Goal: Task Accomplishment & Management: Manage account settings

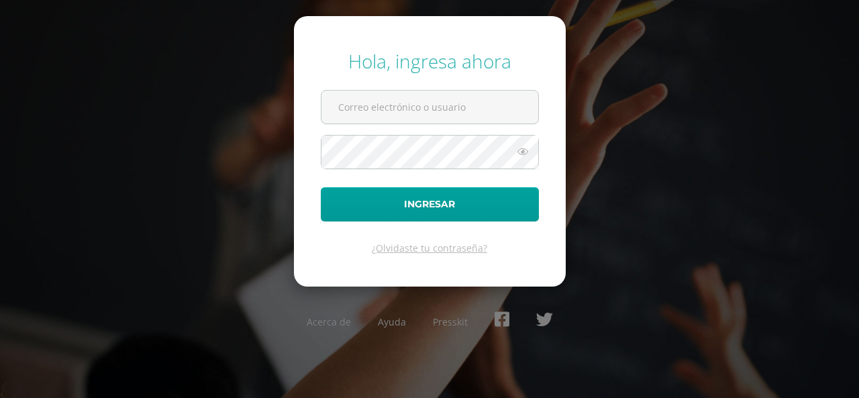
type input "S"
type input "[EMAIL_ADDRESS][DOMAIN_NAME]"
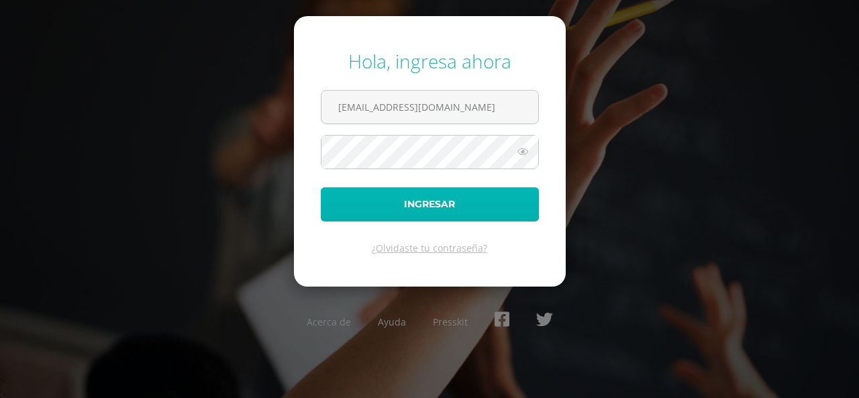
click at [427, 203] on button "Ingresar" at bounding box center [430, 204] width 218 height 34
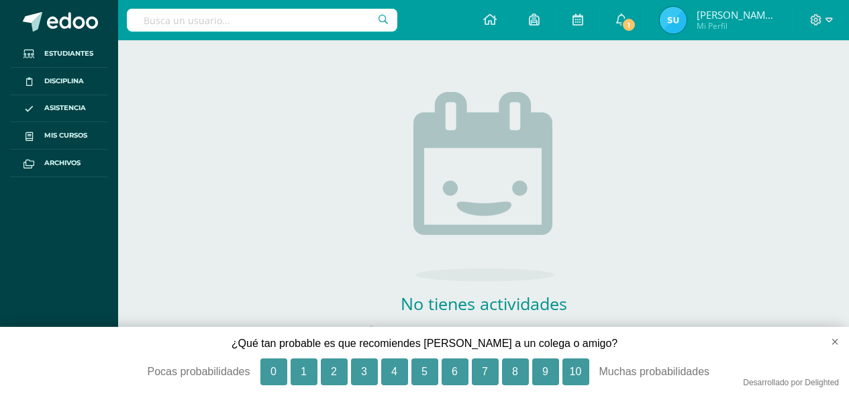
scroll to position [66, 0]
click at [833, 343] on button "×" at bounding box center [829, 342] width 40 height 30
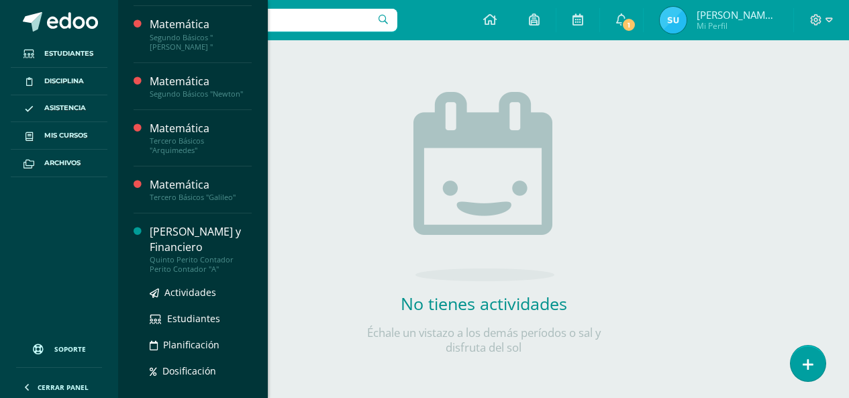
scroll to position [201, 0]
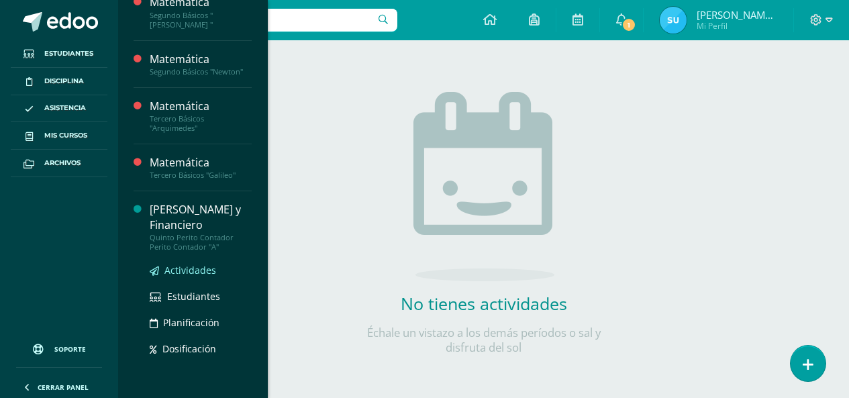
click at [178, 265] on span "Actividades" at bounding box center [190, 270] width 52 height 13
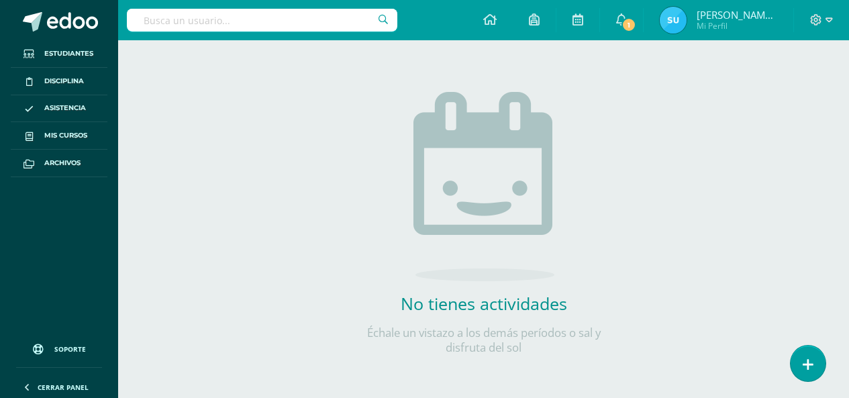
scroll to position [66, 0]
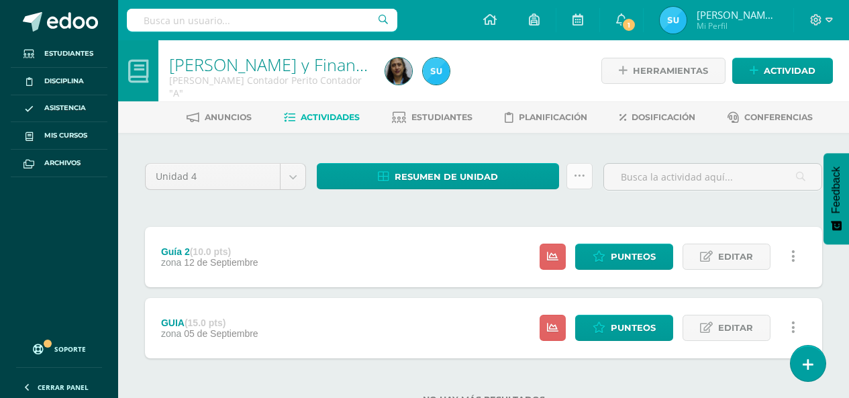
click at [580, 181] on icon at bounding box center [579, 175] width 11 height 11
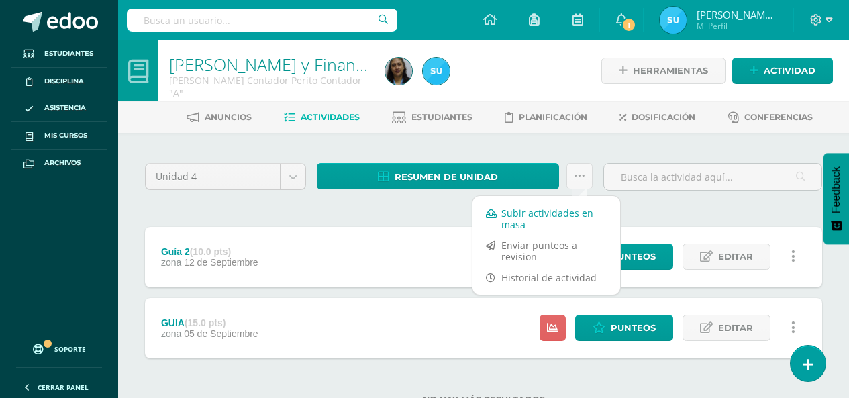
click at [572, 212] on link "Subir actividades en masa" at bounding box center [546, 219] width 148 height 32
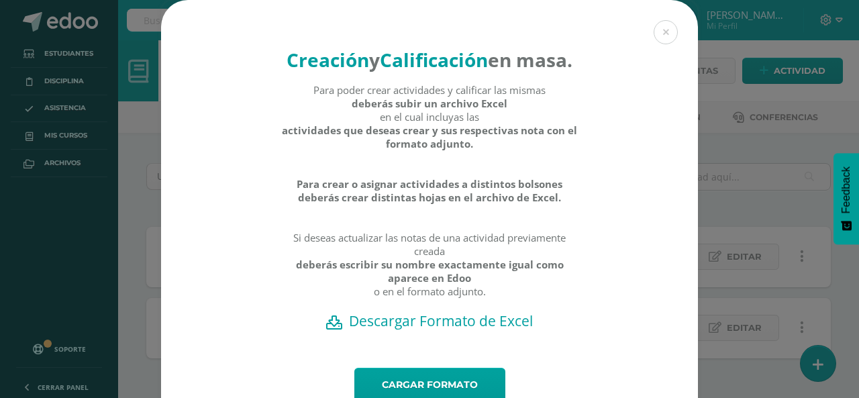
click at [482, 330] on h2 "Descargar Formato de Excel" at bounding box center [430, 320] width 490 height 19
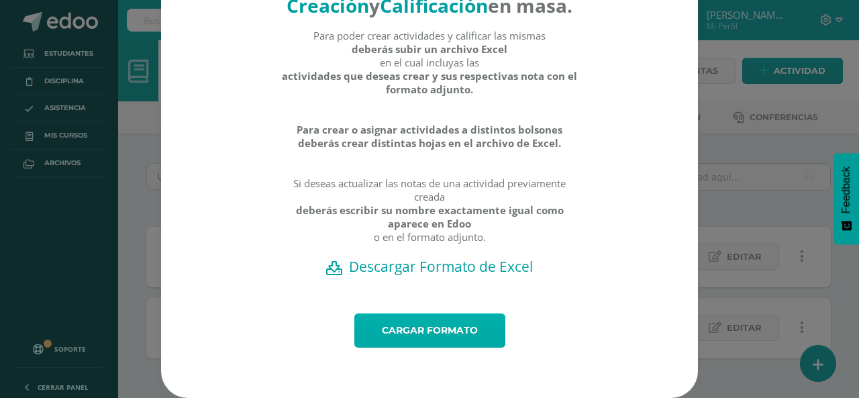
click at [457, 321] on link "Cargar formato" at bounding box center [429, 330] width 151 height 34
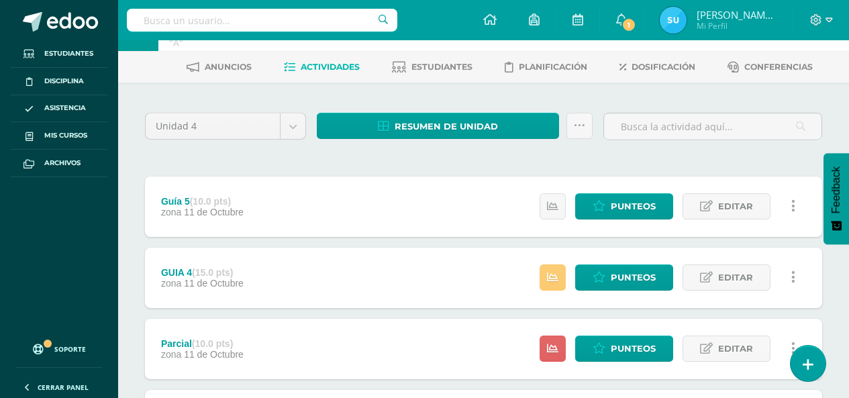
scroll to position [134, 0]
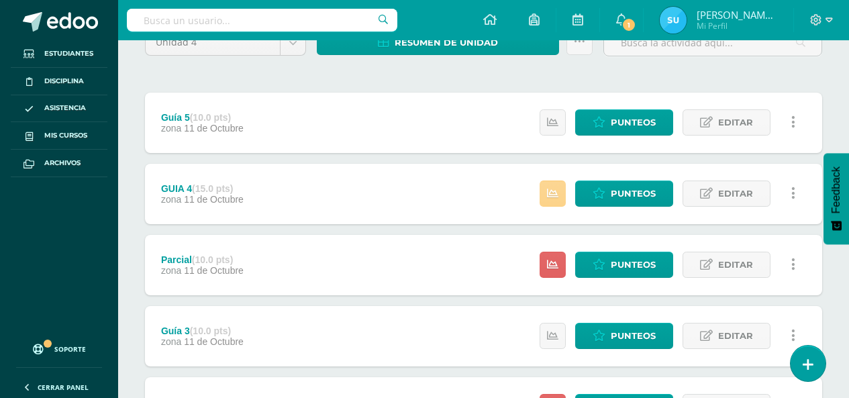
click at [552, 191] on icon at bounding box center [552, 193] width 11 height 11
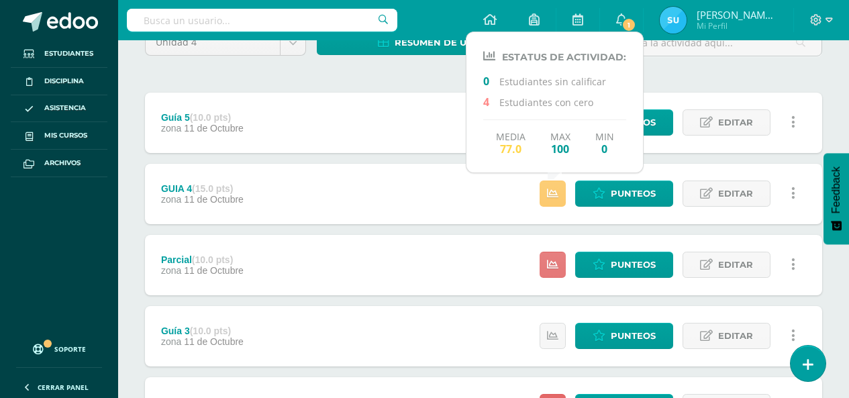
click at [557, 267] on icon at bounding box center [552, 264] width 11 height 11
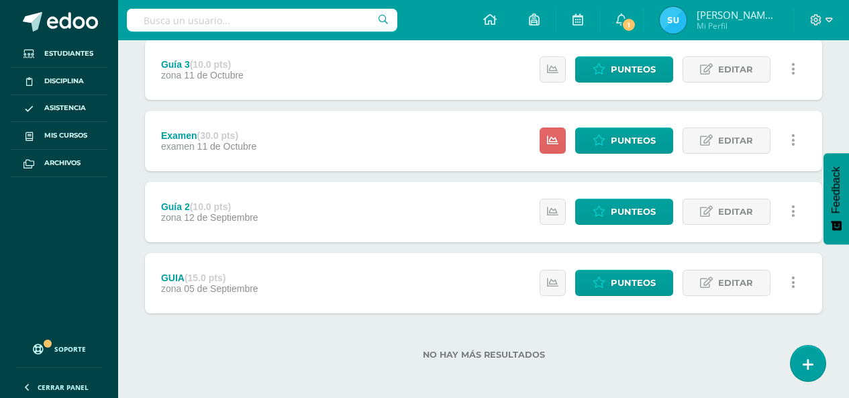
scroll to position [405, 0]
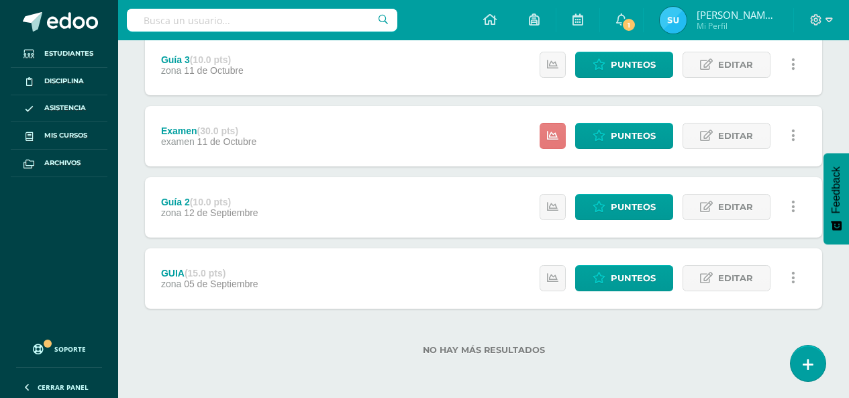
click at [556, 142] on link at bounding box center [552, 136] width 26 height 26
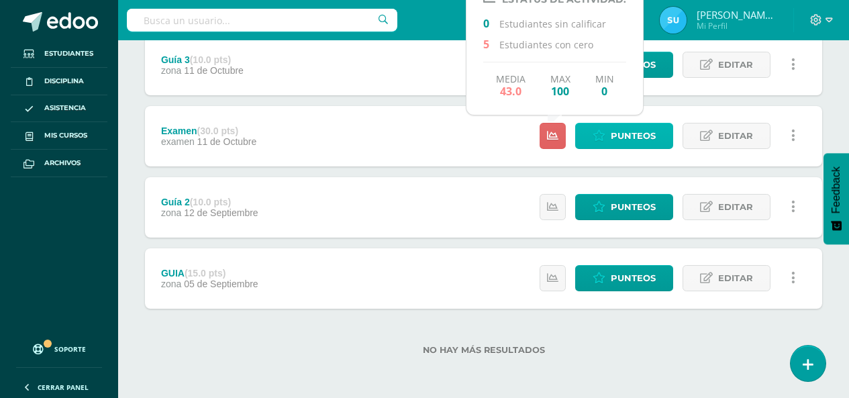
click at [621, 139] on span "Punteos" at bounding box center [633, 135] width 45 height 25
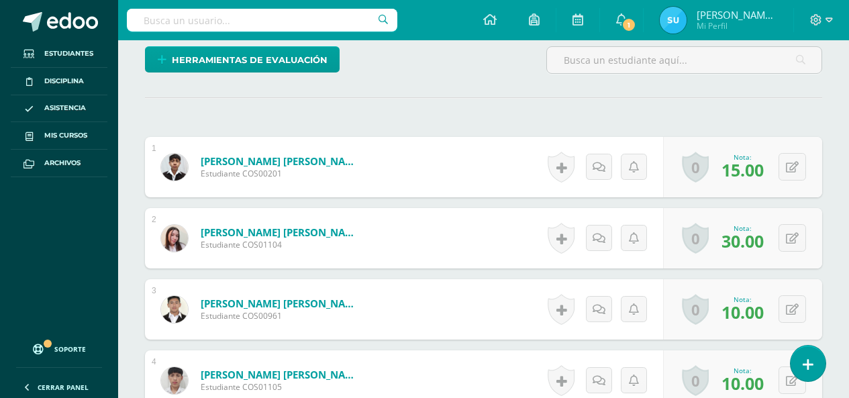
scroll to position [361, 0]
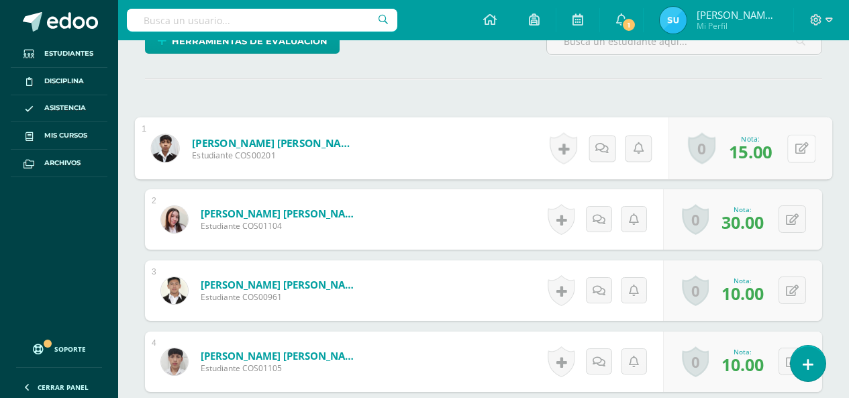
click at [786, 148] on div "0 Logros Logros obtenidos Aún no hay logros agregados Nota: 15.00" at bounding box center [750, 148] width 164 height 62
click at [801, 149] on icon at bounding box center [801, 147] width 13 height 11
type input "20"
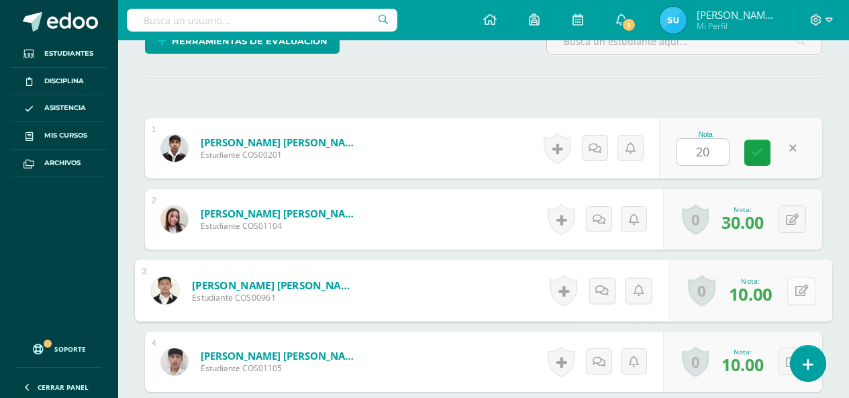
click at [787, 284] on button at bounding box center [801, 290] width 28 height 28
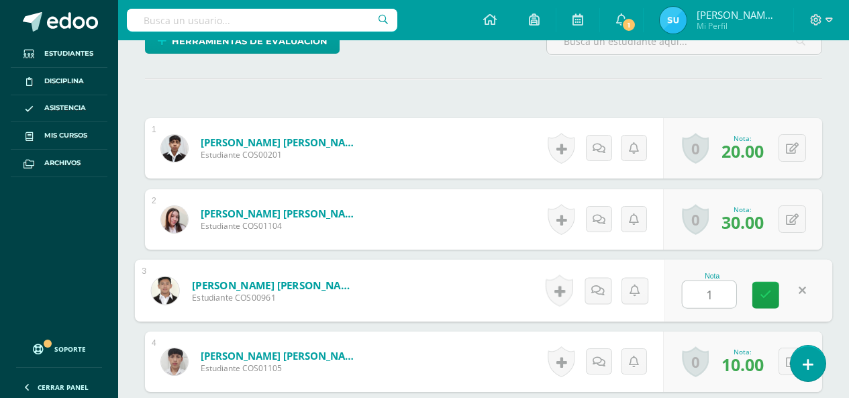
type input "15"
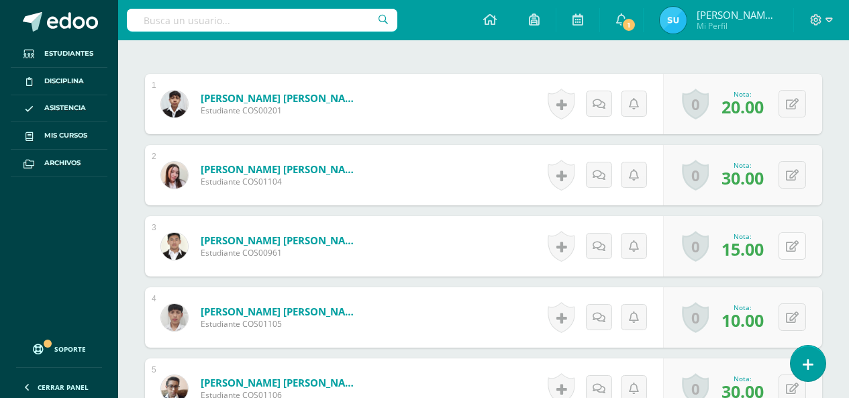
scroll to position [428, 0]
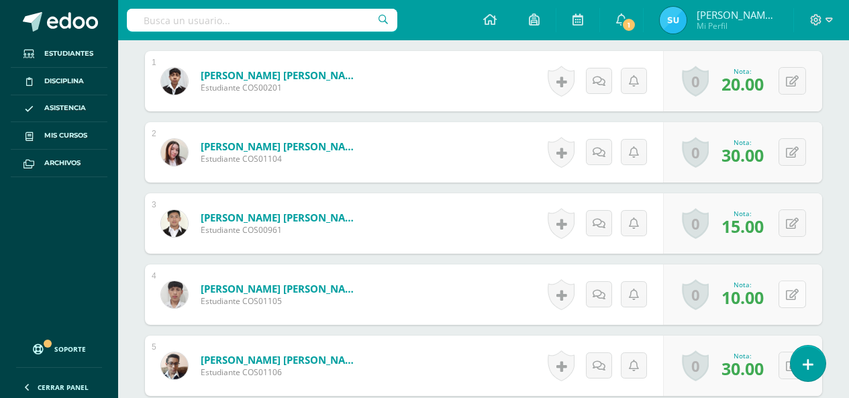
click at [793, 298] on button at bounding box center [792, 294] width 28 height 28
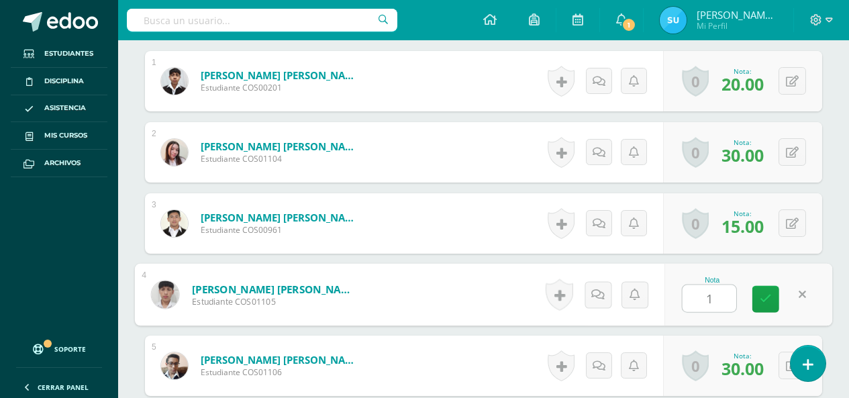
type input "15"
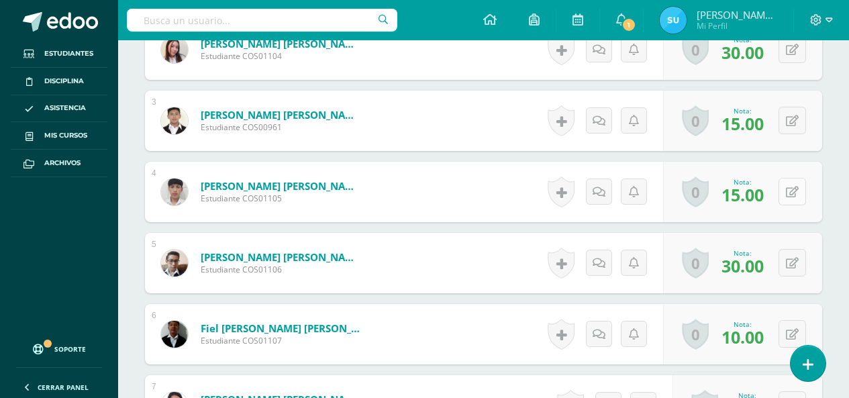
scroll to position [562, 0]
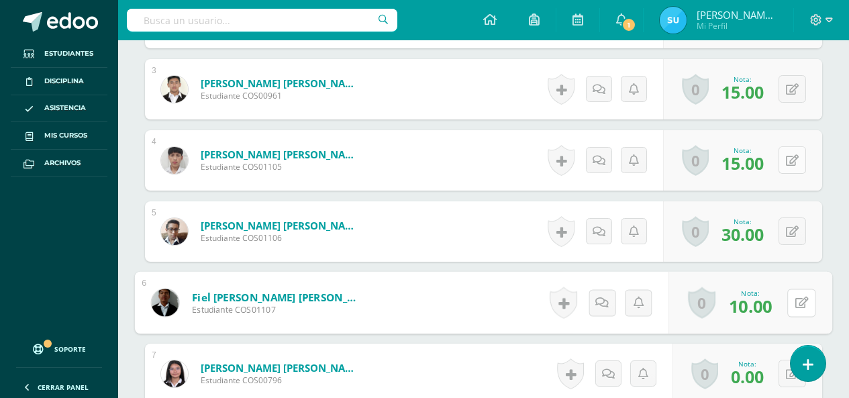
click at [793, 298] on button at bounding box center [801, 303] width 28 height 28
type input "15"
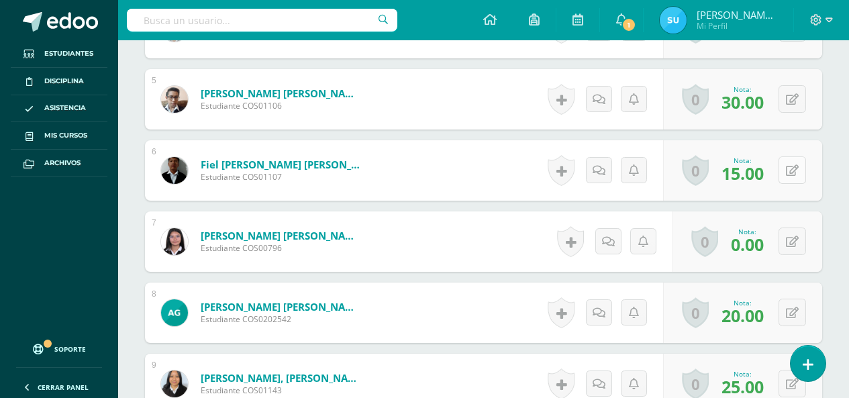
scroll to position [696, 0]
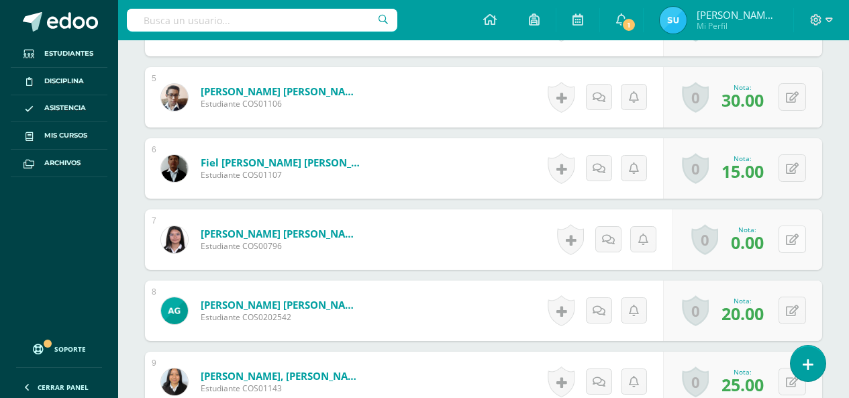
click at [790, 240] on button at bounding box center [792, 239] width 28 height 28
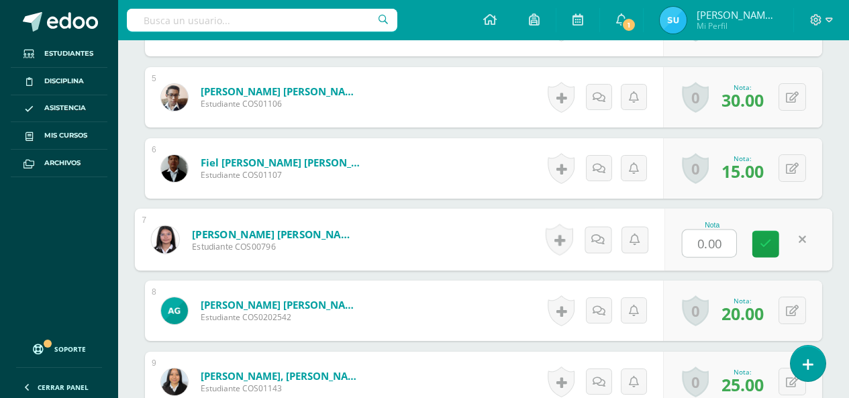
type input "5"
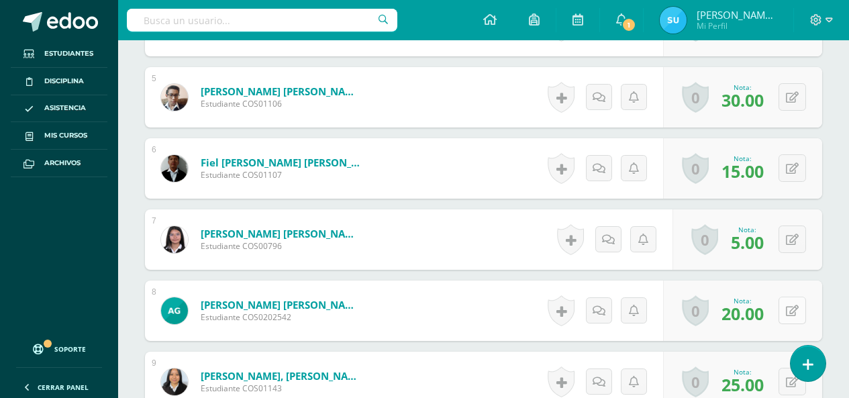
click at [788, 313] on button at bounding box center [792, 311] width 28 height 28
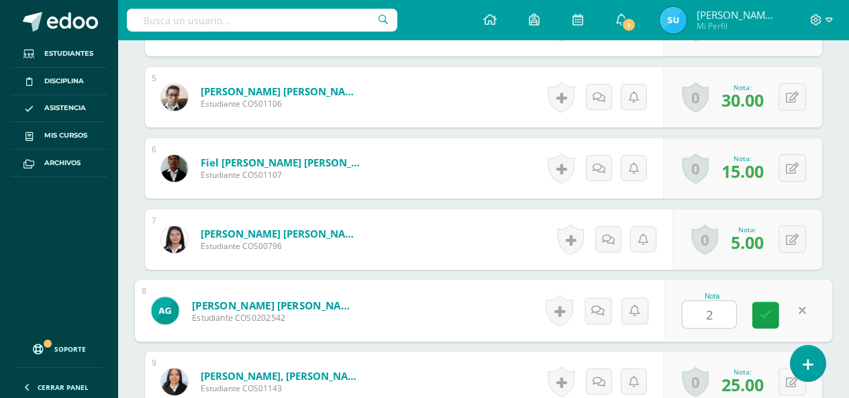
type input "25"
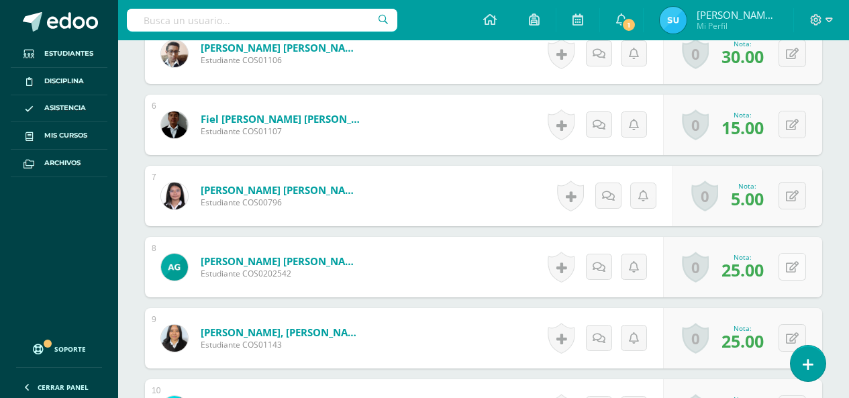
scroll to position [764, 0]
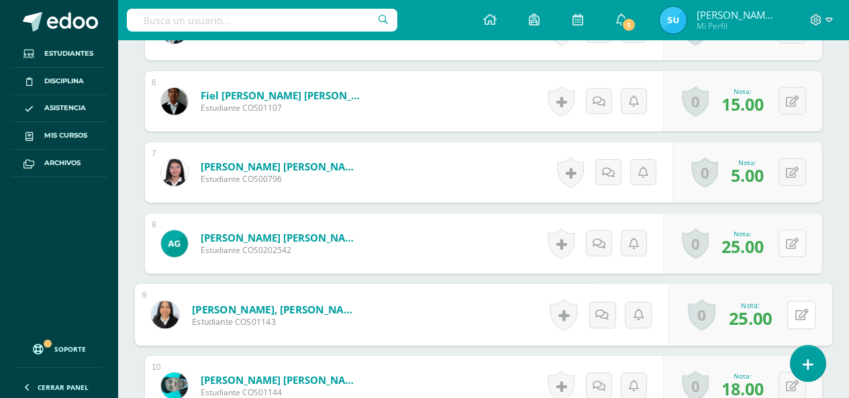
click at [789, 313] on button at bounding box center [801, 315] width 28 height 28
type input "30"
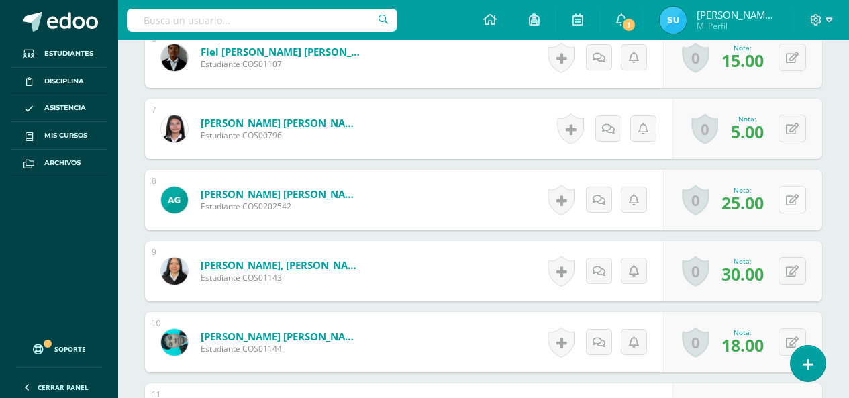
scroll to position [831, 0]
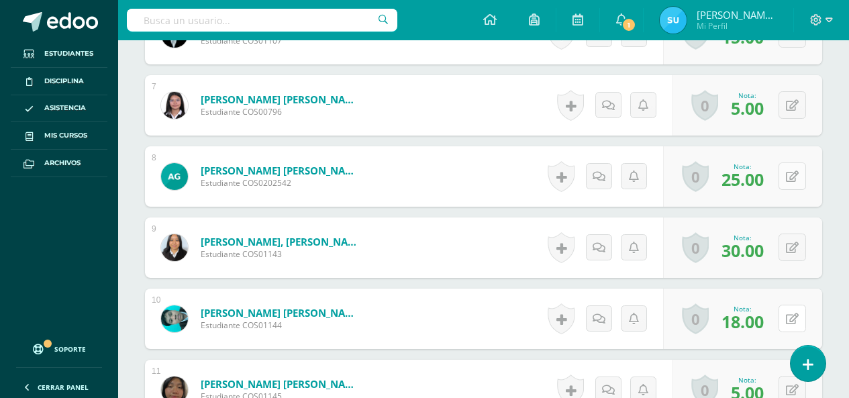
click at [789, 313] on button at bounding box center [792, 319] width 28 height 28
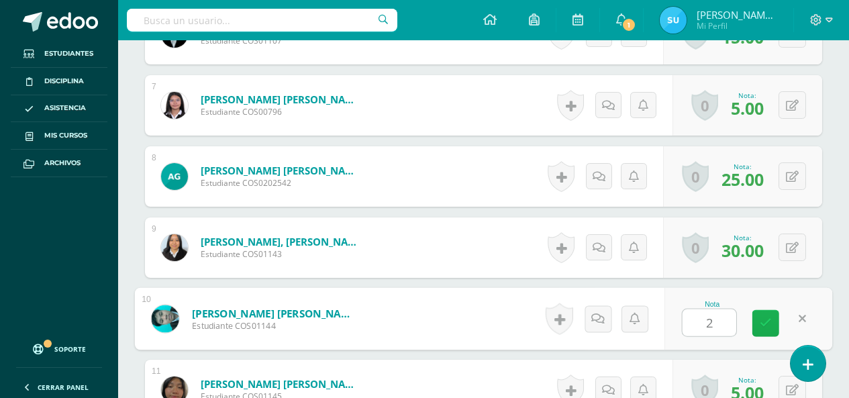
type input "23"
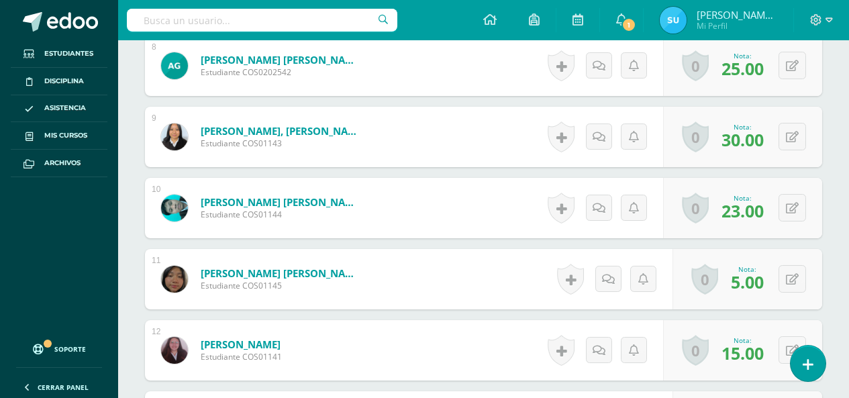
scroll to position [965, 0]
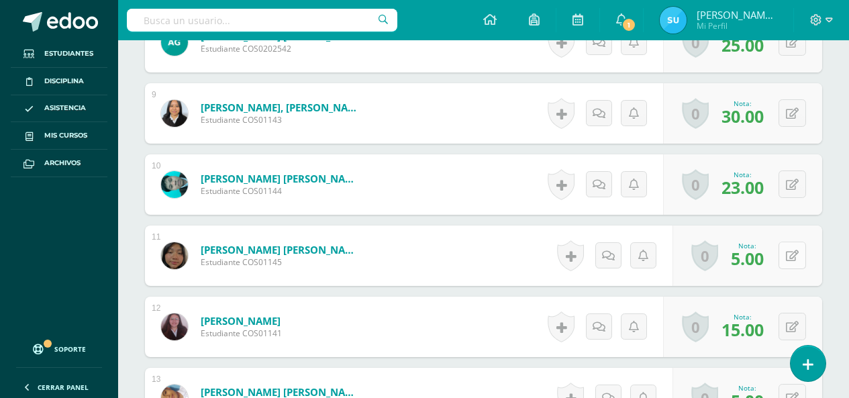
click at [795, 257] on icon at bounding box center [792, 255] width 13 height 11
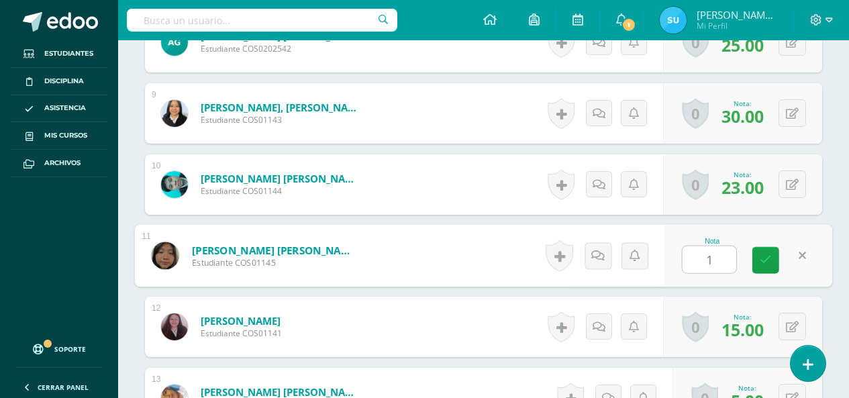
type input "10"
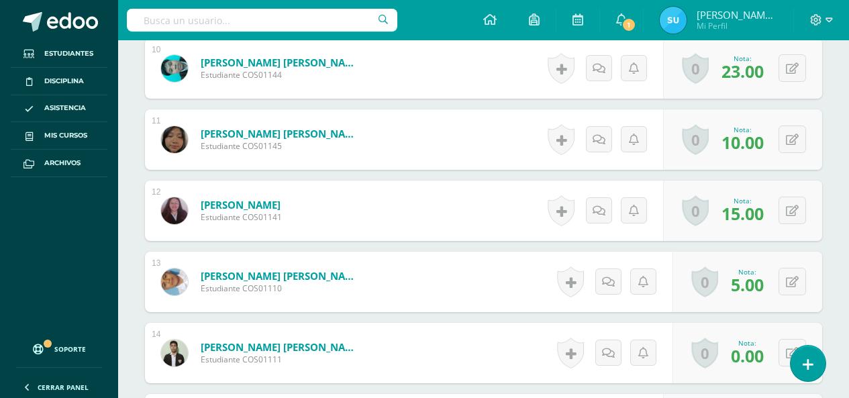
scroll to position [1099, 0]
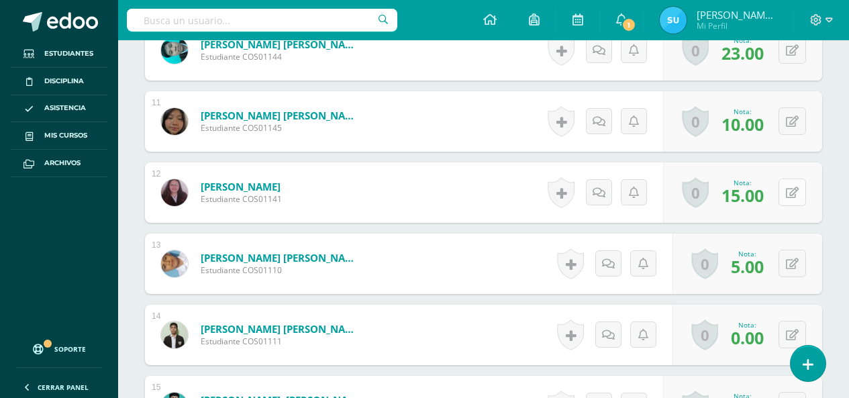
click at [784, 187] on div "0 Logros Logros obtenidos Aún no hay logros agregados Nota: 15.00" at bounding box center [742, 192] width 159 height 60
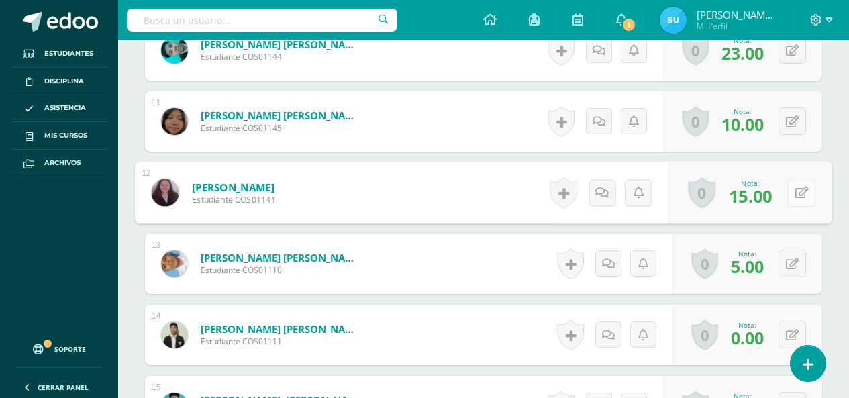
click at [796, 191] on icon at bounding box center [801, 192] width 13 height 11
type input "20"
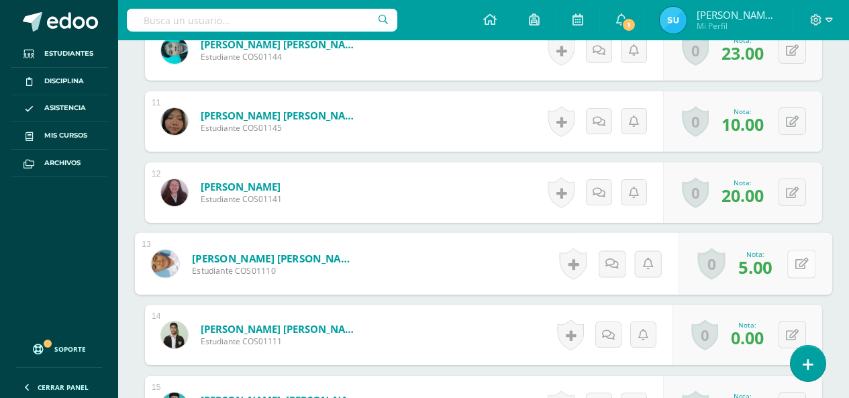
click at [792, 258] on button at bounding box center [801, 264] width 28 height 28
type input "10"
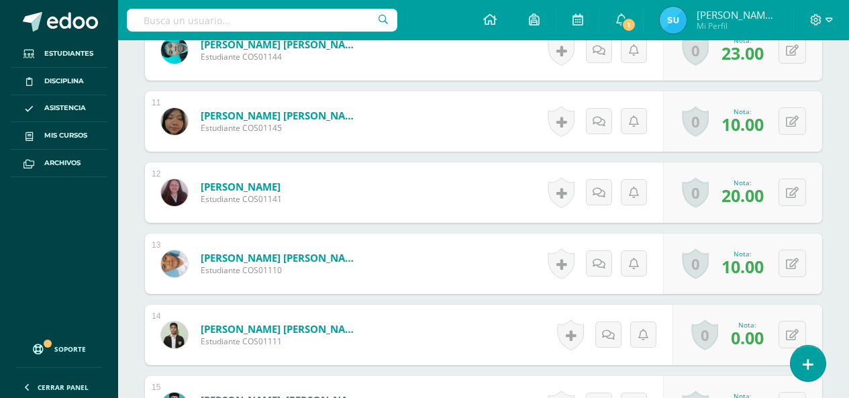
scroll to position [1233, 0]
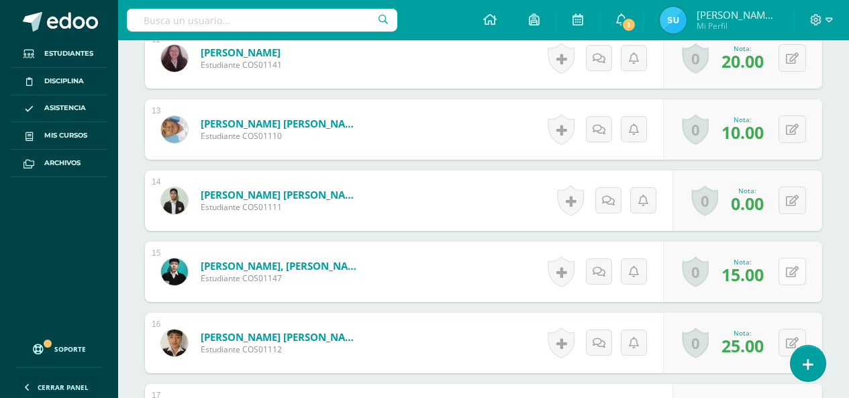
click at [790, 275] on button at bounding box center [792, 272] width 28 height 28
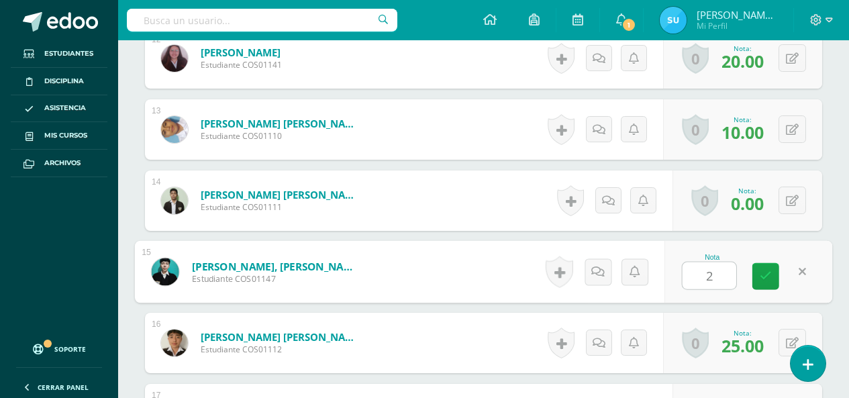
type input "20"
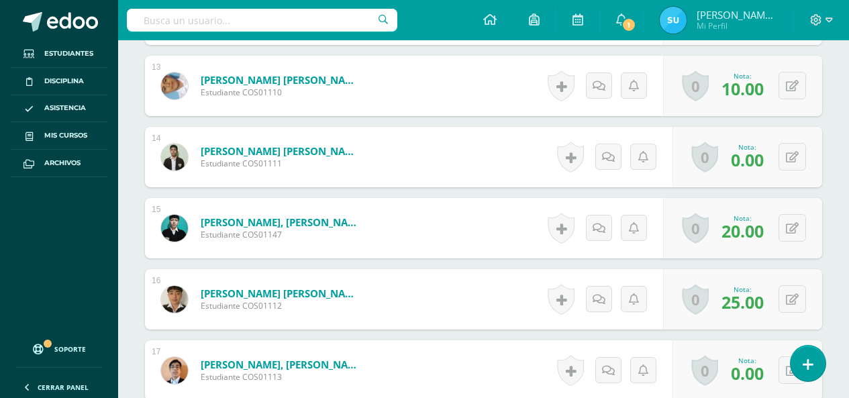
scroll to position [1300, 0]
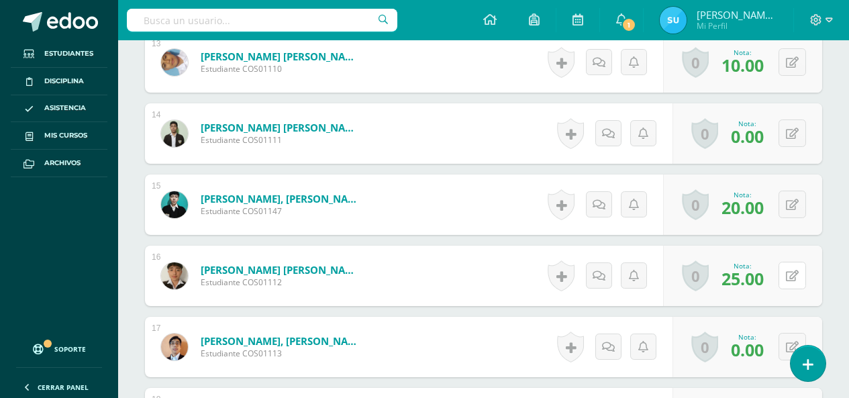
click at [791, 274] on button at bounding box center [792, 276] width 28 height 28
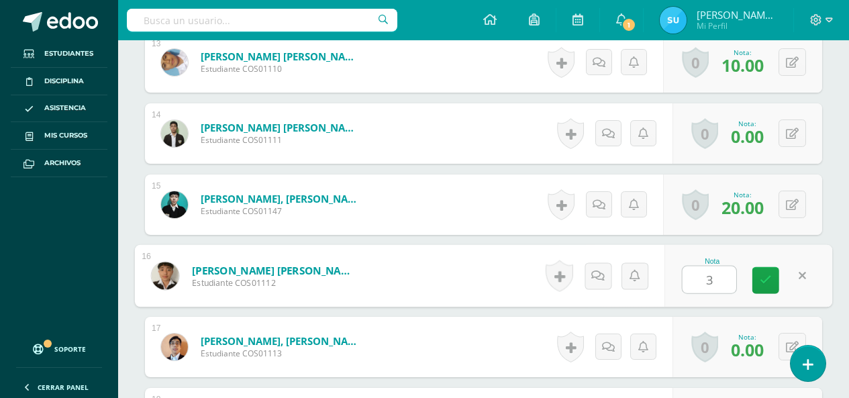
type input "30"
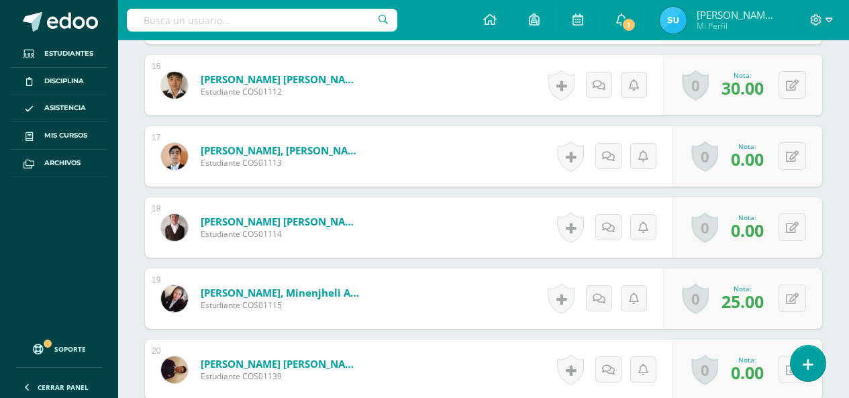
scroll to position [1502, 0]
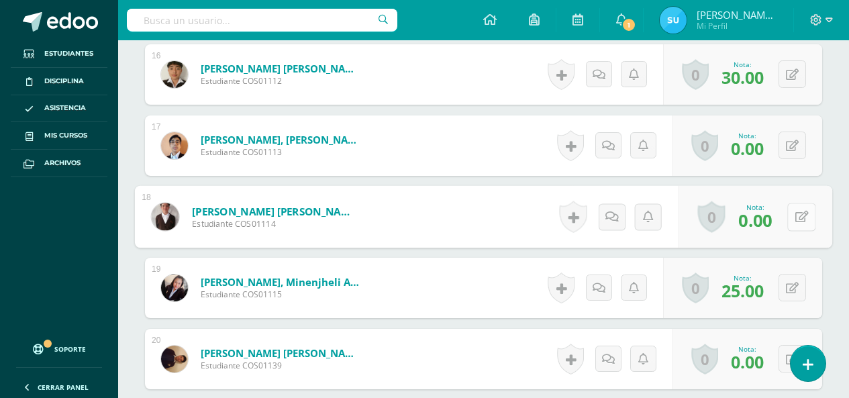
click at [794, 207] on button at bounding box center [801, 217] width 28 height 28
type input "5"
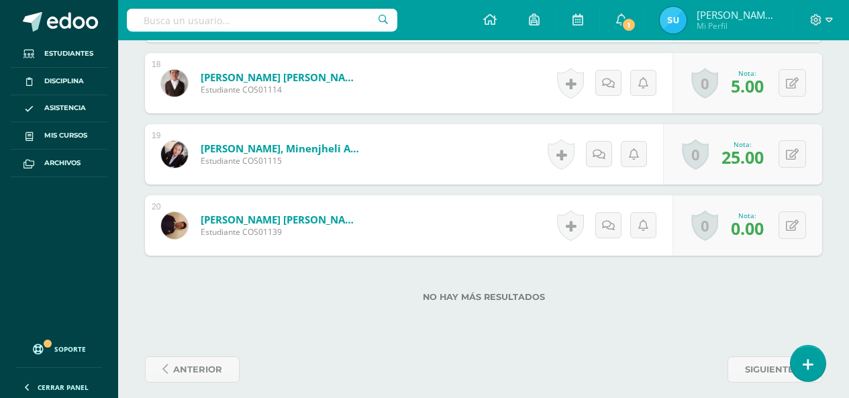
scroll to position [1636, 0]
click at [797, 148] on icon at bounding box center [792, 153] width 13 height 11
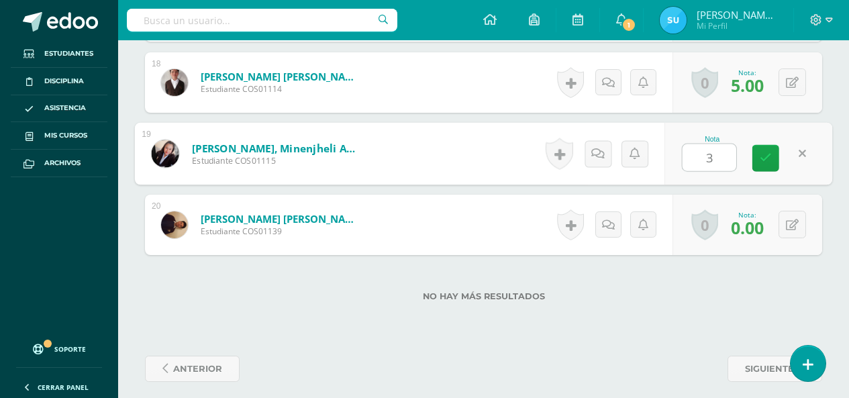
type input "30"
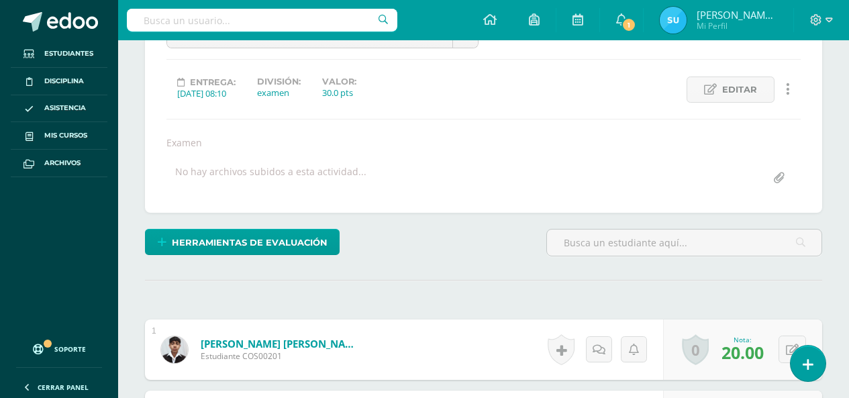
scroll to position [0, 0]
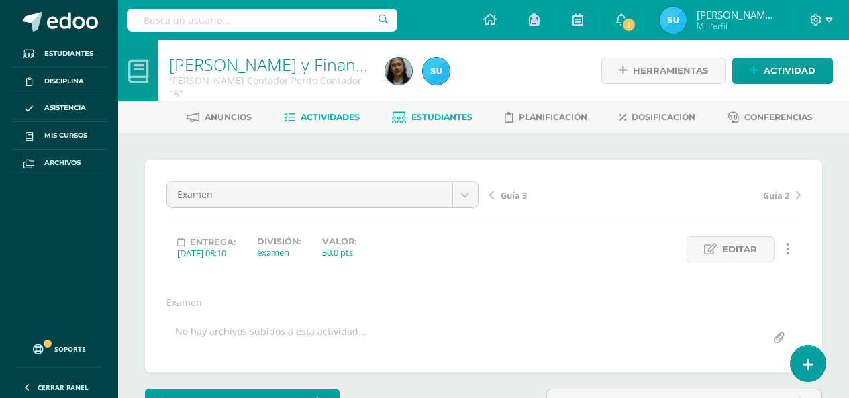
click at [460, 113] on span "Estudiantes" at bounding box center [441, 117] width 61 height 10
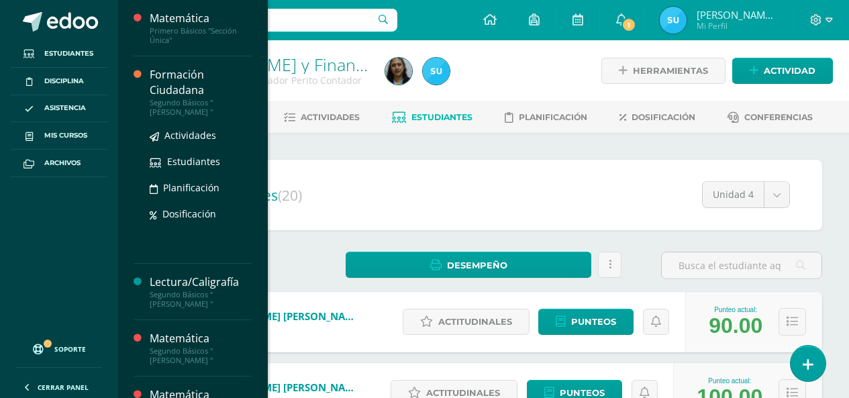
click at [175, 109] on div "Segundo Básicos "[PERSON_NAME] "" at bounding box center [201, 107] width 102 height 19
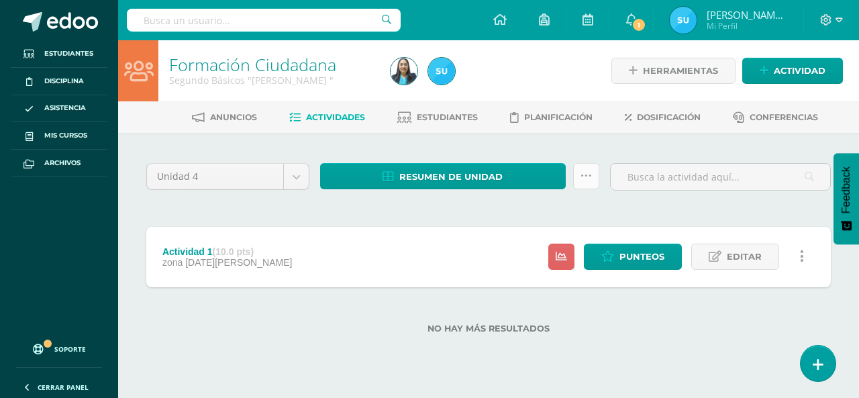
click at [589, 172] on icon at bounding box center [585, 175] width 11 height 11
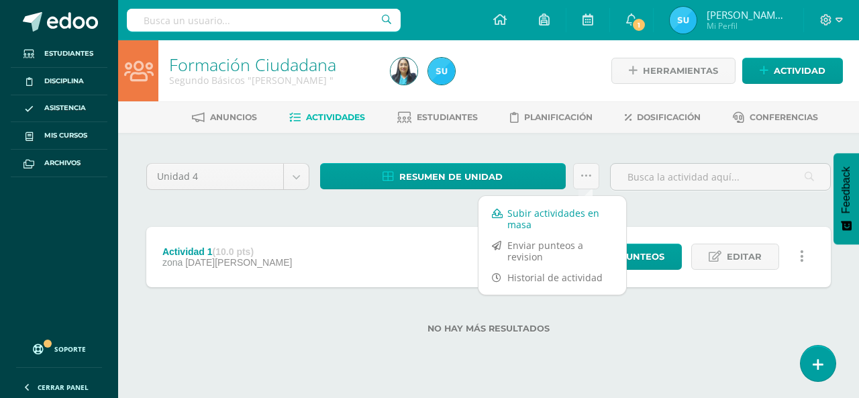
click at [585, 213] on link "Subir actividades en masa" at bounding box center [552, 219] width 148 height 32
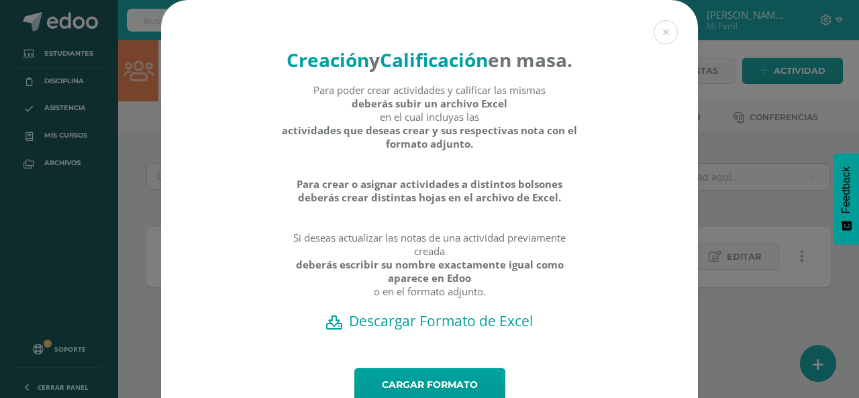
click at [371, 330] on h2 "Descargar Formato de Excel" at bounding box center [430, 320] width 490 height 19
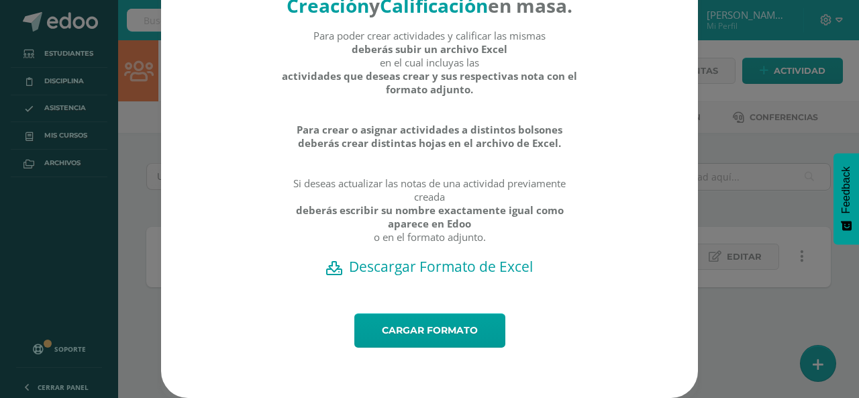
scroll to position [80, 0]
click at [439, 330] on link "Cargar formato" at bounding box center [429, 330] width 151 height 34
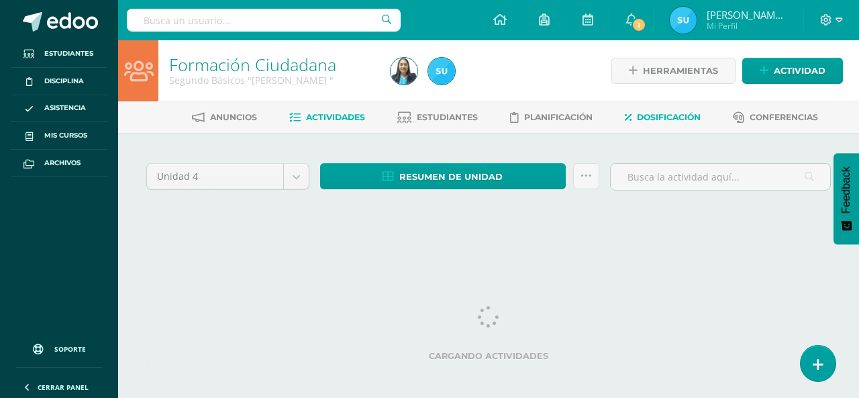
click at [672, 114] on span "Dosificación" at bounding box center [669, 117] width 64 height 10
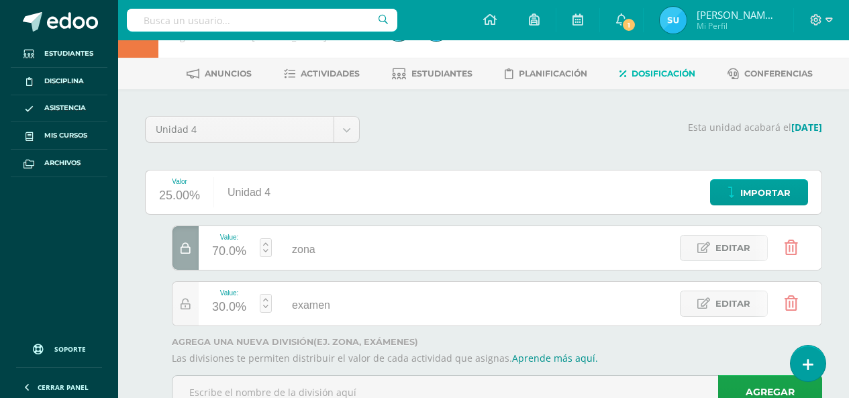
scroll to position [67, 0]
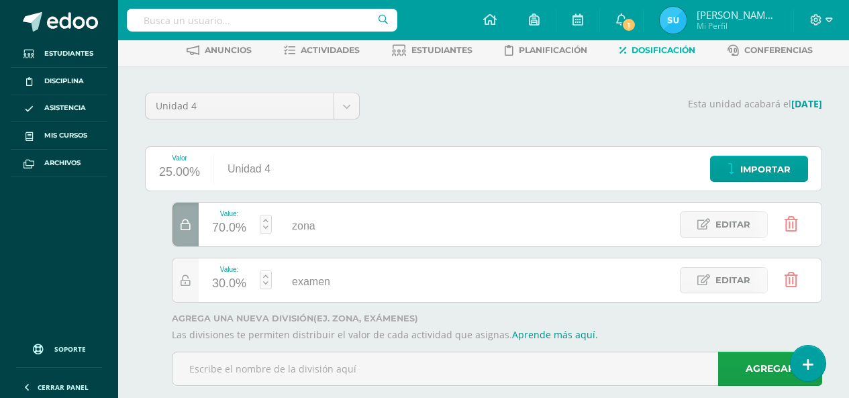
click at [788, 289] on link at bounding box center [791, 280] width 34 height 34
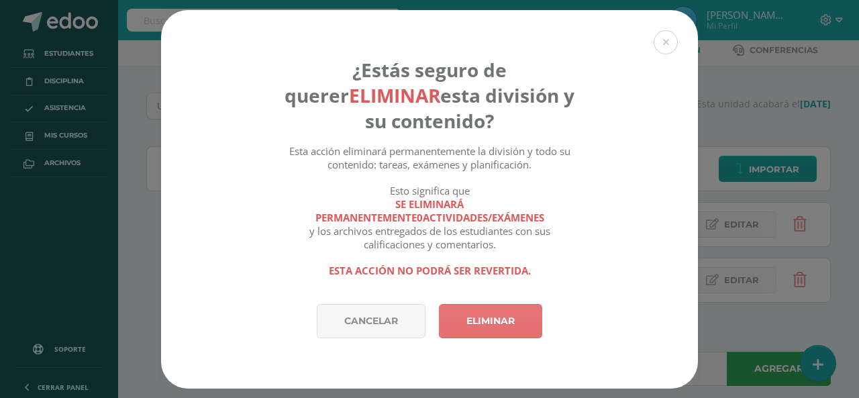
click at [505, 330] on link "Eliminar" at bounding box center [490, 321] width 103 height 34
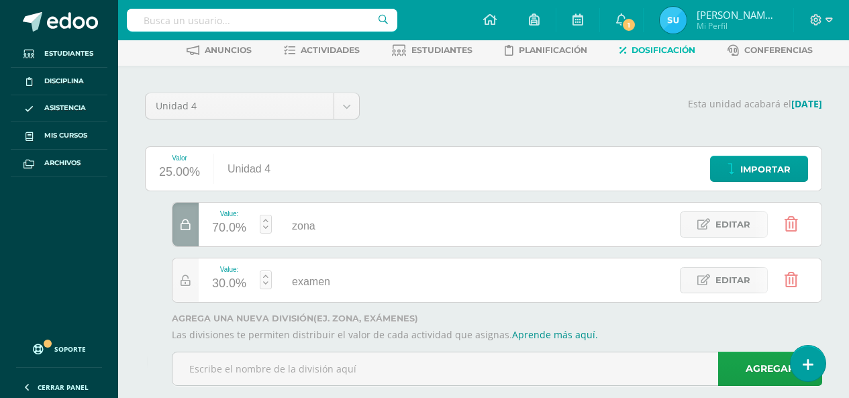
click at [193, 217] on div at bounding box center [185, 225] width 26 height 44
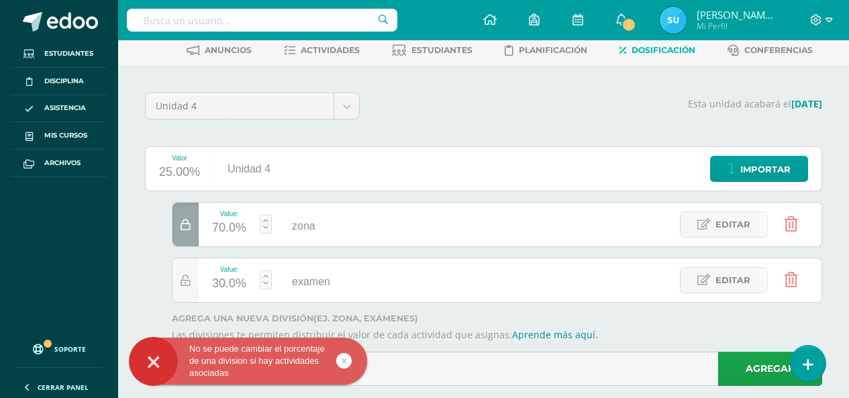
click at [182, 227] on icon at bounding box center [185, 224] width 10 height 11
click at [183, 226] on icon at bounding box center [185, 224] width 10 height 11
click at [795, 284] on icon at bounding box center [790, 279] width 13 height 15
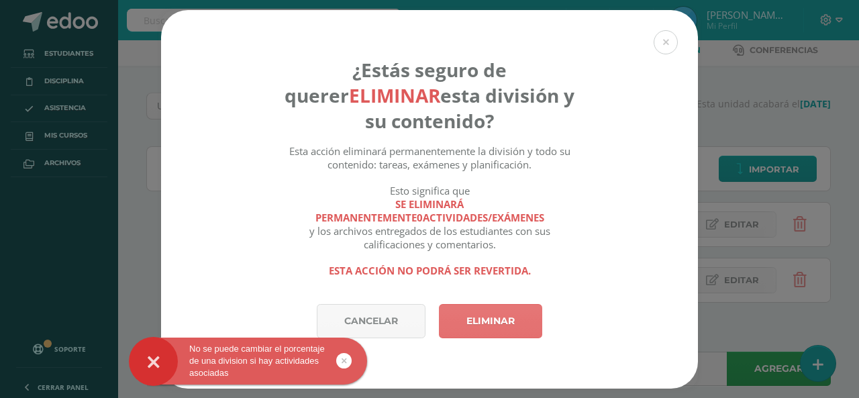
click at [501, 310] on link "Eliminar" at bounding box center [490, 321] width 103 height 34
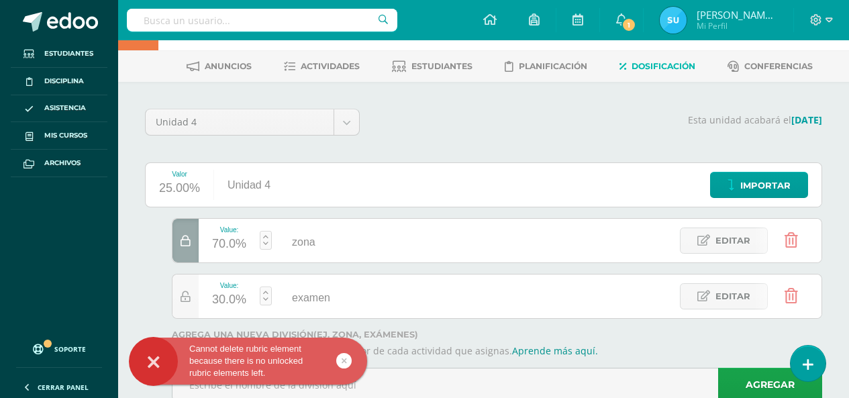
scroll to position [0, 0]
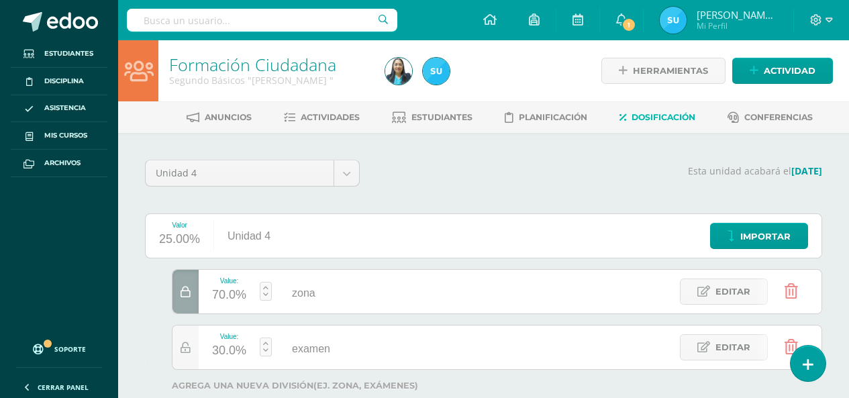
click at [179, 293] on div at bounding box center [185, 292] width 26 height 44
click at [179, 293] on div "Value: 70.0% zona zona Editar Value: 30.0% examen examen Editar" at bounding box center [483, 319] width 677 height 101
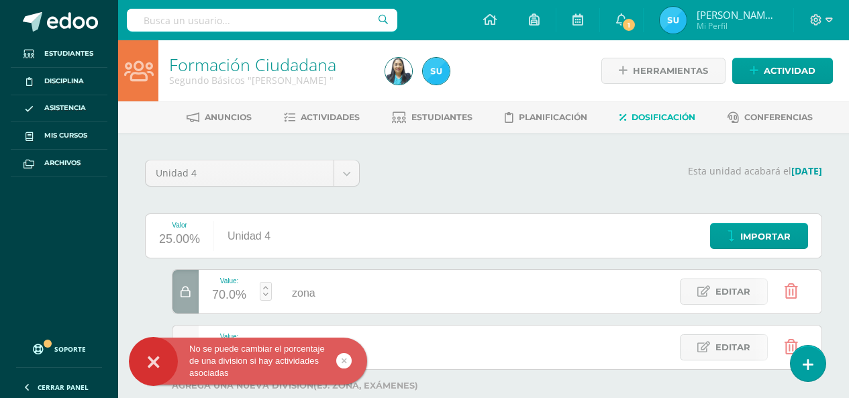
click at [179, 293] on div at bounding box center [185, 292] width 26 height 44
click at [250, 293] on div "Value: 70.0%" at bounding box center [229, 292] width 61 height 44
click at [241, 293] on div "70.0%" at bounding box center [229, 294] width 34 height 21
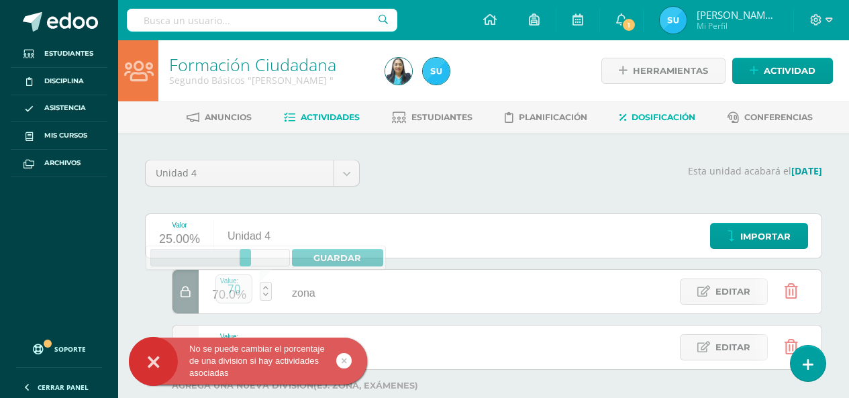
click at [334, 125] on link "Actividades" at bounding box center [322, 117] width 76 height 21
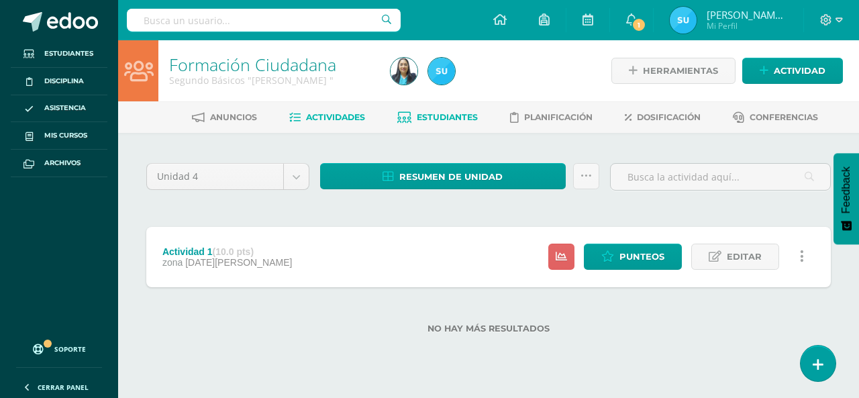
click at [448, 116] on span "Estudiantes" at bounding box center [447, 117] width 61 height 10
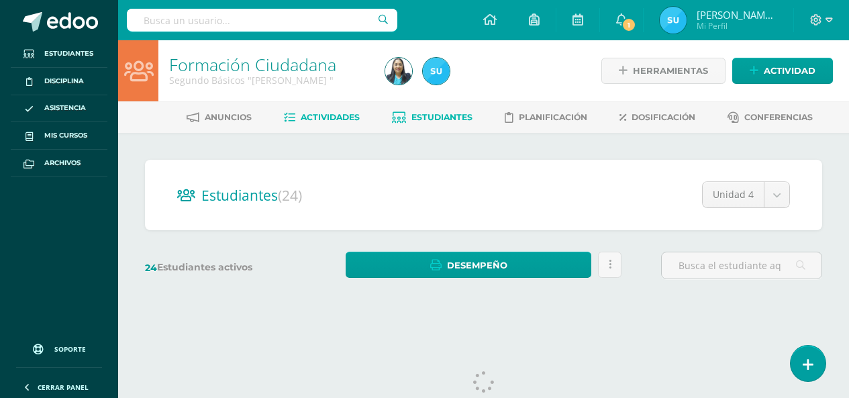
click at [314, 124] on link "Actividades" at bounding box center [322, 117] width 76 height 21
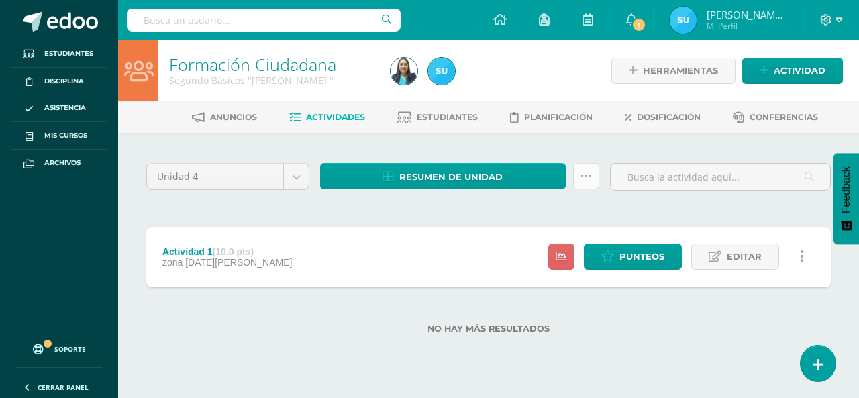
click at [585, 183] on link at bounding box center [586, 176] width 26 height 26
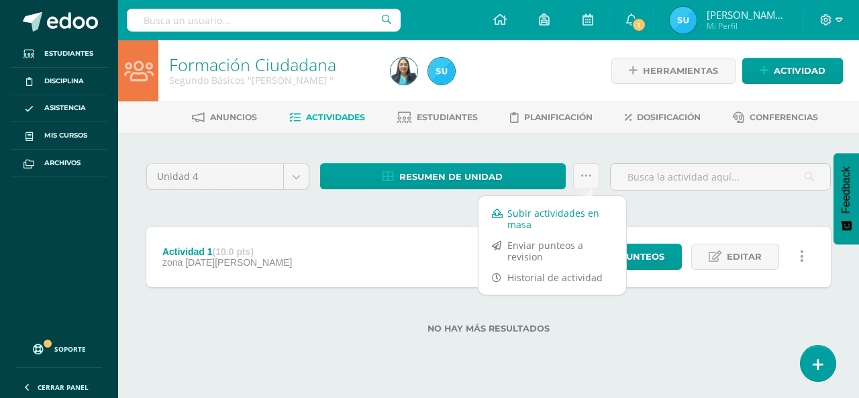
click at [558, 215] on link "Subir actividades en masa" at bounding box center [552, 219] width 148 height 32
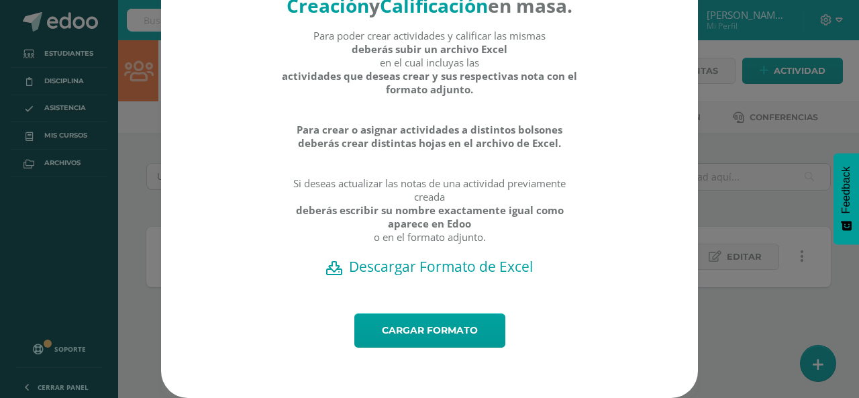
scroll to position [80, 0]
click at [476, 322] on link "Cargar formato" at bounding box center [429, 330] width 151 height 34
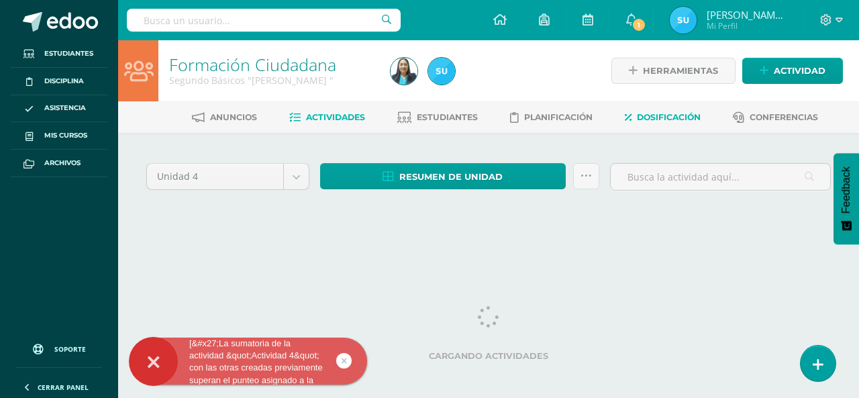
click at [640, 113] on span "Dosificación" at bounding box center [669, 117] width 64 height 10
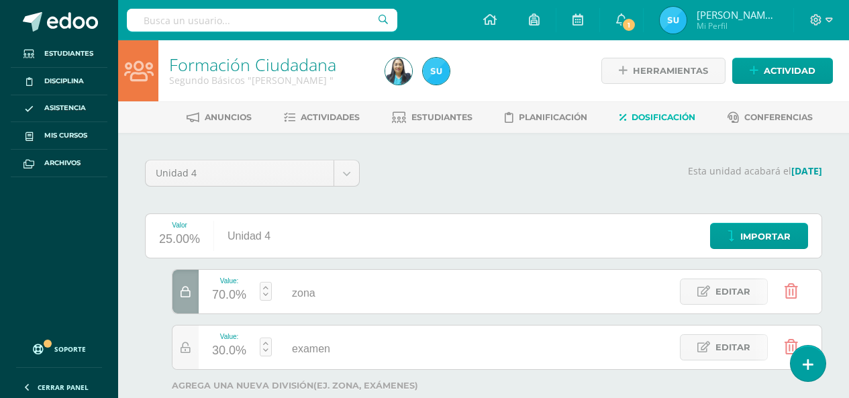
scroll to position [67, 0]
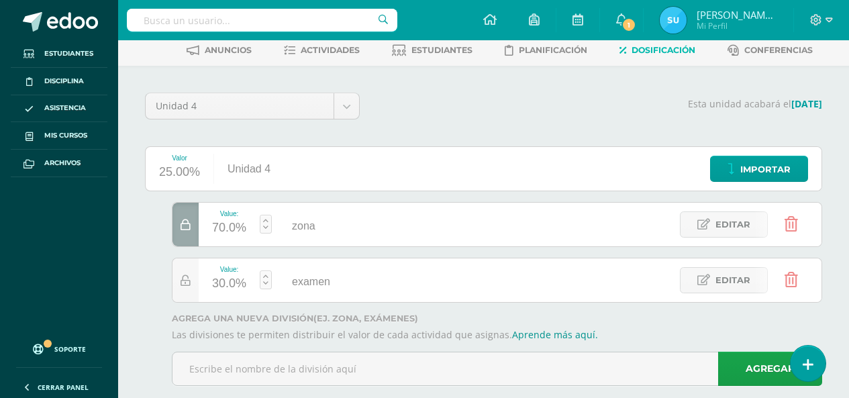
click at [794, 277] on icon at bounding box center [790, 279] width 13 height 15
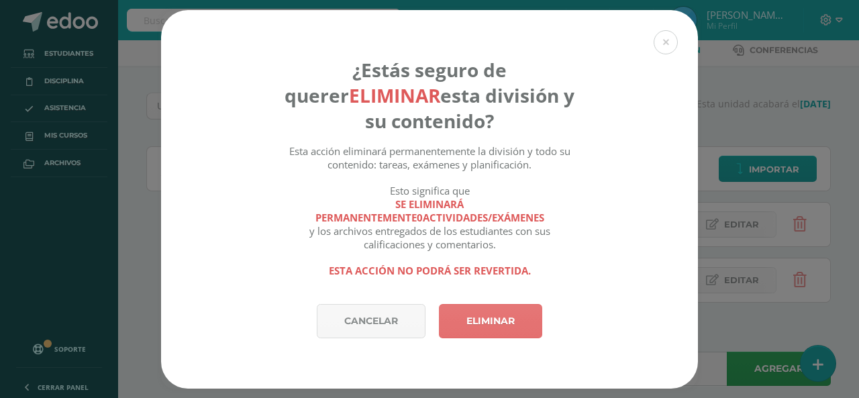
click at [523, 330] on link "Eliminar" at bounding box center [490, 321] width 103 height 34
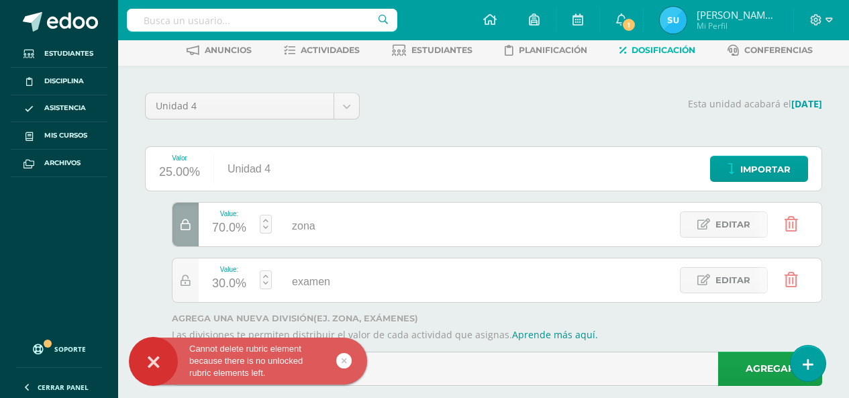
click at [183, 234] on div at bounding box center [185, 225] width 26 height 44
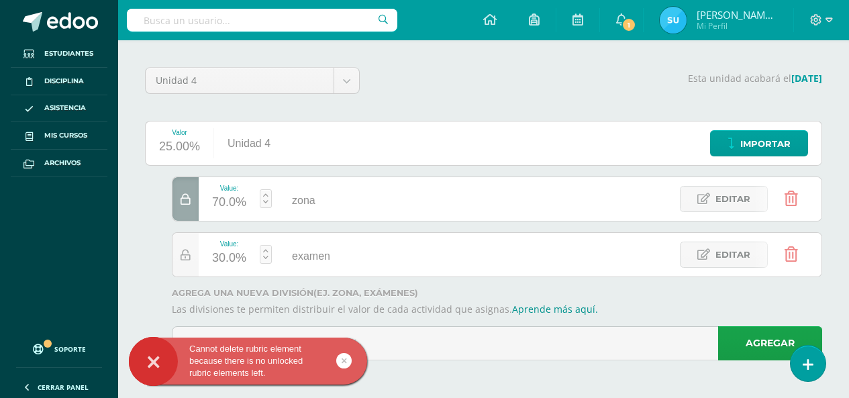
click at [229, 242] on div "Value:" at bounding box center [229, 243] width 34 height 7
click at [233, 272] on div "Value: 30.0%" at bounding box center [229, 255] width 61 height 44
click at [195, 260] on div at bounding box center [185, 255] width 26 height 44
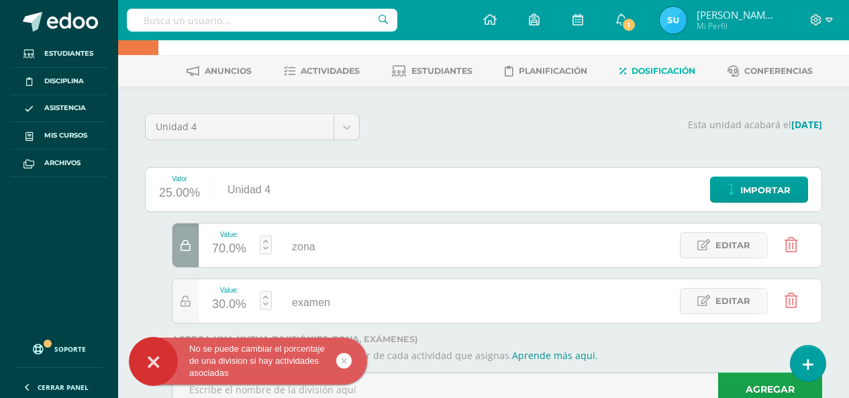
scroll to position [0, 0]
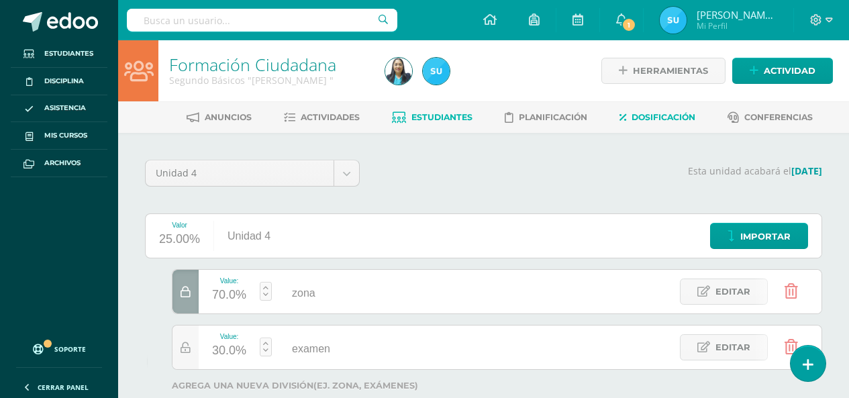
click at [423, 111] on link "Estudiantes" at bounding box center [432, 117] width 81 height 21
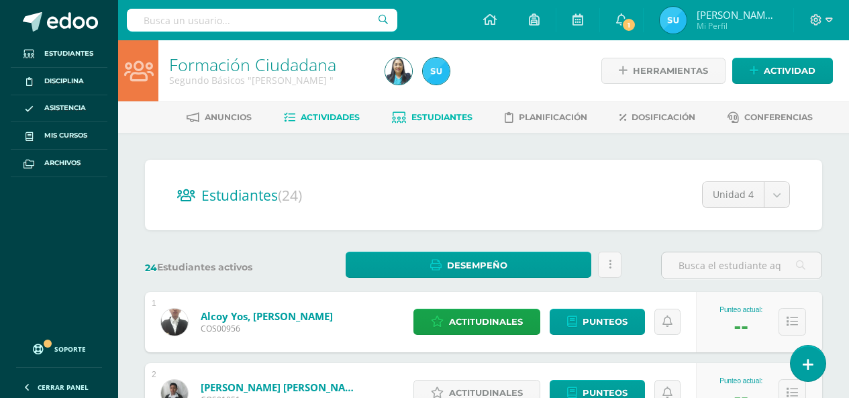
click at [332, 117] on span "Actividades" at bounding box center [330, 117] width 59 height 10
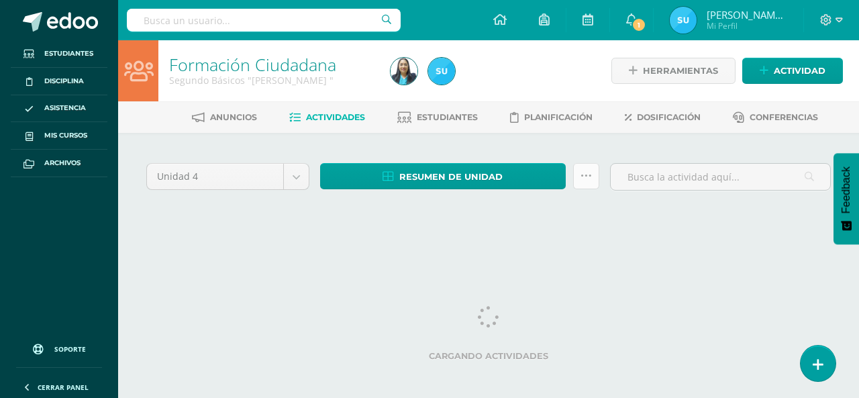
click at [588, 178] on icon at bounding box center [585, 175] width 11 height 11
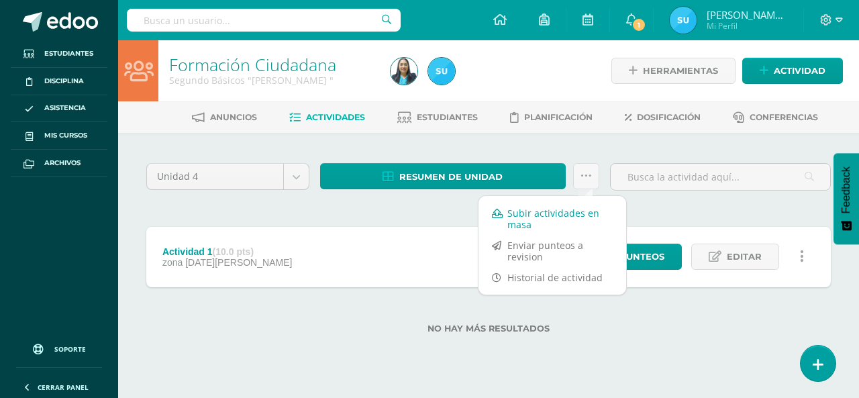
click at [556, 209] on link "Subir actividades en masa" at bounding box center [552, 219] width 148 height 32
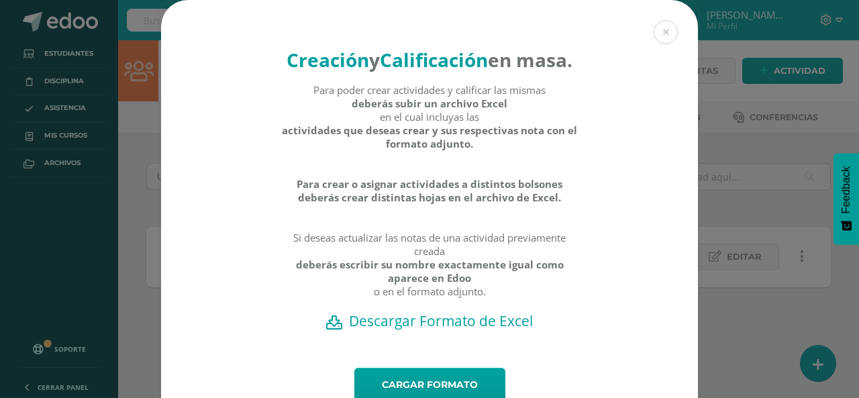
click at [478, 330] on h2 "Descargar Formato de Excel" at bounding box center [430, 320] width 490 height 19
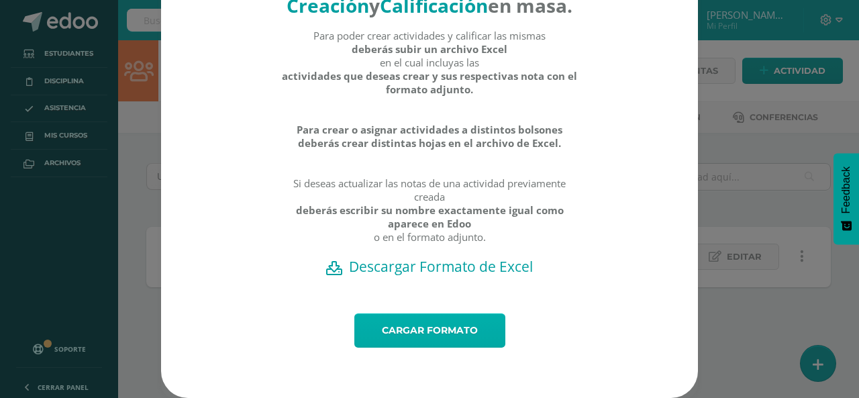
scroll to position [80, 0]
click at [465, 327] on link "Cargar formato" at bounding box center [429, 330] width 151 height 34
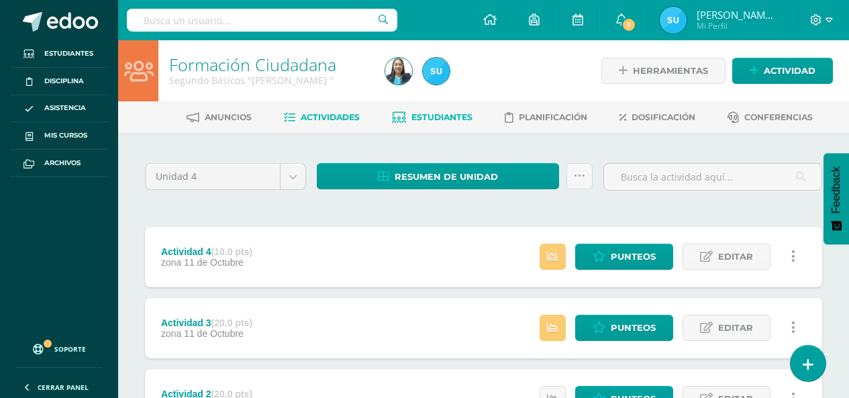
click at [454, 108] on link "Estudiantes" at bounding box center [432, 117] width 81 height 21
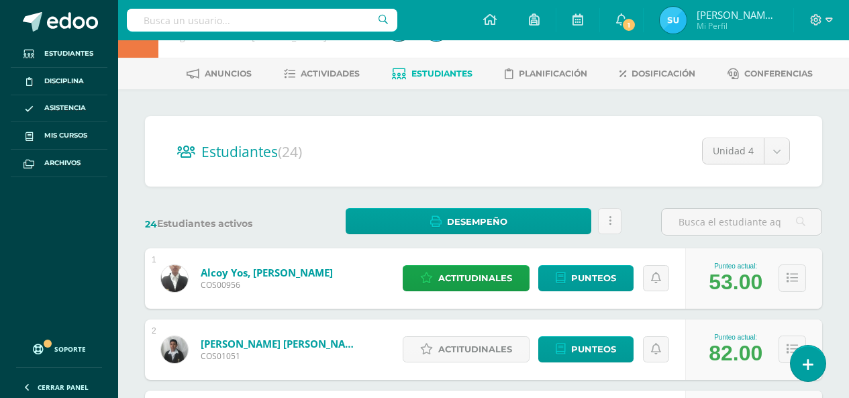
scroll to position [67, 0]
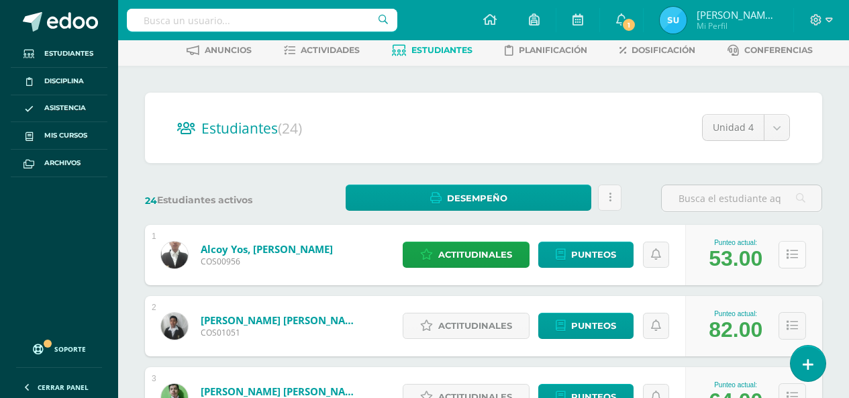
click at [801, 256] on button at bounding box center [792, 255] width 28 height 28
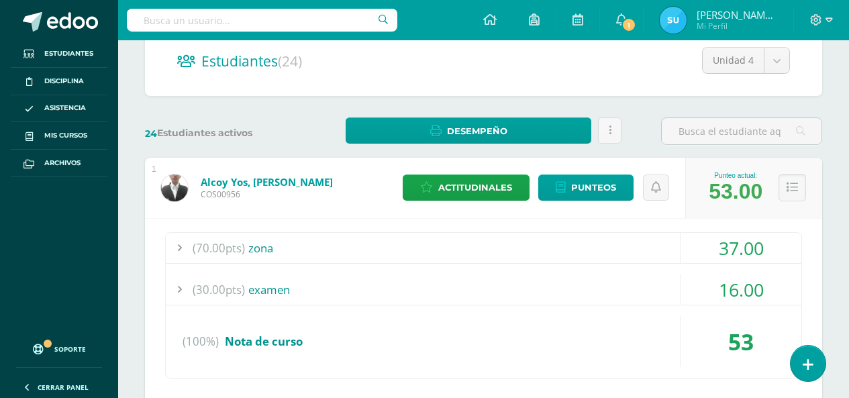
scroll to position [268, 0]
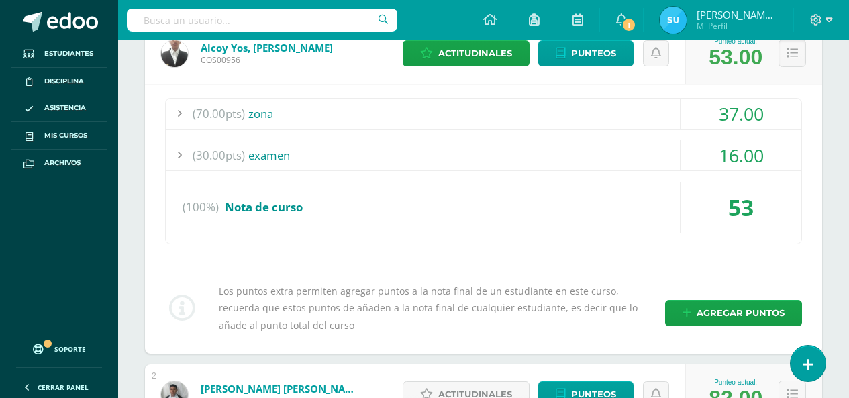
click at [682, 97] on div "(70.00pts) zona 37.00 (20.0pts) Actividad 1 15.00 (20.0pts) Actividad 2" at bounding box center [483, 219] width 677 height 270
click at [587, 48] on span "Punteos" at bounding box center [593, 53] width 45 height 25
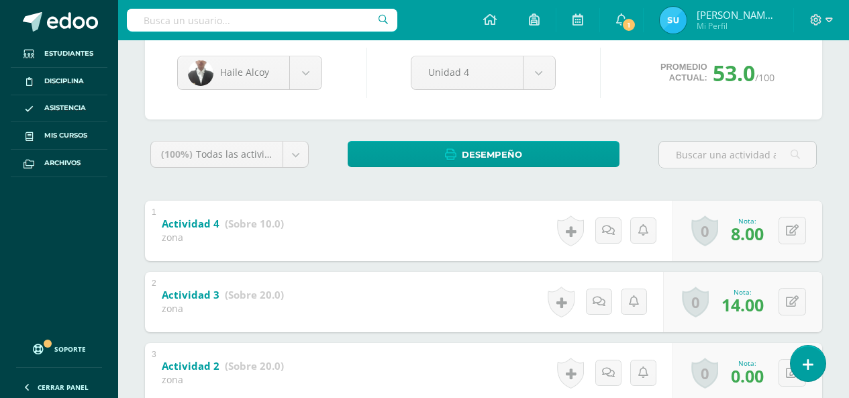
scroll to position [201, 0]
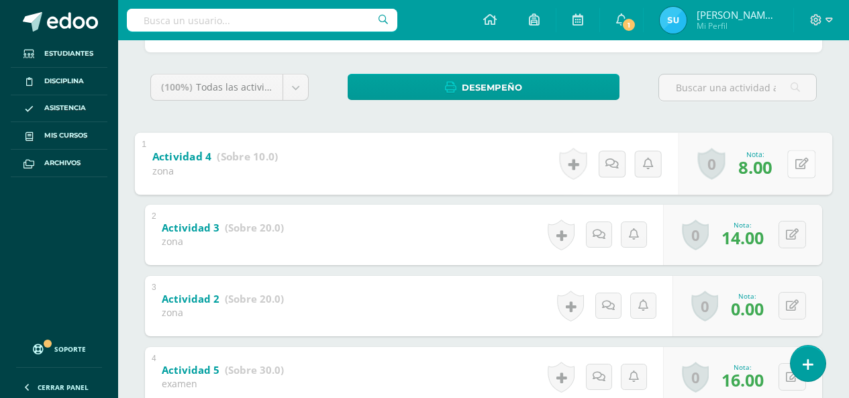
click at [790, 166] on button at bounding box center [801, 164] width 28 height 28
type input "10"
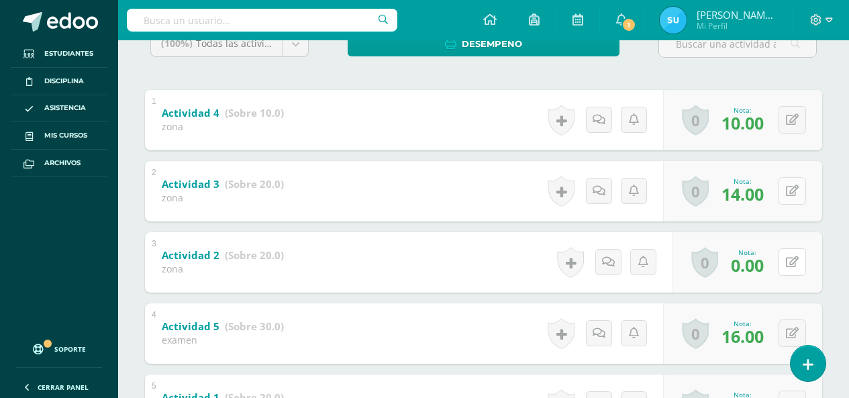
scroll to position [268, 0]
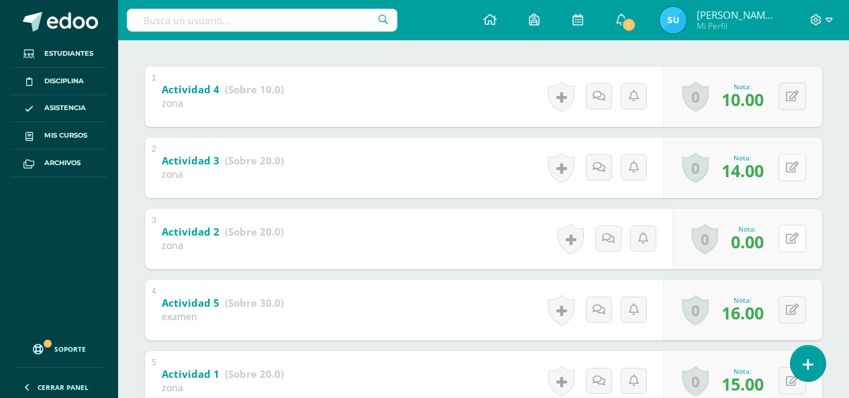
click at [798, 229] on button at bounding box center [792, 239] width 28 height 28
click at [776, 162] on div "0 Logros Logros obtenidos Aún no hay logros agregados Nota: 14.00" at bounding box center [742, 168] width 159 height 60
click at [796, 162] on icon at bounding box center [792, 167] width 13 height 11
type input "20"
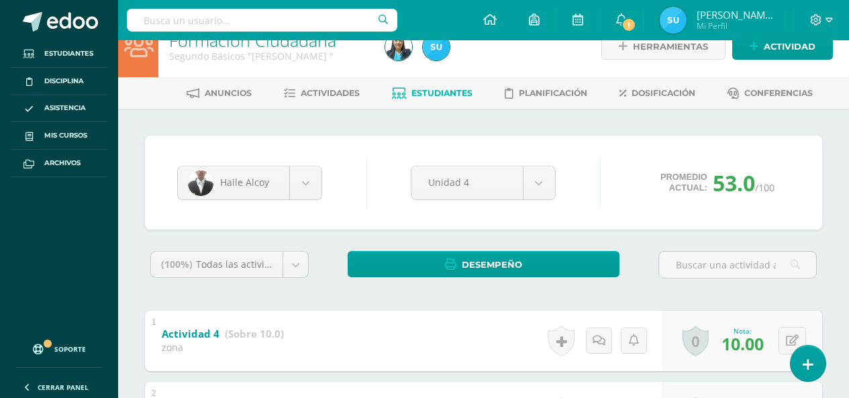
scroll to position [0, 0]
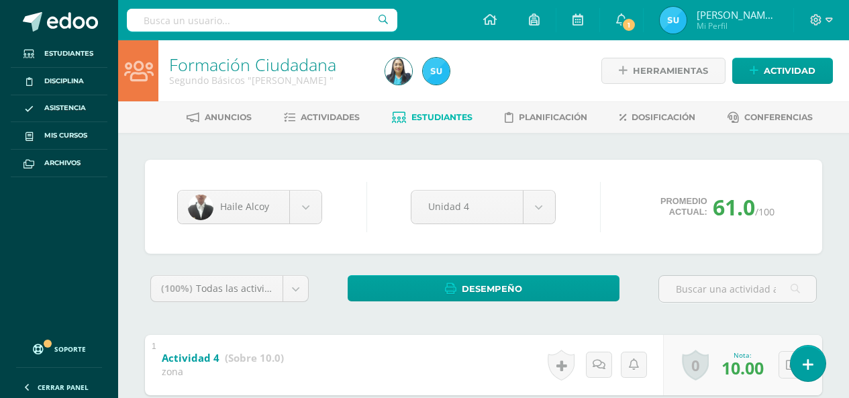
click at [437, 112] on span "Estudiantes" at bounding box center [441, 117] width 61 height 10
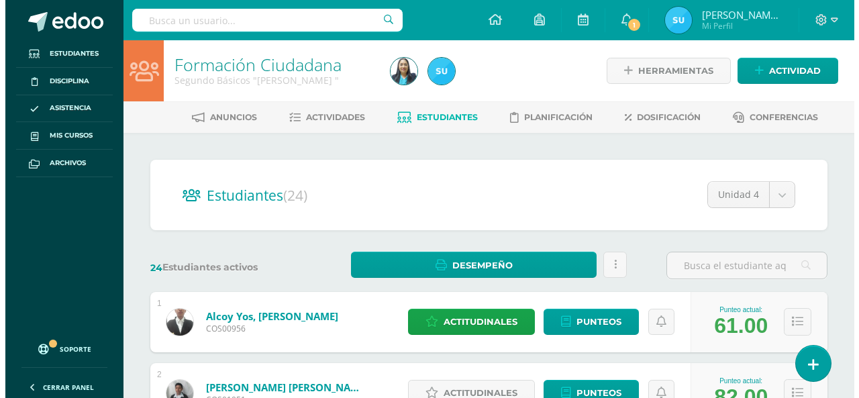
scroll to position [134, 0]
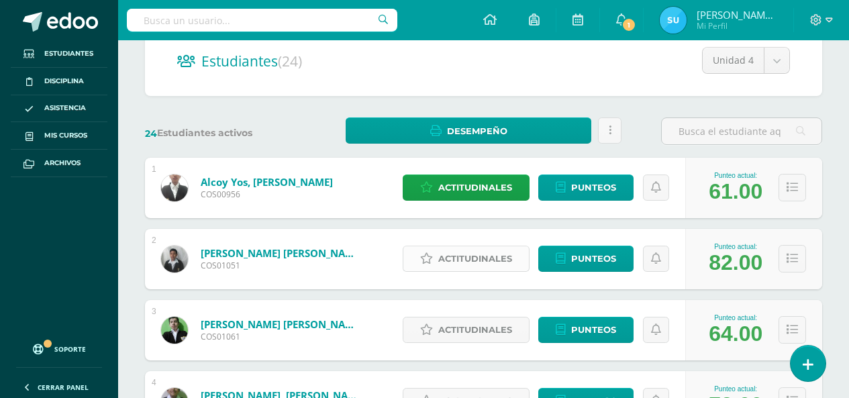
click at [503, 258] on span "Actitudinales" at bounding box center [475, 258] width 74 height 25
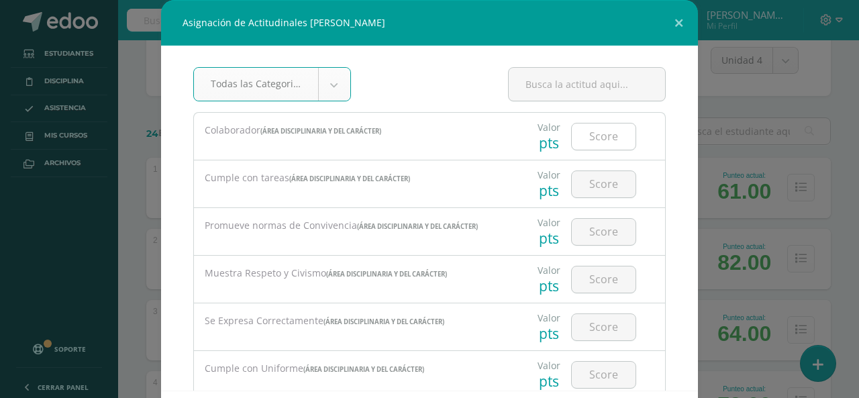
click at [586, 143] on input "number" at bounding box center [604, 136] width 64 height 26
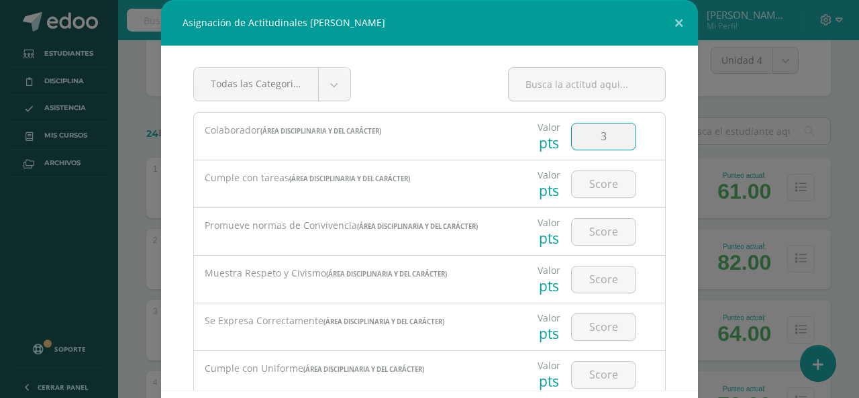
type input "3"
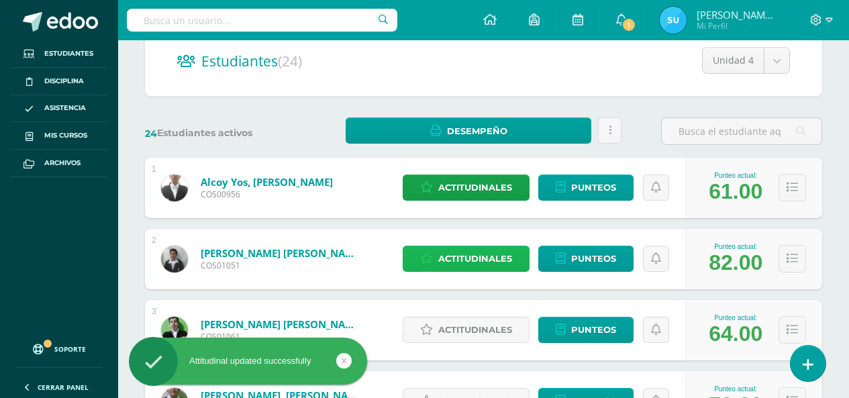
click at [499, 265] on span "Actitudinales" at bounding box center [475, 258] width 74 height 25
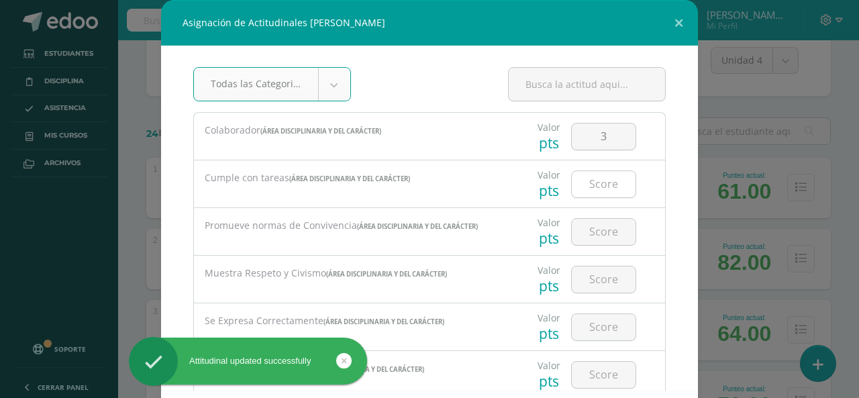
click at [598, 184] on input "number" at bounding box center [604, 184] width 64 height 26
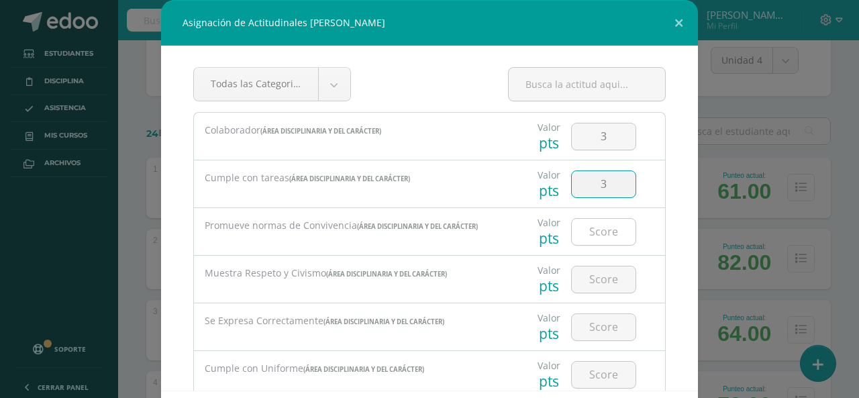
type input "3"
click at [600, 236] on input "number" at bounding box center [604, 232] width 64 height 26
type input "3"
click at [596, 280] on input "number" at bounding box center [604, 279] width 64 height 26
type input "3"
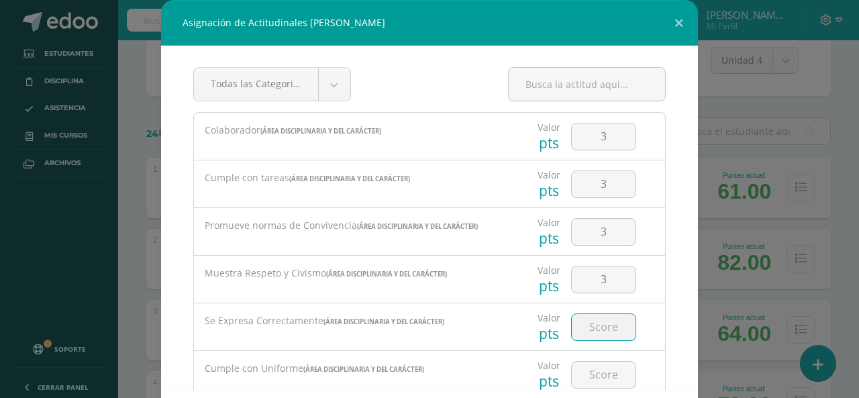
click at [596, 315] on input "number" at bounding box center [604, 327] width 64 height 26
type input "3"
click at [595, 377] on input "number" at bounding box center [604, 375] width 64 height 26
type input "3"
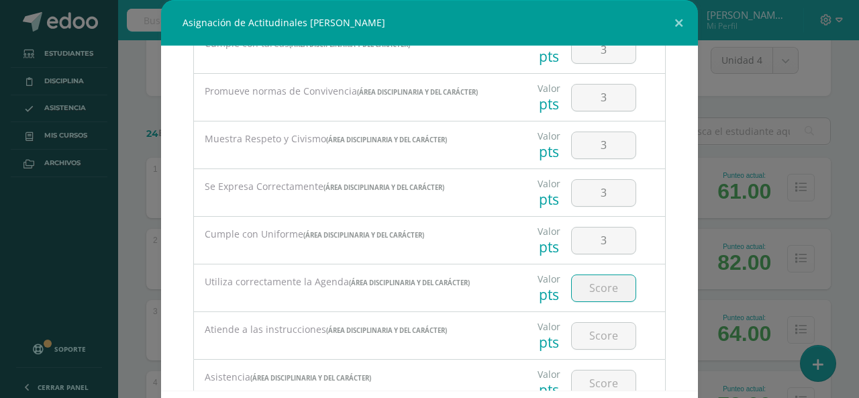
click at [597, 280] on input "number" at bounding box center [604, 288] width 64 height 26
type input "3"
click at [603, 344] on input "number" at bounding box center [604, 336] width 64 height 26
type input "3"
click at [601, 388] on input "number" at bounding box center [604, 383] width 64 height 26
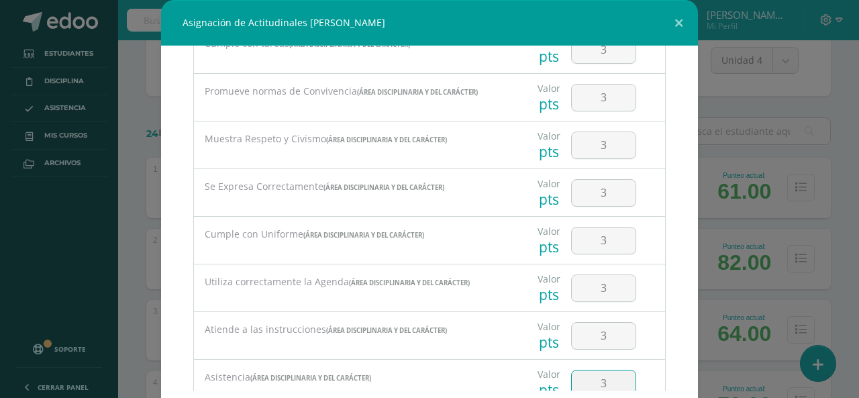
type input "3"
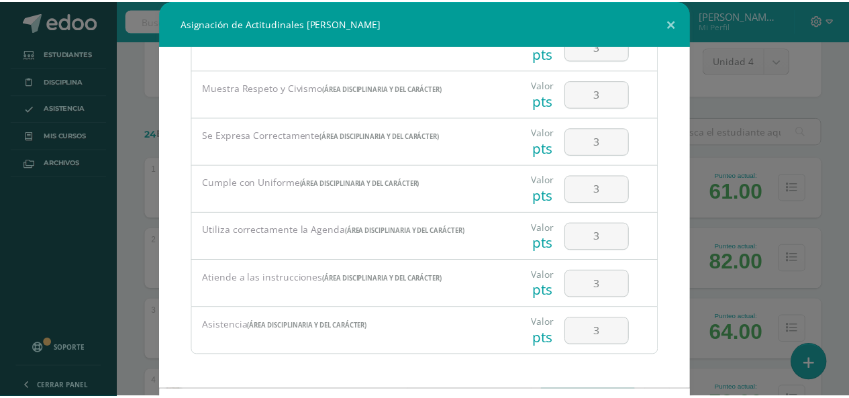
scroll to position [62, 0]
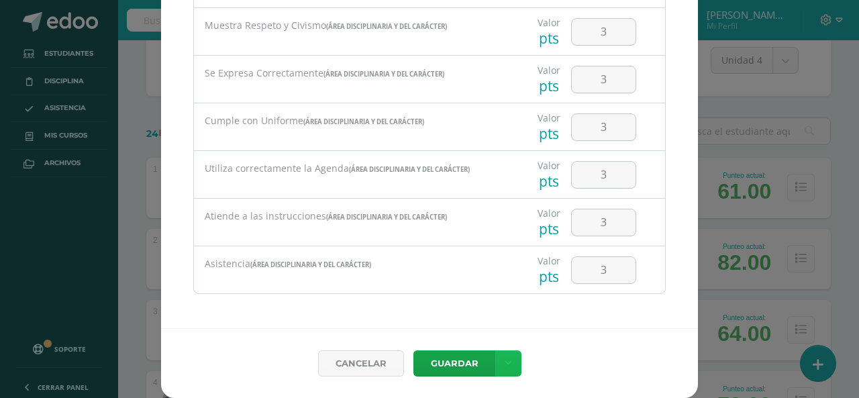
click at [507, 362] on link at bounding box center [508, 363] width 26 height 26
click at [492, 318] on link "Guardar y poblar en todos mis cursos" at bounding box center [476, 313] width 148 height 32
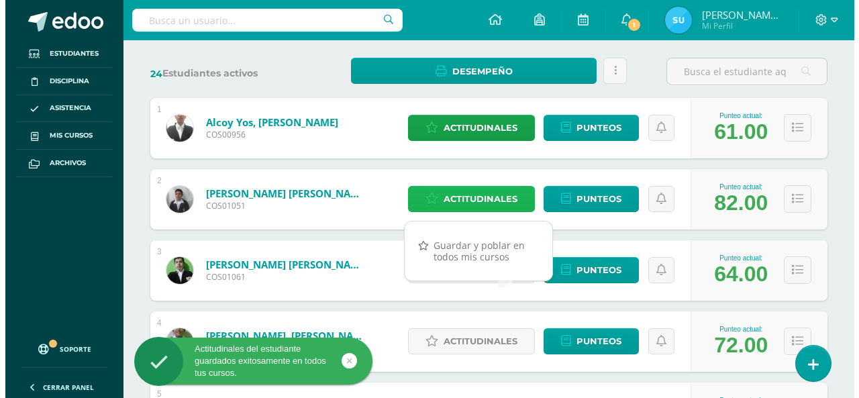
scroll to position [268, 0]
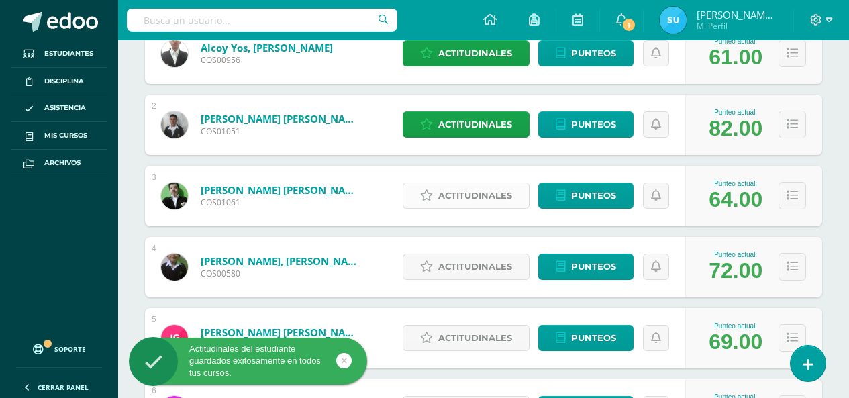
click at [455, 201] on span "Actitudinales" at bounding box center [475, 195] width 74 height 25
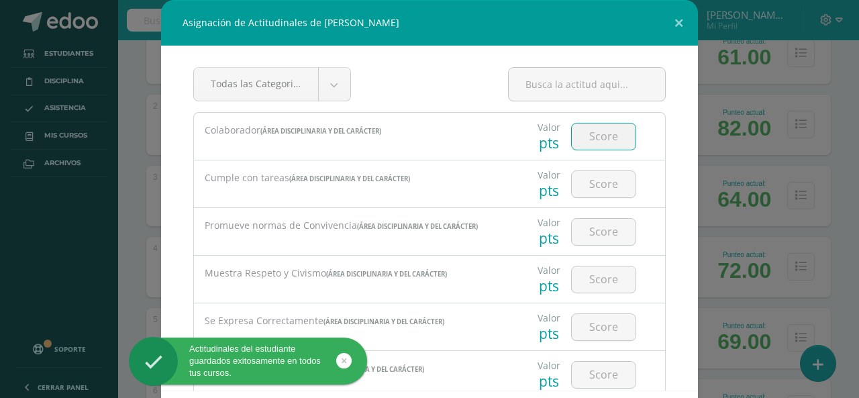
click at [602, 142] on input "number" at bounding box center [604, 136] width 64 height 26
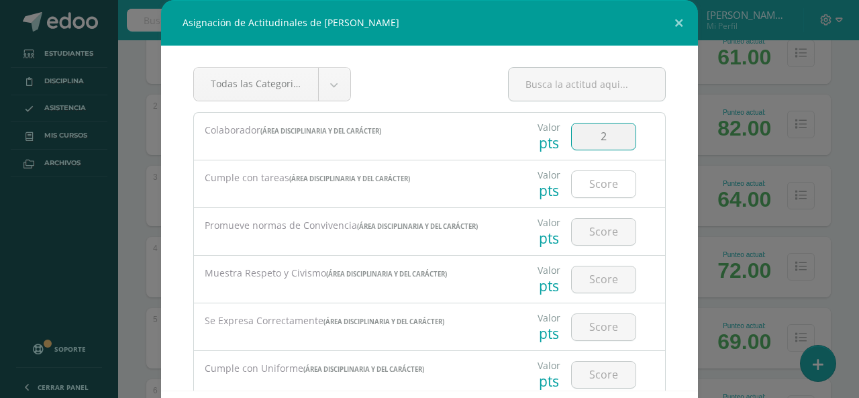
type input "2"
click at [599, 190] on input "number" at bounding box center [604, 184] width 64 height 26
type input "2"
click at [605, 244] on input "number" at bounding box center [604, 232] width 64 height 26
type input "2"
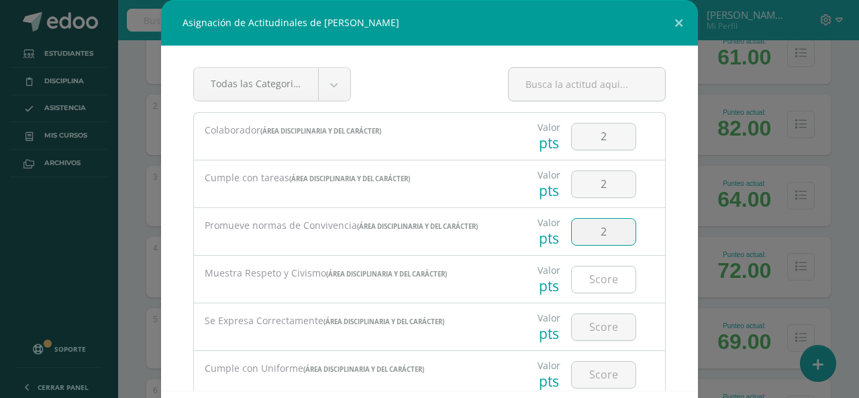
click at [598, 286] on input "number" at bounding box center [604, 279] width 64 height 26
type input "3"
click at [603, 338] on input "number" at bounding box center [604, 327] width 64 height 26
type input "2"
click at [603, 384] on input "number" at bounding box center [604, 375] width 64 height 26
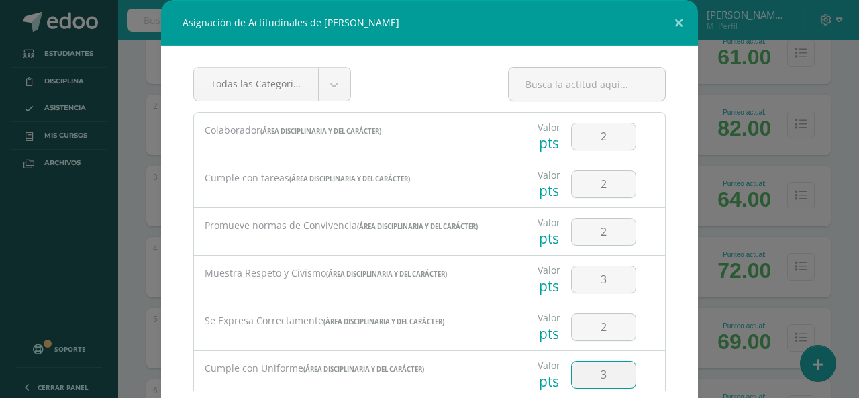
type input "3"
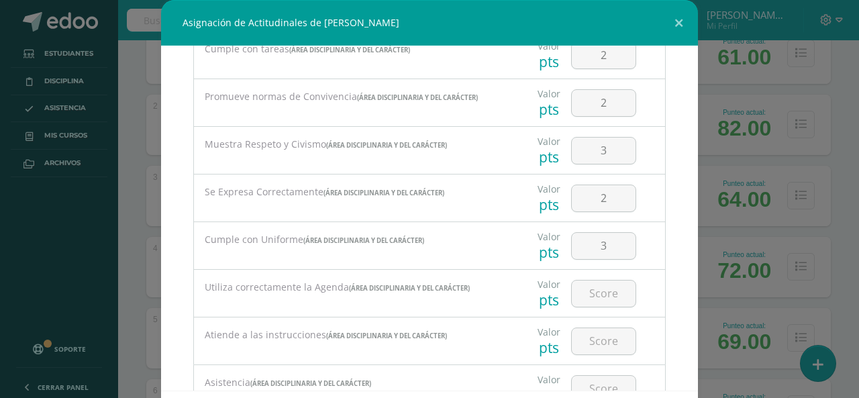
scroll to position [134, 0]
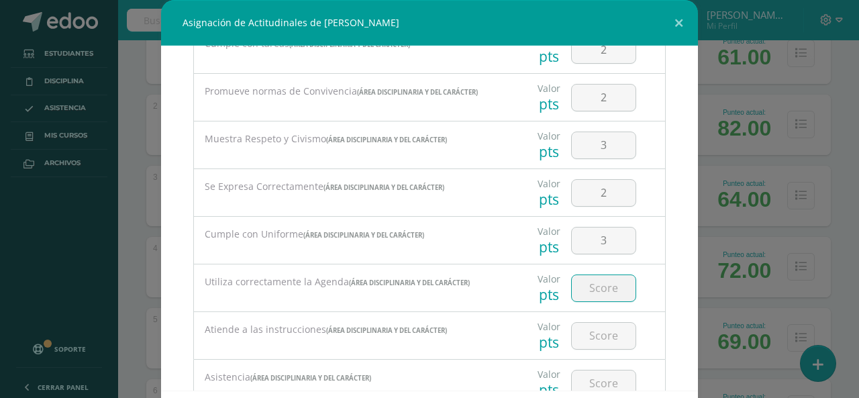
click at [590, 299] on input "number" at bounding box center [604, 288] width 64 height 26
type input "3"
click at [598, 336] on input "number" at bounding box center [604, 336] width 64 height 26
type input "3"
click at [606, 382] on input "number" at bounding box center [604, 383] width 64 height 26
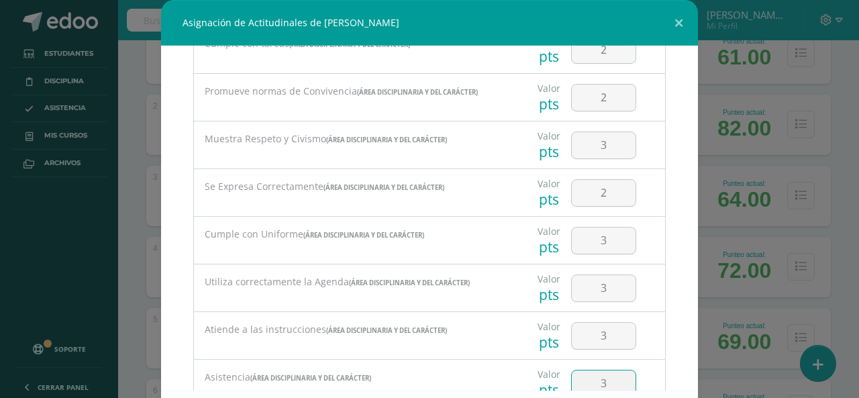
type input "3"
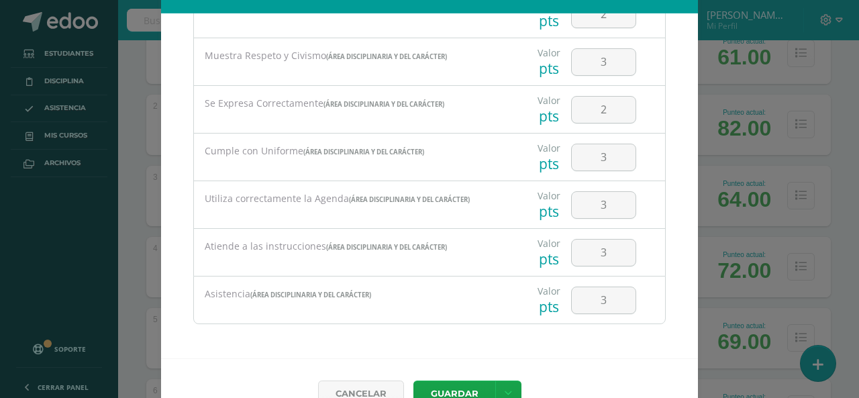
scroll to position [62, 0]
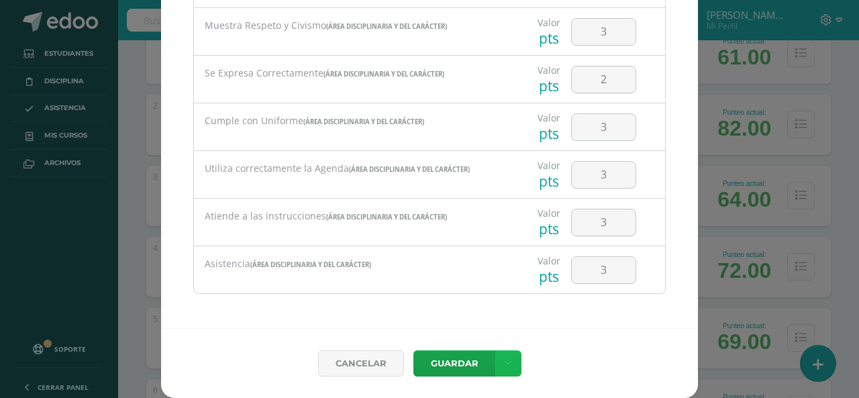
click at [510, 368] on link at bounding box center [508, 363] width 26 height 26
click at [477, 306] on link "Guardar y poblar en todos mis cursos" at bounding box center [476, 313] width 148 height 32
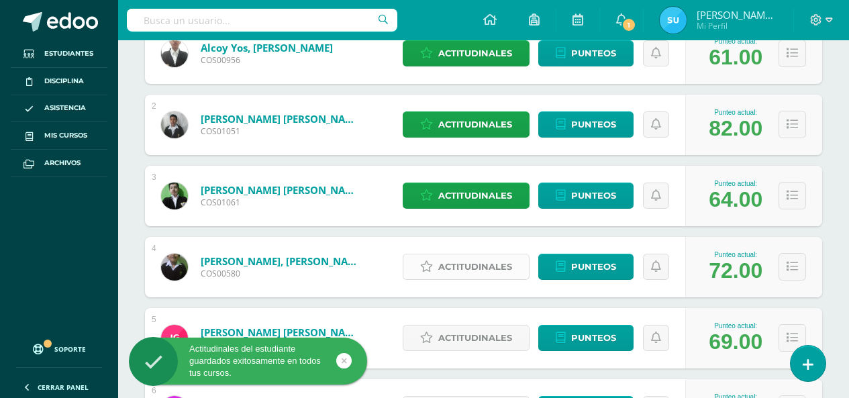
click at [470, 266] on span "Actitudinales" at bounding box center [475, 266] width 74 height 25
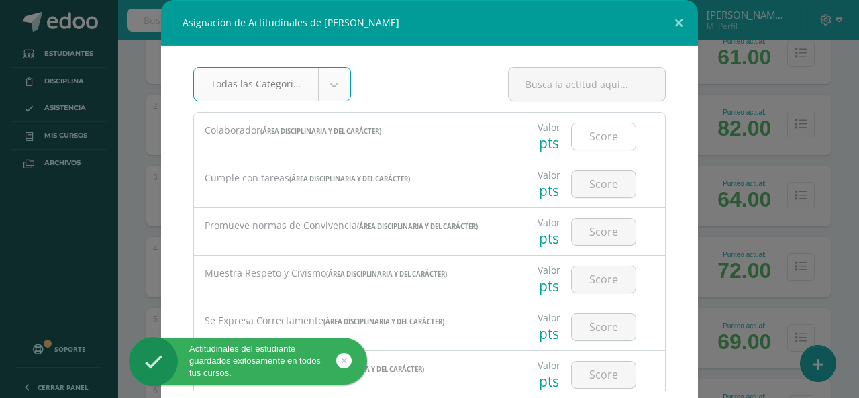
click at [613, 136] on input "number" at bounding box center [604, 136] width 64 height 26
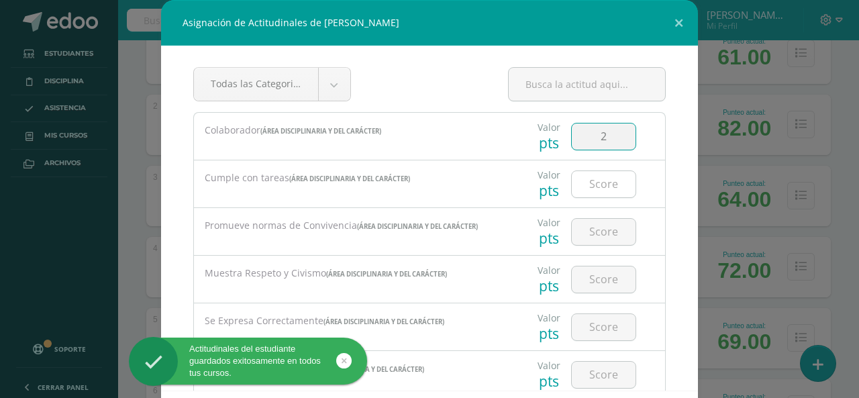
type input "2"
click at [592, 188] on input "number" at bounding box center [604, 184] width 64 height 26
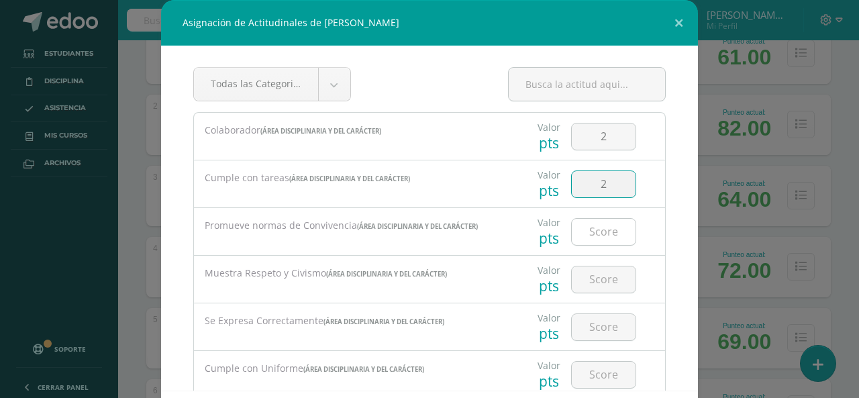
type input "2"
click at [608, 241] on input "number" at bounding box center [604, 232] width 64 height 26
type input "3"
click at [590, 276] on input "number" at bounding box center [604, 279] width 64 height 26
type input "3"
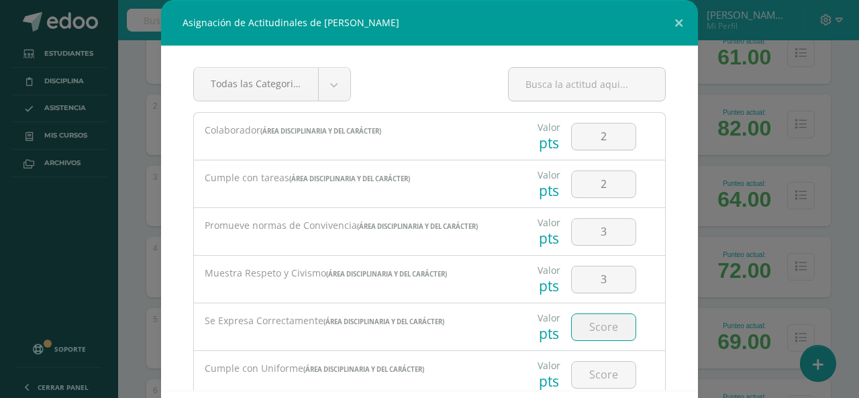
click at [607, 323] on input "number" at bounding box center [604, 327] width 64 height 26
type input "3"
click at [596, 369] on input "number" at bounding box center [604, 375] width 64 height 26
type input "3"
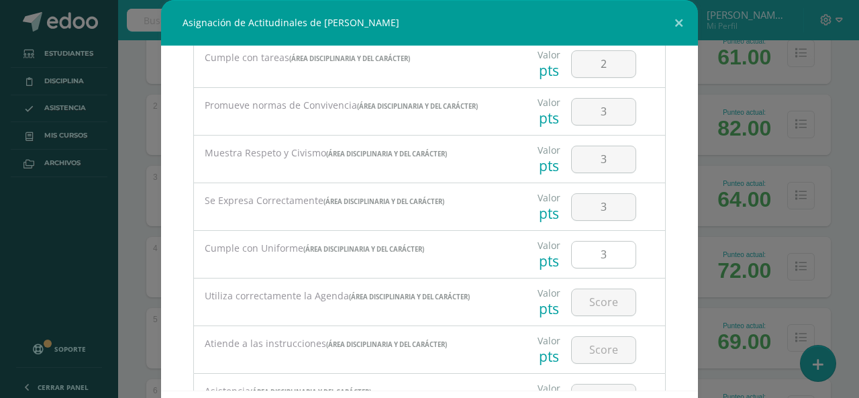
scroll to position [134, 0]
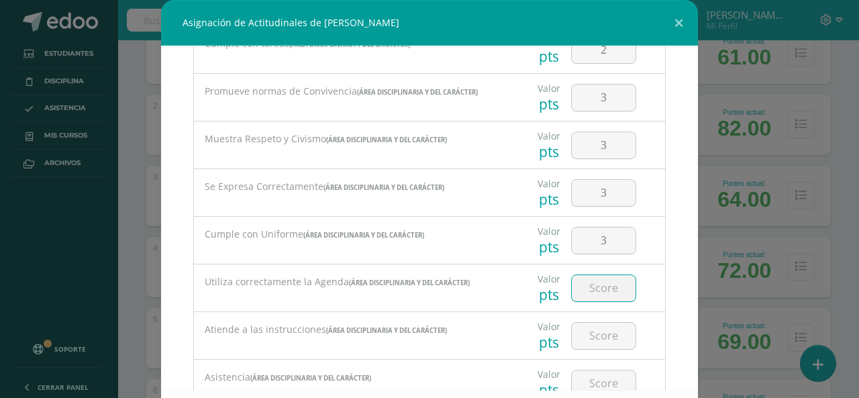
click at [593, 297] on input "number" at bounding box center [604, 288] width 64 height 26
type input "3"
click at [602, 346] on input "number" at bounding box center [604, 336] width 64 height 26
type input "3"
click at [597, 384] on input "number" at bounding box center [604, 383] width 64 height 26
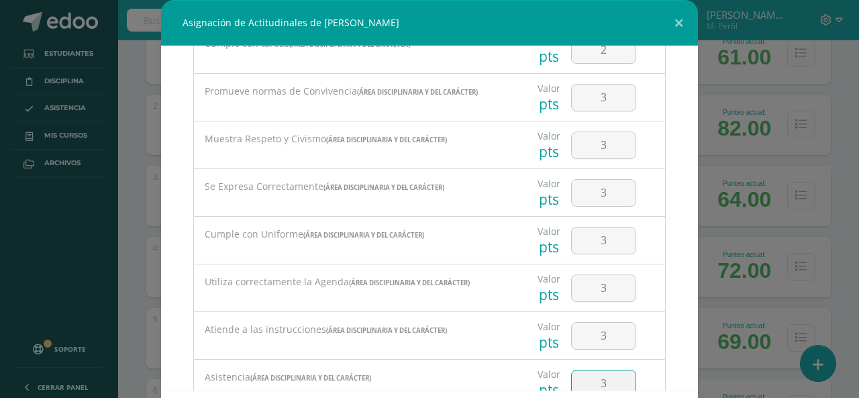
type input "3"
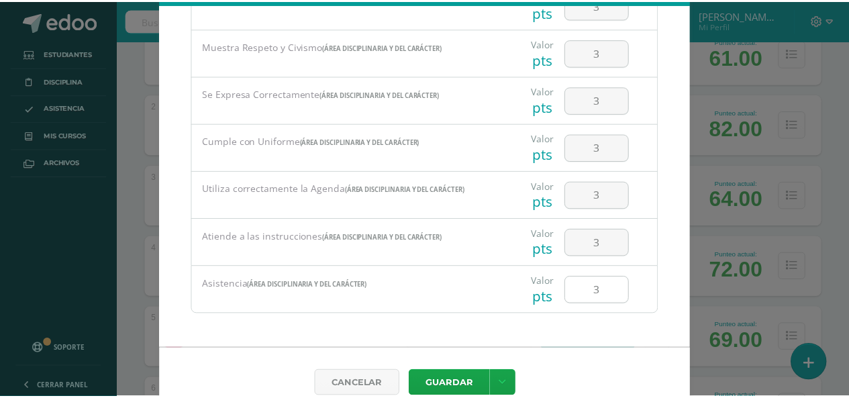
scroll to position [62, 0]
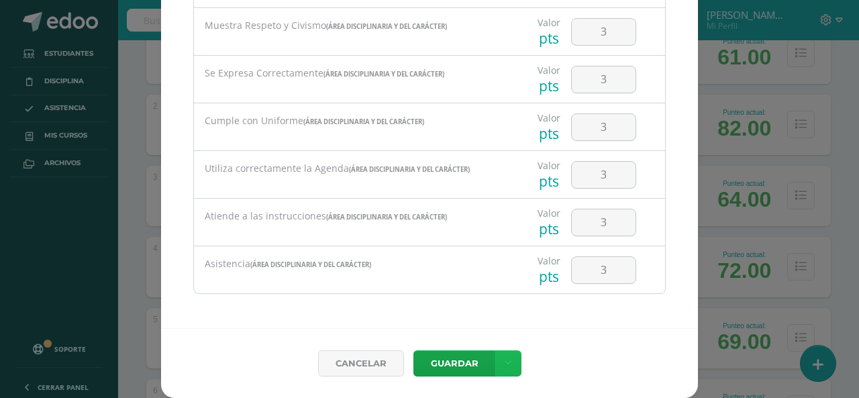
click at [511, 362] on link at bounding box center [508, 363] width 26 height 26
click at [480, 313] on link "Guardar y poblar en todos mis cursos" at bounding box center [476, 313] width 148 height 32
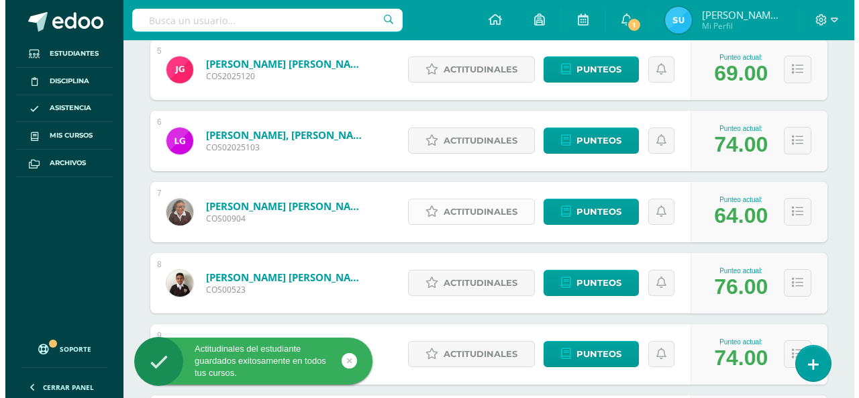
scroll to position [470, 0]
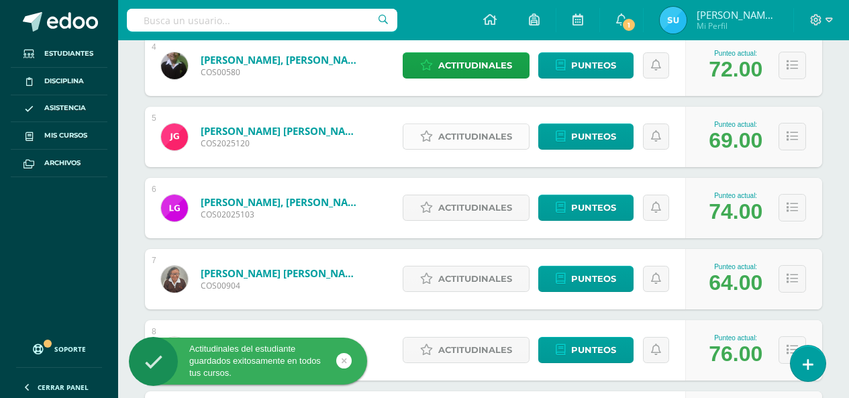
click at [501, 136] on span "Actitudinales" at bounding box center [475, 136] width 74 height 25
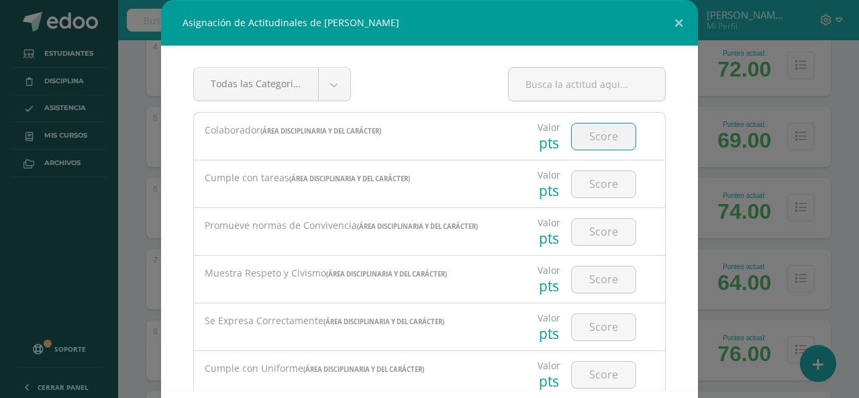
click at [595, 142] on input "number" at bounding box center [604, 136] width 64 height 26
type input "3"
click at [600, 176] on input "number" at bounding box center [604, 184] width 64 height 26
type input "3"
click at [602, 239] on input "number" at bounding box center [604, 232] width 64 height 26
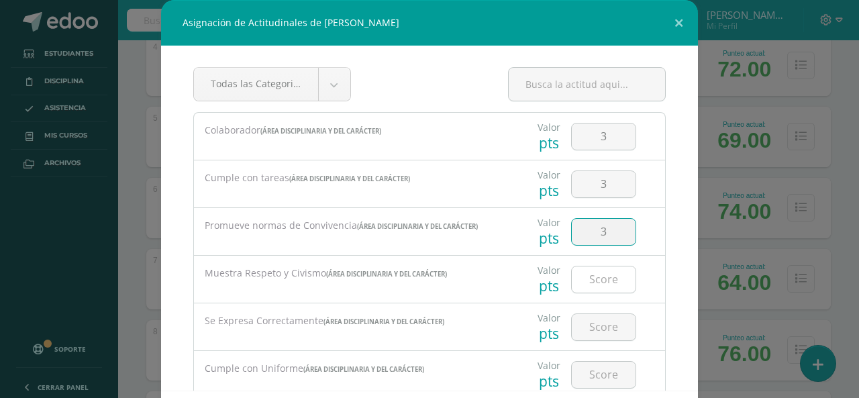
type input "3"
click at [594, 280] on input "number" at bounding box center [604, 279] width 64 height 26
type input "3"
click at [594, 335] on input "number" at bounding box center [604, 327] width 64 height 26
type input "3"
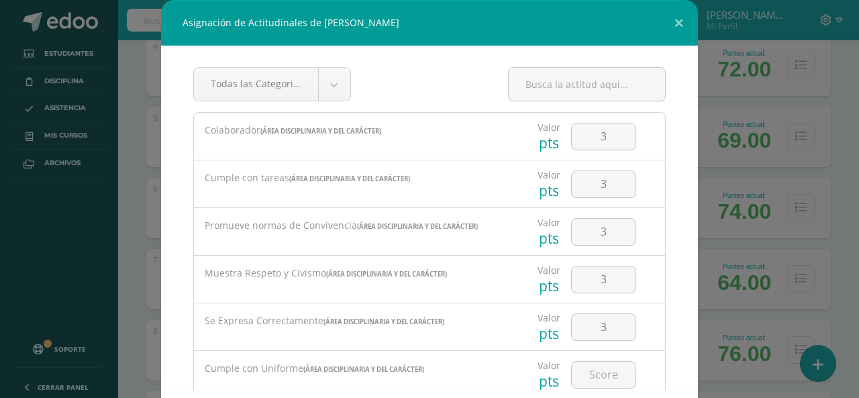
click at [597, 358] on div at bounding box center [604, 374] width 76 height 47
click at [598, 364] on input "number" at bounding box center [604, 375] width 64 height 26
type input "3"
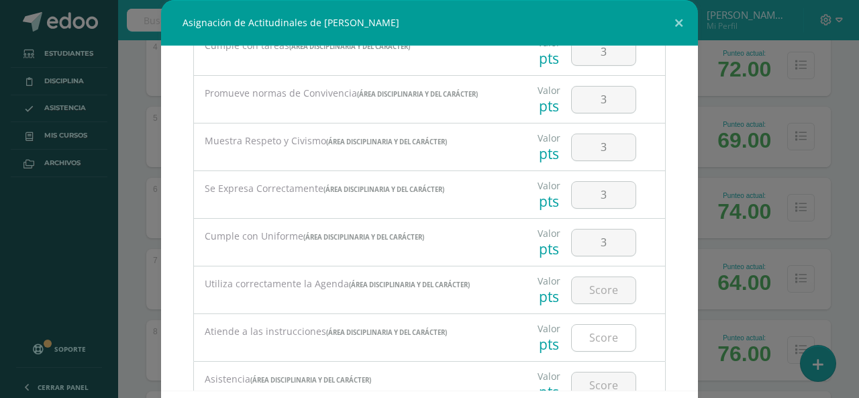
scroll to position [134, 0]
click at [595, 297] on input "number" at bounding box center [604, 288] width 64 height 26
type input "3"
click at [595, 329] on input "number" at bounding box center [604, 336] width 64 height 26
type input "3"
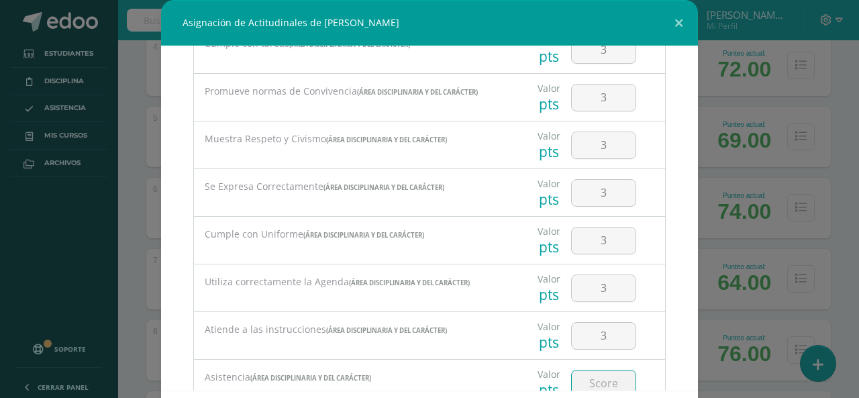
click at [601, 370] on input "number" at bounding box center [604, 383] width 64 height 26
type input "3"
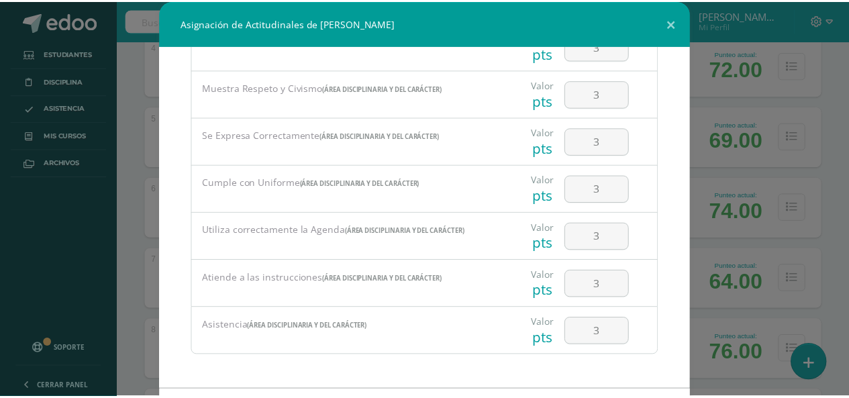
scroll to position [62, 0]
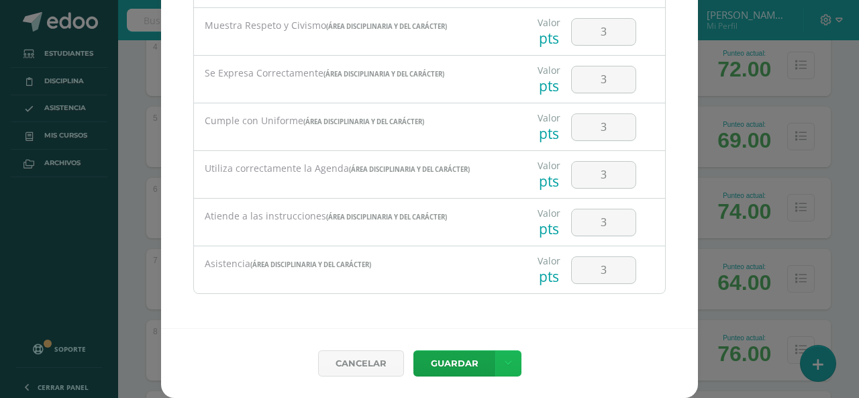
click at [509, 357] on link at bounding box center [508, 363] width 26 height 26
click at [495, 312] on link "Guardar y poblar en todos mis cursos" at bounding box center [476, 313] width 148 height 32
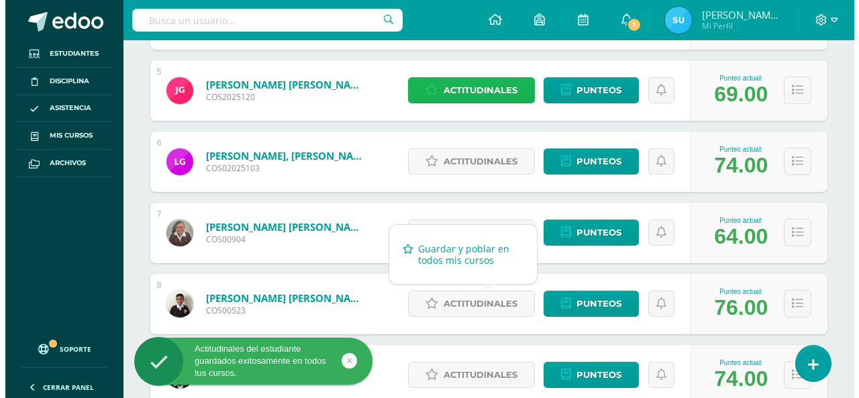
scroll to position [537, 0]
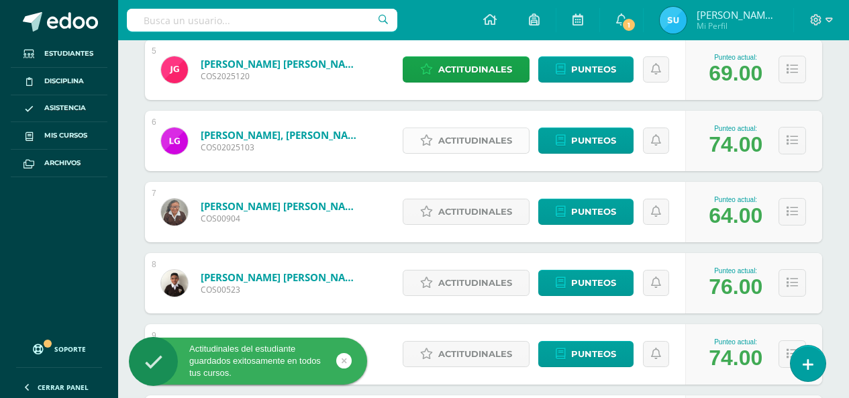
click at [493, 142] on span "Actitudinales" at bounding box center [475, 140] width 74 height 25
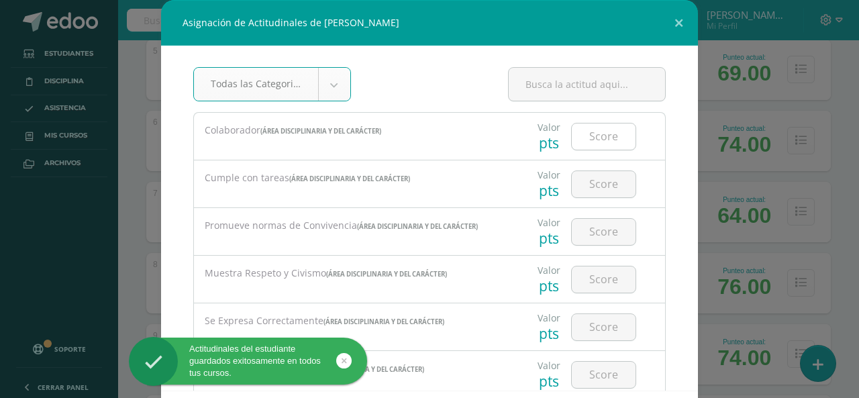
click at [588, 140] on input "number" at bounding box center [604, 136] width 64 height 26
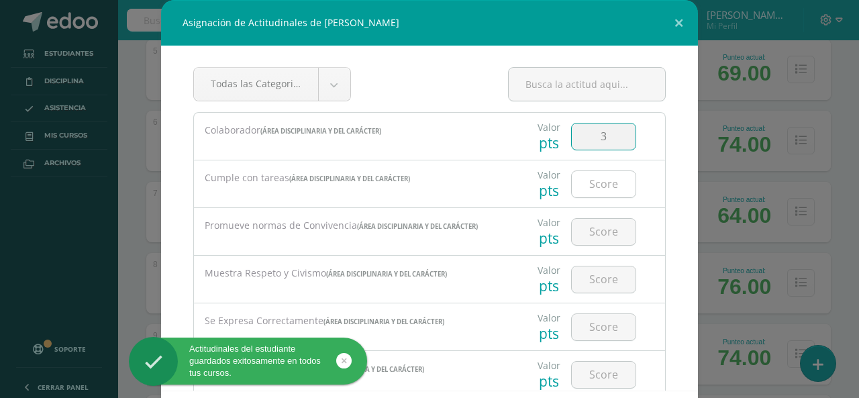
type input "3"
click at [594, 193] on input "number" at bounding box center [604, 184] width 64 height 26
type input "3"
click at [595, 226] on input "number" at bounding box center [604, 232] width 64 height 26
type input "3"
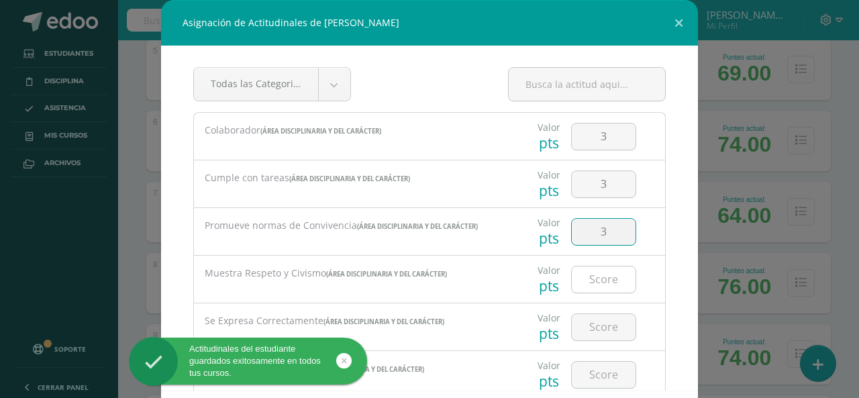
click at [598, 274] on input "number" at bounding box center [604, 279] width 64 height 26
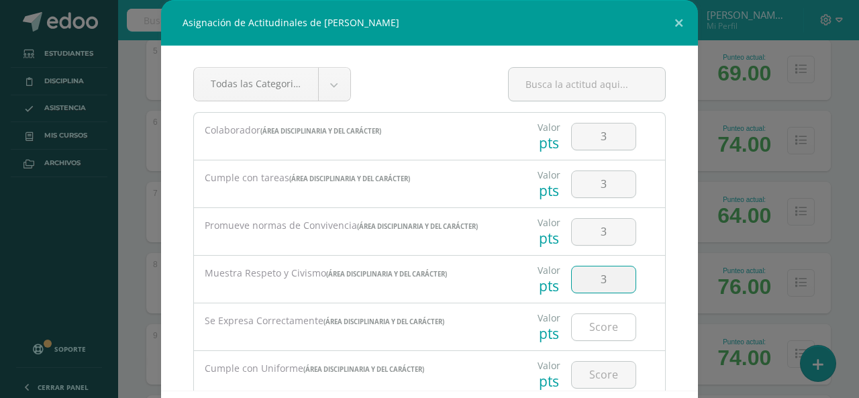
type input "3"
click at [601, 315] on input "number" at bounding box center [604, 327] width 64 height 26
type input "3"
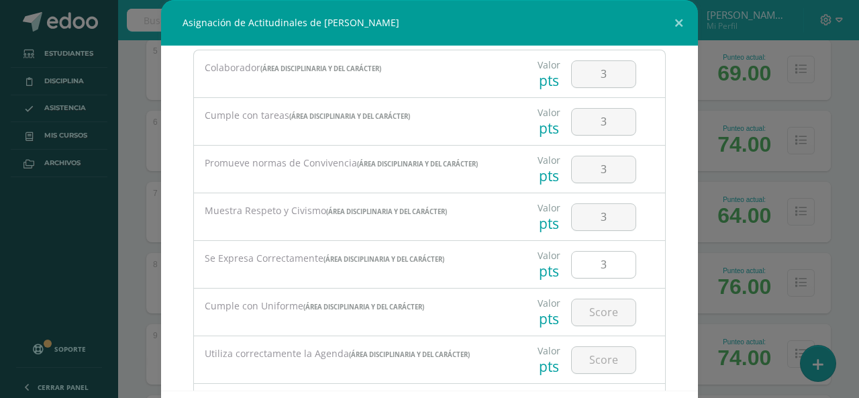
scroll to position [134, 0]
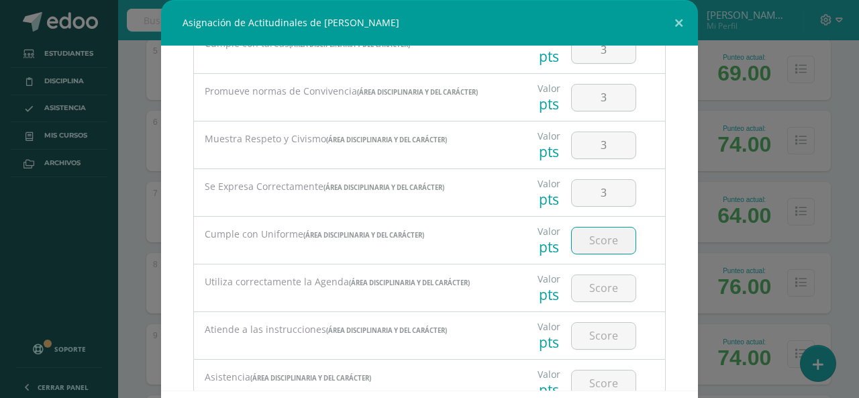
click at [599, 237] on input "number" at bounding box center [604, 240] width 64 height 26
type input "3"
click at [599, 292] on input "number" at bounding box center [604, 288] width 64 height 26
type input "3"
click at [599, 322] on div at bounding box center [603, 336] width 65 height 28
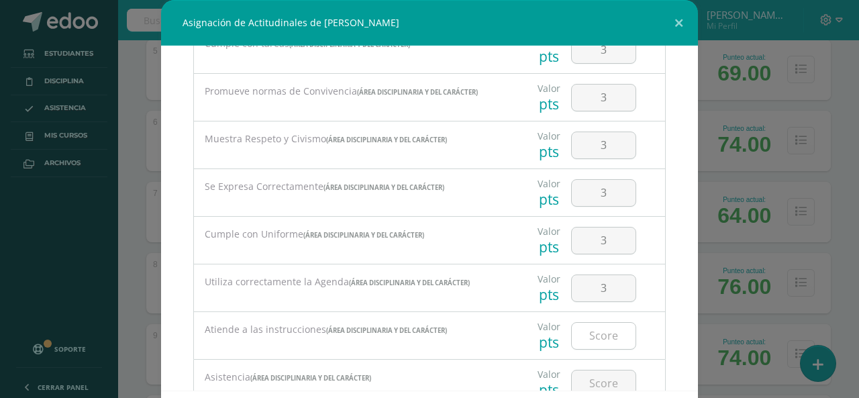
click at [599, 334] on input "number" at bounding box center [604, 336] width 64 height 26
type input "3"
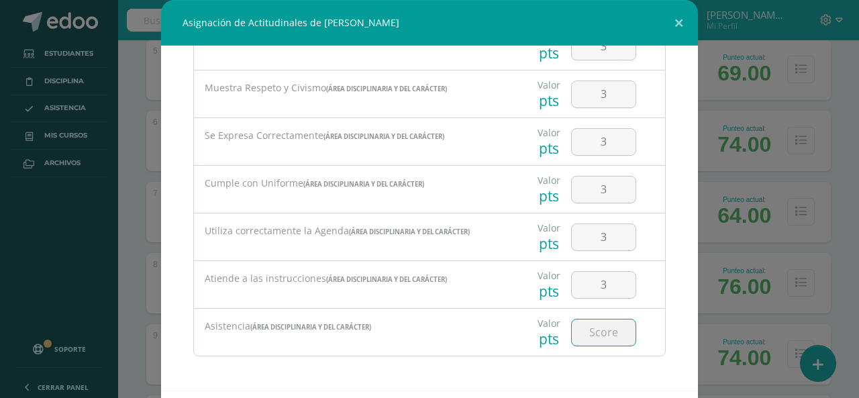
click at [598, 333] on input "number" at bounding box center [604, 332] width 64 height 26
type input "3"
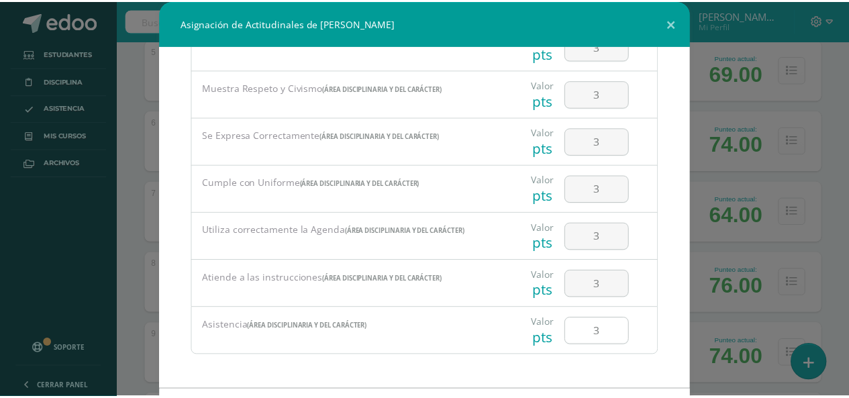
scroll to position [62, 0]
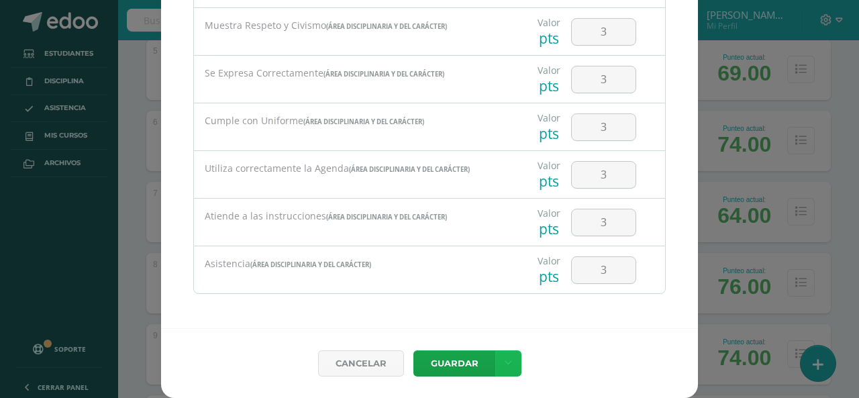
click at [505, 363] on icon at bounding box center [508, 363] width 7 height 11
click at [482, 311] on link "Guardar y poblar en todos mis cursos" at bounding box center [476, 313] width 148 height 32
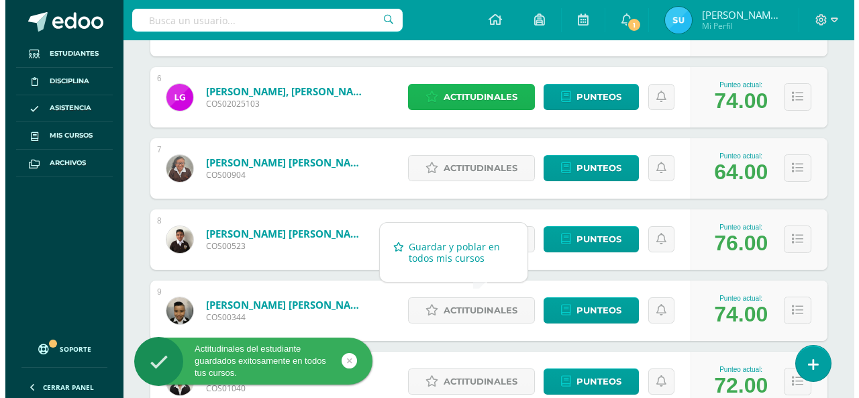
scroll to position [604, 0]
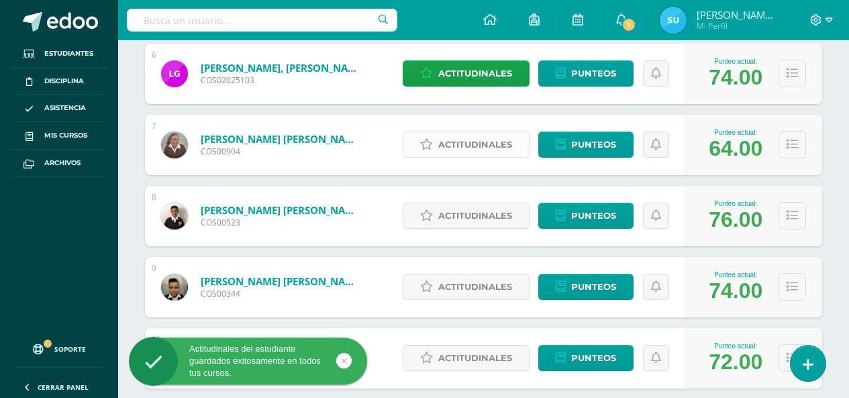
click at [489, 146] on span "Actitudinales" at bounding box center [475, 144] width 74 height 25
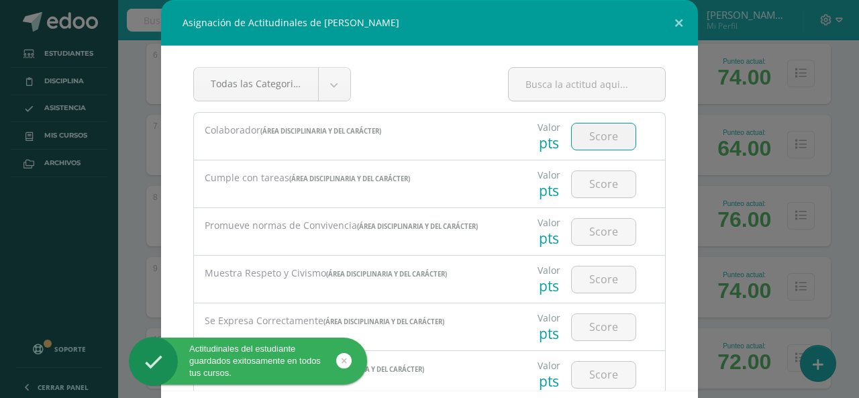
click at [593, 139] on input "number" at bounding box center [604, 136] width 64 height 26
type input "3"
click at [587, 194] on input "number" at bounding box center [604, 184] width 64 height 26
type input "3"
click at [590, 229] on input "number" at bounding box center [604, 232] width 64 height 26
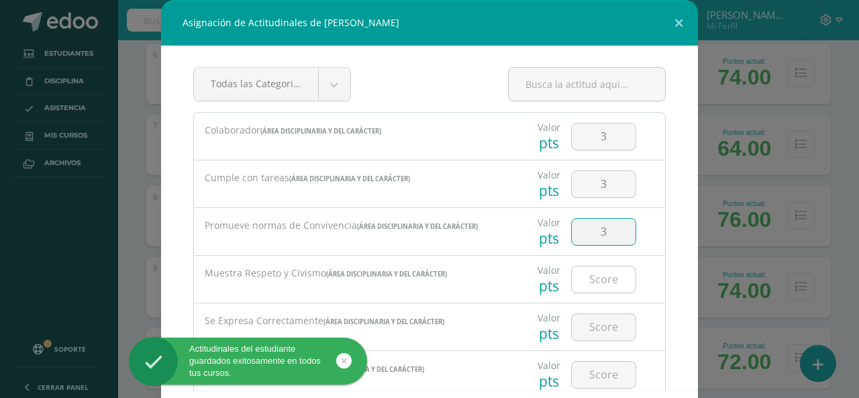
type input "3"
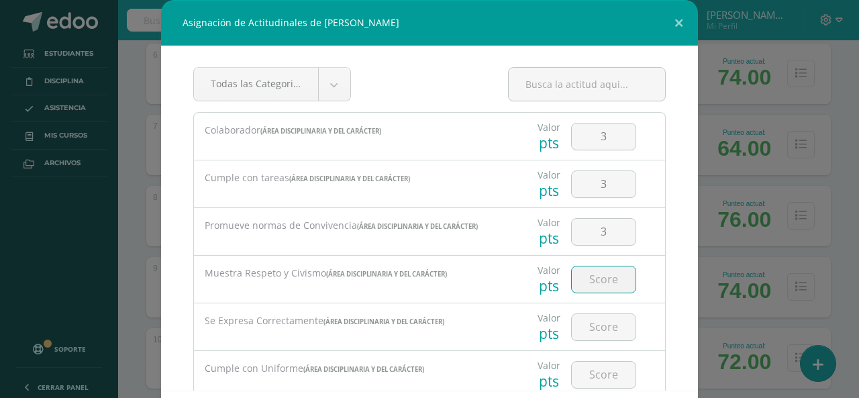
click at [611, 276] on input "number" at bounding box center [604, 279] width 64 height 26
type input "3"
click at [601, 333] on input "number" at bounding box center [604, 327] width 64 height 26
type input "3"
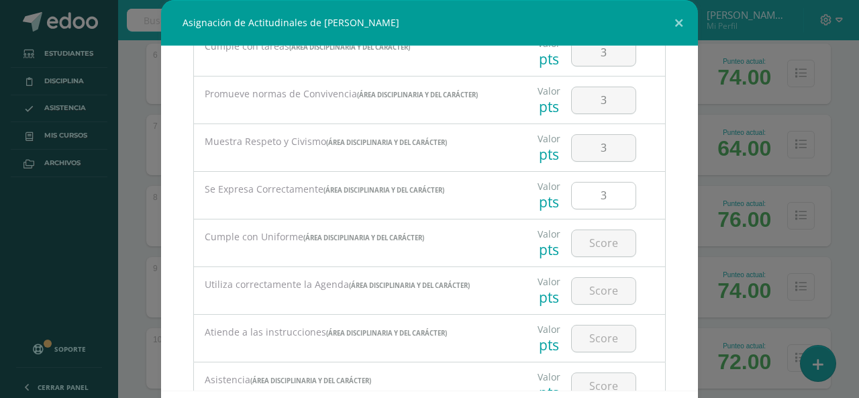
scroll to position [134, 0]
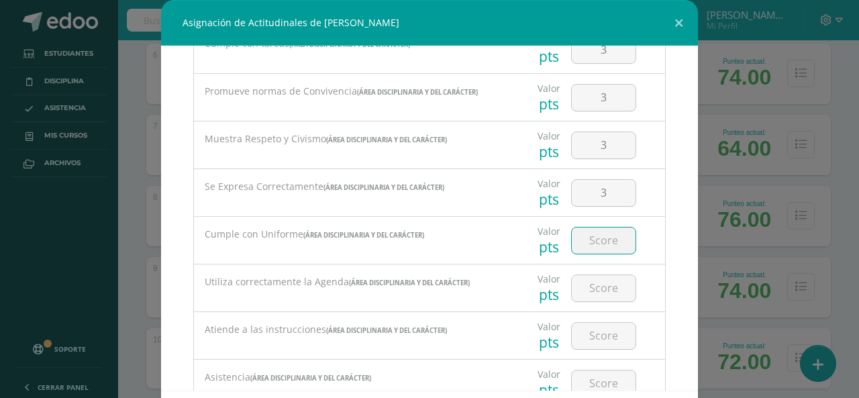
click at [594, 237] on input "number" at bounding box center [604, 240] width 64 height 26
type input "3"
click at [593, 288] on input "number" at bounding box center [604, 288] width 64 height 26
type input "3"
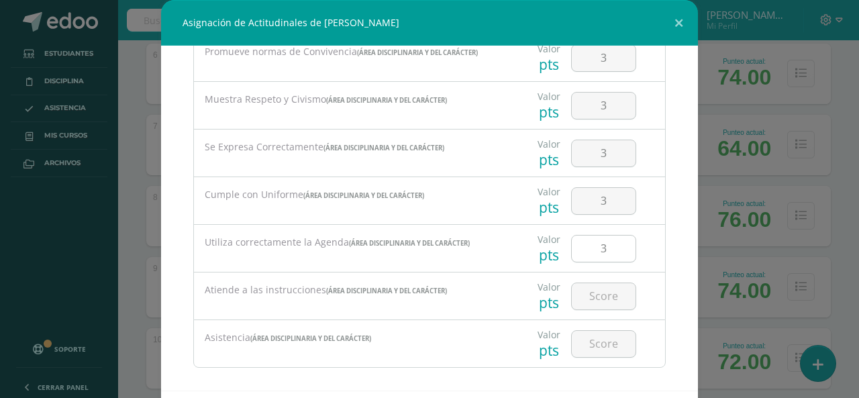
scroll to position [185, 0]
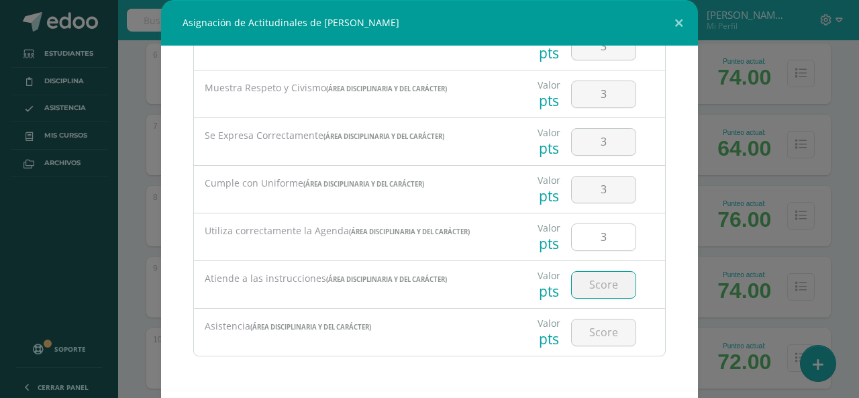
click at [593, 288] on input "number" at bounding box center [604, 285] width 64 height 26
type input "3"
click at [592, 321] on input "number" at bounding box center [604, 332] width 64 height 26
type input "3"
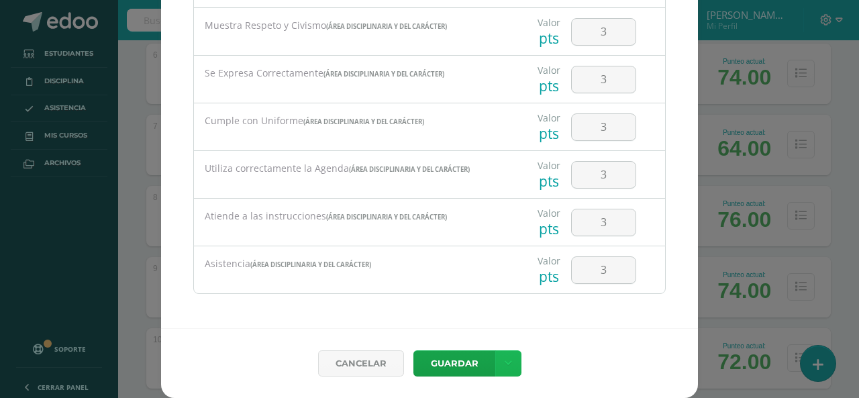
click at [509, 363] on link at bounding box center [508, 363] width 26 height 26
click at [499, 320] on link "Guardar y poblar en todos mis cursos" at bounding box center [476, 313] width 148 height 32
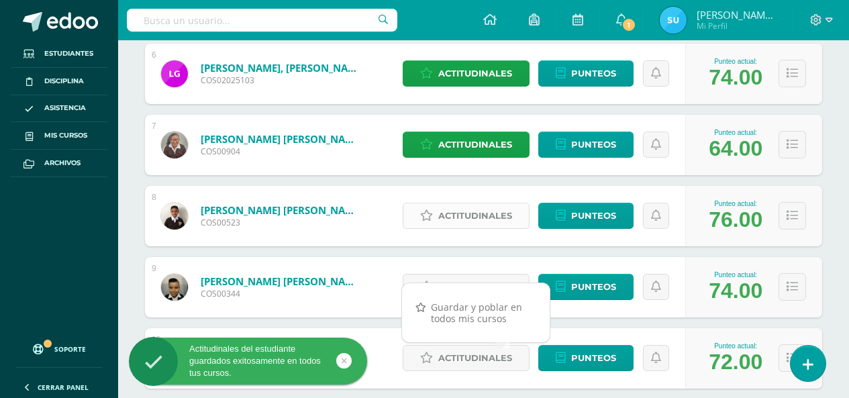
click at [472, 208] on span "Actitudinales" at bounding box center [475, 215] width 74 height 25
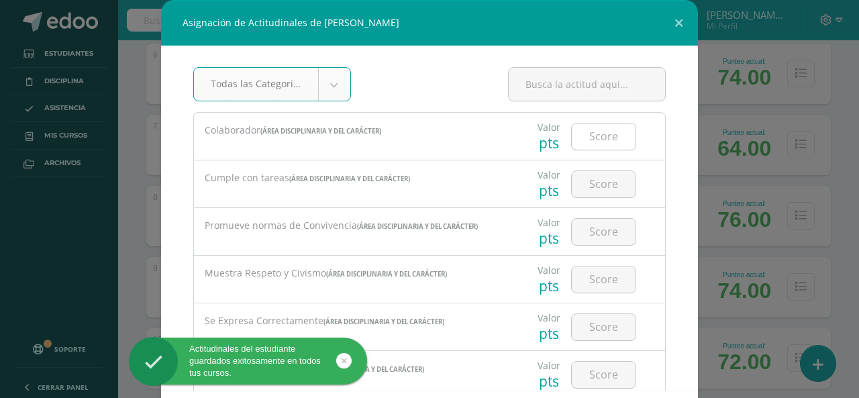
click at [587, 137] on input "number" at bounding box center [604, 136] width 64 height 26
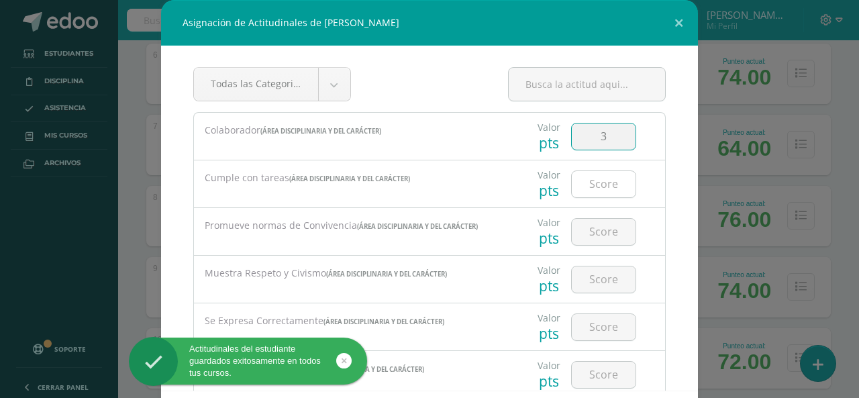
type input "3"
click at [598, 185] on input "number" at bounding box center [604, 184] width 64 height 26
type input "3"
click at [602, 219] on input "number" at bounding box center [604, 232] width 64 height 26
type input "3"
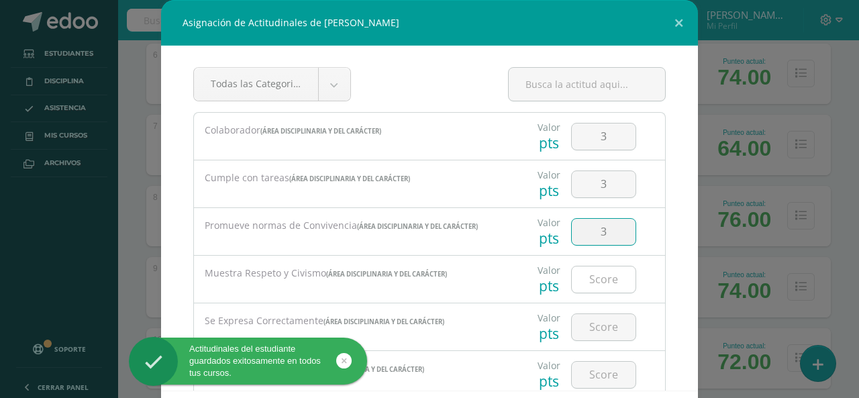
click at [604, 268] on input "number" at bounding box center [604, 279] width 64 height 26
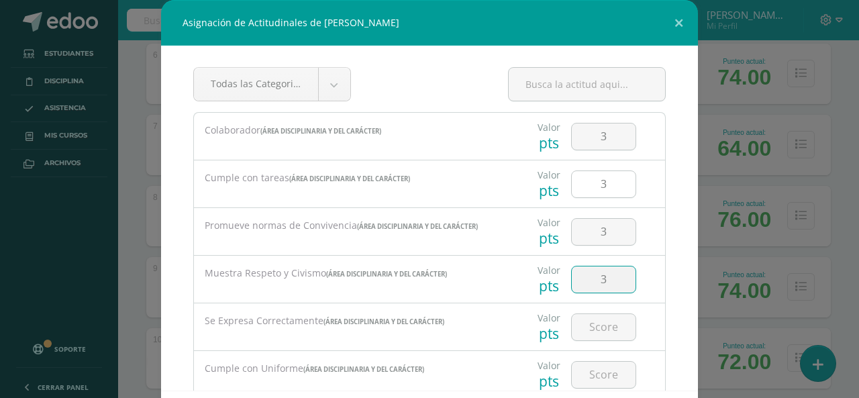
type input "3"
click at [601, 183] on input "3" at bounding box center [604, 184] width 64 height 26
type input "2"
click at [594, 331] on input "number" at bounding box center [604, 327] width 64 height 26
type input "3"
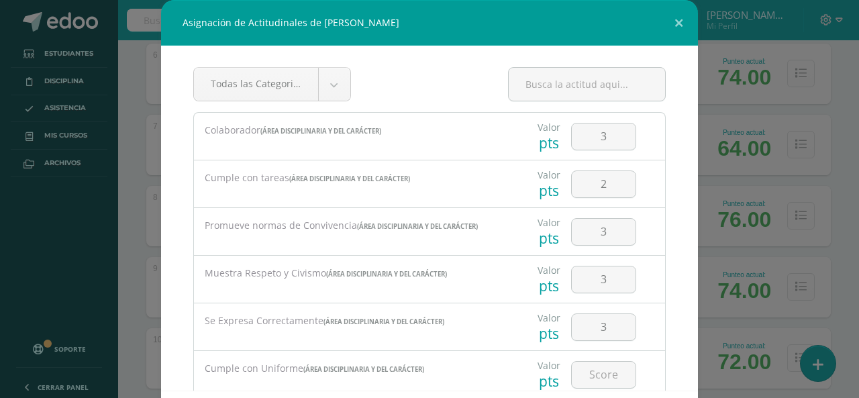
scroll to position [67, 0]
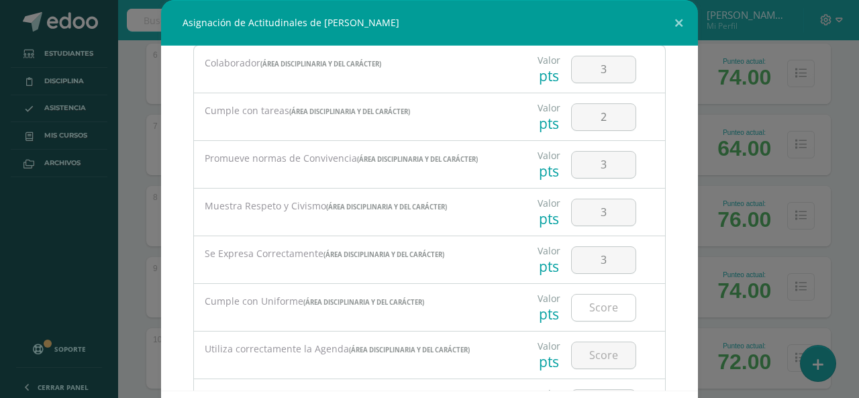
click at [598, 317] on input "number" at bounding box center [604, 308] width 64 height 26
type input "3"
click at [599, 353] on input "number" at bounding box center [604, 355] width 64 height 26
type input "3"
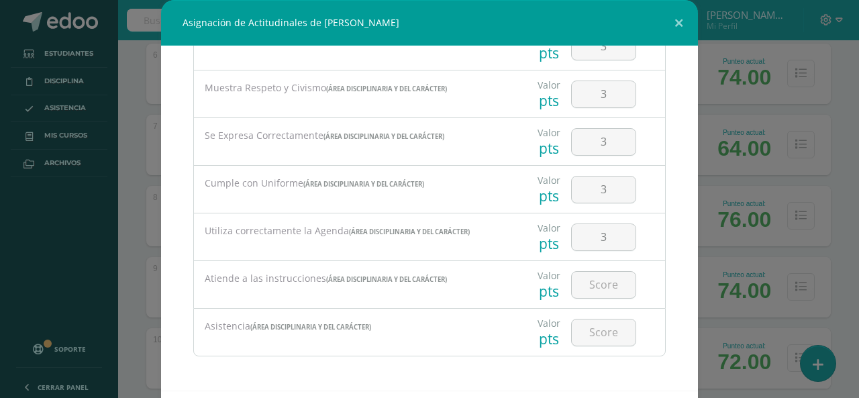
click at [596, 299] on div at bounding box center [604, 284] width 76 height 47
click at [596, 284] on input "number" at bounding box center [604, 285] width 64 height 26
type input "3"
click at [598, 337] on input "number" at bounding box center [604, 332] width 64 height 26
type input "3"
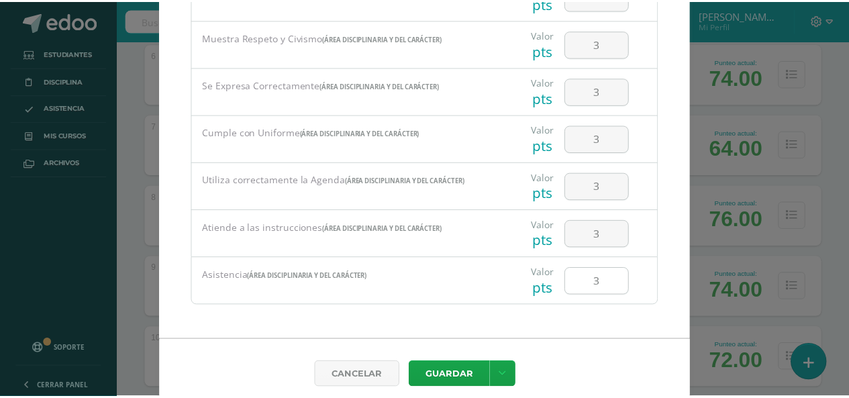
scroll to position [62, 0]
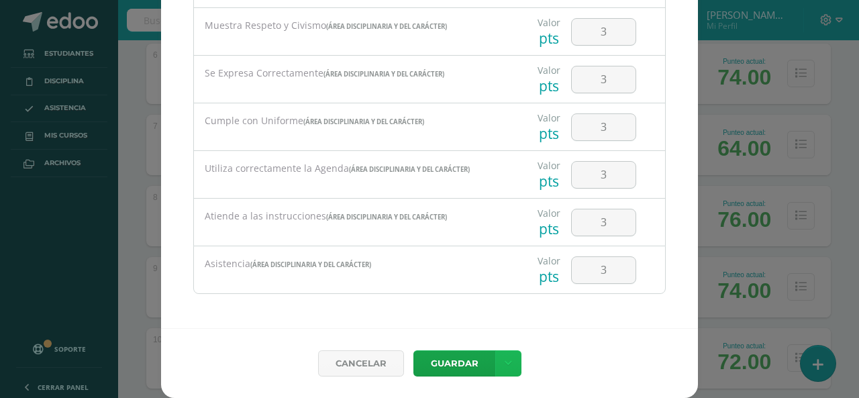
click at [505, 363] on icon at bounding box center [508, 363] width 7 height 11
click at [482, 305] on link "Guardar y poblar en todos mis cursos" at bounding box center [476, 313] width 148 height 32
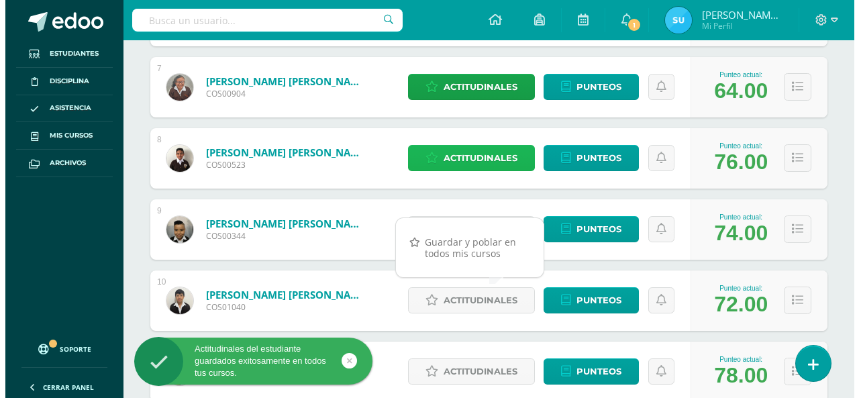
scroll to position [738, 0]
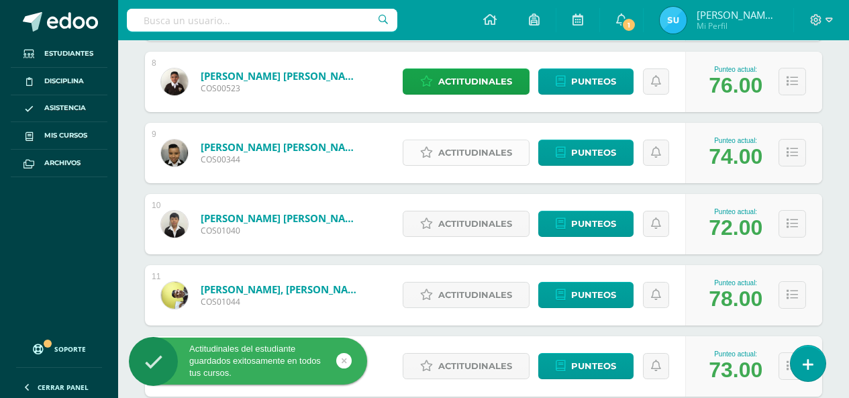
click at [458, 156] on span "Actitudinales" at bounding box center [475, 152] width 74 height 25
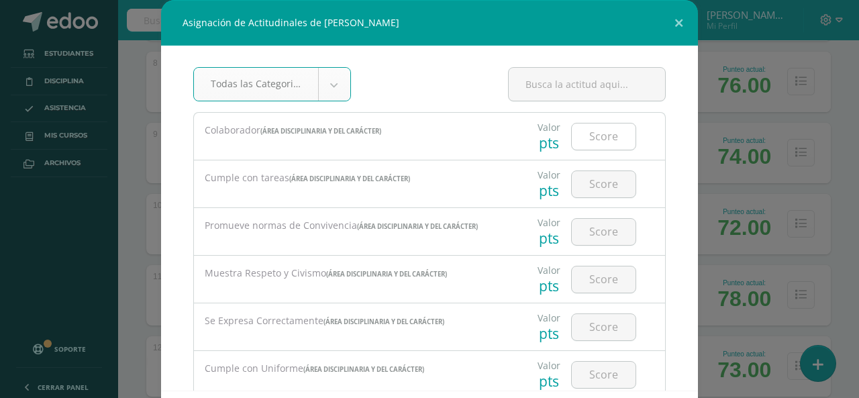
click at [621, 125] on input "number" at bounding box center [604, 136] width 64 height 26
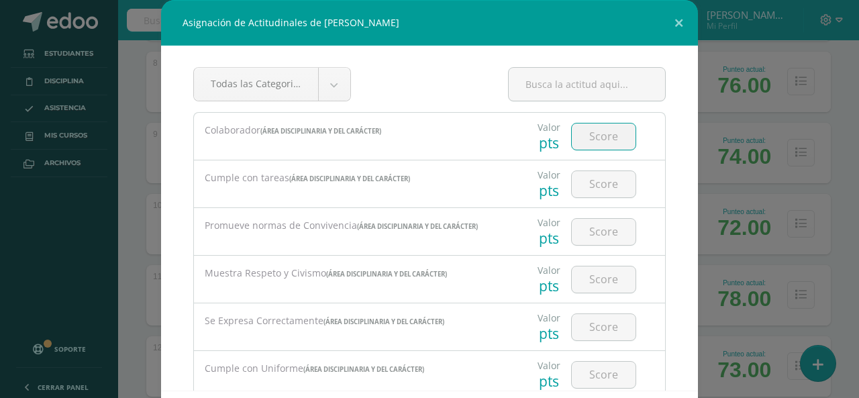
click at [619, 134] on input "number" at bounding box center [604, 136] width 64 height 26
type input "3"
click at [605, 178] on input "number" at bounding box center [604, 184] width 64 height 26
type input "2"
click at [602, 254] on div at bounding box center [604, 231] width 76 height 47
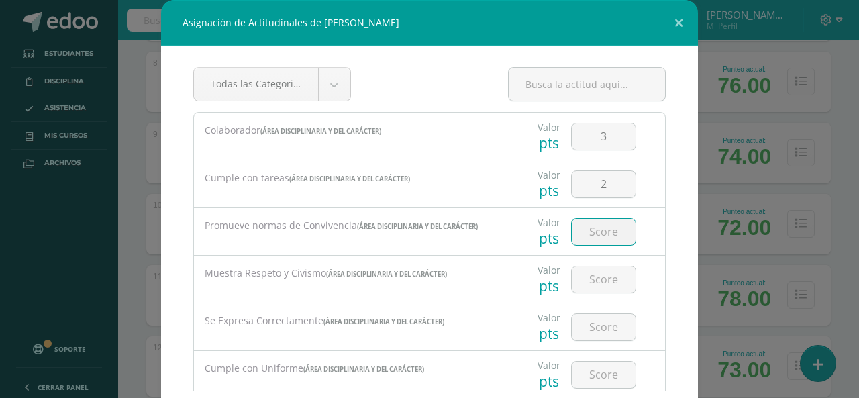
click at [598, 232] on input "number" at bounding box center [604, 232] width 64 height 26
type input "3"
click at [605, 270] on input "number" at bounding box center [604, 279] width 64 height 26
type input "3"
click at [603, 328] on input "number" at bounding box center [604, 327] width 64 height 26
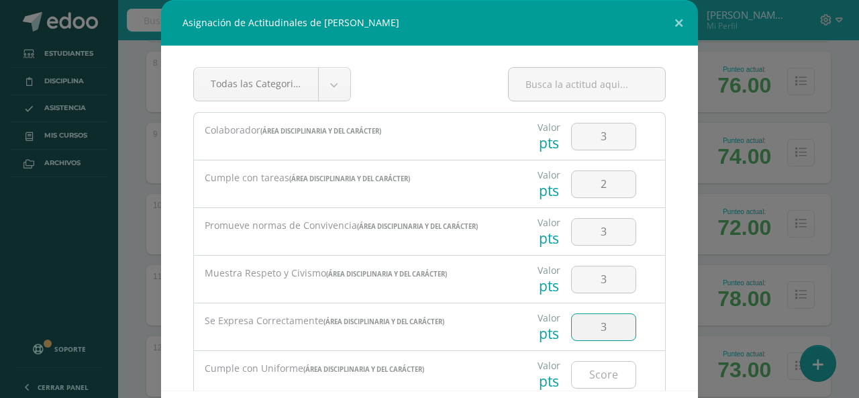
type input "3"
click at [598, 370] on input "number" at bounding box center [604, 375] width 64 height 26
type input "3"
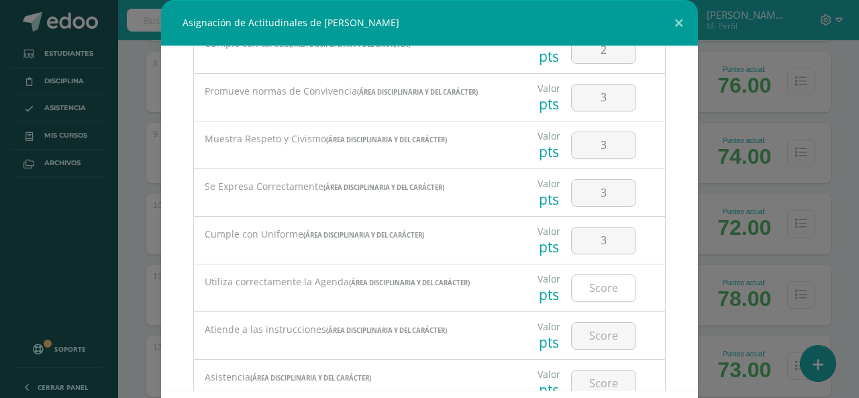
click at [596, 281] on input "number" at bounding box center [604, 288] width 64 height 26
type input "3"
click at [603, 340] on input "number" at bounding box center [604, 336] width 64 height 26
type input "3"
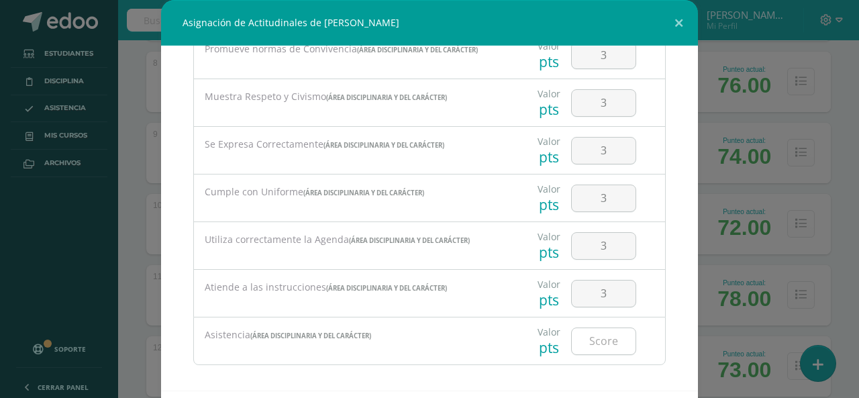
scroll to position [185, 0]
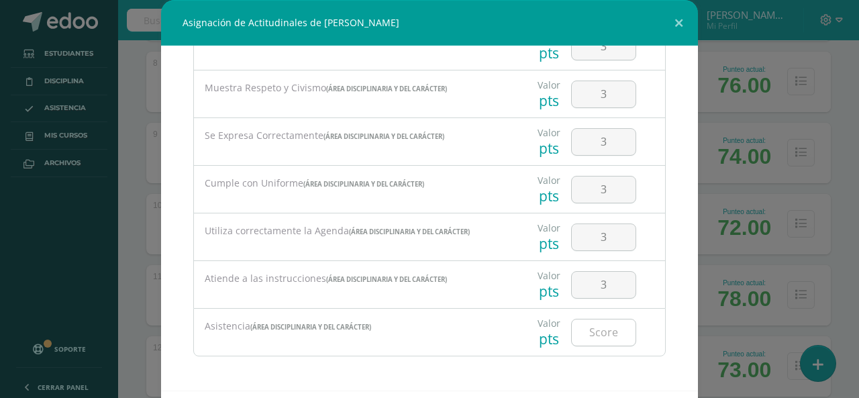
click at [593, 329] on input "number" at bounding box center [604, 332] width 64 height 26
type input "3"
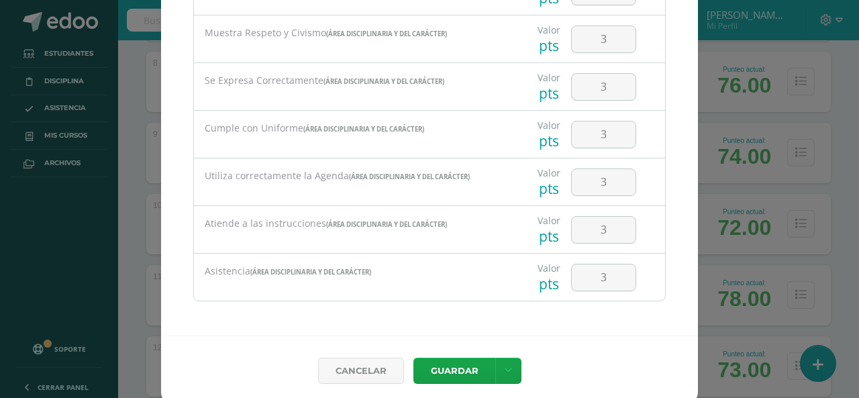
scroll to position [62, 0]
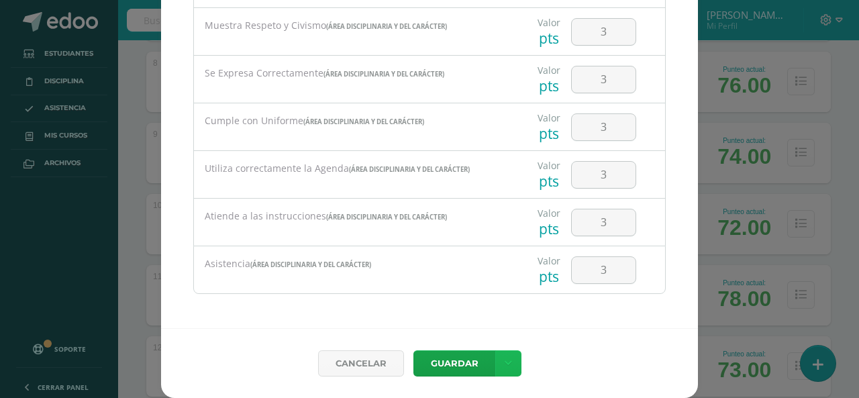
click at [505, 363] on icon at bounding box center [508, 363] width 7 height 11
click at [487, 310] on link "Guardar y poblar en todos mis cursos" at bounding box center [476, 313] width 148 height 32
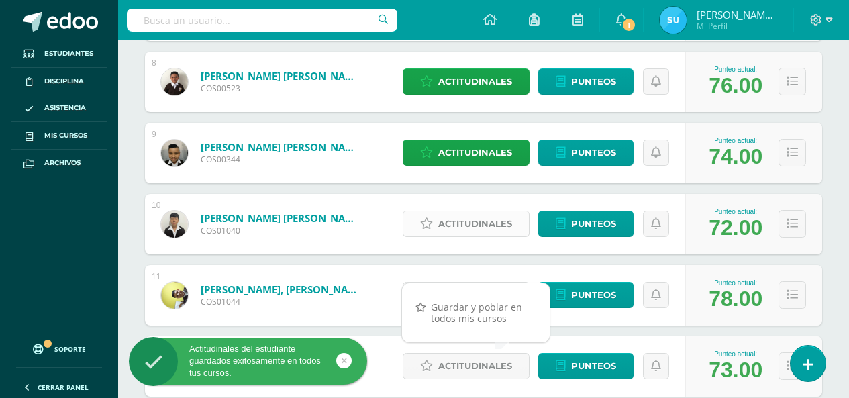
click at [476, 227] on span "Actitudinales" at bounding box center [475, 223] width 74 height 25
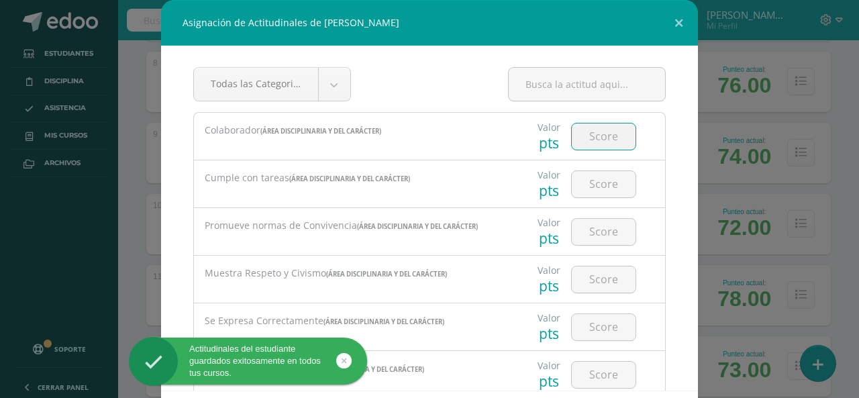
click at [611, 127] on input "number" at bounding box center [604, 136] width 64 height 26
type input "3"
click at [596, 191] on input "number" at bounding box center [604, 184] width 64 height 26
type input "2"
click at [611, 222] on input "number" at bounding box center [604, 232] width 64 height 26
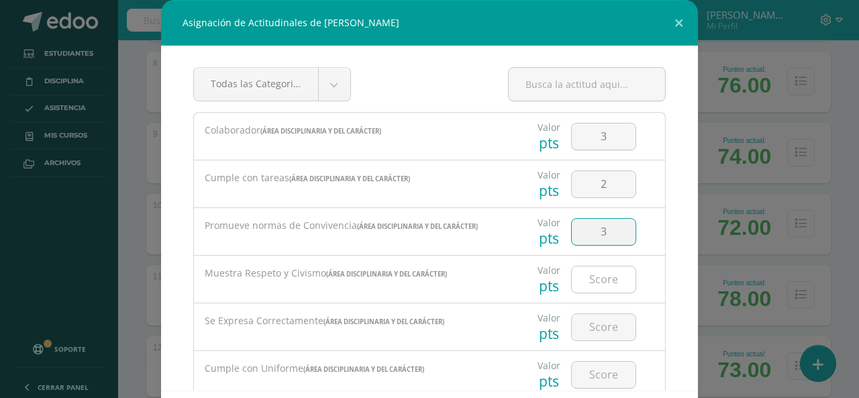
type input "3"
click at [591, 282] on input "number" at bounding box center [604, 279] width 64 height 26
type input "3"
click at [600, 329] on input "number" at bounding box center [604, 327] width 64 height 26
type input "3"
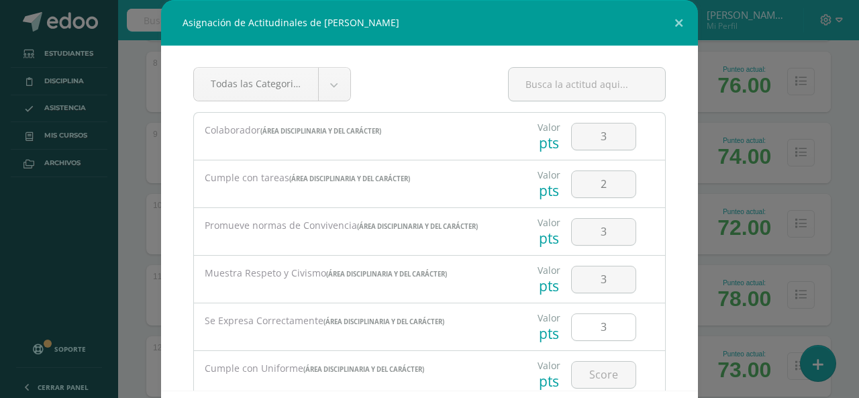
scroll to position [67, 0]
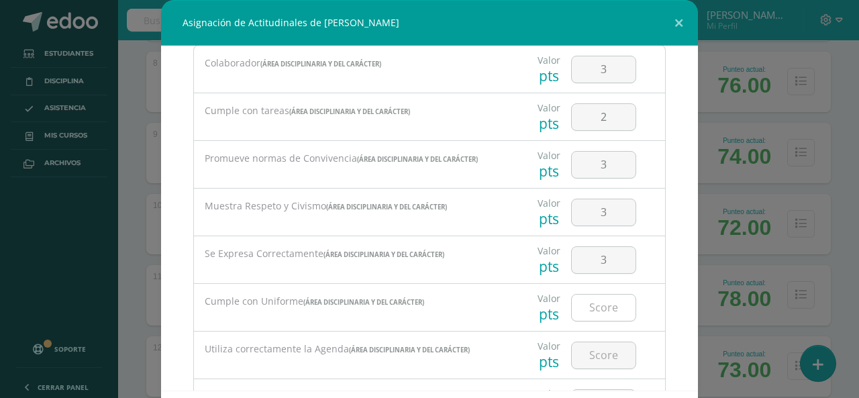
drag, startPoint x: 582, startPoint y: 278, endPoint x: 602, endPoint y: 296, distance: 26.6
click at [599, 292] on div "Colaborador (Área Disciplinaria y del Carácter) Valor pts 3 2" at bounding box center [429, 259] width 472 height 429
click at [602, 296] on input "number" at bounding box center [604, 308] width 64 height 26
type input "3"
click at [596, 350] on input "number" at bounding box center [604, 355] width 64 height 26
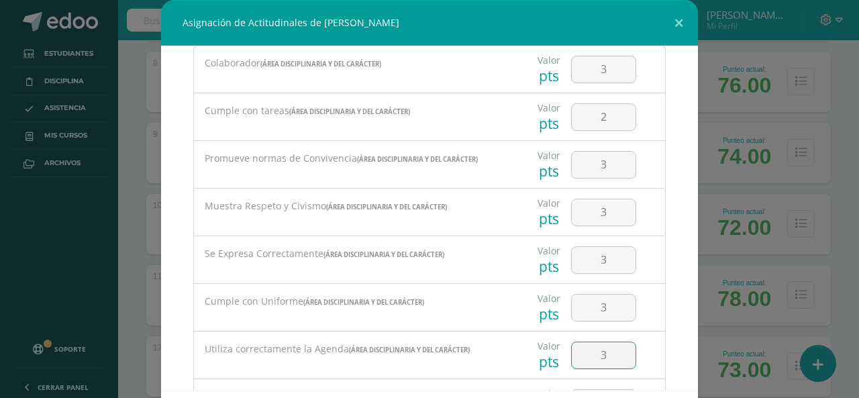
type input "3"
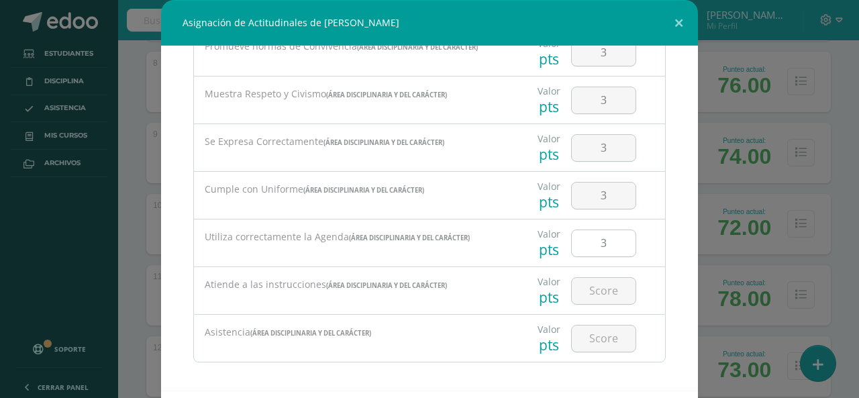
scroll to position [185, 0]
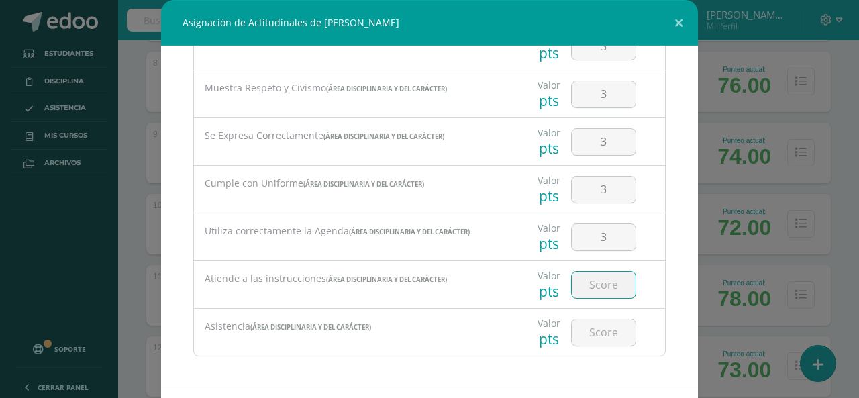
click at [598, 288] on input "number" at bounding box center [604, 285] width 64 height 26
type input "3"
click at [601, 342] on input "number" at bounding box center [604, 332] width 64 height 26
type input "3"
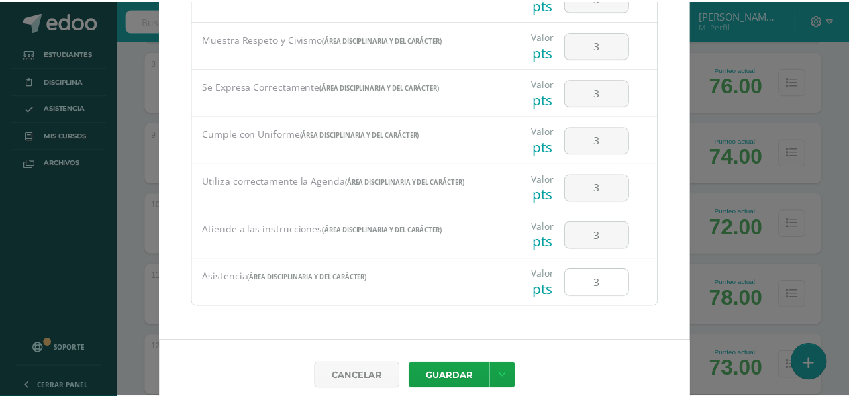
scroll to position [62, 0]
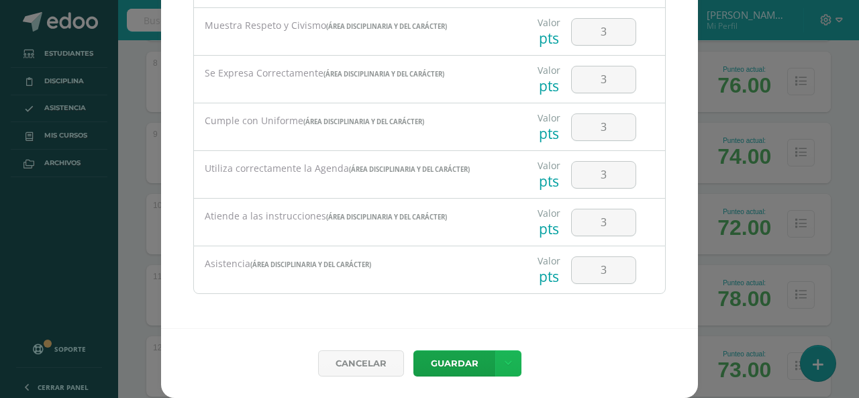
click at [502, 356] on link at bounding box center [508, 363] width 26 height 26
click at [482, 315] on link "Guardar y poblar en todos mis cursos" at bounding box center [476, 313] width 148 height 32
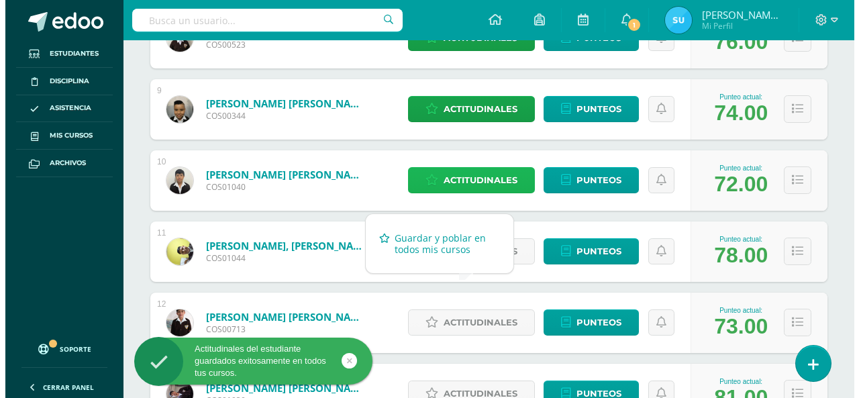
scroll to position [805, 0]
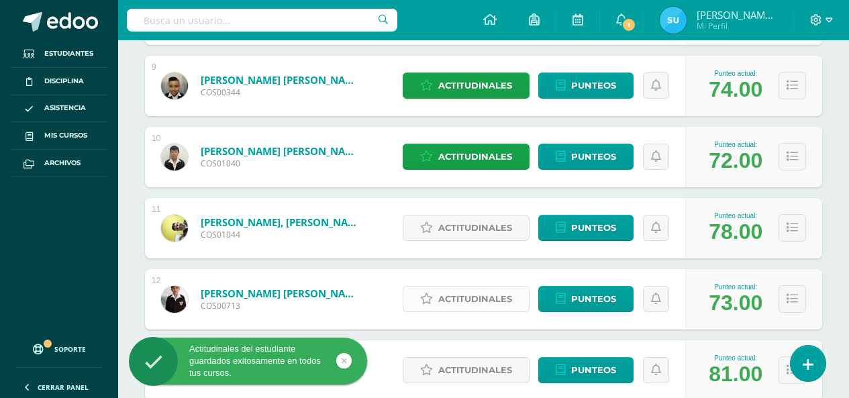
click at [484, 302] on span "Actitudinales" at bounding box center [475, 298] width 74 height 25
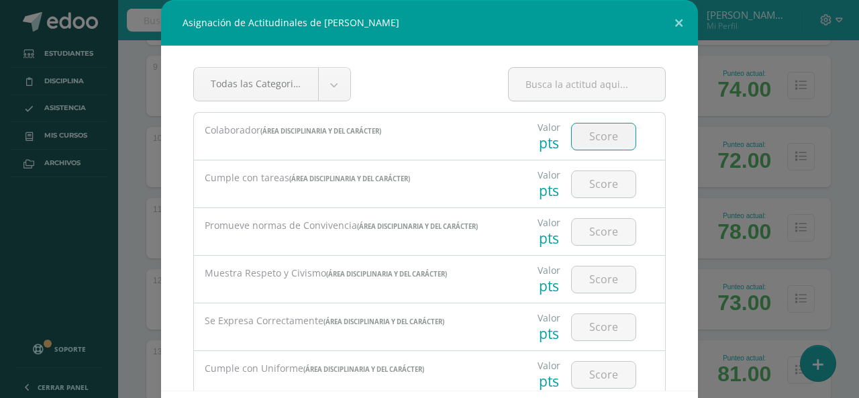
click at [599, 138] on input "number" at bounding box center [604, 136] width 64 height 26
type input "3"
click at [590, 192] on input "number" at bounding box center [604, 184] width 64 height 26
type input "2"
click at [607, 245] on div at bounding box center [603, 232] width 65 height 28
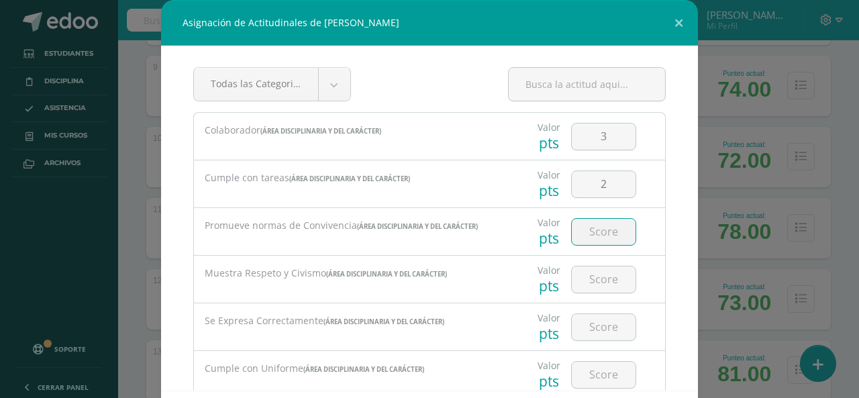
click at [601, 233] on input "number" at bounding box center [604, 232] width 64 height 26
type input "2"
type input "3"
click at [605, 294] on div at bounding box center [604, 279] width 76 height 47
click at [601, 285] on input "number" at bounding box center [604, 279] width 64 height 26
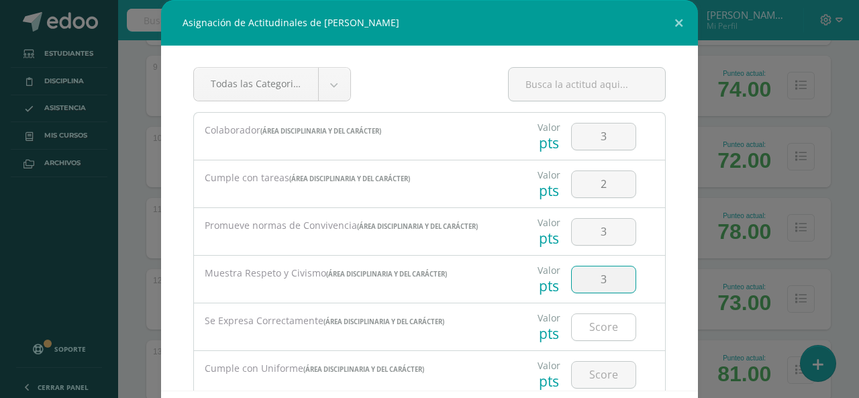
type input "3"
click at [601, 329] on input "number" at bounding box center [604, 327] width 64 height 26
type input "3"
click at [582, 374] on input "number" at bounding box center [604, 375] width 64 height 26
type input "3"
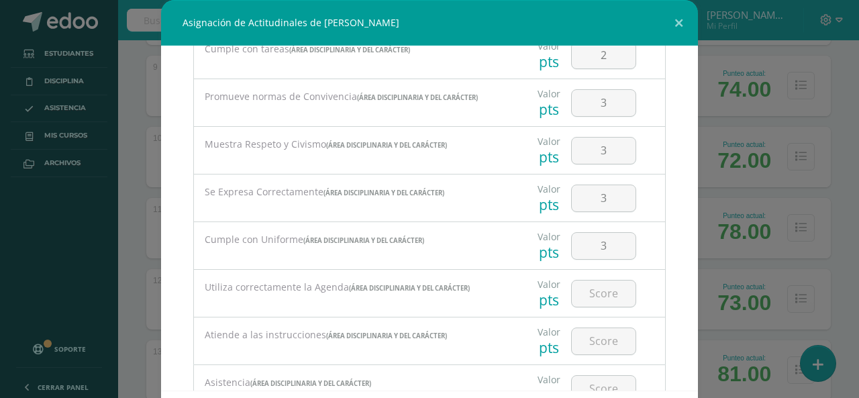
scroll to position [134, 0]
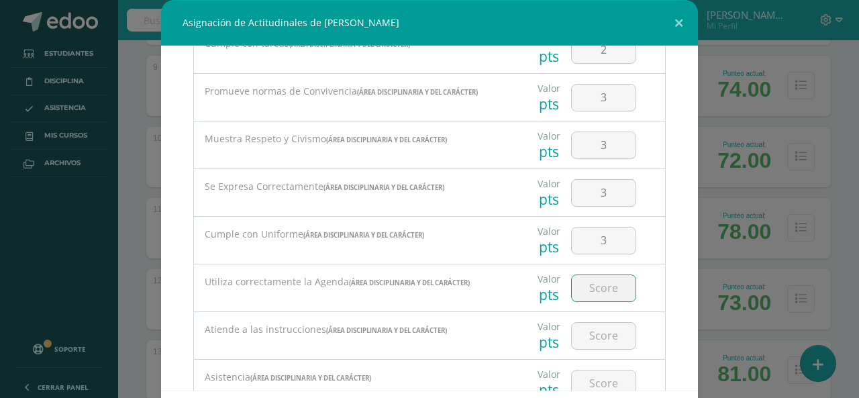
click at [588, 297] on input "number" at bounding box center [604, 288] width 64 height 26
type input "3"
click at [596, 335] on input "number" at bounding box center [604, 336] width 64 height 26
type input "3"
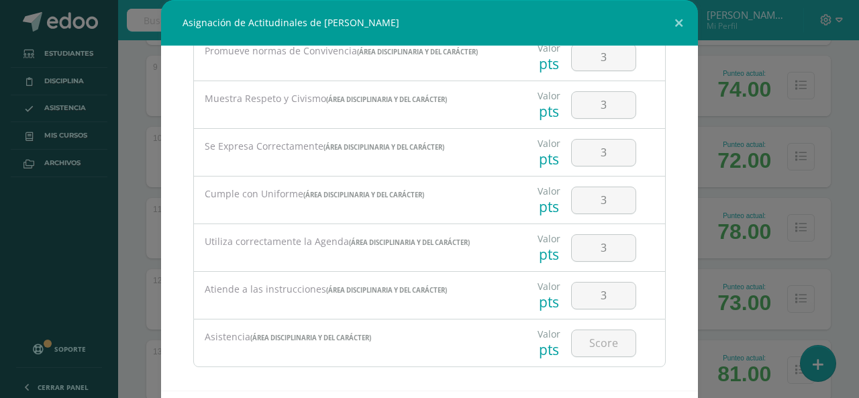
scroll to position [185, 0]
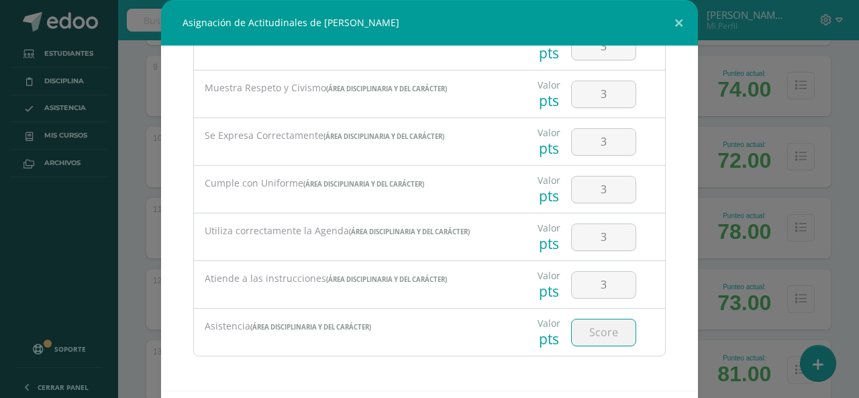
click at [598, 335] on input "number" at bounding box center [604, 332] width 64 height 26
type input "2"
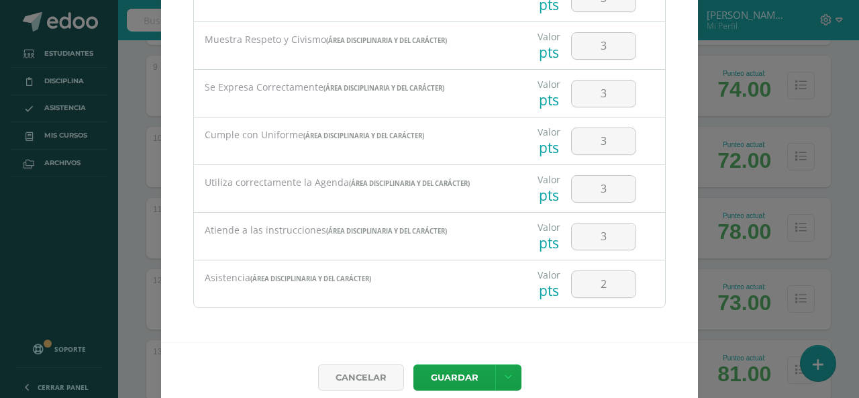
scroll to position [62, 0]
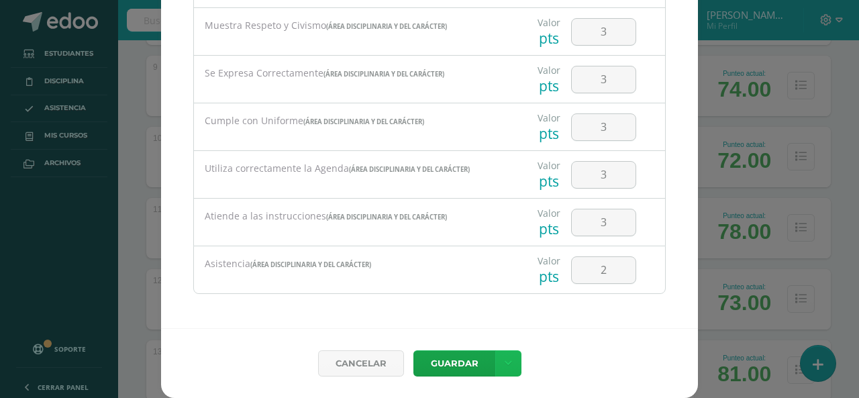
click at [498, 356] on link at bounding box center [508, 363] width 26 height 26
click at [486, 320] on link "Guardar y poblar en todos mis cursos" at bounding box center [476, 313] width 148 height 32
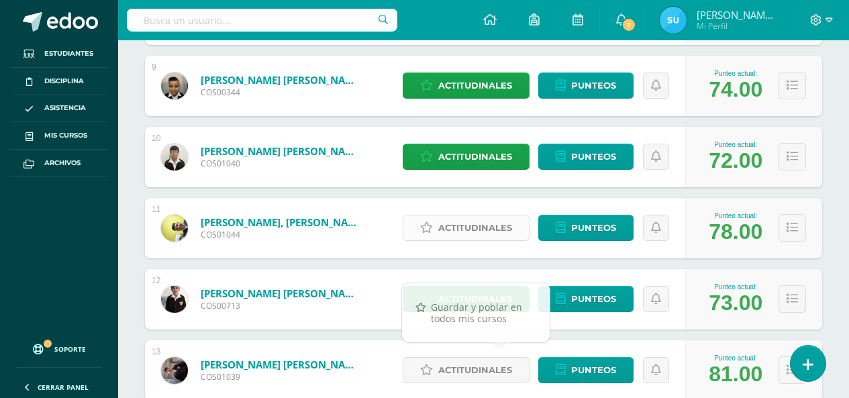
click at [469, 230] on span "Actitudinales" at bounding box center [475, 227] width 74 height 25
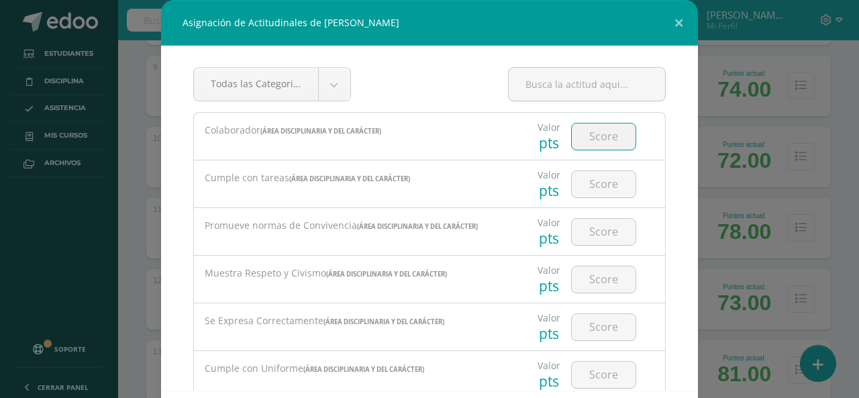
click at [618, 142] on input "number" at bounding box center [604, 136] width 64 height 26
type input "3"
click at [599, 182] on input "number" at bounding box center [604, 184] width 64 height 26
type input "3"
click at [601, 238] on input "number" at bounding box center [604, 232] width 64 height 26
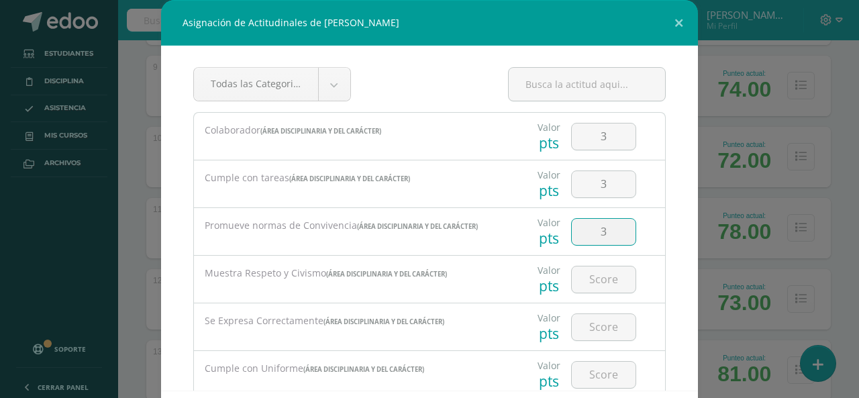
type input "3"
click at [605, 263] on div at bounding box center [604, 279] width 76 height 47
click at [605, 276] on input "number" at bounding box center [604, 279] width 64 height 26
type input "3"
click at [601, 334] on input "number" at bounding box center [604, 327] width 64 height 26
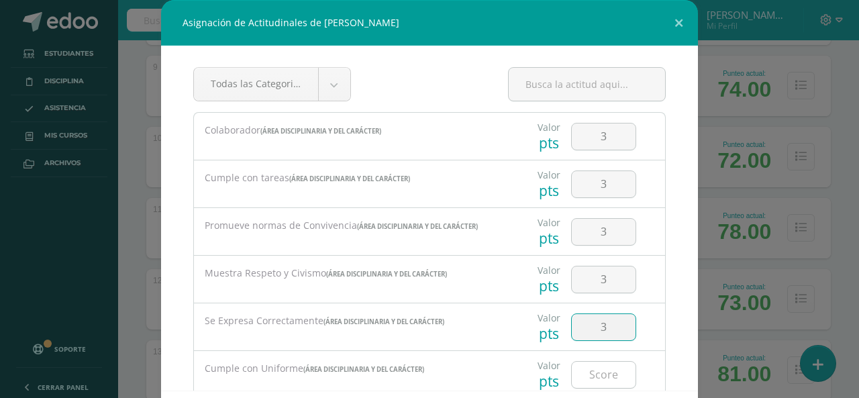
type input "3"
click at [598, 381] on input "number" at bounding box center [604, 375] width 64 height 26
type input "3"
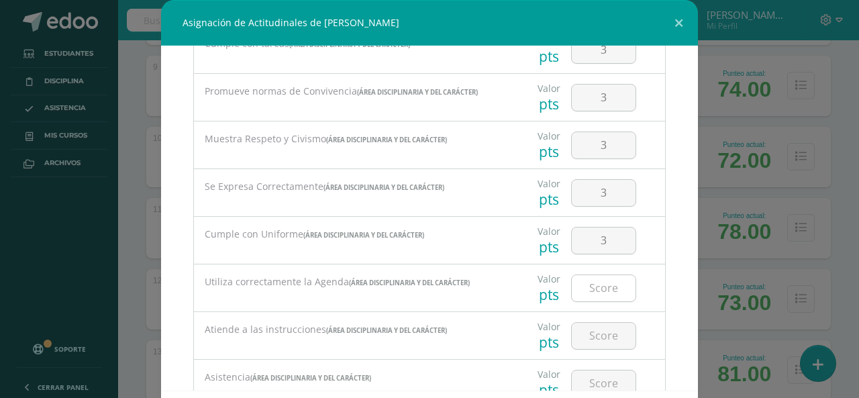
click at [595, 291] on input "number" at bounding box center [604, 288] width 64 height 26
type input "3"
click at [603, 340] on input "number" at bounding box center [604, 336] width 64 height 26
type input "3"
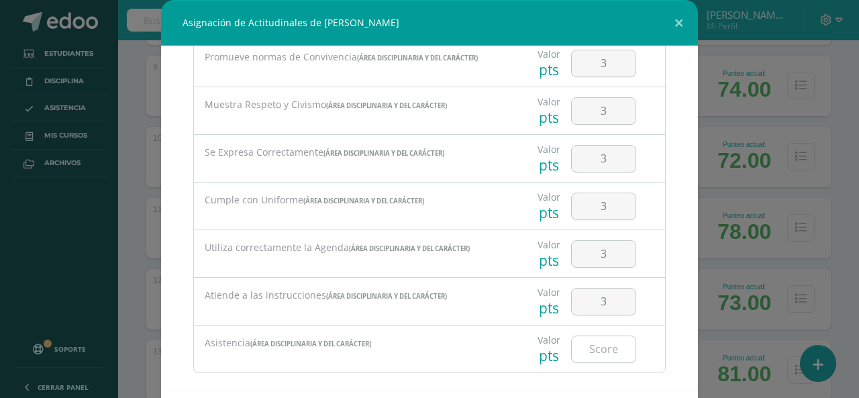
scroll to position [185, 0]
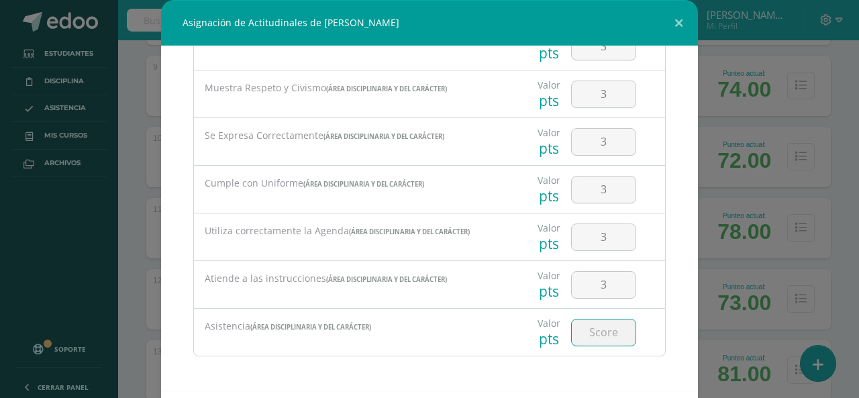
click at [596, 325] on input "number" at bounding box center [604, 332] width 64 height 26
type input "3"
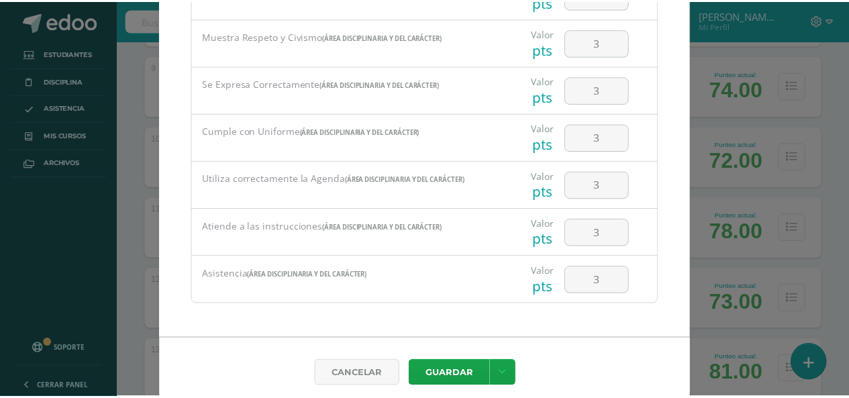
scroll to position [62, 0]
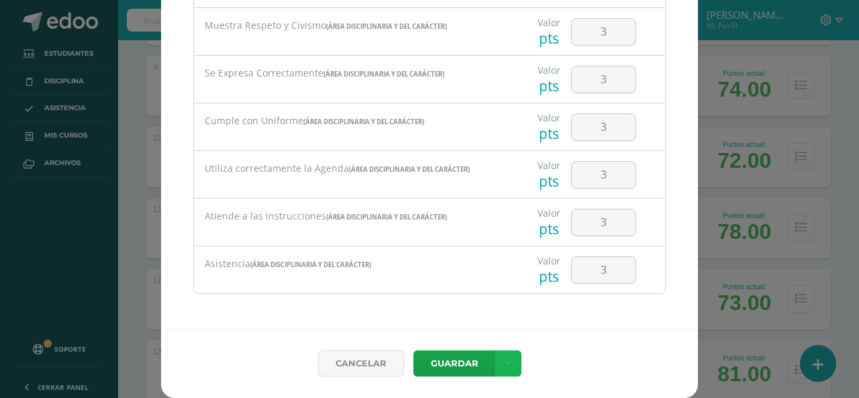
click at [501, 372] on link at bounding box center [508, 363] width 26 height 26
click at [495, 323] on link "Guardar y poblar en todos mis cursos" at bounding box center [476, 313] width 148 height 32
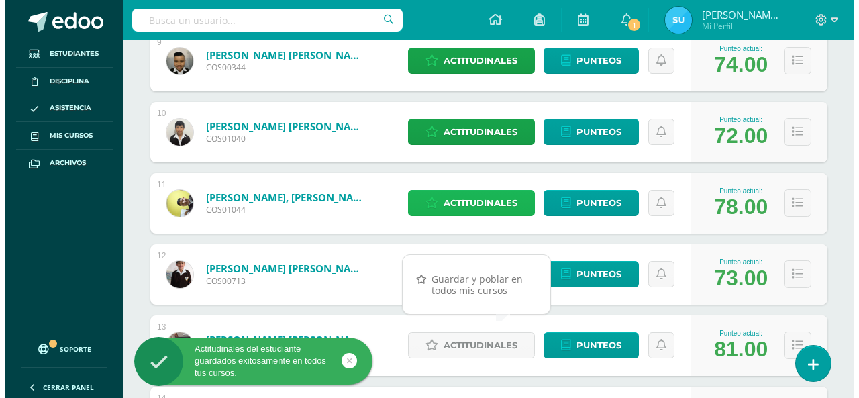
scroll to position [872, 0]
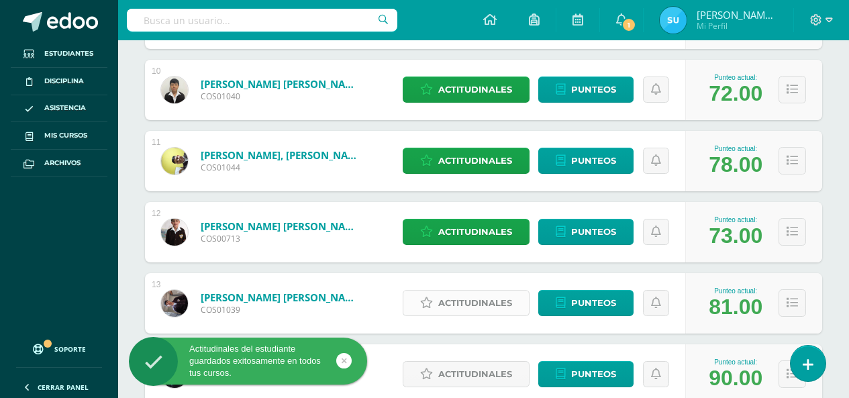
click at [480, 305] on span "Actitudinales" at bounding box center [475, 303] width 74 height 25
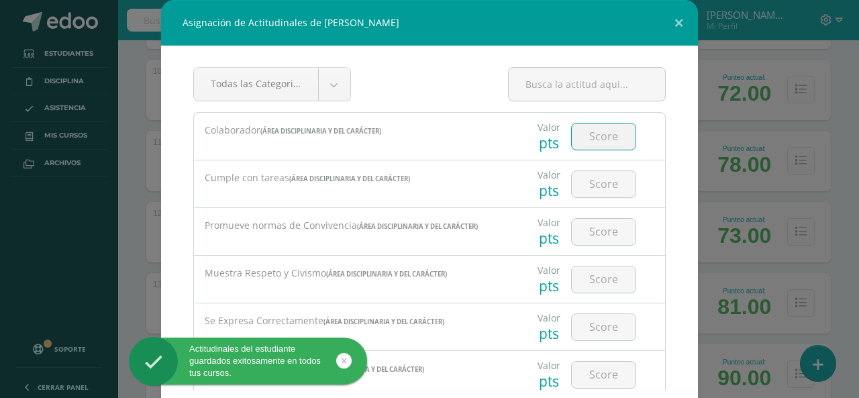
click at [598, 127] on input "number" at bounding box center [604, 136] width 64 height 26
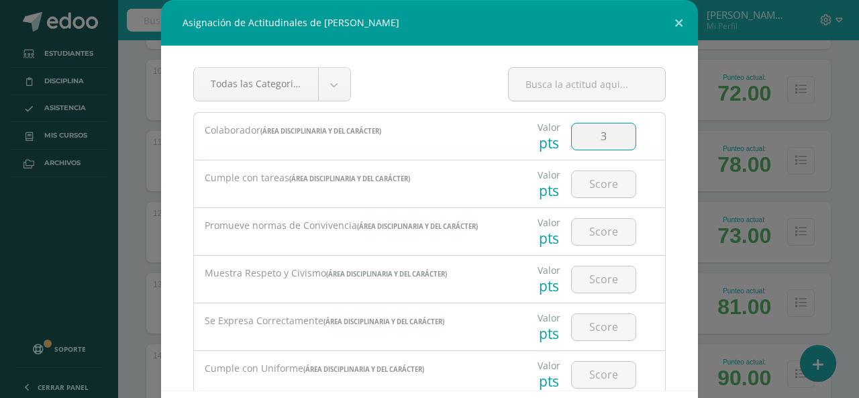
type input "3"
click at [617, 203] on div at bounding box center [604, 183] width 76 height 47
click at [596, 188] on input "number" at bounding box center [604, 184] width 64 height 26
type input "3"
click at [602, 233] on input "number" at bounding box center [604, 232] width 64 height 26
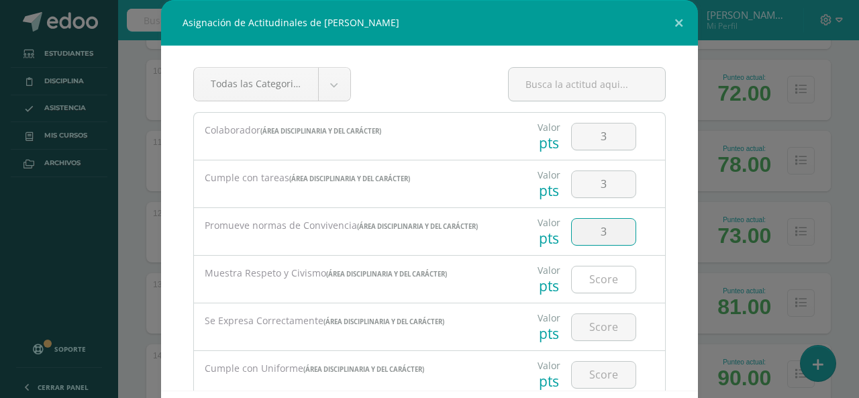
type input "3"
click at [601, 270] on input "number" at bounding box center [604, 279] width 64 height 26
type input "3"
click at [603, 334] on input "number" at bounding box center [604, 327] width 64 height 26
type input "3"
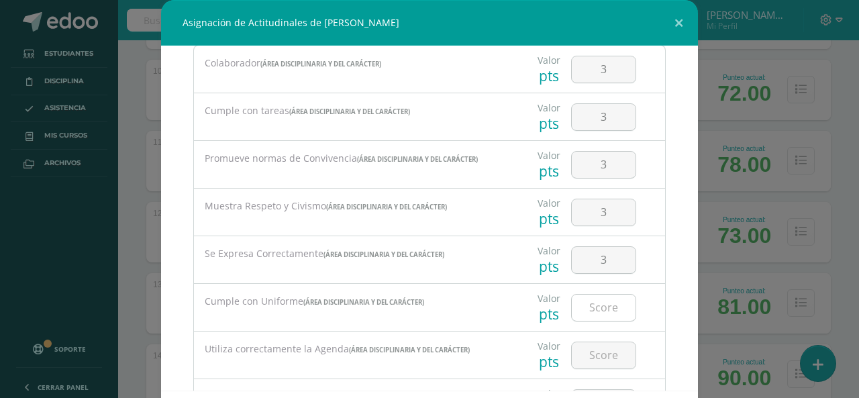
click at [598, 309] on input "number" at bounding box center [604, 308] width 64 height 26
type input "3"
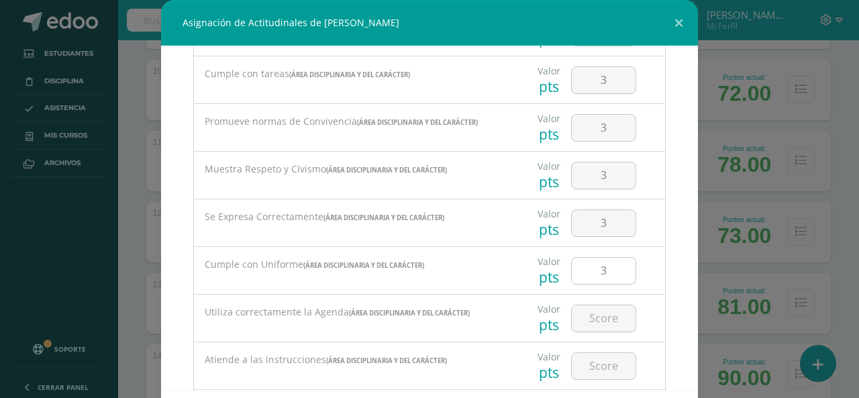
scroll to position [134, 0]
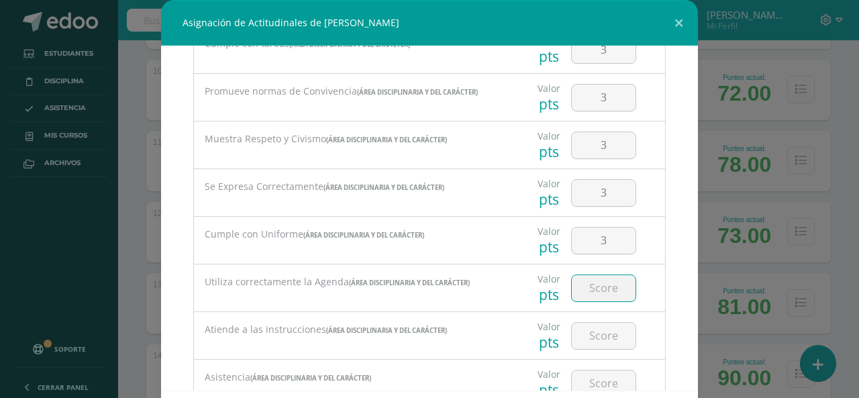
click at [594, 295] on input "number" at bounding box center [604, 288] width 64 height 26
type input "3"
click at [605, 333] on input "number" at bounding box center [604, 336] width 64 height 26
type input "3"
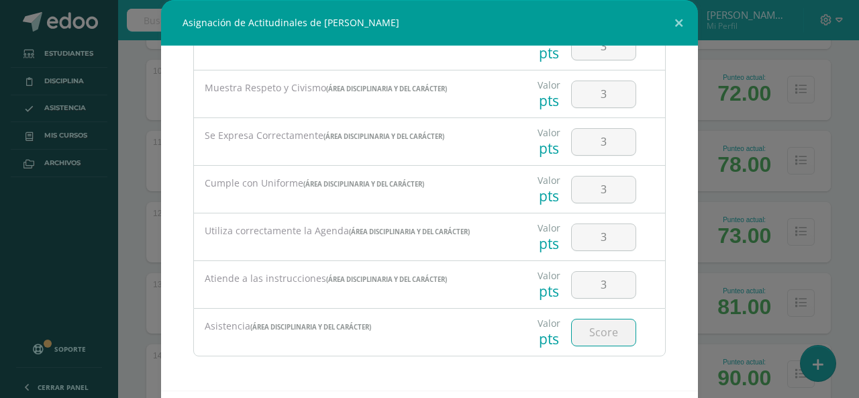
click at [603, 327] on input "number" at bounding box center [604, 332] width 64 height 26
type input "3"
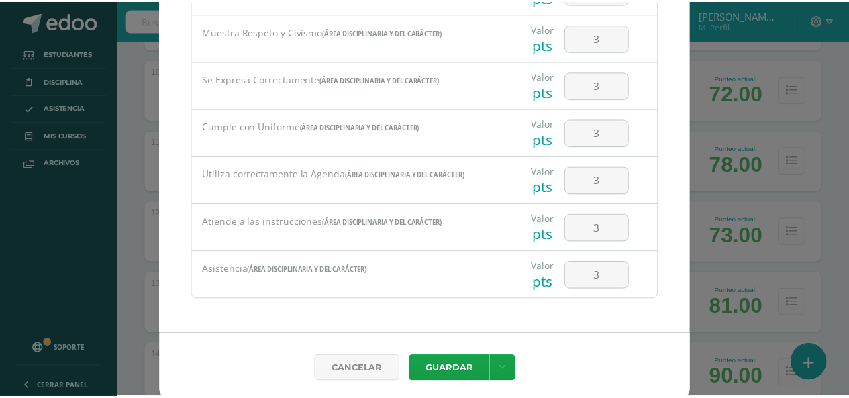
scroll to position [62, 0]
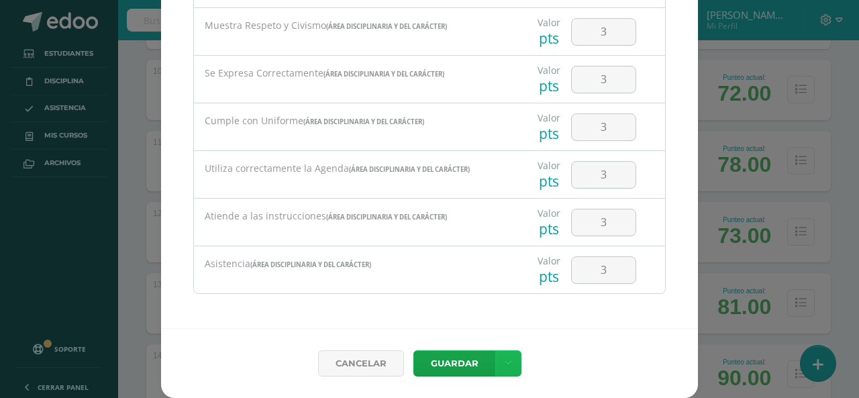
click at [505, 362] on icon at bounding box center [508, 363] width 7 height 11
click at [479, 312] on link "Guardar y poblar en todos mis cursos" at bounding box center [476, 313] width 148 height 32
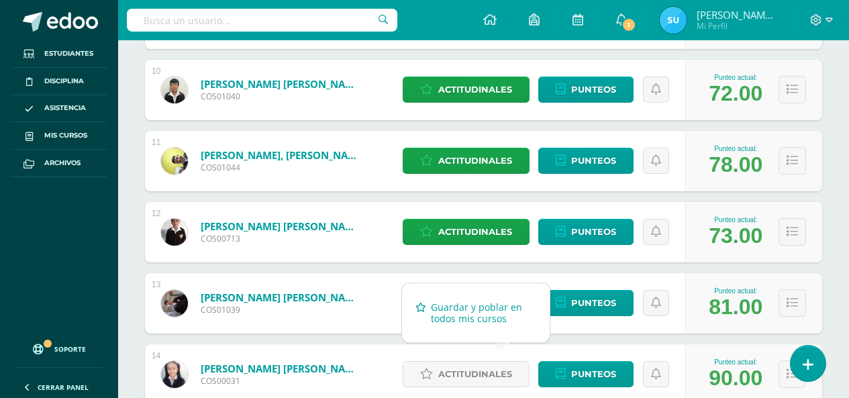
click at [479, 306] on link "Guardar y poblar en todos mis cursos" at bounding box center [476, 313] width 148 height 32
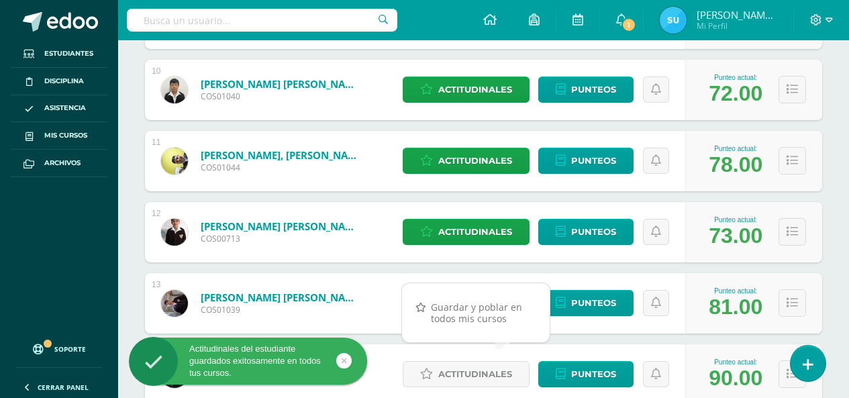
click at [821, 276] on div "Punteo actual: 81.00" at bounding box center [753, 303] width 137 height 60
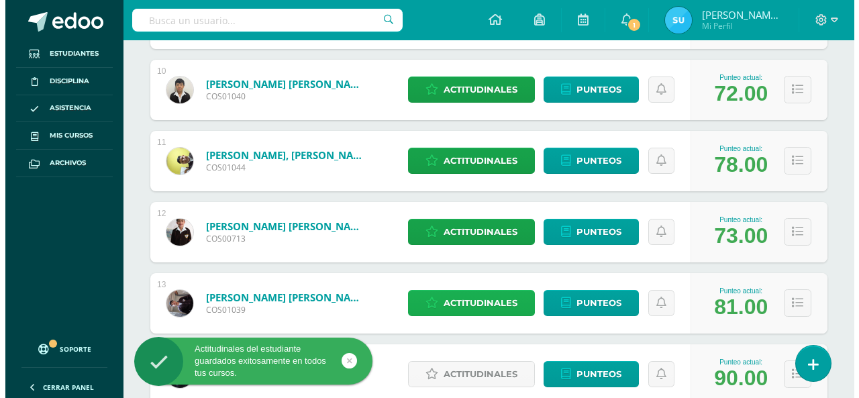
scroll to position [939, 0]
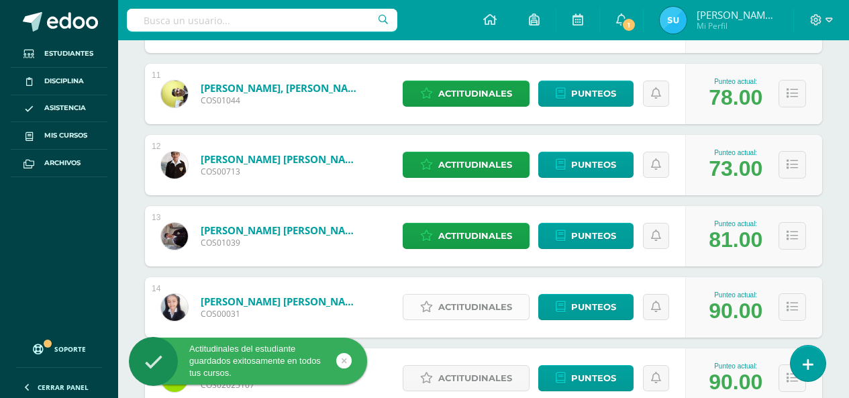
click at [487, 301] on span "Actitudinales" at bounding box center [475, 307] width 74 height 25
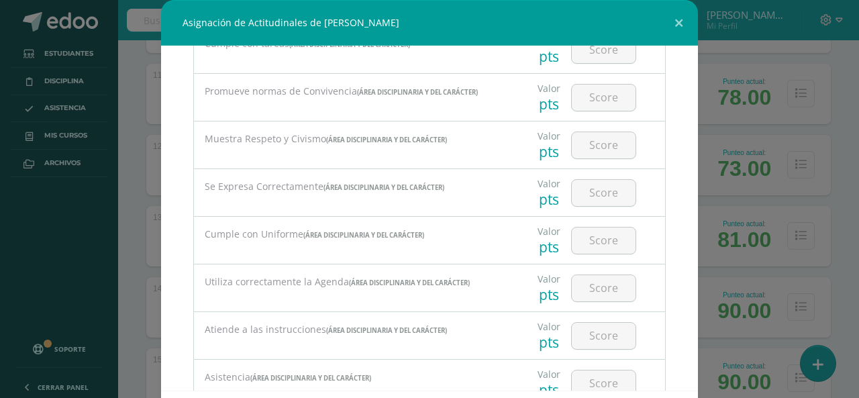
scroll to position [0, 0]
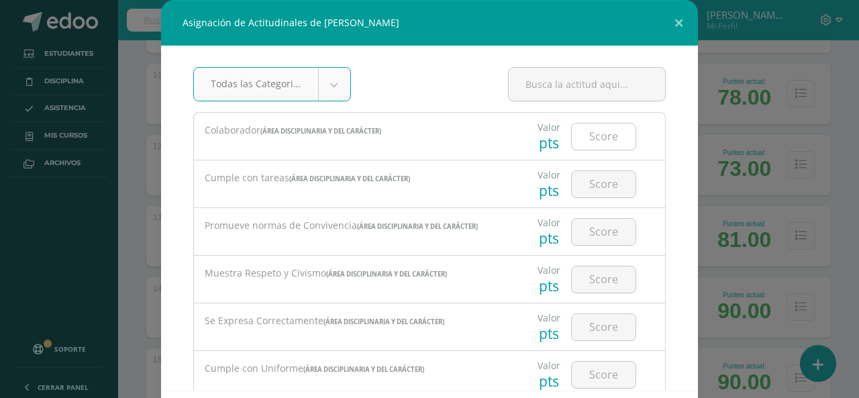
click at [602, 138] on input "number" at bounding box center [604, 136] width 64 height 26
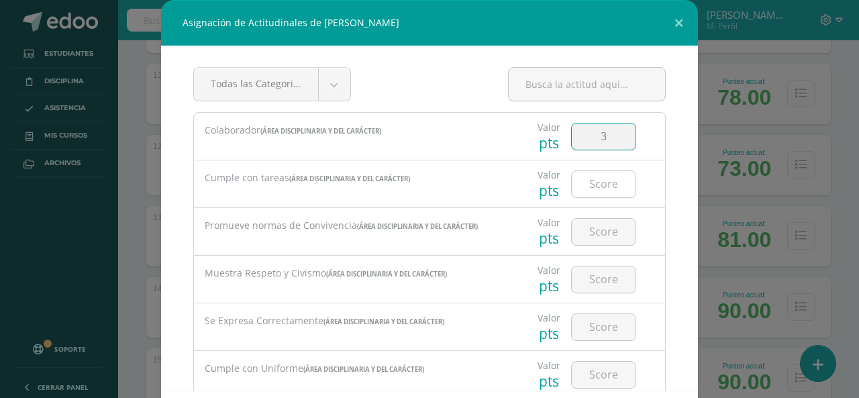
type input "3"
click at [615, 175] on input "number" at bounding box center [604, 184] width 64 height 26
type input "3"
click at [605, 225] on input "number" at bounding box center [604, 232] width 64 height 26
type input "3"
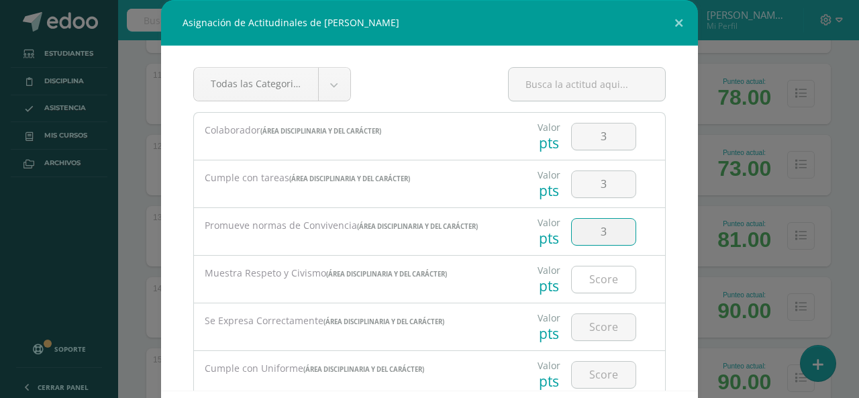
click at [611, 282] on input "number" at bounding box center [604, 279] width 64 height 26
type input "3"
click at [595, 324] on input "number" at bounding box center [604, 327] width 64 height 26
type input "3"
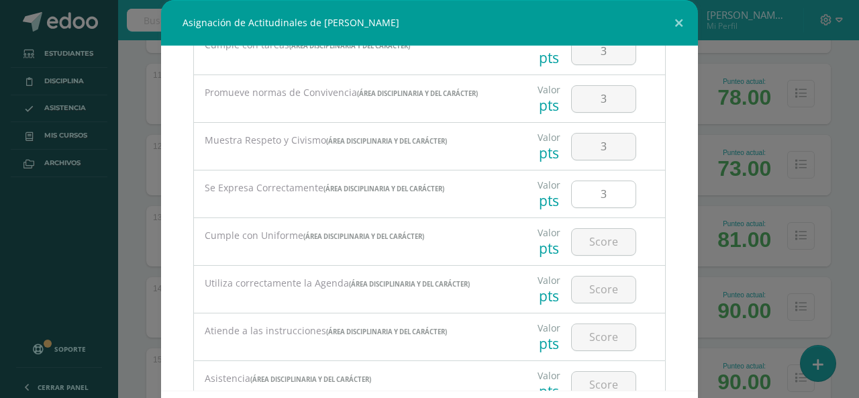
scroll to position [134, 0]
click at [593, 251] on input "number" at bounding box center [604, 240] width 64 height 26
type input "3"
click at [603, 286] on input "number" at bounding box center [604, 288] width 64 height 26
type input "3"
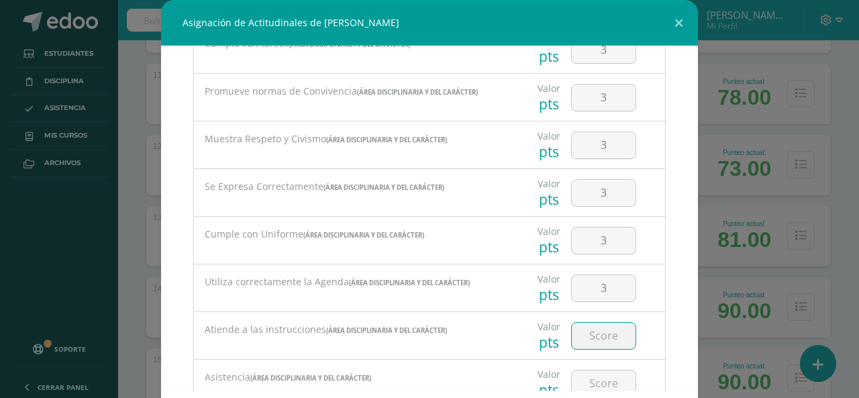
click at [613, 326] on input "number" at bounding box center [604, 336] width 64 height 26
type input "3"
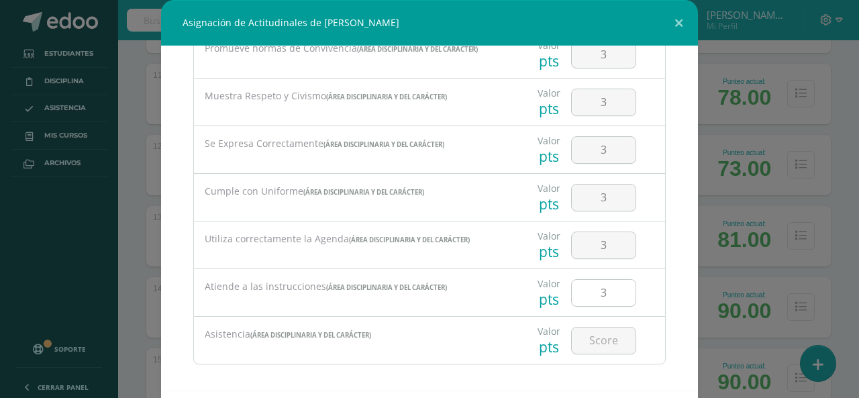
scroll to position [185, 0]
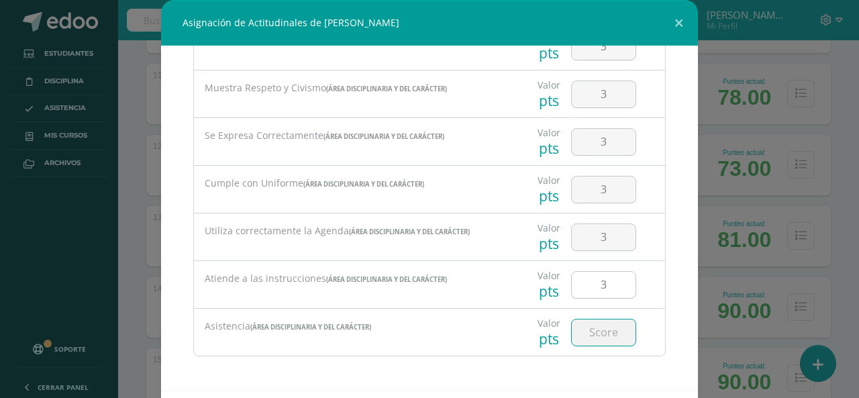
click at [613, 326] on input "number" at bounding box center [604, 332] width 64 height 26
type input "3"
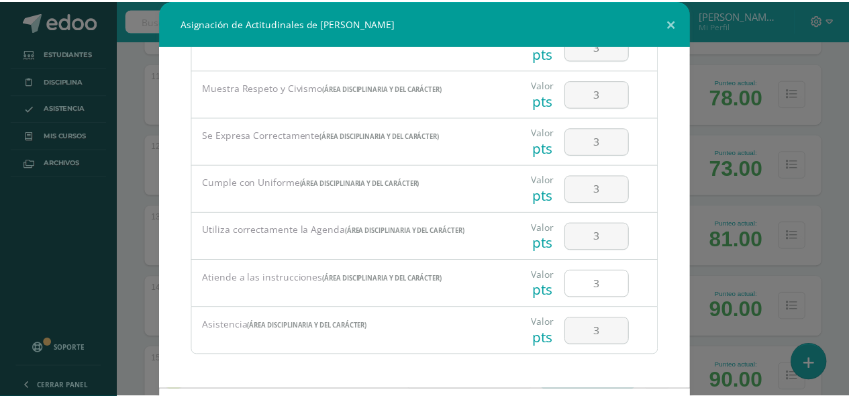
scroll to position [62, 0]
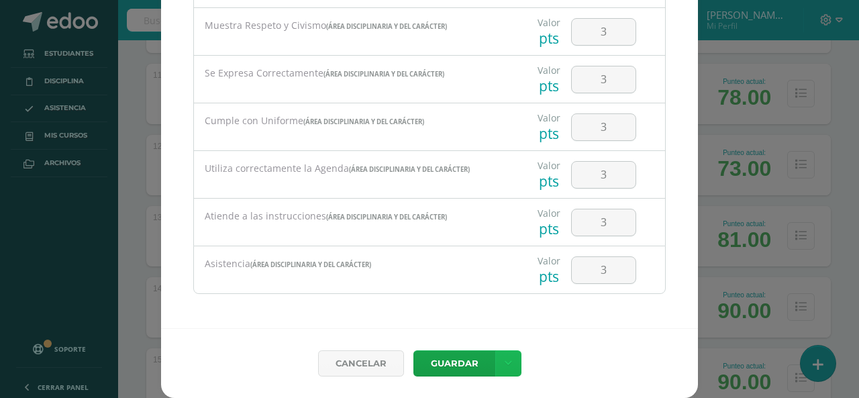
click at [509, 368] on link at bounding box center [508, 363] width 26 height 26
click at [497, 317] on link "Guardar y poblar en todos mis cursos" at bounding box center [476, 313] width 148 height 32
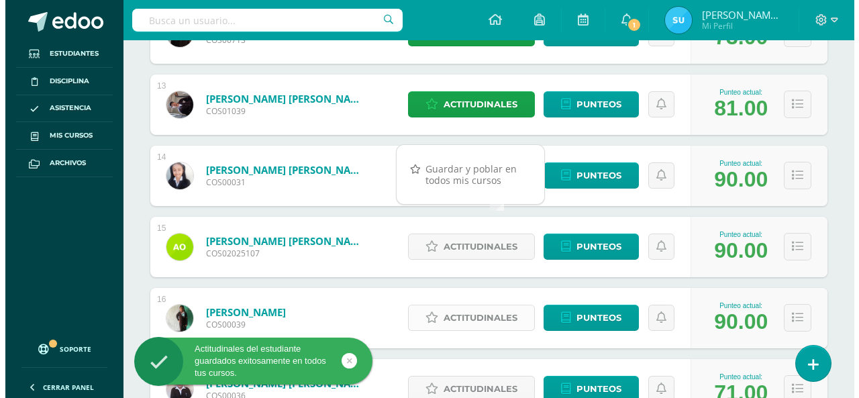
scroll to position [1074, 0]
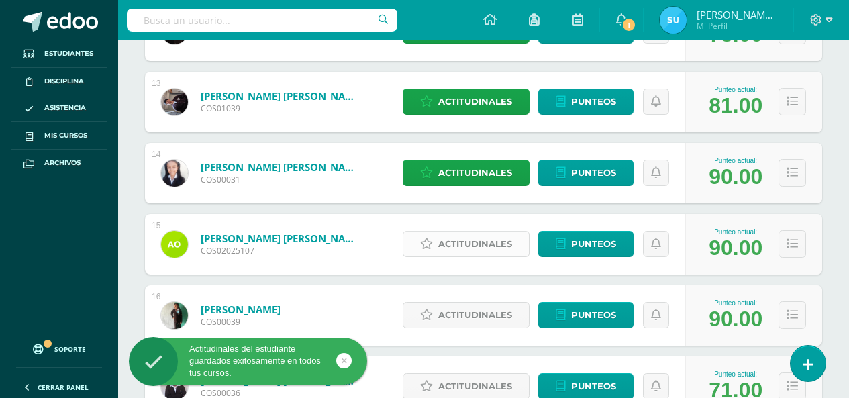
click at [492, 240] on span "Actitudinales" at bounding box center [475, 243] width 74 height 25
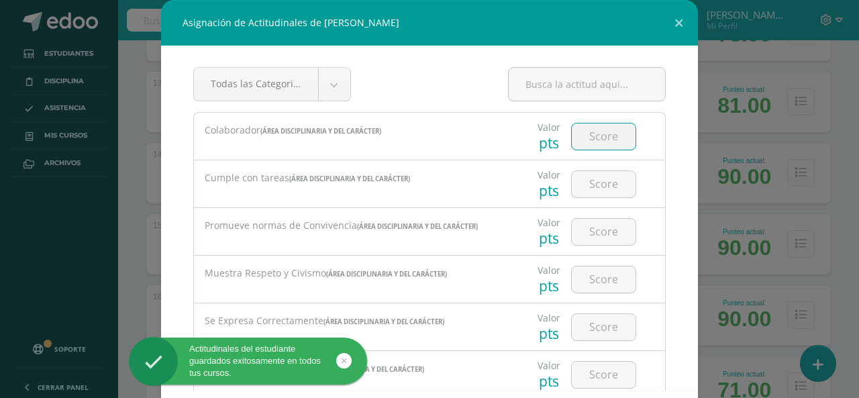
click at [596, 145] on input "number" at bounding box center [604, 136] width 64 height 26
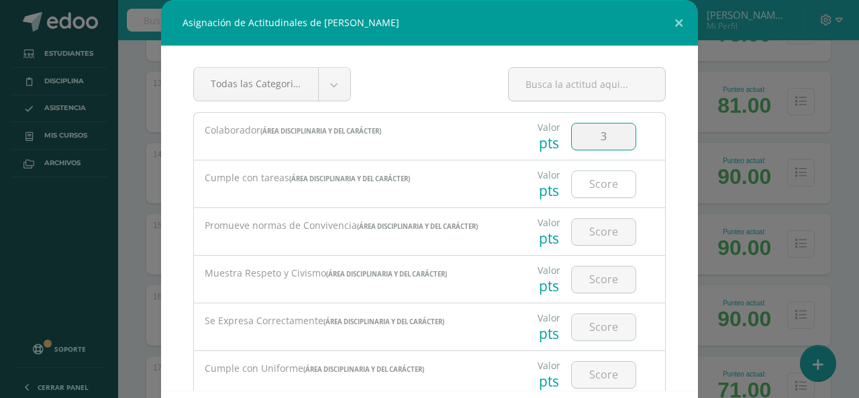
type input "3"
click at [605, 193] on input "number" at bounding box center [604, 184] width 64 height 26
type input "3"
drag, startPoint x: 625, startPoint y: 235, endPoint x: 607, endPoint y: 236, distance: 18.1
click at [610, 236] on div at bounding box center [604, 231] width 76 height 47
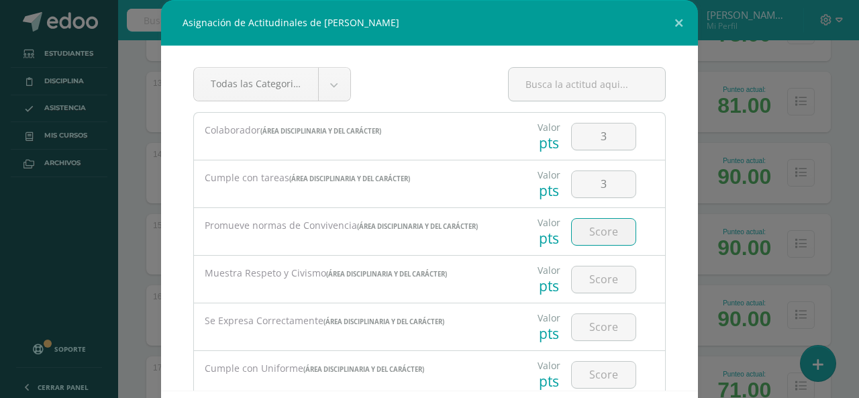
click at [606, 236] on input "number" at bounding box center [604, 232] width 64 height 26
click at [577, 233] on input "number" at bounding box center [604, 232] width 64 height 26
type input "3"
click at [603, 263] on div at bounding box center [604, 279] width 76 height 47
click at [602, 280] on input "number" at bounding box center [604, 279] width 64 height 26
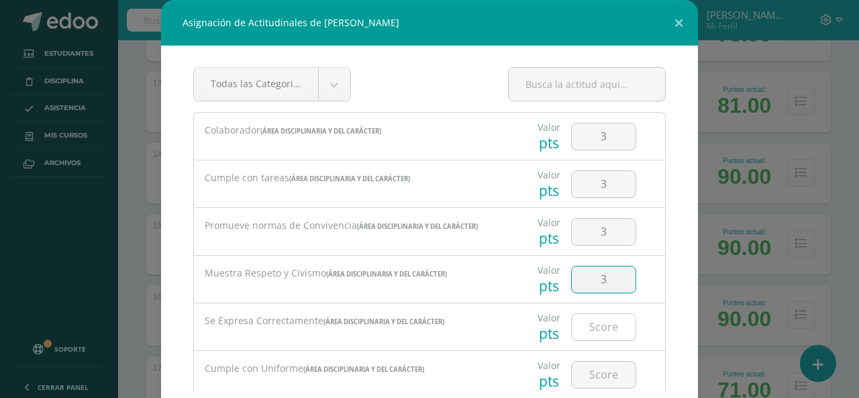
type input "3"
click at [607, 318] on input "number" at bounding box center [604, 327] width 64 height 26
type input "3"
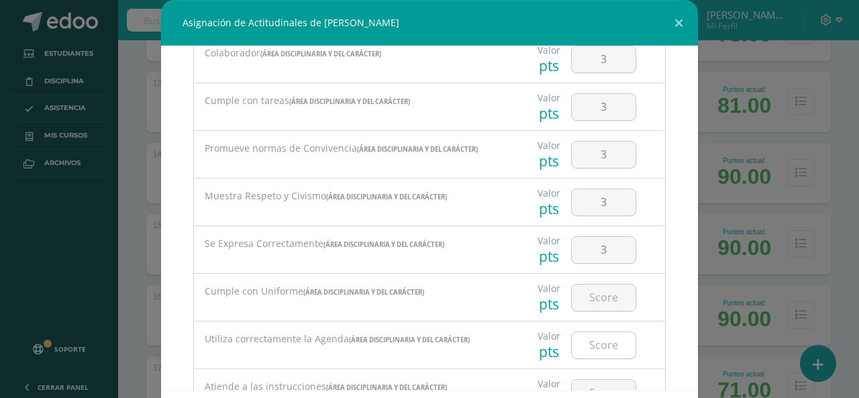
scroll to position [134, 0]
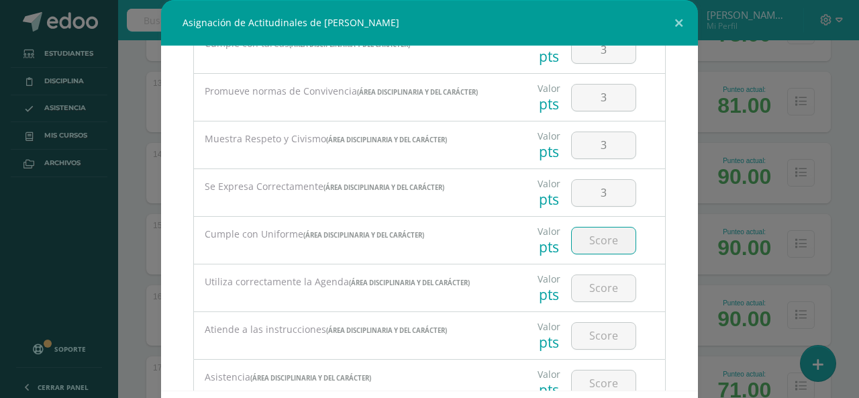
click at [594, 244] on input "number" at bounding box center [604, 240] width 64 height 26
type input "3"
click at [601, 276] on input "number" at bounding box center [604, 288] width 64 height 26
type input "3"
click at [599, 335] on input "number" at bounding box center [604, 336] width 64 height 26
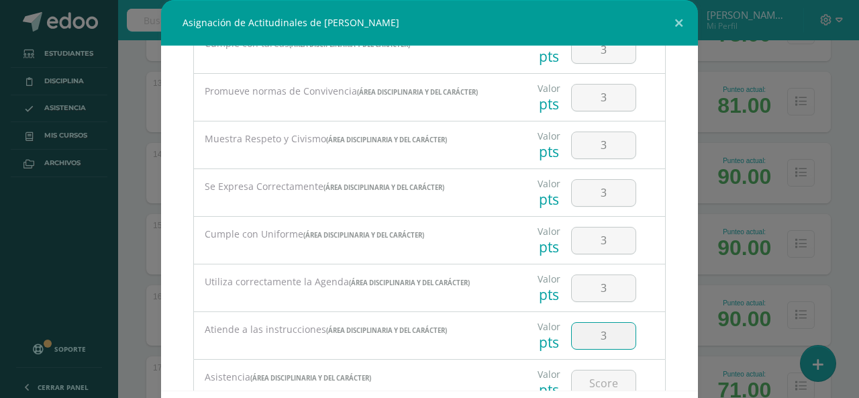
type input "3"
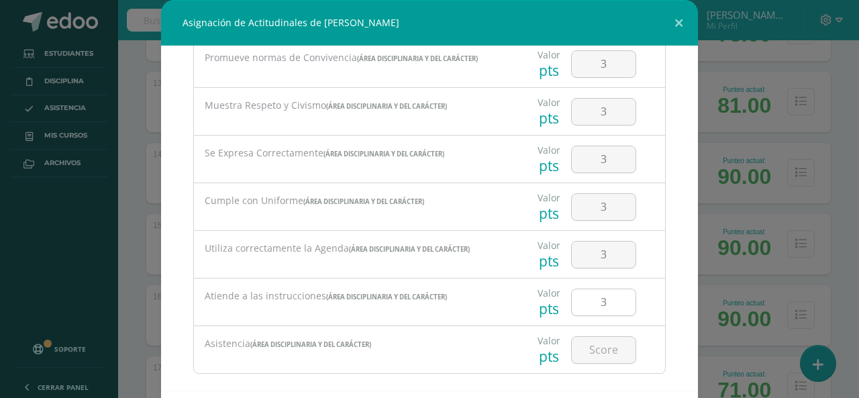
scroll to position [185, 0]
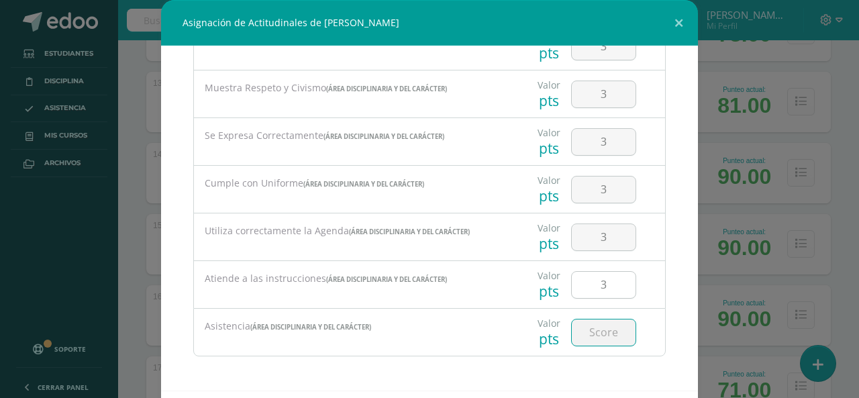
click at [599, 335] on input "number" at bounding box center [604, 332] width 64 height 26
type input "3"
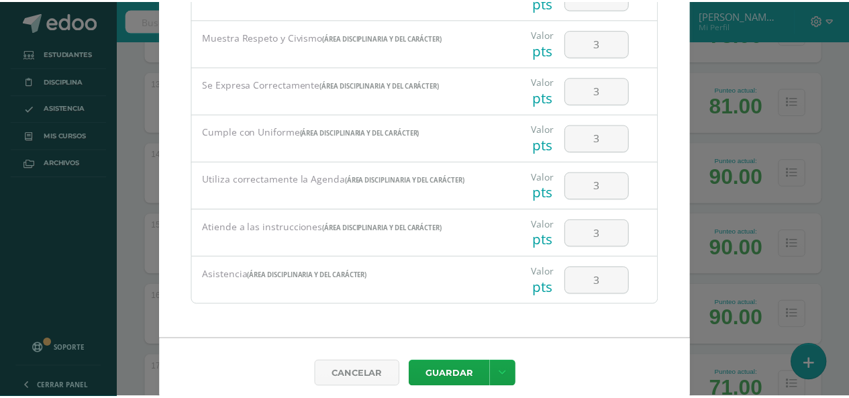
scroll to position [62, 0]
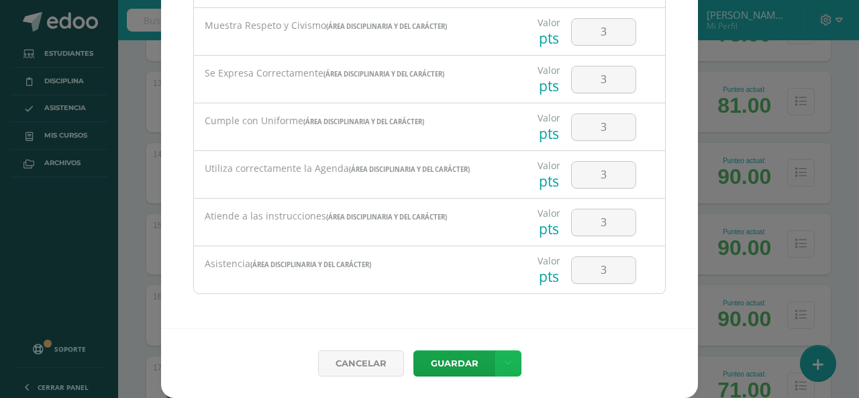
click at [505, 366] on icon at bounding box center [508, 363] width 7 height 11
click at [515, 311] on link "Guardar y poblar en todos mis cursos" at bounding box center [476, 313] width 148 height 32
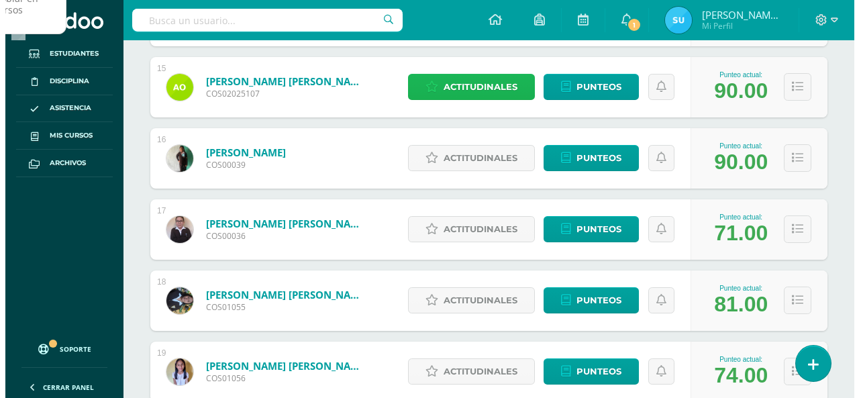
scroll to position [1208, 0]
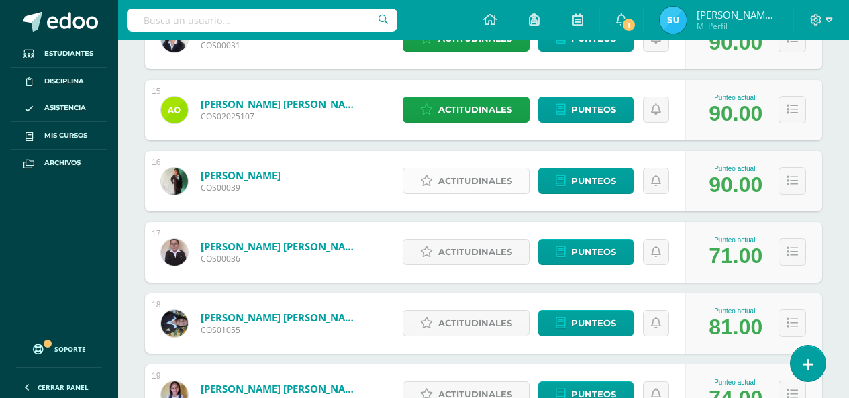
click at [474, 187] on span "Actitudinales" at bounding box center [475, 180] width 74 height 25
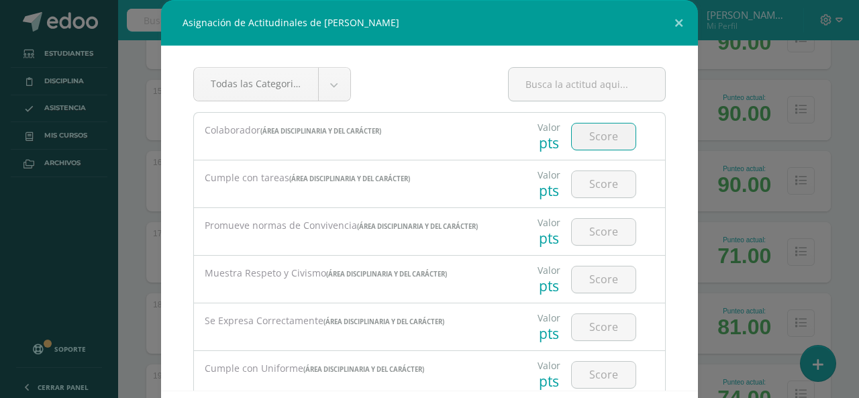
click at [613, 142] on input "number" at bounding box center [604, 136] width 64 height 26
type input "3"
click at [589, 192] on input "number" at bounding box center [604, 184] width 64 height 26
type input "3"
click at [598, 213] on div at bounding box center [604, 231] width 76 height 47
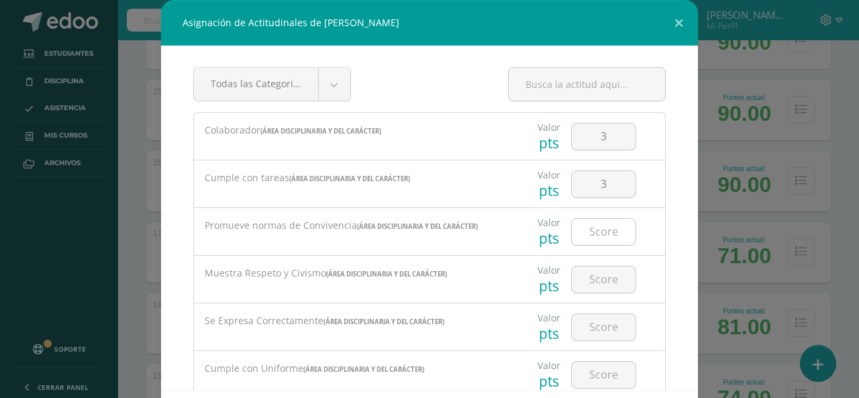
click at [603, 230] on input "number" at bounding box center [604, 232] width 64 height 26
type input "3"
click at [605, 266] on div at bounding box center [603, 280] width 65 height 28
click at [604, 287] on input "number" at bounding box center [604, 279] width 64 height 26
type input "3"
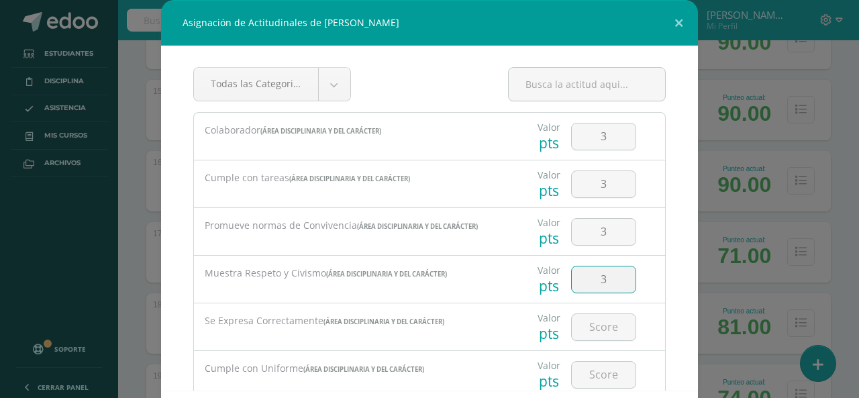
click at [601, 342] on div at bounding box center [604, 326] width 76 height 47
click at [590, 333] on input "number" at bounding box center [604, 327] width 64 height 26
type input "3"
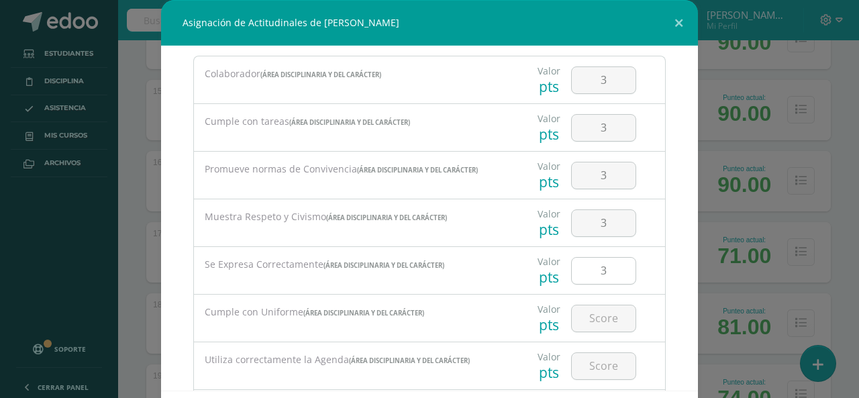
scroll to position [67, 0]
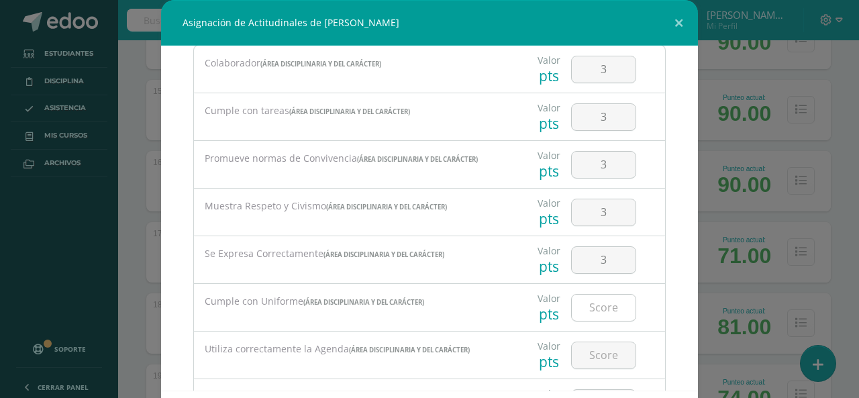
click at [588, 316] on input "number" at bounding box center [604, 308] width 64 height 26
type input "3"
click at [599, 354] on input "number" at bounding box center [604, 355] width 64 height 26
type input "3"
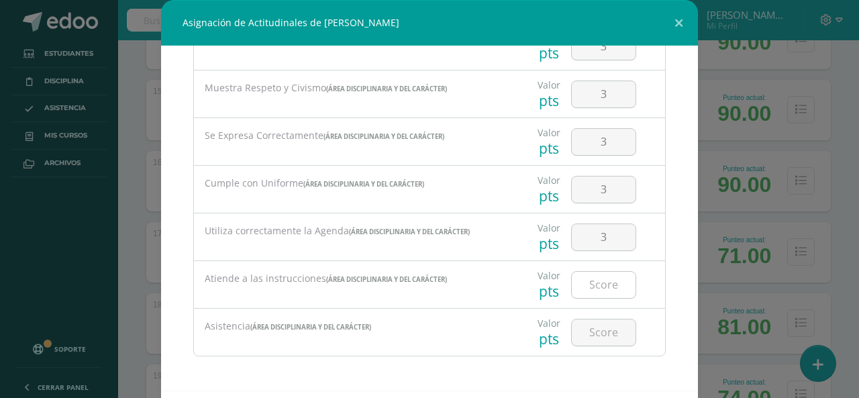
click at [589, 284] on input "number" at bounding box center [604, 285] width 64 height 26
type input "3"
click at [598, 340] on input "number" at bounding box center [604, 332] width 64 height 26
type input "3"
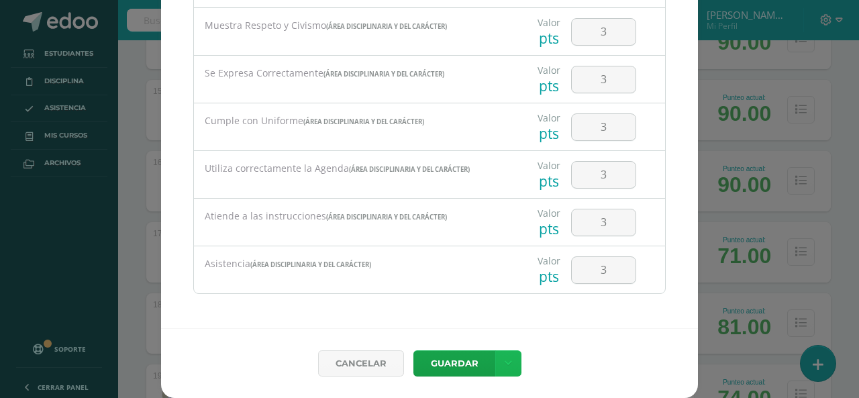
click at [513, 372] on link at bounding box center [508, 363] width 26 height 26
click at [482, 321] on link "Guardar y poblar en todos mis cursos" at bounding box center [476, 313] width 148 height 32
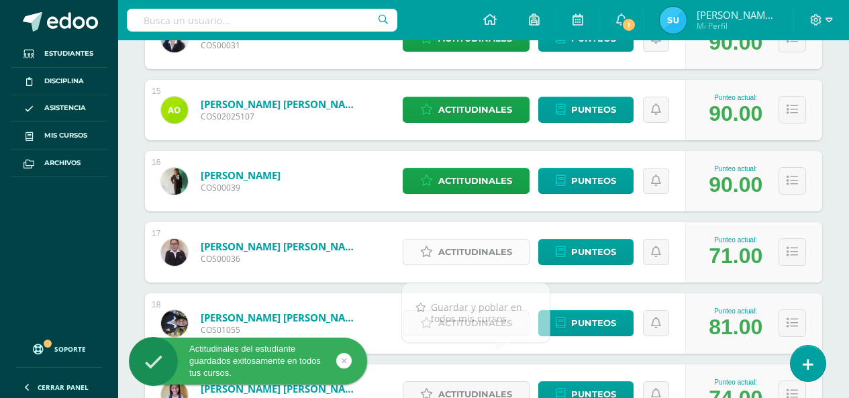
click at [492, 240] on span "Actitudinales" at bounding box center [475, 252] width 74 height 25
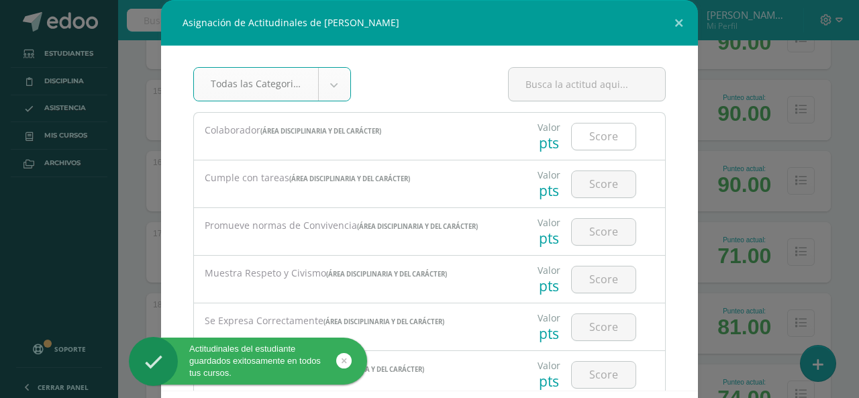
click at [605, 146] on input "number" at bounding box center [604, 136] width 64 height 26
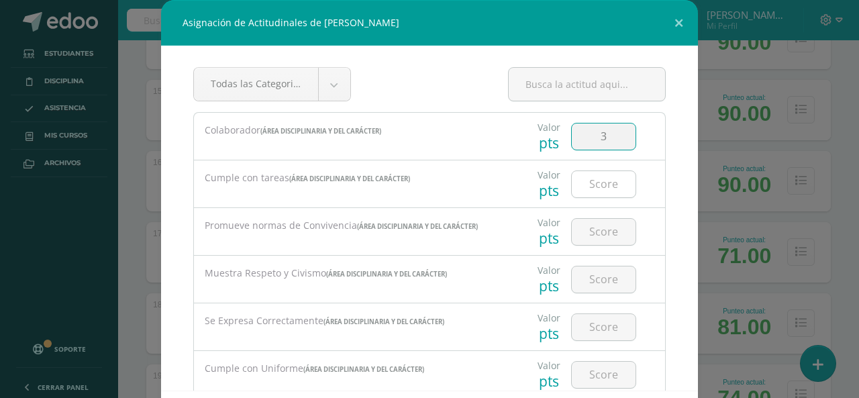
type input "3"
click at [613, 183] on input "number" at bounding box center [604, 184] width 64 height 26
type input "3"
click at [607, 226] on input "number" at bounding box center [604, 232] width 64 height 26
type input "3"
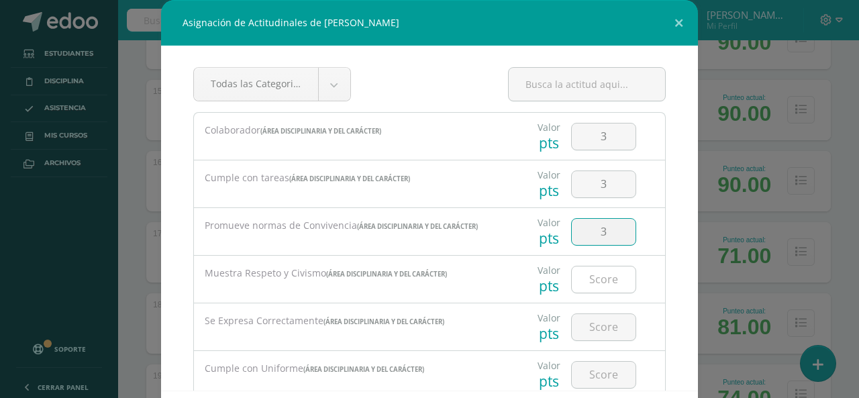
click at [602, 277] on input "number" at bounding box center [604, 279] width 64 height 26
type input "3"
click at [595, 321] on input "number" at bounding box center [604, 327] width 64 height 26
type input "3"
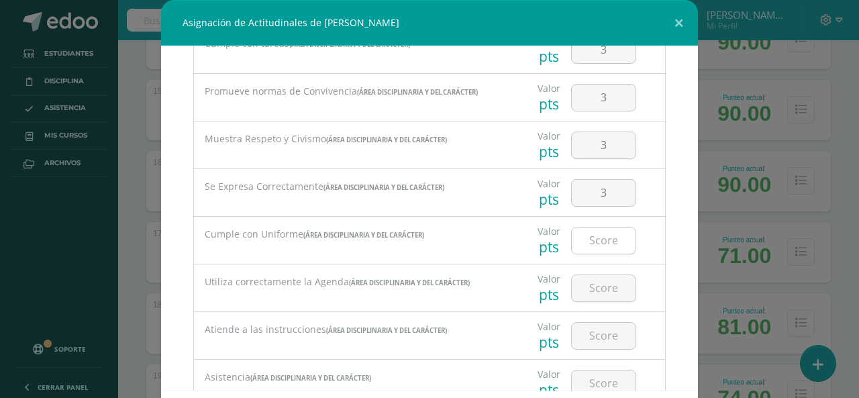
click at [591, 242] on input "number" at bounding box center [604, 240] width 64 height 26
type input "3"
click at [613, 284] on input "number" at bounding box center [604, 288] width 64 height 26
type input "3"
click at [616, 340] on input "number" at bounding box center [604, 336] width 64 height 26
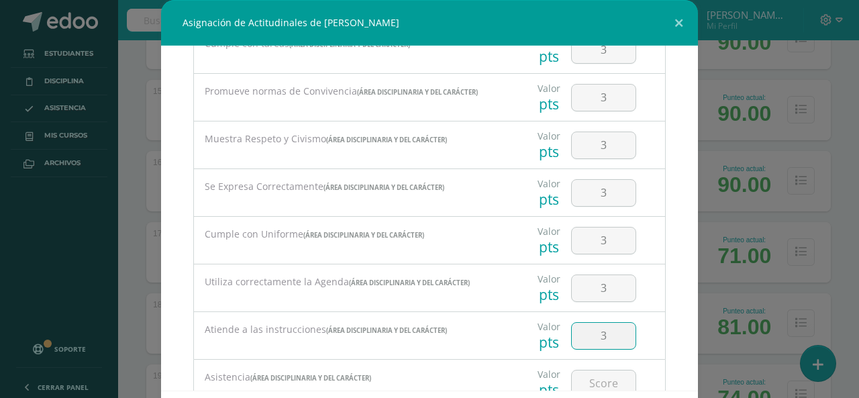
type input "3"
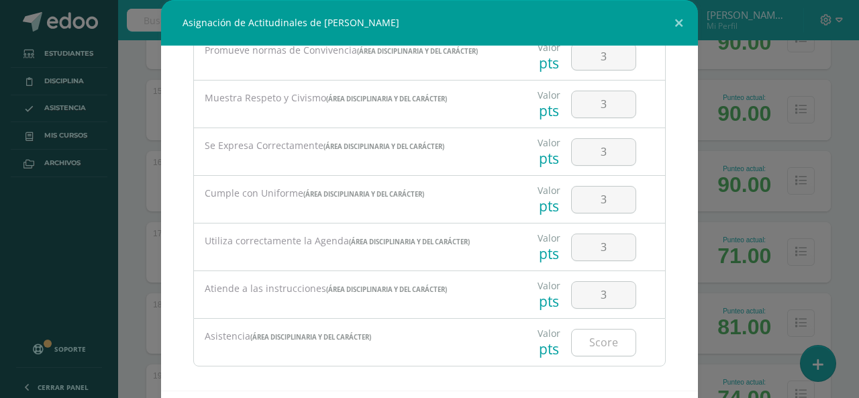
scroll to position [185, 0]
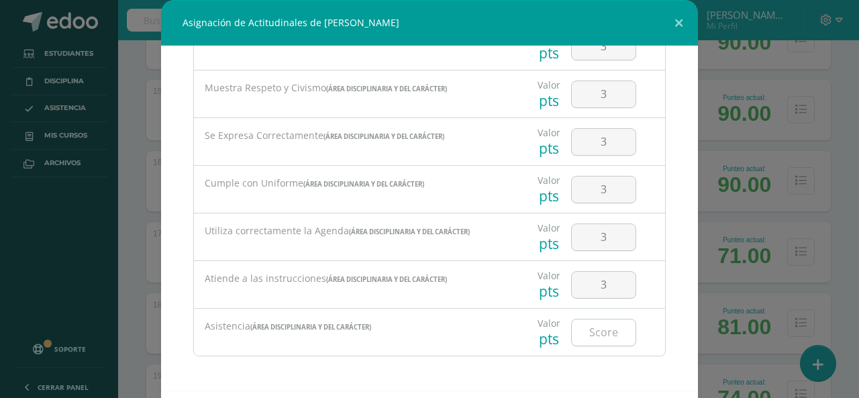
click at [604, 333] on input "number" at bounding box center [604, 332] width 64 height 26
type input "3"
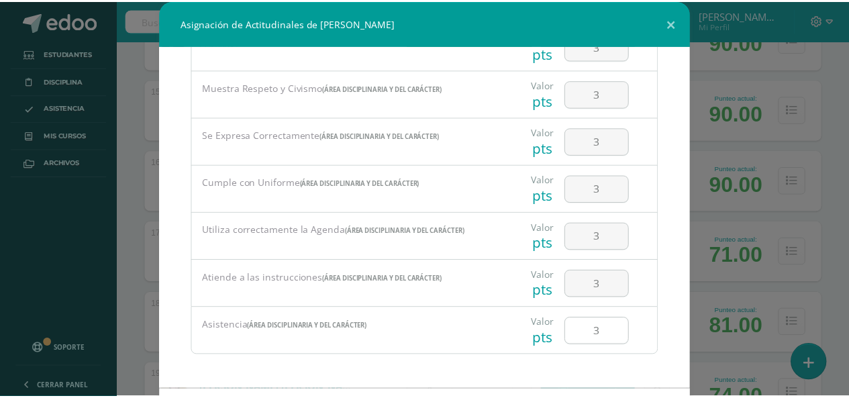
scroll to position [62, 0]
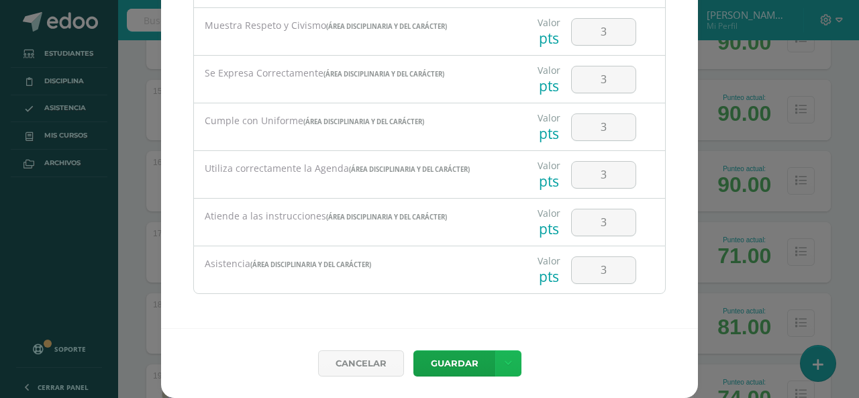
click at [495, 360] on link at bounding box center [508, 363] width 26 height 26
click at [479, 313] on link "Guardar y poblar en todos mis cursos" at bounding box center [476, 313] width 148 height 32
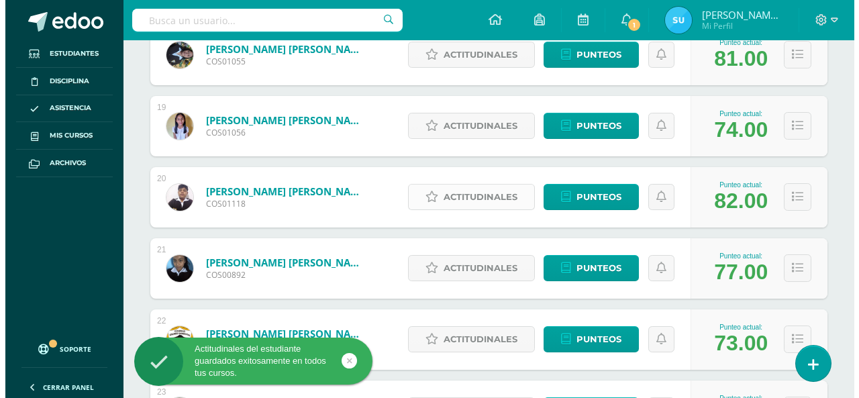
scroll to position [1409, 0]
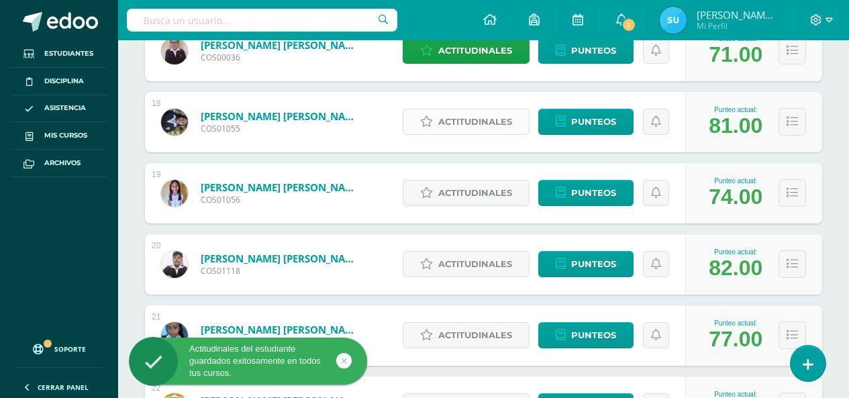
click at [490, 124] on span "Actitudinales" at bounding box center [475, 121] width 74 height 25
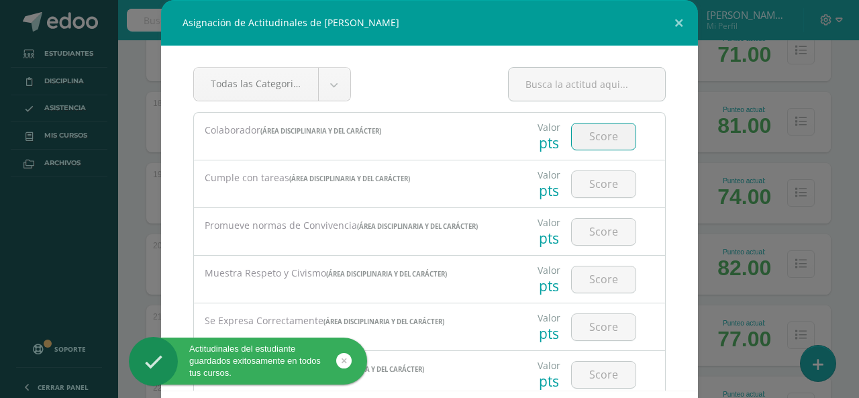
click at [591, 143] on input "number" at bounding box center [604, 136] width 64 height 26
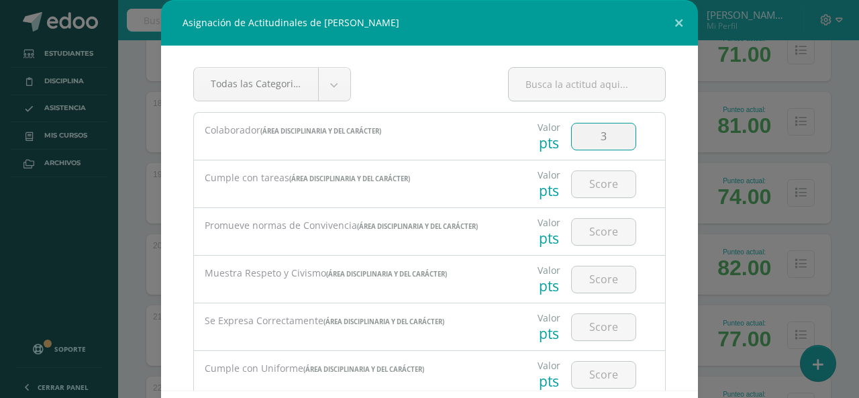
type input "3"
click at [591, 161] on div at bounding box center [604, 183] width 76 height 47
click at [601, 180] on input "number" at bounding box center [604, 184] width 64 height 26
type input "3"
click at [610, 231] on input "number" at bounding box center [604, 232] width 64 height 26
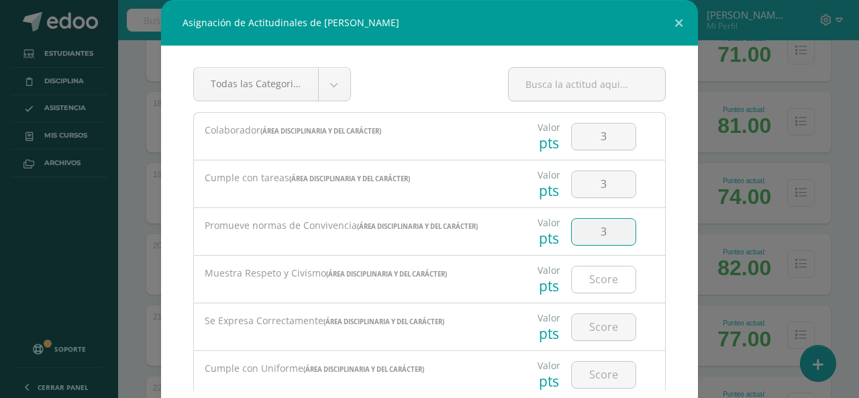
type input "3"
click at [610, 289] on input "number" at bounding box center [604, 279] width 64 height 26
type input "3"
click at [611, 327] on input "number" at bounding box center [604, 327] width 64 height 26
type input "3"
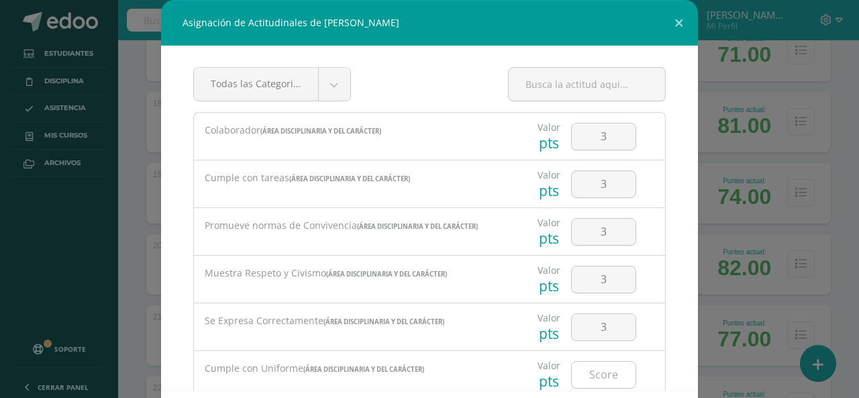
scroll to position [67, 0]
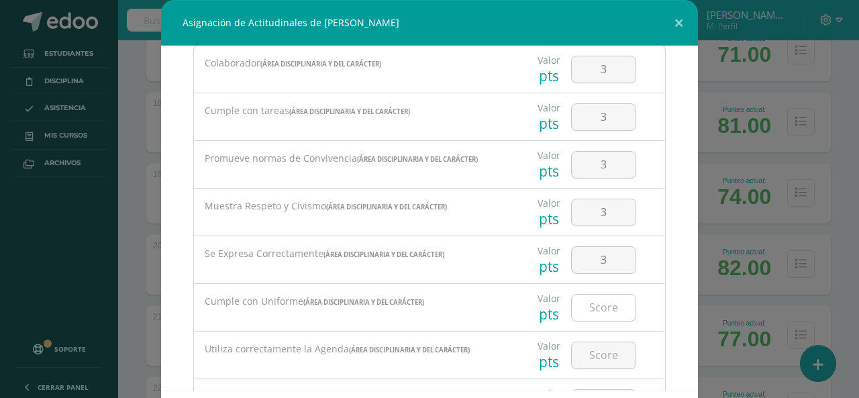
click at [582, 303] on input "number" at bounding box center [604, 308] width 64 height 26
type input "3"
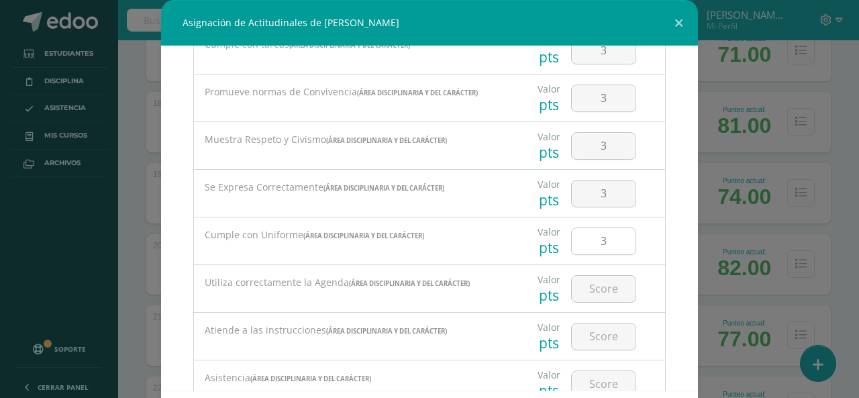
scroll to position [185, 0]
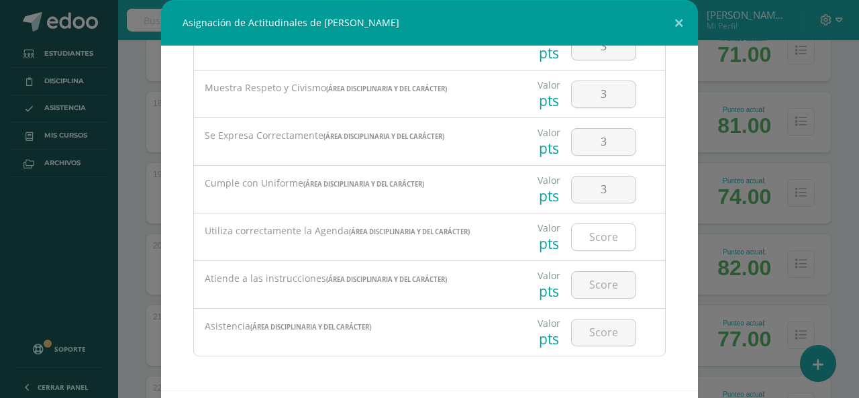
click at [596, 234] on input "number" at bounding box center [604, 237] width 64 height 26
type input "3"
click at [612, 275] on input "number" at bounding box center [604, 285] width 64 height 26
type input "3"
click at [614, 327] on input "number" at bounding box center [604, 332] width 64 height 26
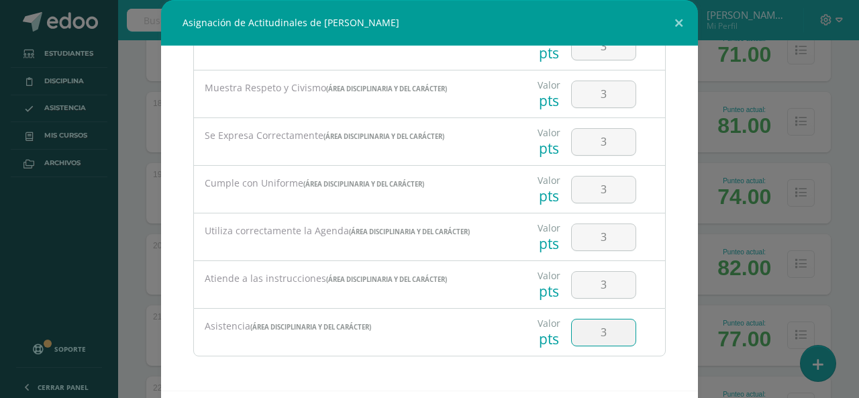
type input "3"
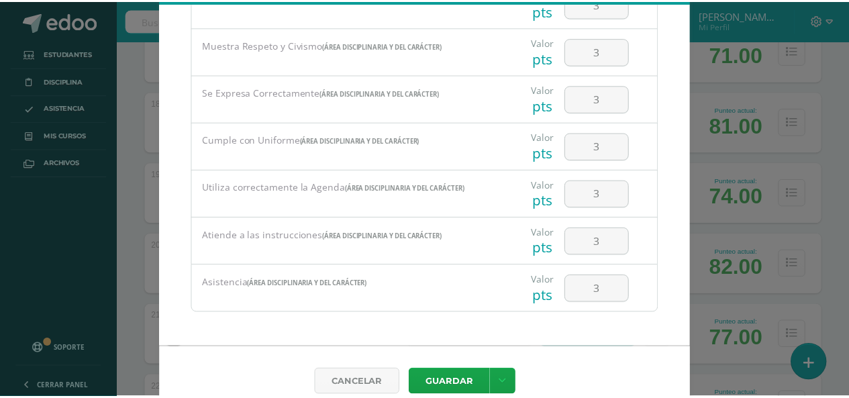
scroll to position [62, 0]
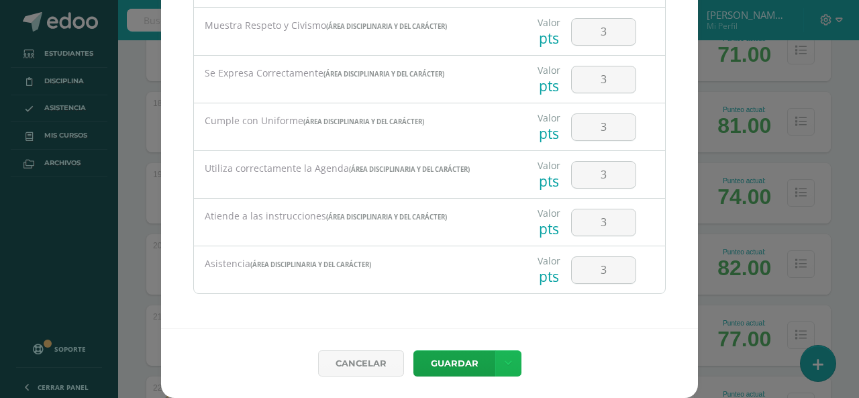
click at [506, 372] on link at bounding box center [508, 363] width 26 height 26
click at [491, 314] on link "Guardar y poblar en todos mis cursos" at bounding box center [476, 313] width 148 height 32
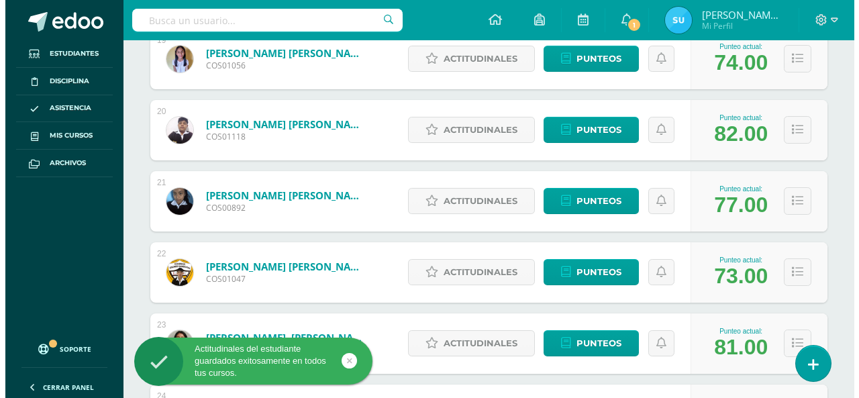
scroll to position [1476, 0]
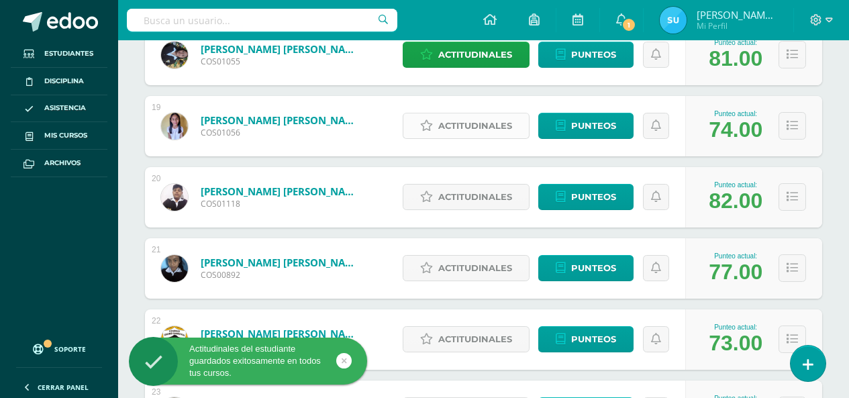
click at [483, 131] on span "Actitudinales" at bounding box center [475, 125] width 74 height 25
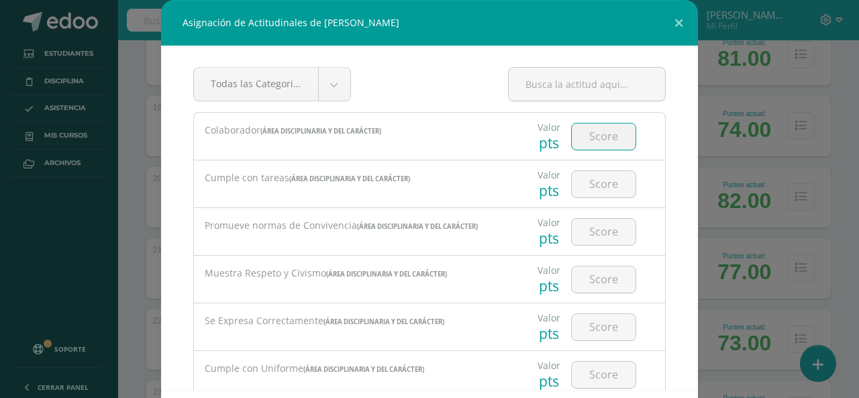
click at [596, 142] on input "number" at bounding box center [604, 136] width 64 height 26
type input "3"
click at [598, 177] on input "number" at bounding box center [604, 184] width 64 height 26
type input "3"
click at [601, 242] on input "number" at bounding box center [604, 232] width 64 height 26
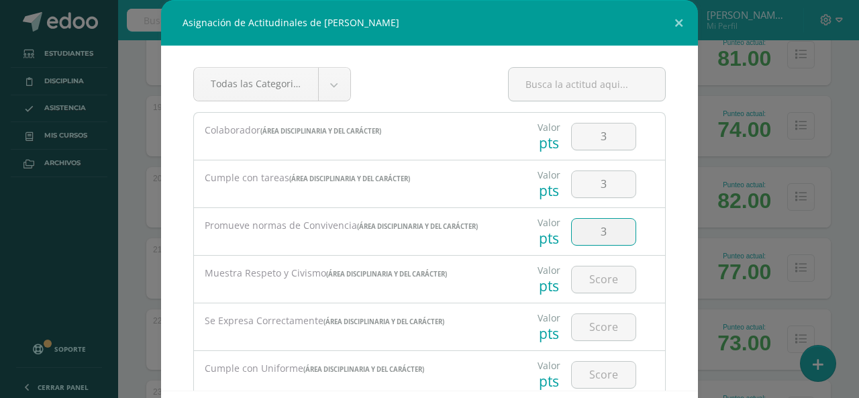
type input "3"
click at [610, 261] on div at bounding box center [604, 279] width 76 height 47
click at [611, 268] on input "number" at bounding box center [604, 279] width 64 height 26
type input "3"
click at [590, 337] on input "number" at bounding box center [604, 327] width 64 height 26
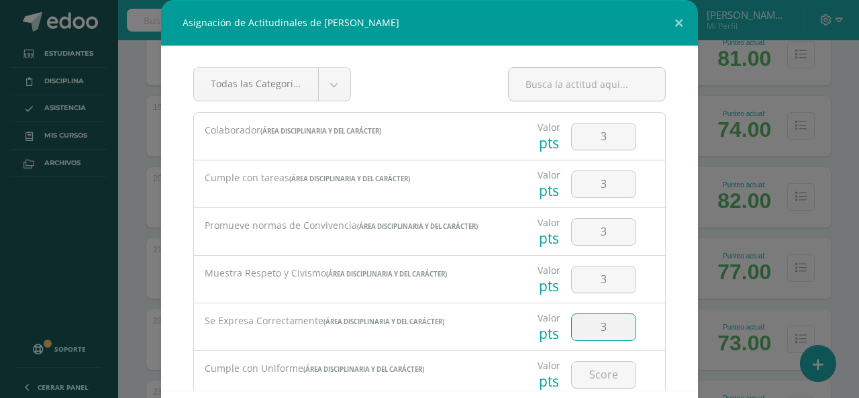
type input "3"
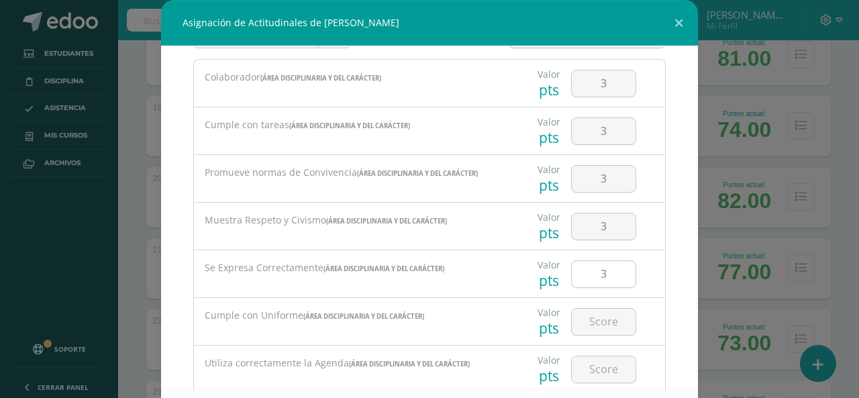
scroll to position [67, 0]
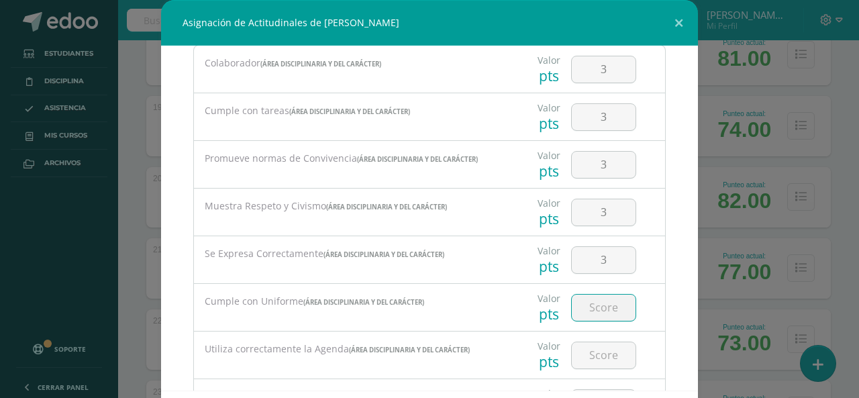
click at [590, 315] on input "number" at bounding box center [604, 308] width 64 height 26
type input "3"
click at [595, 348] on input "number" at bounding box center [604, 355] width 64 height 26
type input "3"
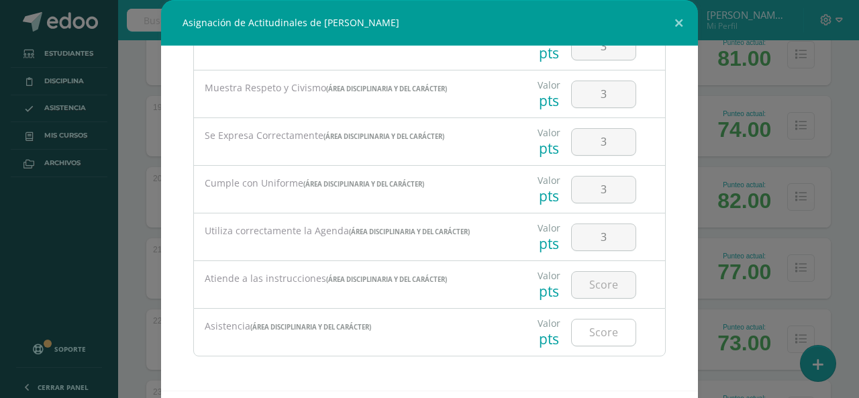
click at [592, 342] on input "number" at bounding box center [604, 332] width 64 height 26
type input "3"
click at [586, 278] on input "number" at bounding box center [604, 285] width 64 height 26
type input "3"
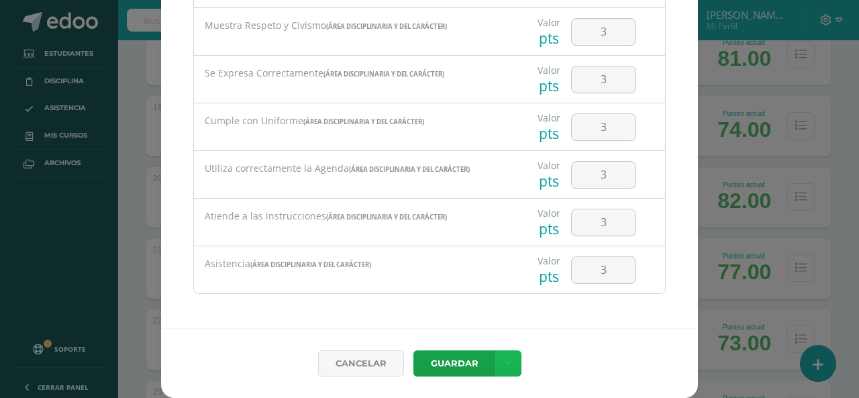
click at [508, 367] on link at bounding box center [508, 363] width 26 height 26
click at [506, 317] on link "Guardar y poblar en todos mis cursos" at bounding box center [476, 313] width 148 height 32
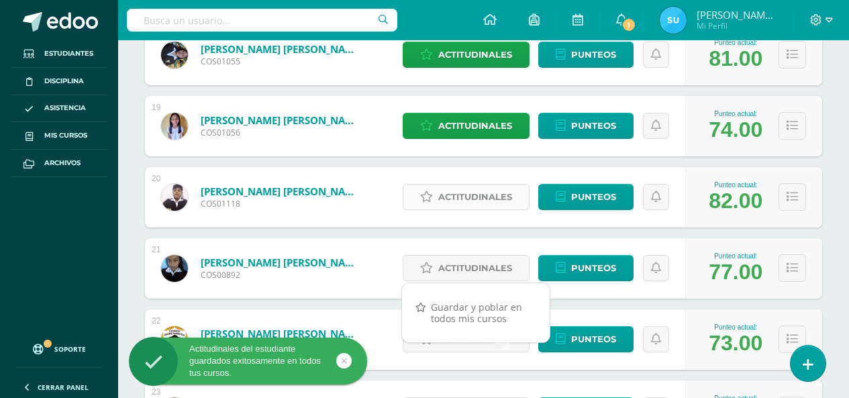
click at [489, 202] on span "Actitudinales" at bounding box center [475, 197] width 74 height 25
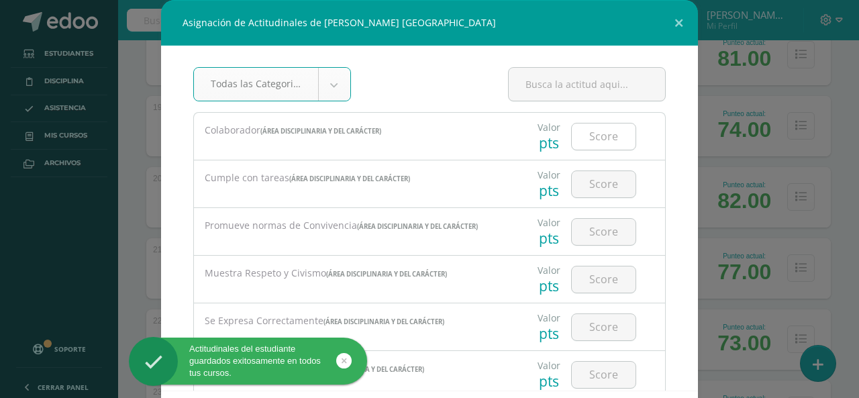
click at [595, 136] on input "number" at bounding box center [604, 136] width 64 height 26
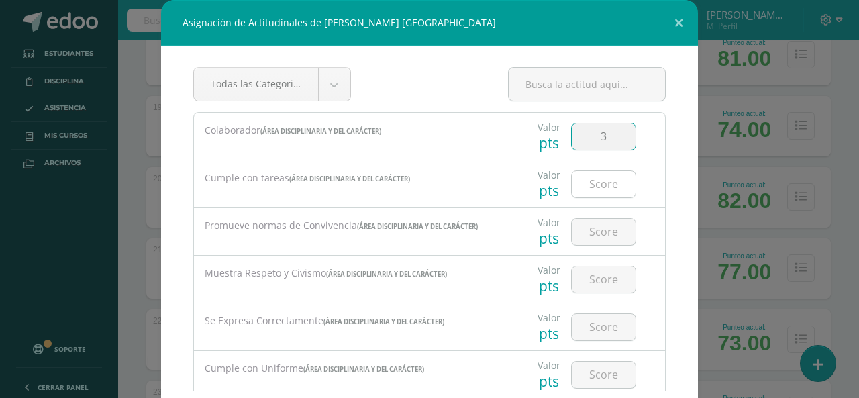
type input "3"
click at [593, 183] on input "number" at bounding box center [604, 184] width 64 height 26
type input "3"
drag, startPoint x: 605, startPoint y: 221, endPoint x: 617, endPoint y: 244, distance: 26.1
click at [616, 244] on input "number" at bounding box center [604, 232] width 64 height 26
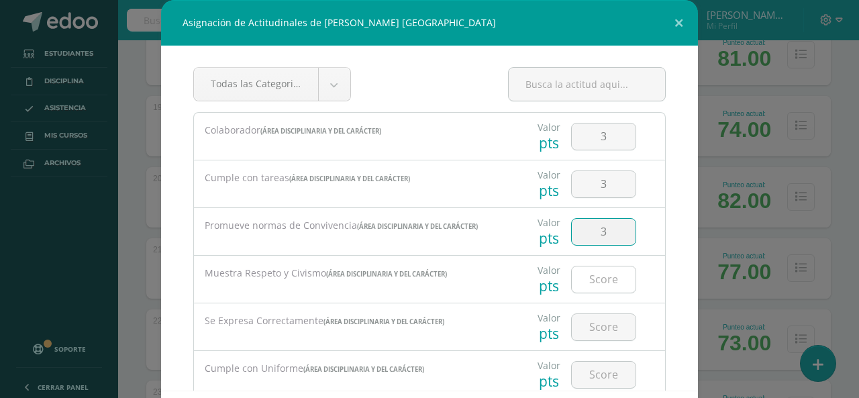
type input "3"
click at [601, 273] on input "number" at bounding box center [604, 279] width 64 height 26
type input "3"
click at [598, 322] on input "number" at bounding box center [604, 327] width 64 height 26
type input "3"
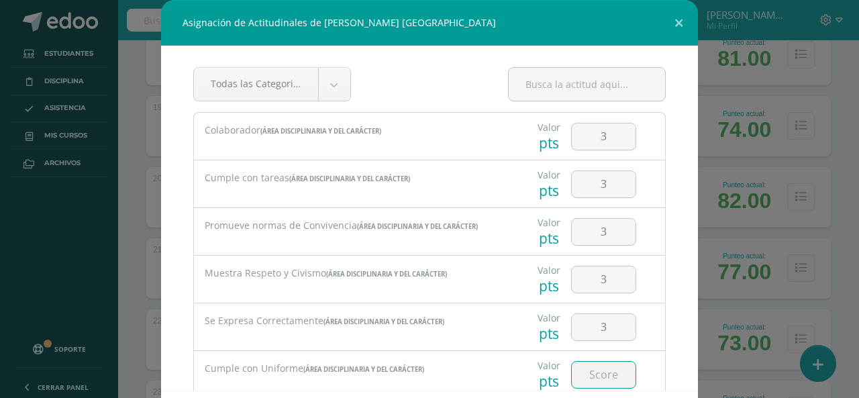
click at [605, 372] on input "number" at bounding box center [604, 375] width 64 height 26
type input "3"
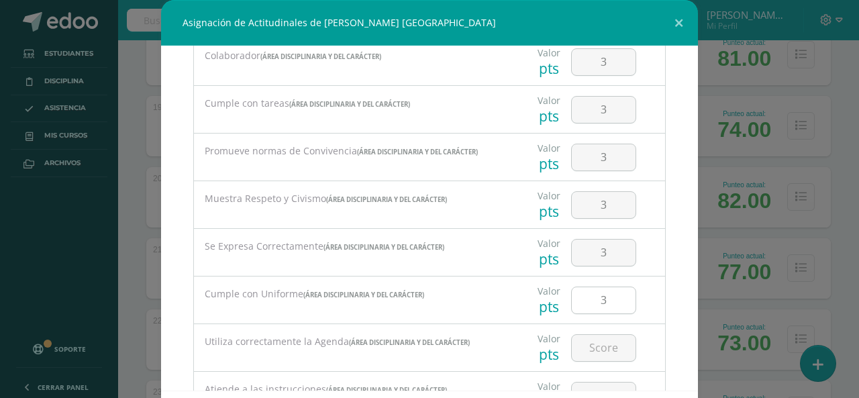
scroll to position [134, 0]
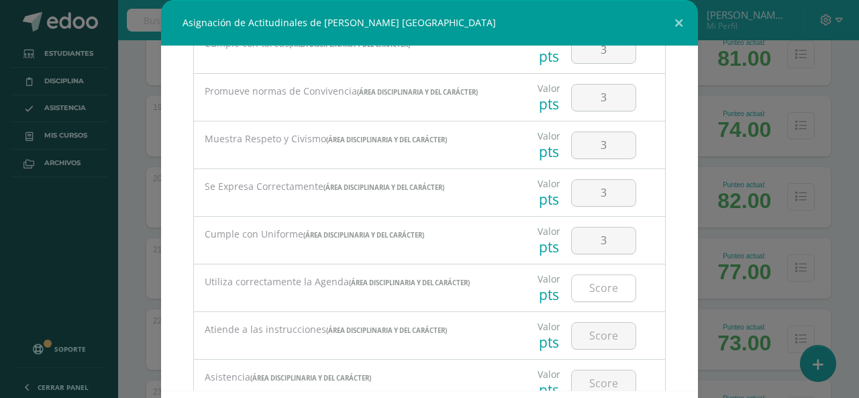
click at [602, 286] on input "number" at bounding box center [604, 288] width 64 height 26
type input "3"
click at [600, 323] on input "number" at bounding box center [604, 336] width 64 height 26
type input "3"
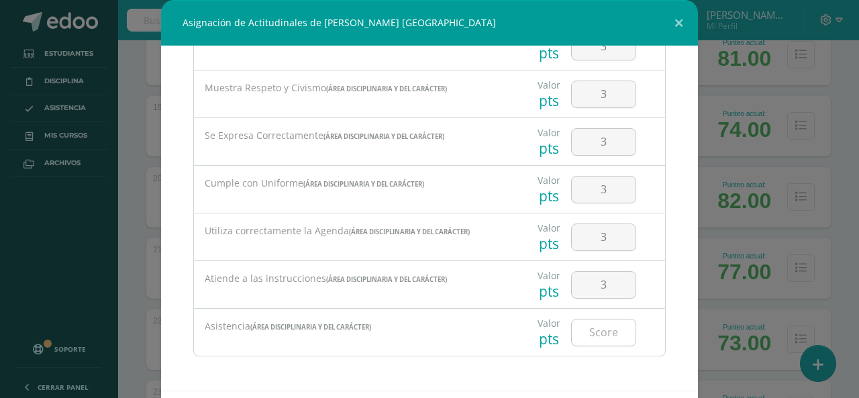
click at [594, 321] on input "number" at bounding box center [604, 332] width 64 height 26
type input "3"
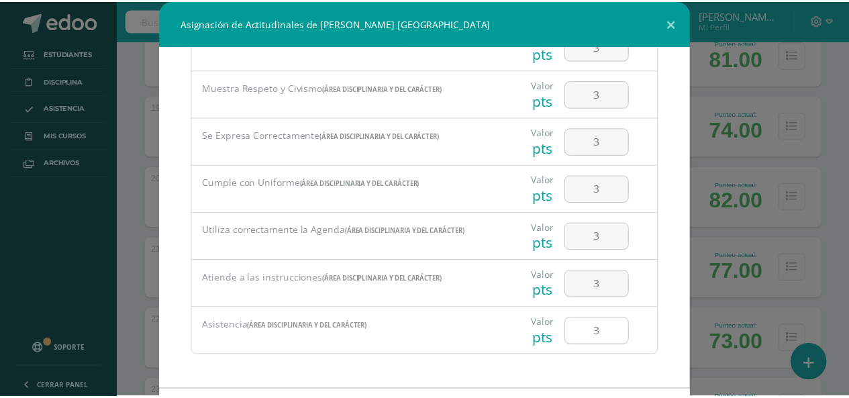
scroll to position [62, 0]
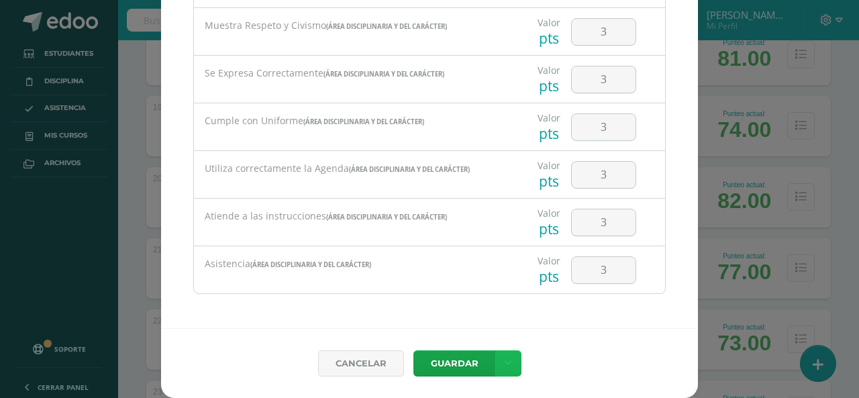
click at [505, 364] on icon at bounding box center [508, 363] width 7 height 11
click at [491, 320] on link "Guardar y poblar en todos mis cursos" at bounding box center [476, 313] width 148 height 32
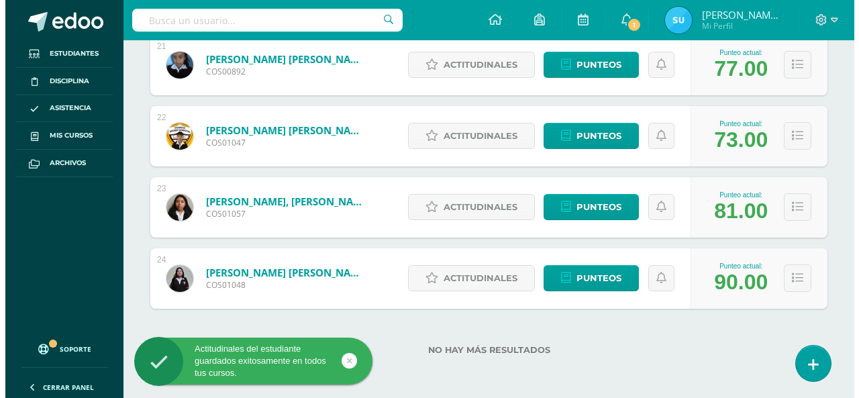
scroll to position [1612, 0]
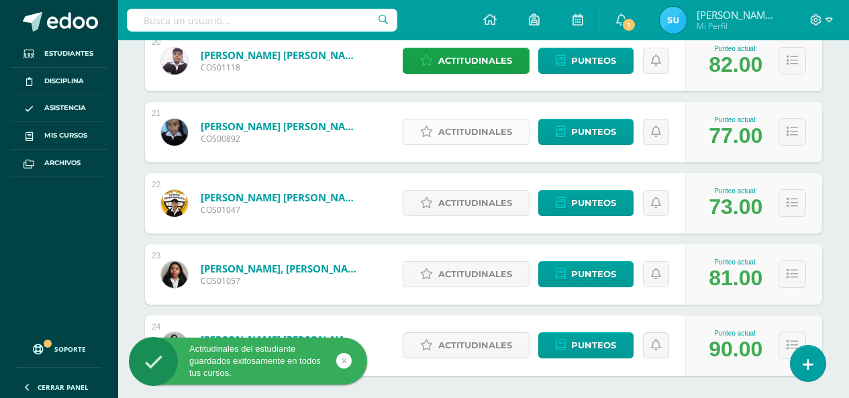
click at [456, 128] on span "Actitudinales" at bounding box center [475, 131] width 74 height 25
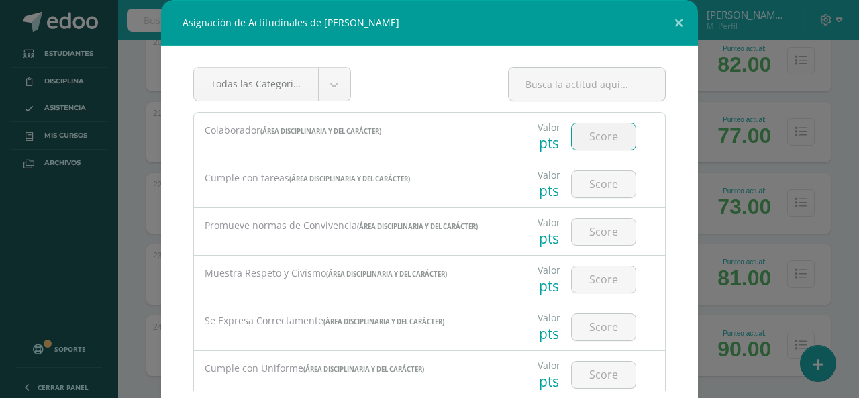
click at [584, 148] on input "number" at bounding box center [604, 136] width 64 height 26
type input "3"
click at [605, 183] on input "number" at bounding box center [604, 184] width 64 height 26
type input "3"
click at [607, 226] on input "number" at bounding box center [604, 232] width 64 height 26
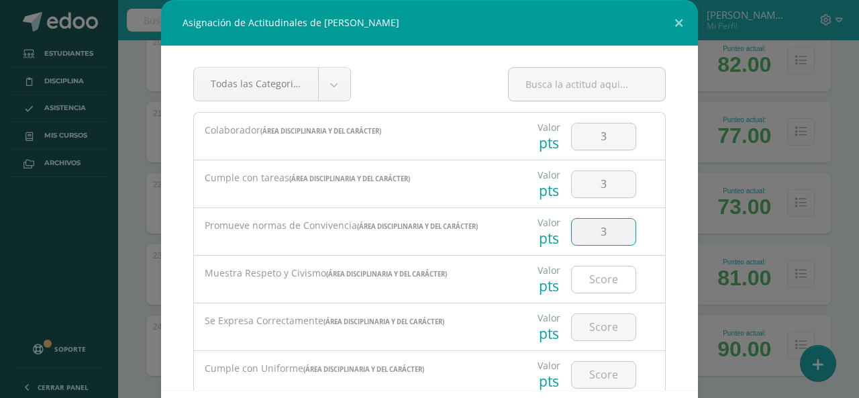
type input "3"
click at [609, 273] on input "number" at bounding box center [604, 279] width 64 height 26
type input "3"
click at [600, 314] on input "number" at bounding box center [604, 327] width 64 height 26
type input "3"
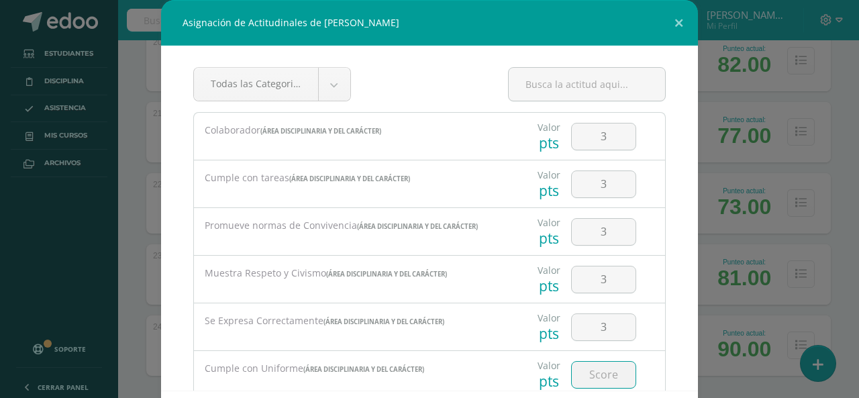
click at [605, 374] on input "number" at bounding box center [604, 375] width 64 height 26
type input "3"
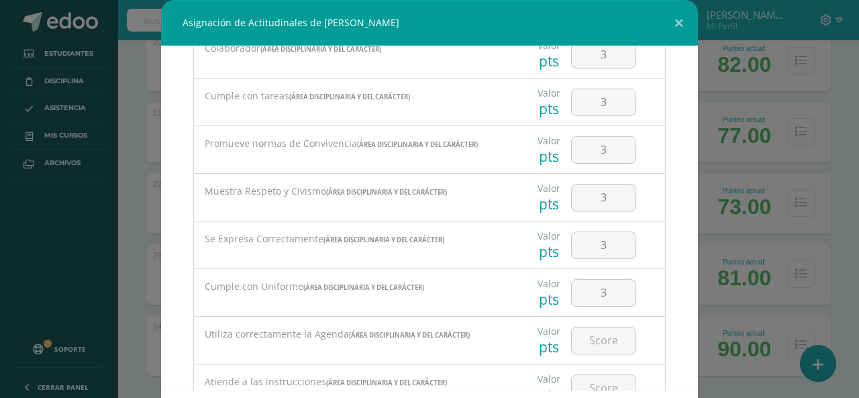
scroll to position [134, 0]
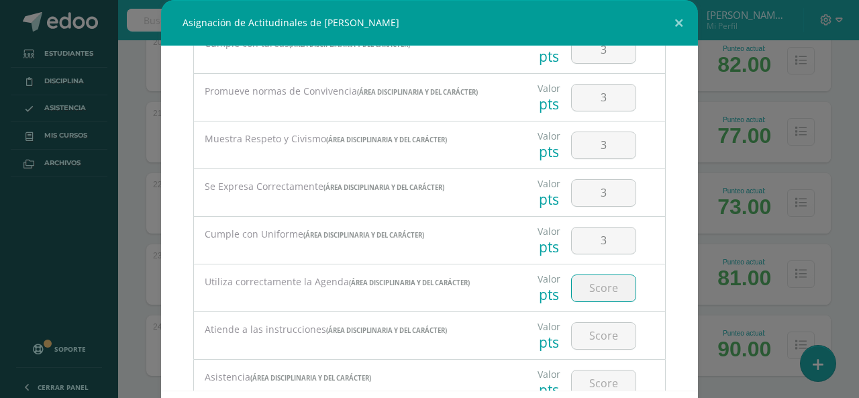
click at [592, 297] on input "number" at bounding box center [604, 288] width 64 height 26
type input "3"
click at [603, 318] on div at bounding box center [604, 335] width 76 height 47
click at [603, 330] on input "number" at bounding box center [604, 336] width 64 height 26
type input "3"
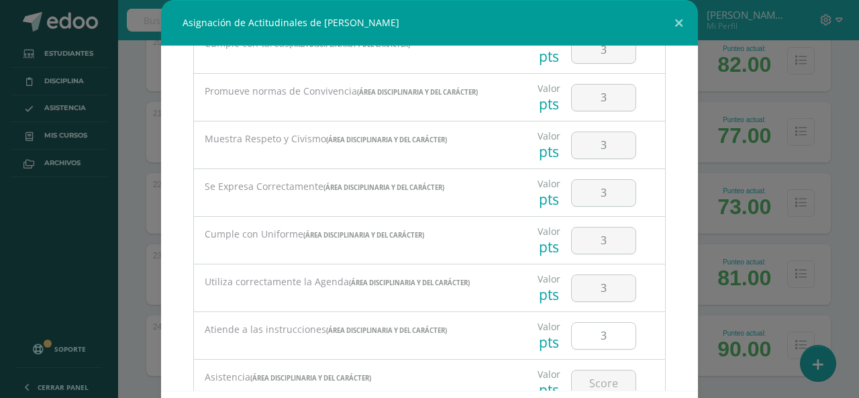
scroll to position [185, 0]
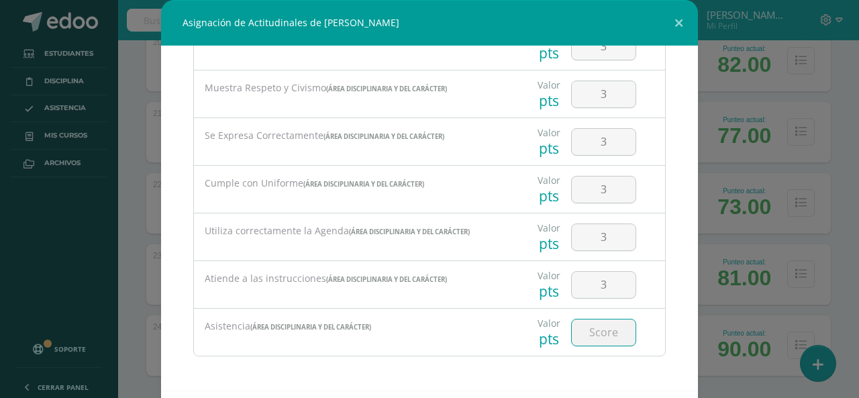
click at [602, 330] on input "number" at bounding box center [604, 332] width 64 height 26
type input "3"
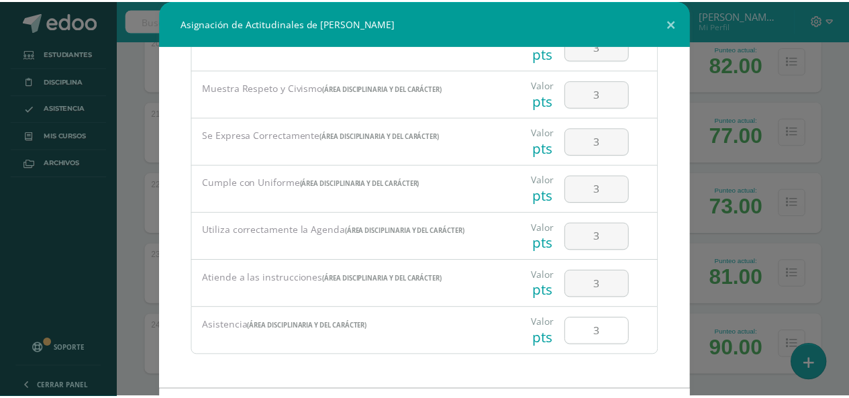
scroll to position [62, 0]
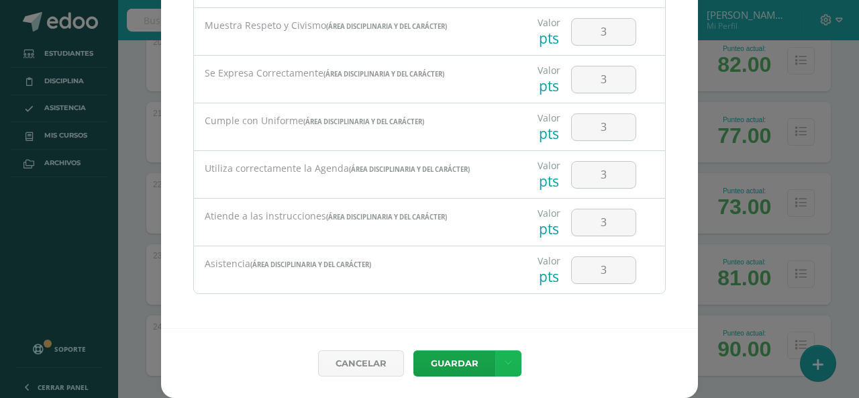
click at [505, 361] on icon at bounding box center [508, 363] width 7 height 11
click at [482, 309] on link "Guardar y poblar en todos mis cursos" at bounding box center [476, 313] width 148 height 32
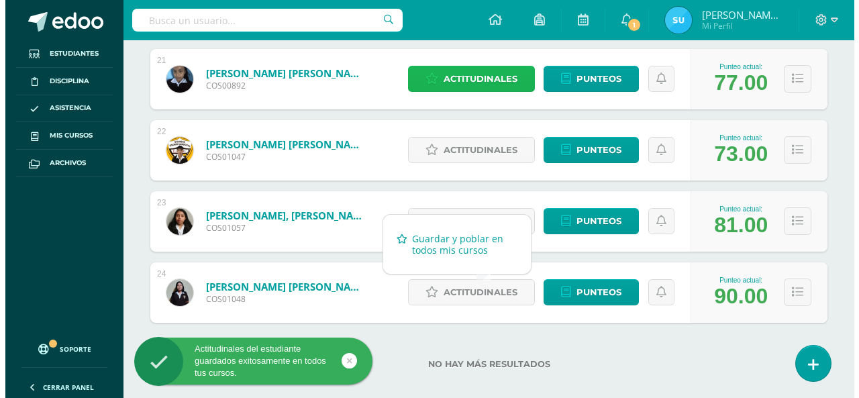
scroll to position [1679, 0]
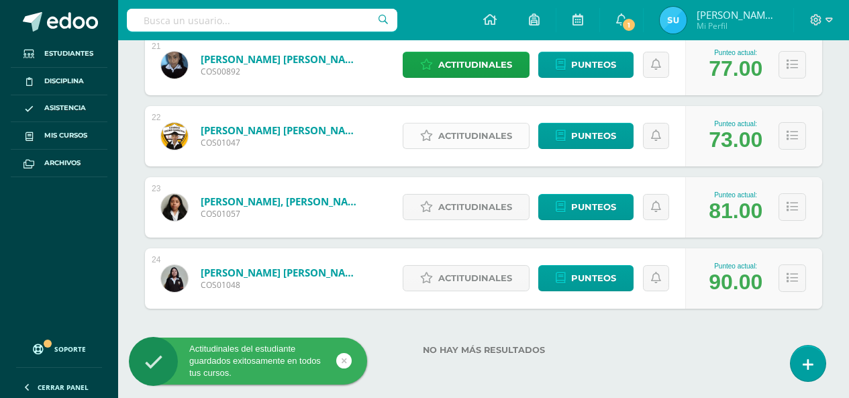
click at [464, 136] on span "Actitudinales" at bounding box center [475, 135] width 74 height 25
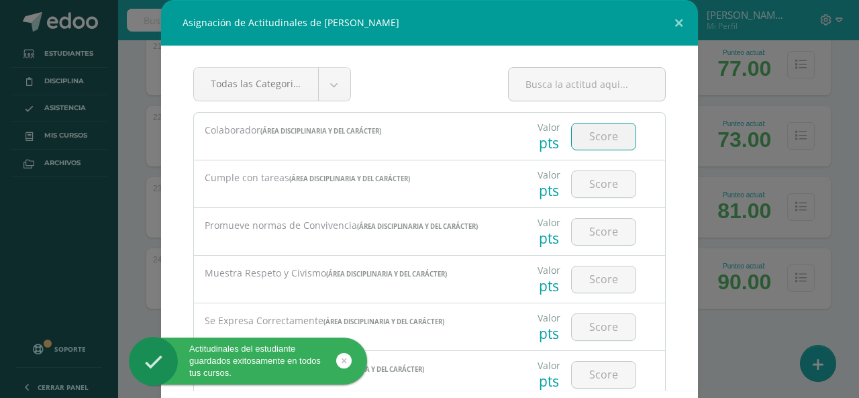
click at [595, 140] on input "number" at bounding box center [604, 136] width 64 height 26
type input "3"
click at [593, 183] on input "number" at bounding box center [604, 184] width 64 height 26
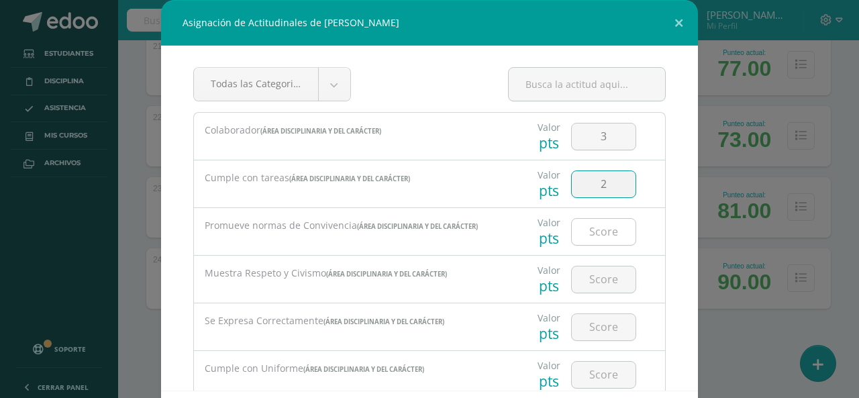
type input "2"
click at [608, 224] on input "number" at bounding box center [604, 232] width 64 height 26
type input "3"
click at [598, 274] on input "number" at bounding box center [604, 279] width 64 height 26
type input "2"
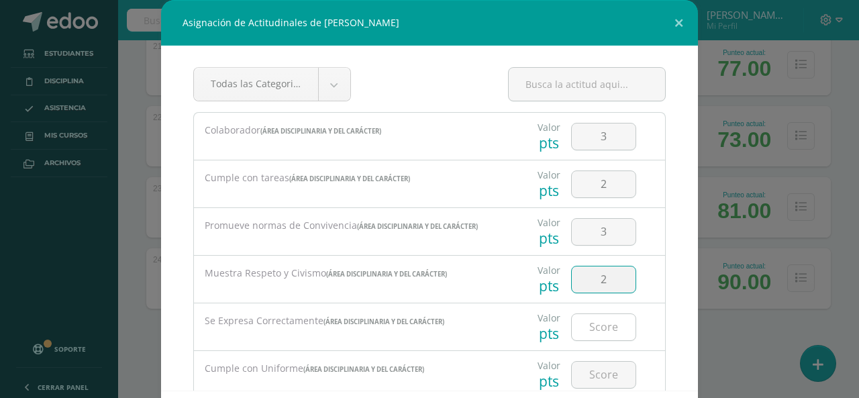
click at [604, 331] on input "number" at bounding box center [604, 327] width 64 height 26
type input "2"
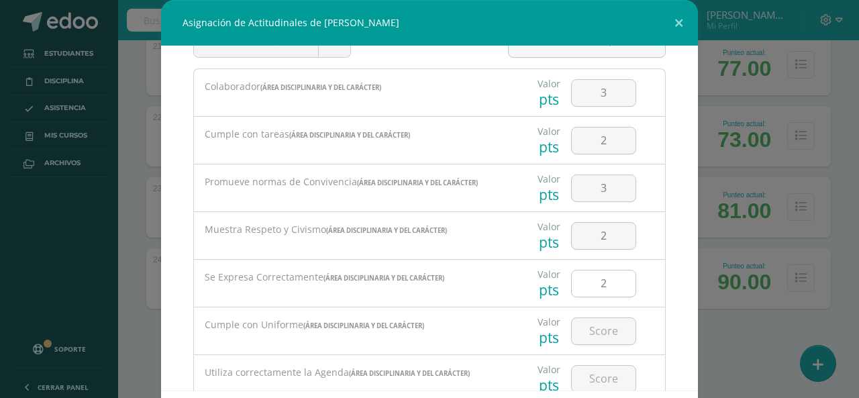
scroll to position [67, 0]
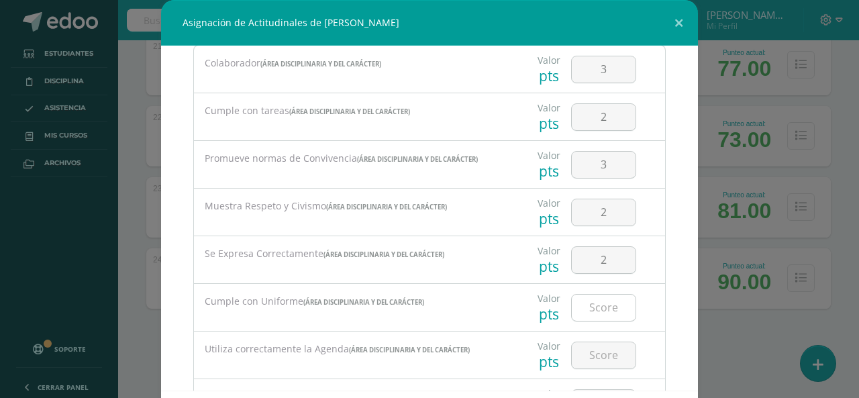
click at [587, 294] on div at bounding box center [603, 308] width 65 height 28
click at [593, 306] on input "number" at bounding box center [604, 308] width 64 height 26
type input "3"
click at [598, 344] on input "number" at bounding box center [604, 355] width 64 height 26
type input "2"
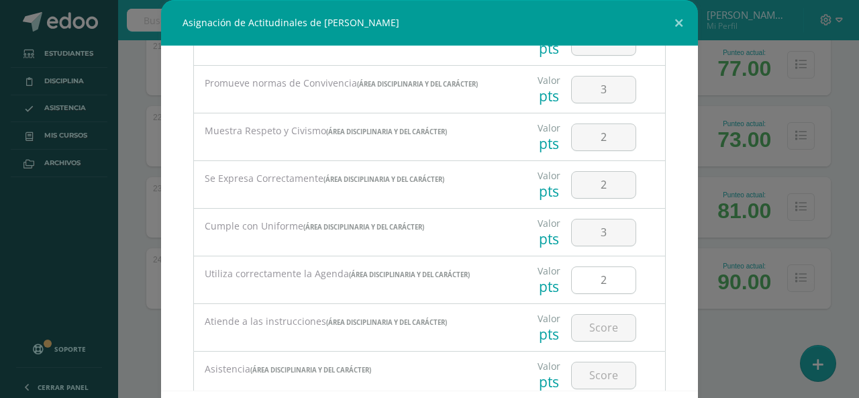
scroll to position [185, 0]
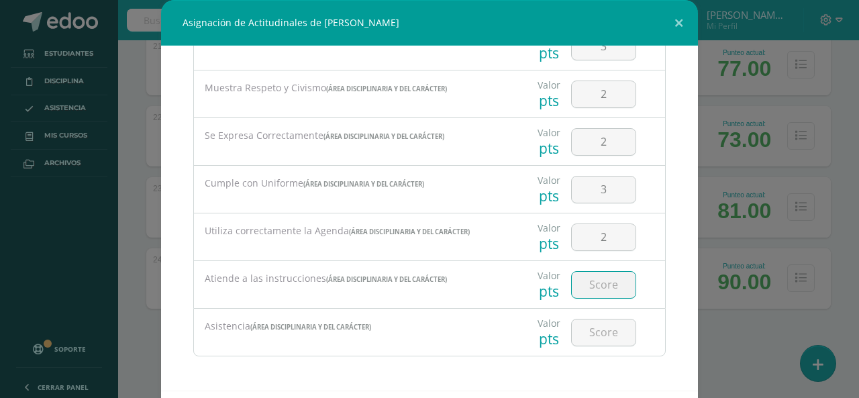
click at [582, 286] on input "number" at bounding box center [604, 285] width 64 height 26
type input "2"
click at [605, 342] on input "number" at bounding box center [604, 332] width 64 height 26
type input "2"
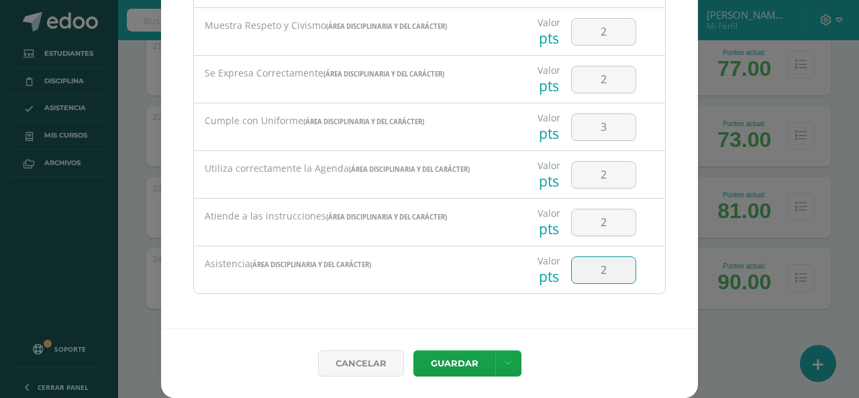
click at [607, 264] on input "2" at bounding box center [604, 270] width 64 height 26
type input "3"
click at [509, 377] on div "Cancelar Guardar Guardar y poblar en todos mis cursos" at bounding box center [429, 363] width 537 height 70
click at [506, 369] on link at bounding box center [508, 363] width 26 height 26
click at [484, 314] on link "Guardar y poblar en todos mis cursos" at bounding box center [476, 313] width 148 height 32
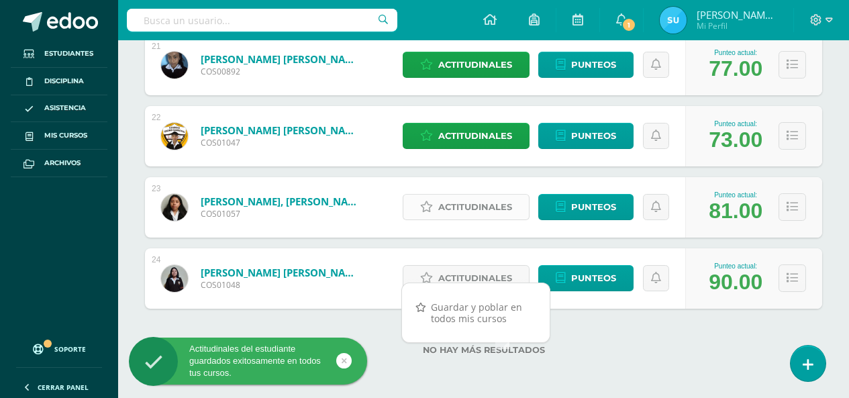
click at [502, 208] on span "Actitudinales" at bounding box center [475, 207] width 74 height 25
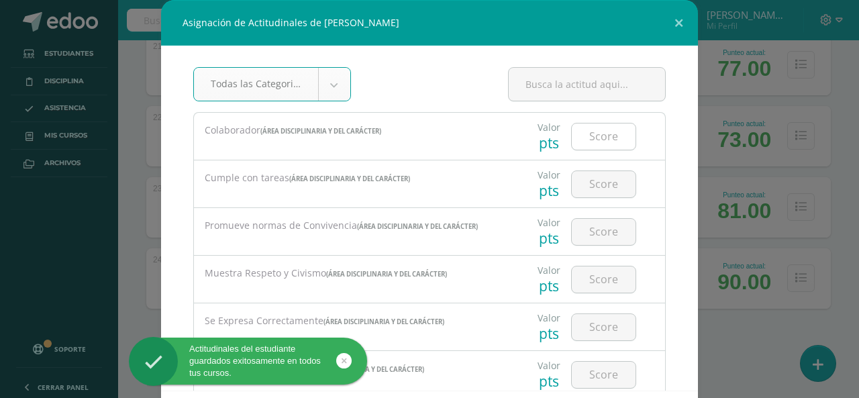
click at [572, 138] on input "number" at bounding box center [604, 136] width 64 height 26
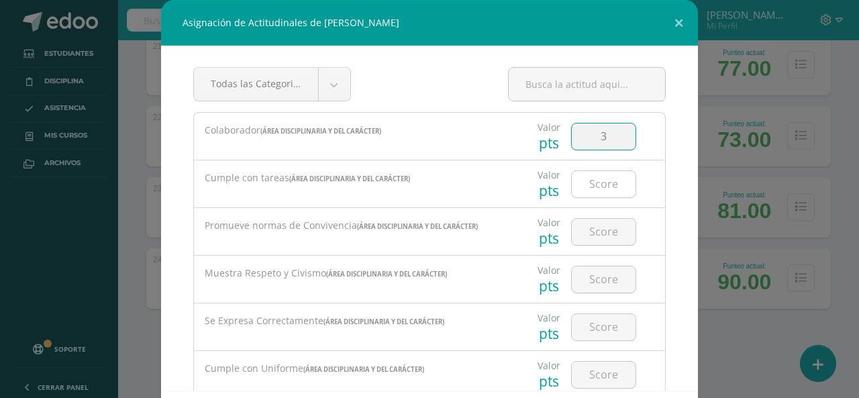
type input "3"
drag, startPoint x: 596, startPoint y: 190, endPoint x: 586, endPoint y: 213, distance: 25.8
click at [597, 191] on input "number" at bounding box center [604, 184] width 64 height 26
type input "3"
click at [589, 233] on input "number" at bounding box center [604, 232] width 64 height 26
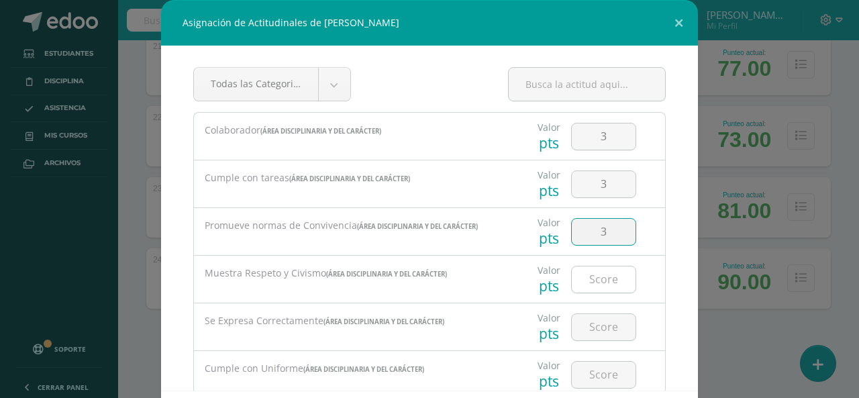
type input "3"
click at [614, 290] on input "number" at bounding box center [604, 279] width 64 height 26
type input "3"
click at [598, 344] on div at bounding box center [604, 326] width 76 height 47
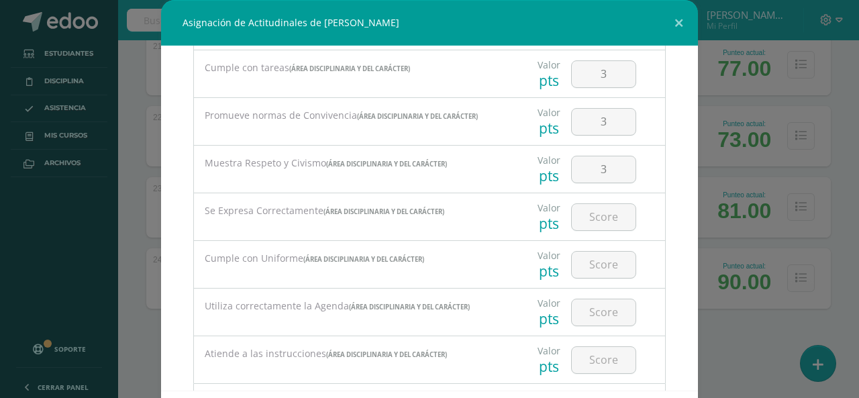
scroll to position [134, 0]
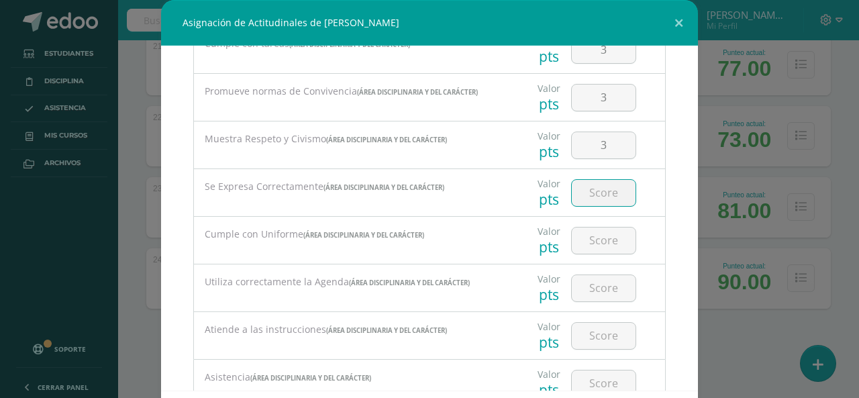
click at [578, 203] on input "number" at bounding box center [604, 193] width 64 height 26
type input "3"
click at [580, 247] on input "number" at bounding box center [604, 240] width 64 height 26
type input "3"
click at [594, 278] on input "number" at bounding box center [604, 288] width 64 height 26
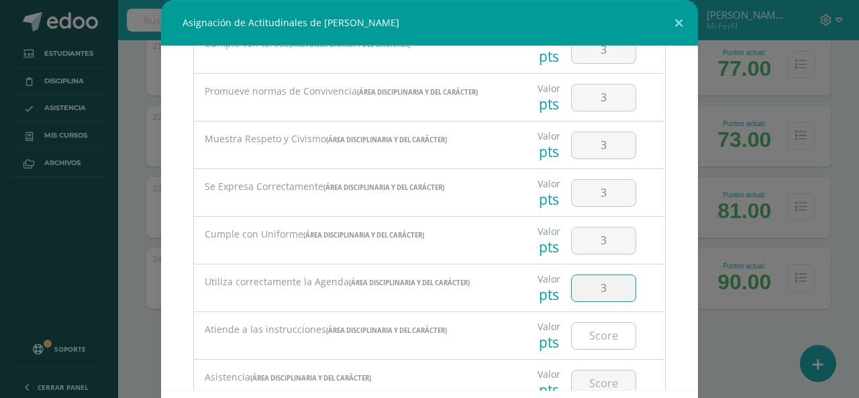
type input "3"
click at [598, 328] on input "number" at bounding box center [604, 336] width 64 height 26
type input "3"
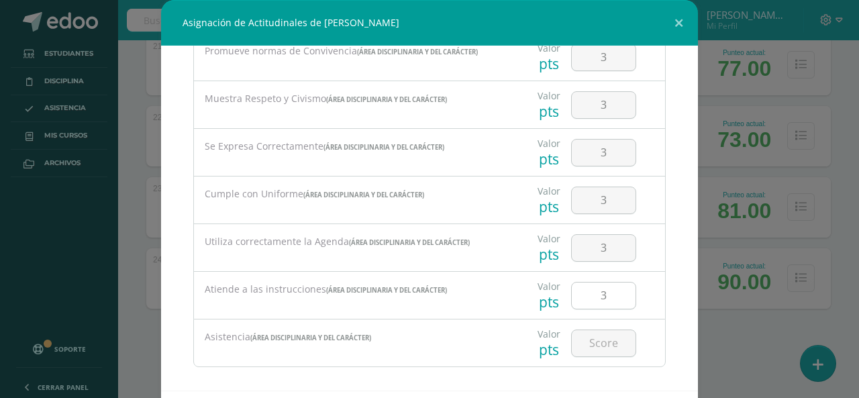
scroll to position [185, 0]
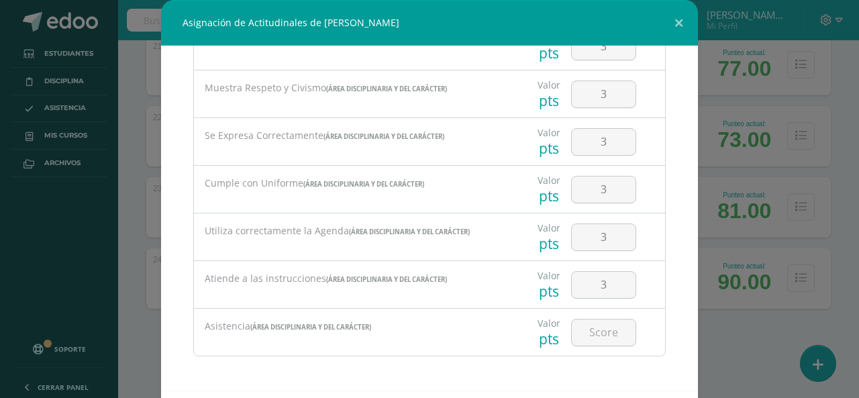
click at [595, 315] on div at bounding box center [604, 332] width 76 height 47
click at [599, 326] on input "number" at bounding box center [604, 332] width 64 height 26
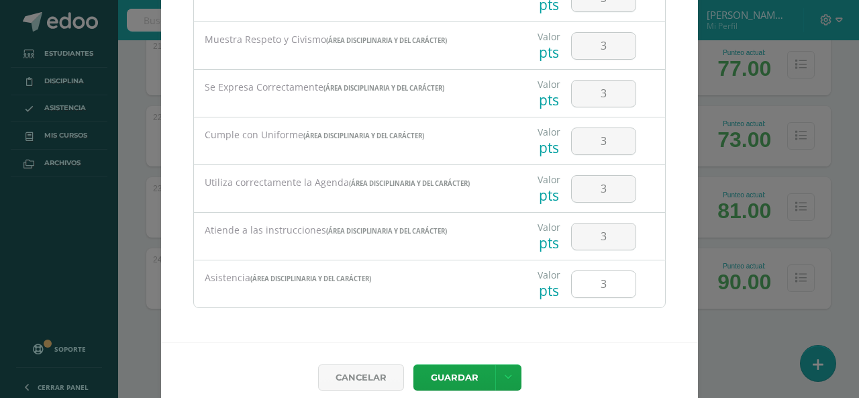
scroll to position [62, 0]
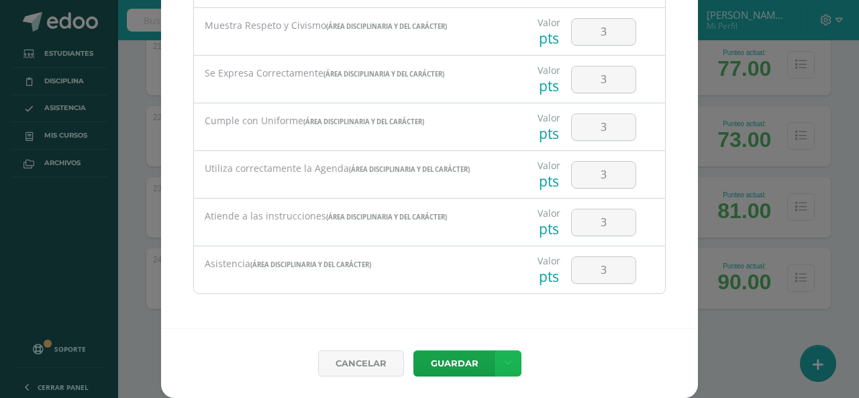
click at [505, 366] on icon at bounding box center [508, 363] width 7 height 11
click at [503, 303] on link "Guardar y poblar en todos mis cursos" at bounding box center [476, 313] width 148 height 32
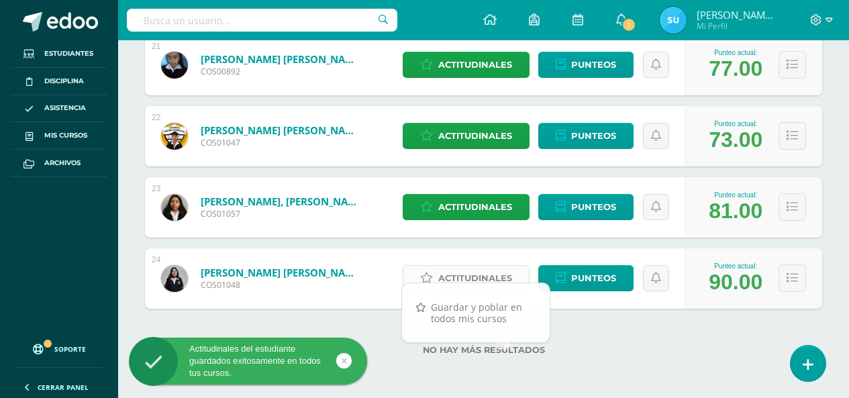
click at [511, 277] on span "Actitudinales" at bounding box center [475, 278] width 74 height 25
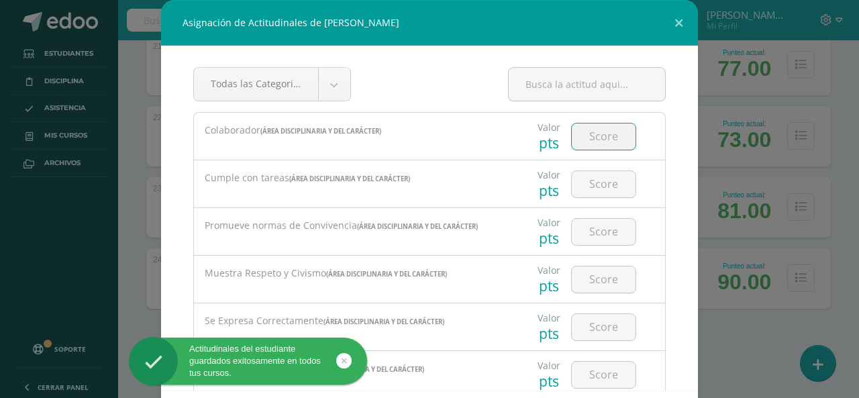
click at [605, 139] on input "number" at bounding box center [604, 136] width 64 height 26
drag, startPoint x: 606, startPoint y: 171, endPoint x: 609, endPoint y: 199, distance: 27.7
click at [607, 172] on input "number" at bounding box center [604, 184] width 64 height 26
click at [612, 230] on input "number" at bounding box center [604, 232] width 64 height 26
click at [606, 272] on input "number" at bounding box center [604, 279] width 64 height 26
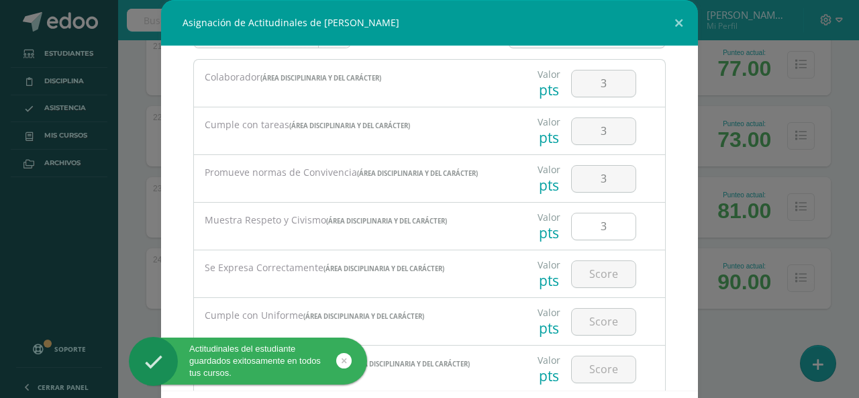
scroll to position [67, 0]
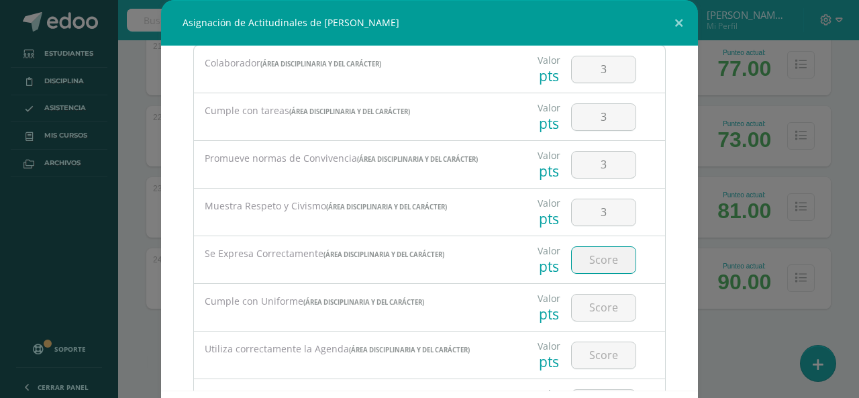
click at [605, 272] on input "number" at bounding box center [604, 260] width 64 height 26
click at [592, 327] on div at bounding box center [604, 307] width 76 height 47
click at [592, 304] on input "number" at bounding box center [604, 308] width 64 height 26
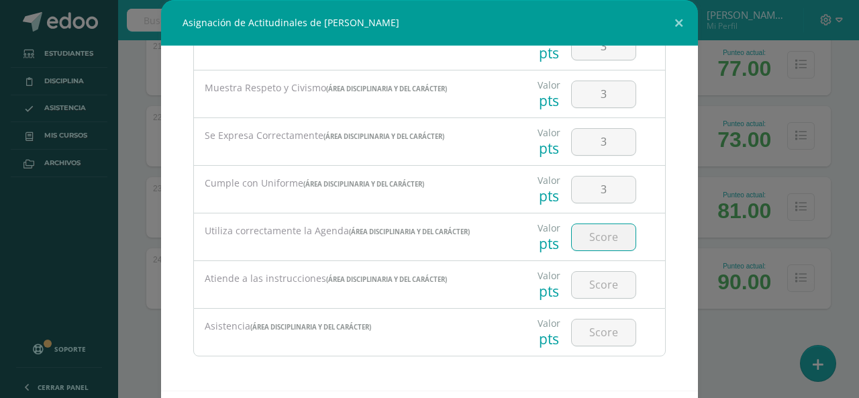
click at [593, 240] on input "number" at bounding box center [604, 237] width 64 height 26
click at [608, 284] on input "number" at bounding box center [604, 285] width 64 height 26
click at [587, 340] on input "number" at bounding box center [604, 332] width 64 height 26
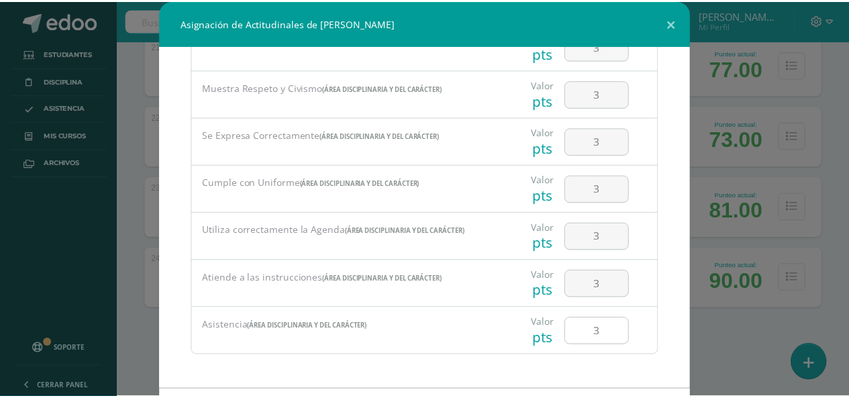
scroll to position [62, 0]
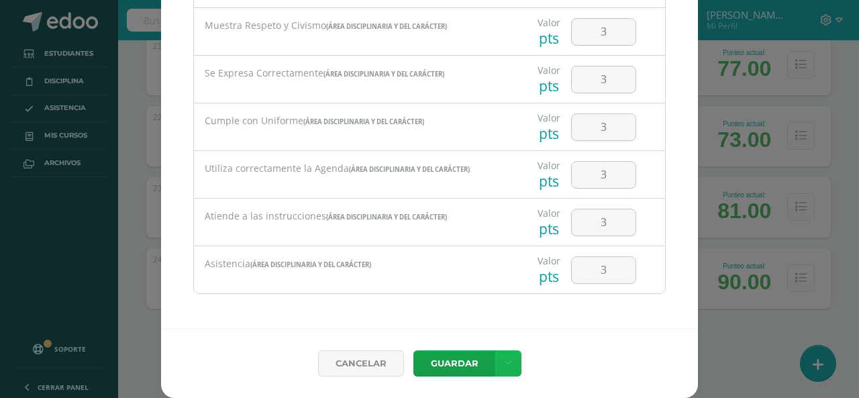
click at [505, 356] on link at bounding box center [508, 363] width 26 height 26
click at [472, 301] on link "Guardar y poblar en todos mis cursos" at bounding box center [476, 313] width 148 height 32
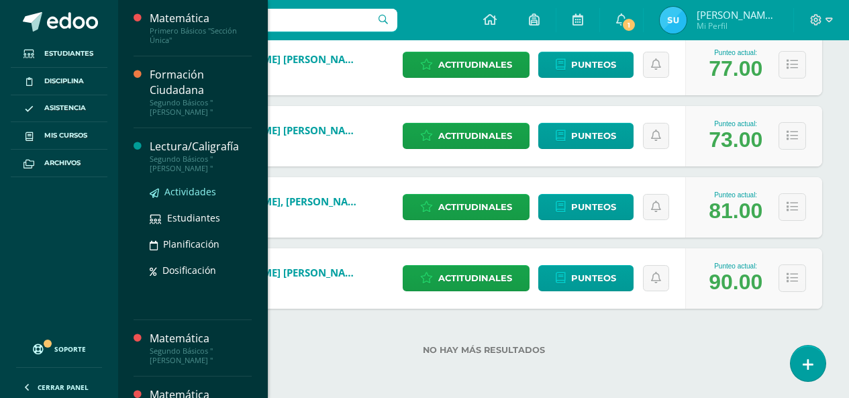
click at [187, 187] on span "Actividades" at bounding box center [190, 191] width 52 height 13
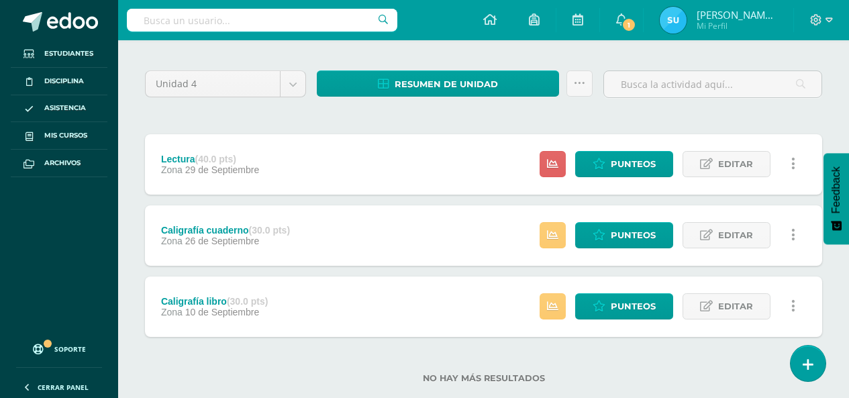
scroll to position [121, 0]
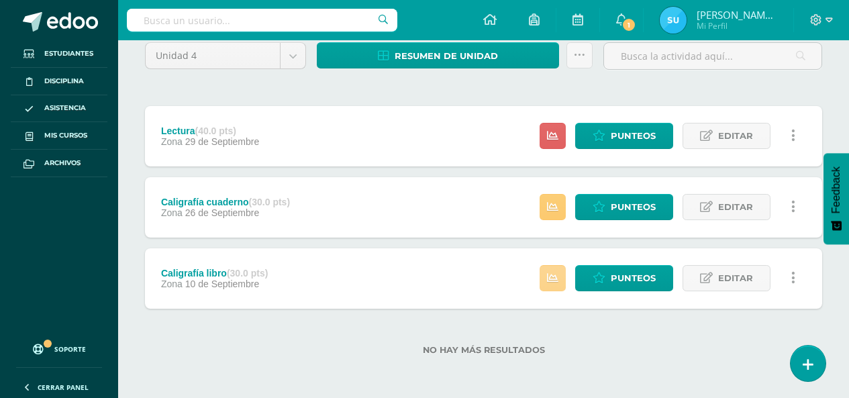
click at [558, 281] on icon at bounding box center [552, 277] width 11 height 11
click at [368, 354] on label "No hay más resultados" at bounding box center [483, 350] width 677 height 10
click at [567, 138] on div "Estatus de Actividad: 24 Estudiantes sin calificar 0 Estudiantes con cero Media…" at bounding box center [670, 136] width 303 height 60
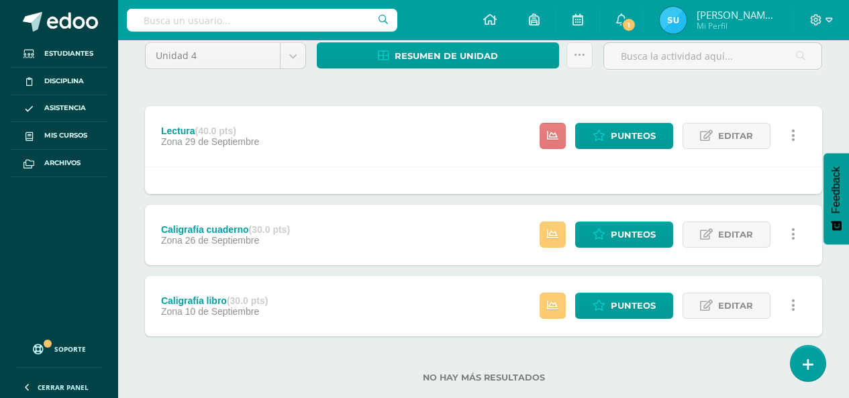
click at [560, 138] on link at bounding box center [552, 136] width 26 height 26
click at [633, 137] on span "Punteos" at bounding box center [633, 135] width 45 height 25
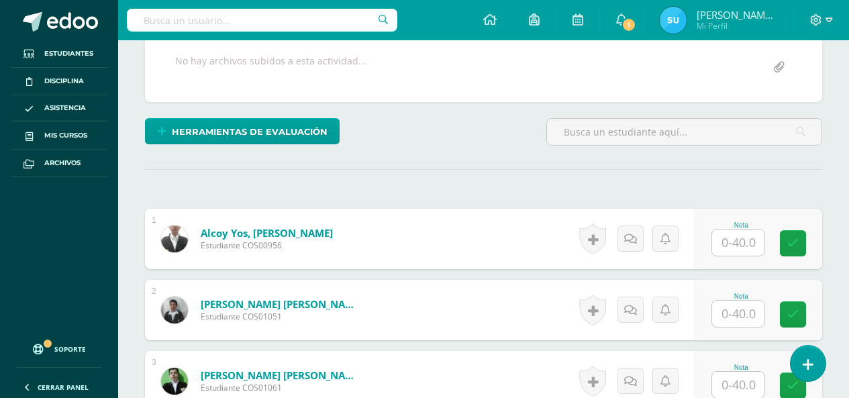
scroll to position [281, 0]
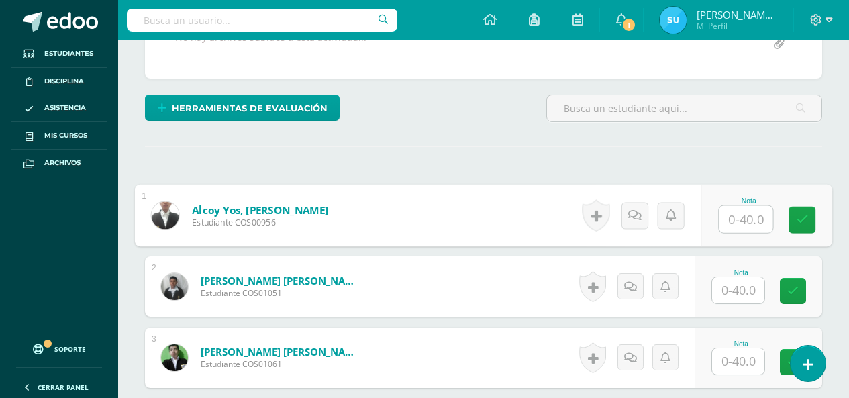
click at [755, 217] on input "text" at bounding box center [746, 219] width 54 height 27
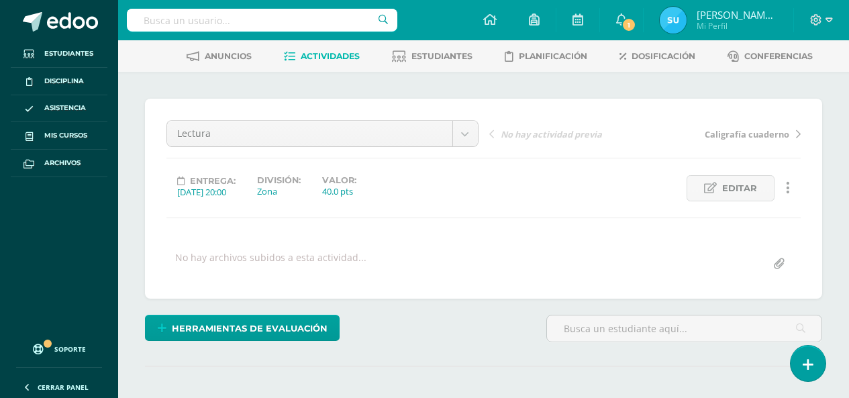
scroll to position [0, 0]
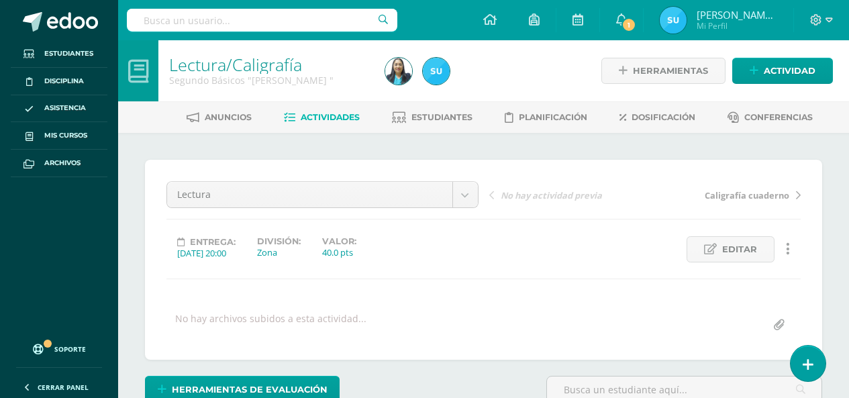
click at [538, 69] on div at bounding box center [490, 70] width 221 height 61
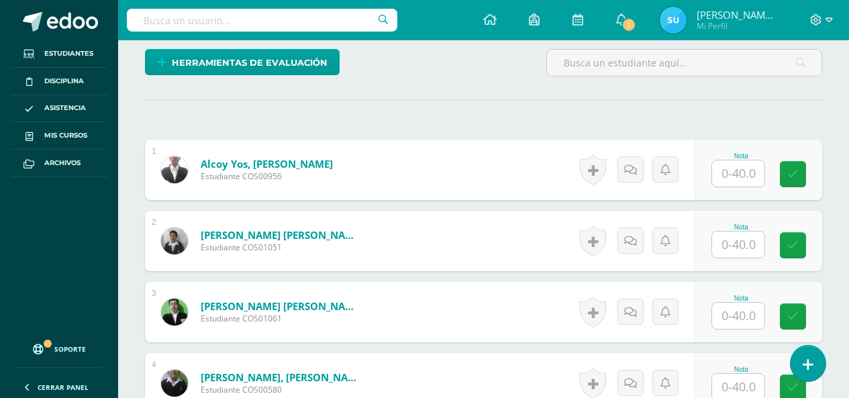
scroll to position [335, 0]
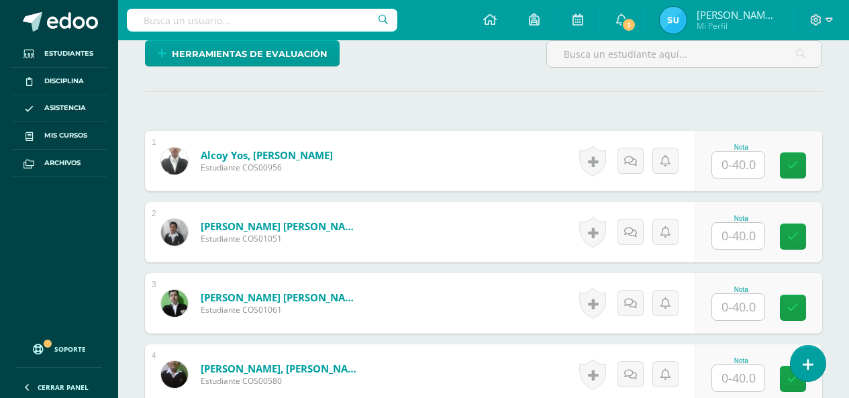
click at [747, 225] on input "text" at bounding box center [738, 236] width 52 height 26
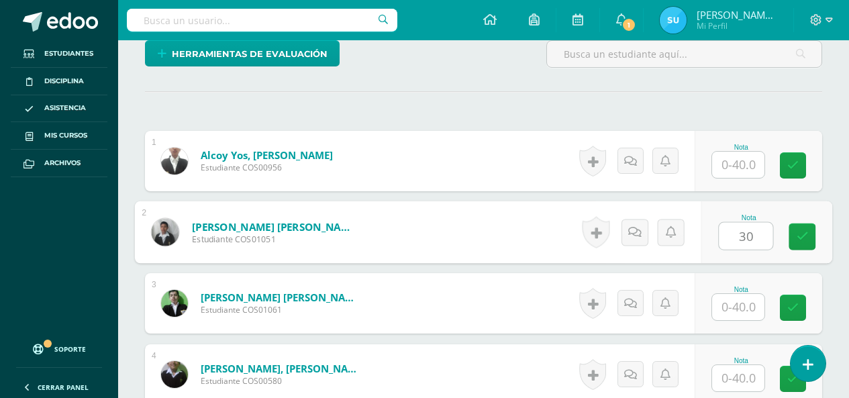
type input "30"
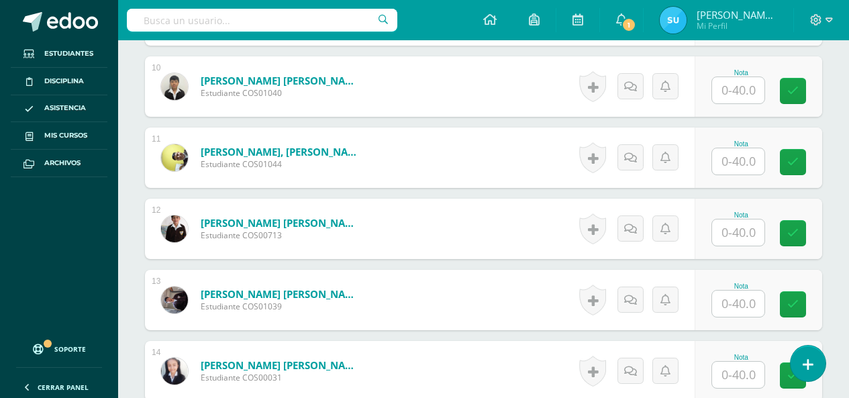
scroll to position [1074, 0]
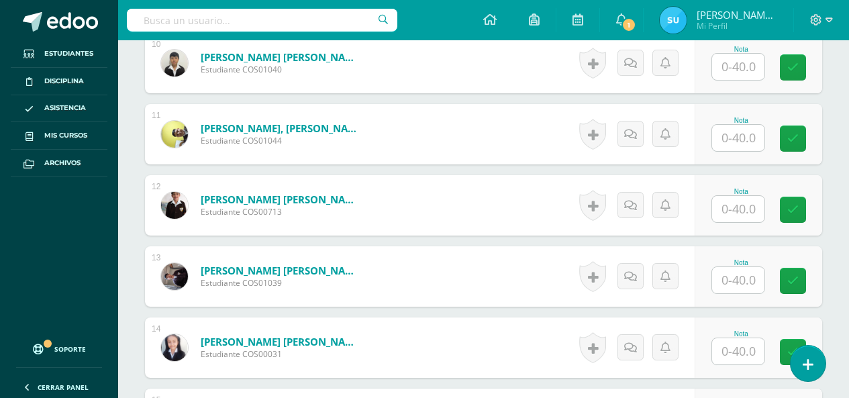
click at [755, 286] on input "text" at bounding box center [738, 280] width 52 height 26
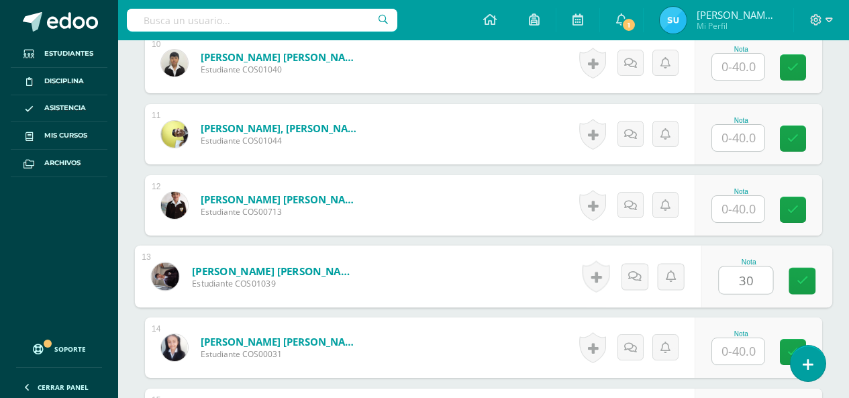
type input "30"
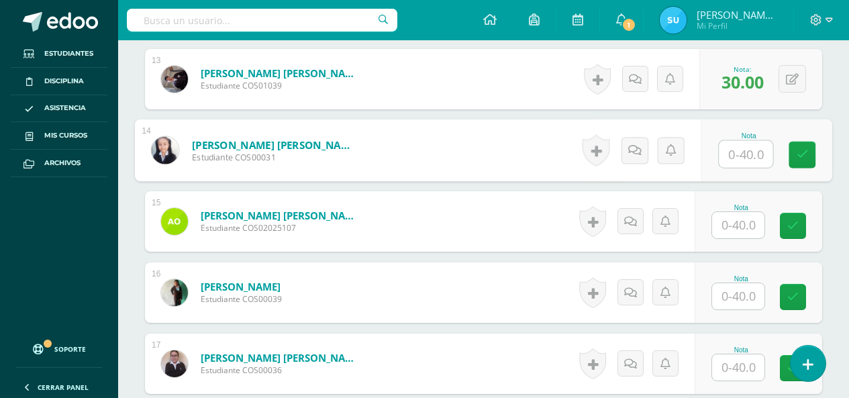
scroll to position [1275, 0]
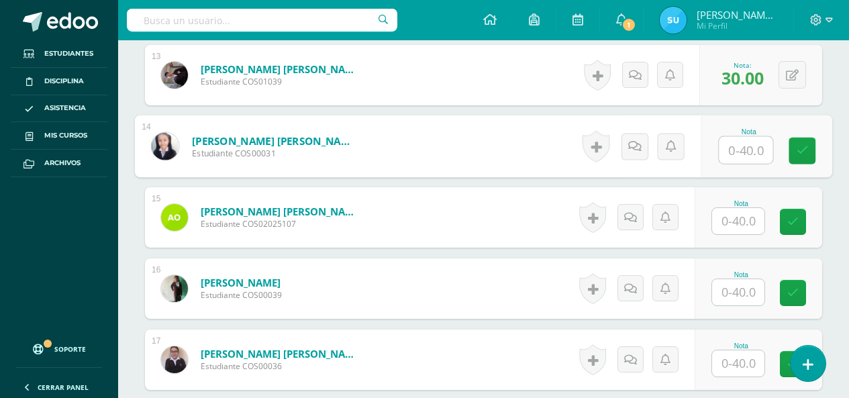
click at [741, 370] on input "text" at bounding box center [738, 363] width 52 height 26
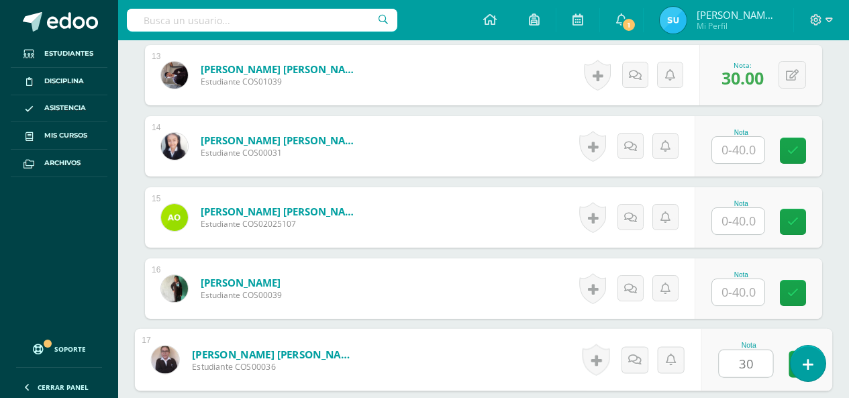
type input "30"
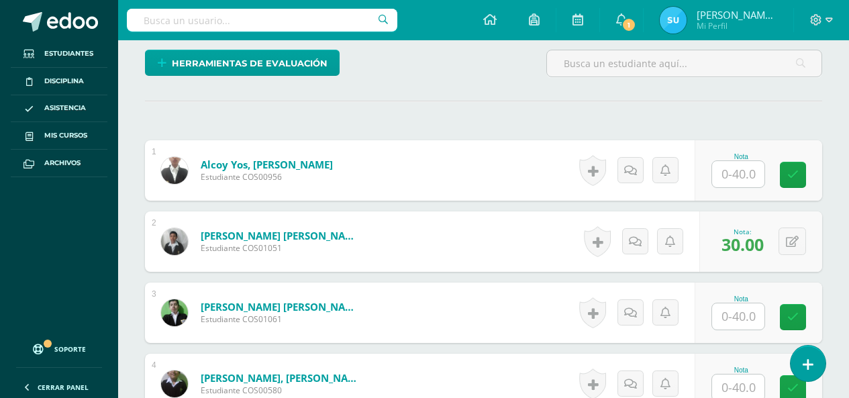
scroll to position [303, 0]
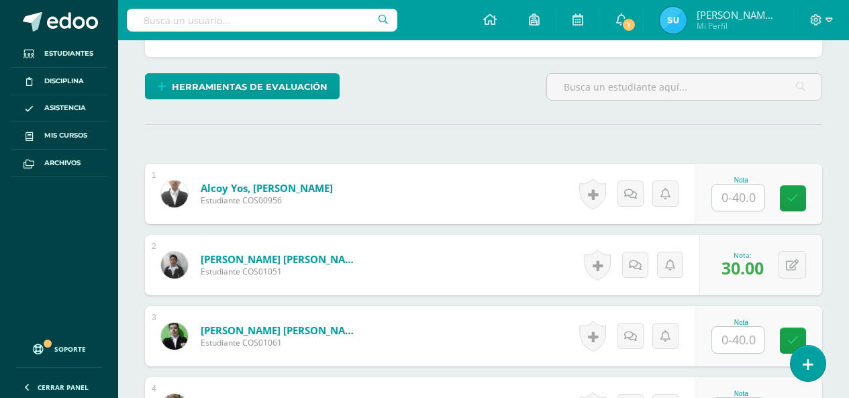
click at [739, 196] on input "text" at bounding box center [738, 198] width 52 height 26
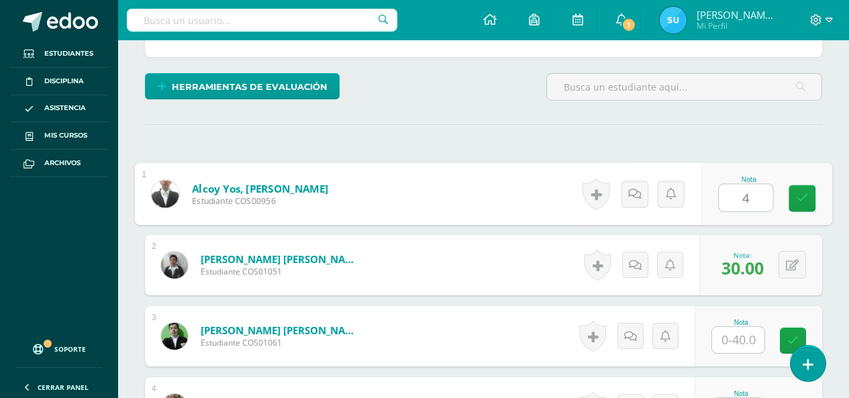
type input "40"
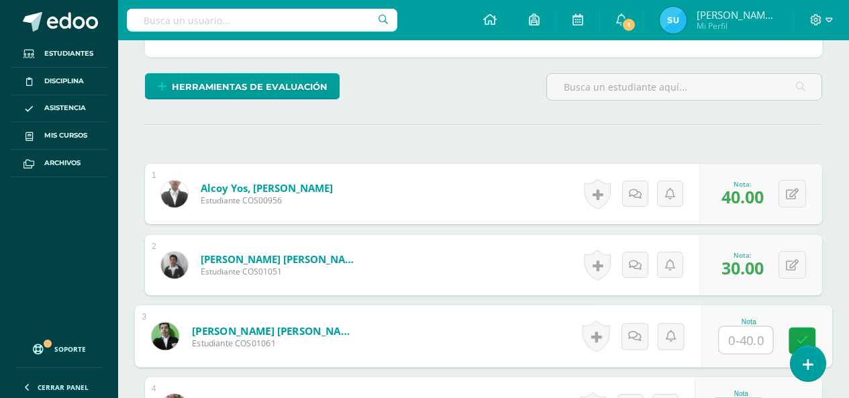
click at [758, 346] on input "text" at bounding box center [746, 340] width 54 height 27
type input "1"
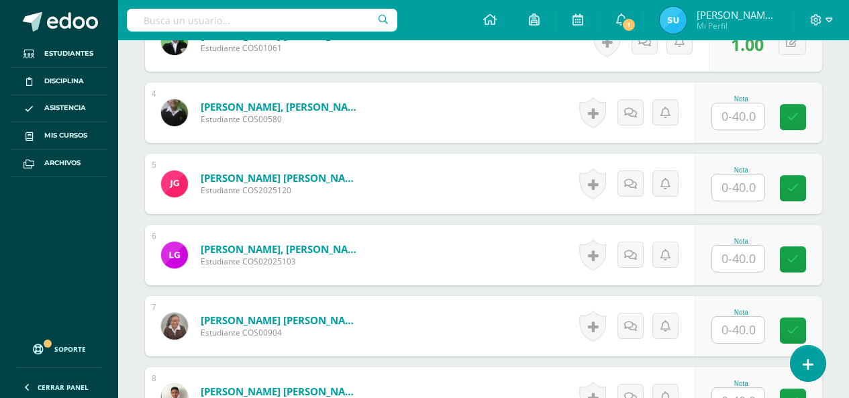
scroll to position [664, 0]
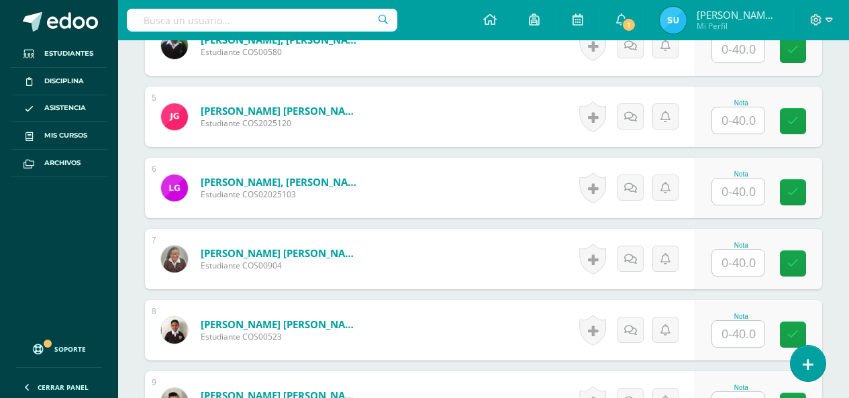
click at [743, 49] on input "text" at bounding box center [738, 49] width 52 height 26
type input "26"
click at [340, 71] on div "Flores Velasquez, Jason Gabriel Estudiante COS00580" at bounding box center [261, 45] width 233 height 60
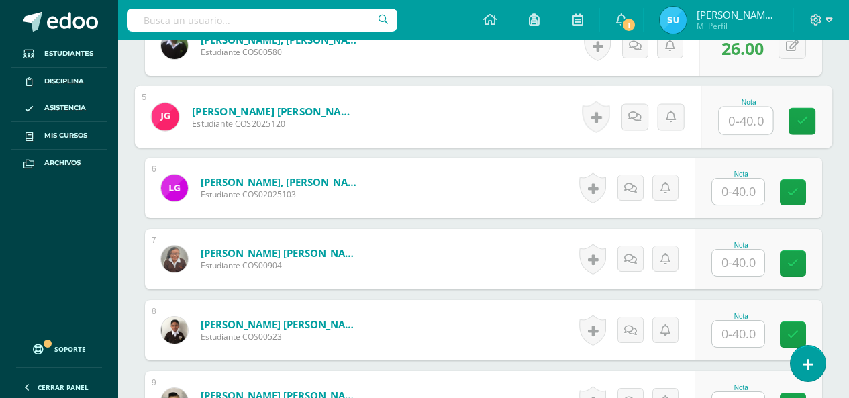
click at [752, 128] on input "text" at bounding box center [746, 120] width 54 height 27
type input "40"
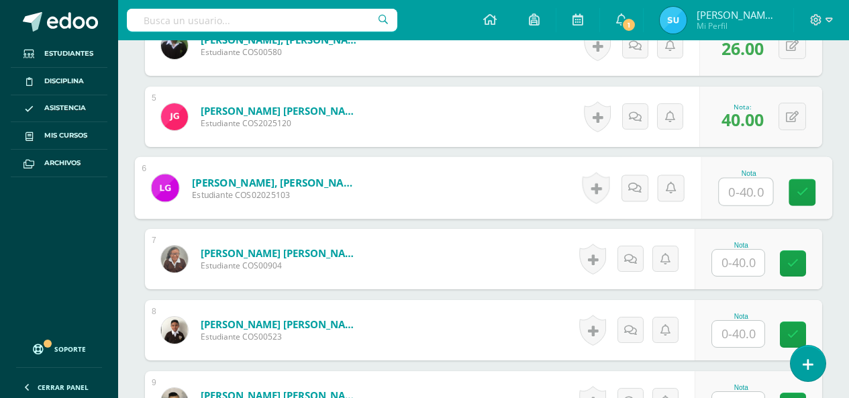
click at [727, 183] on input "text" at bounding box center [746, 191] width 54 height 27
type input "23"
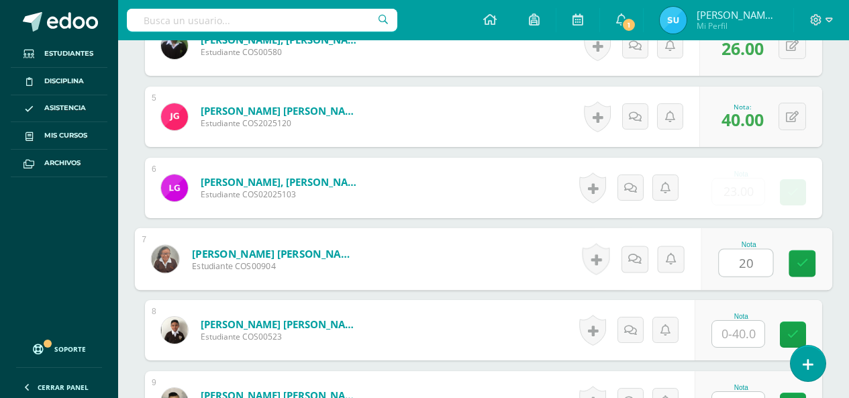
type input "20"
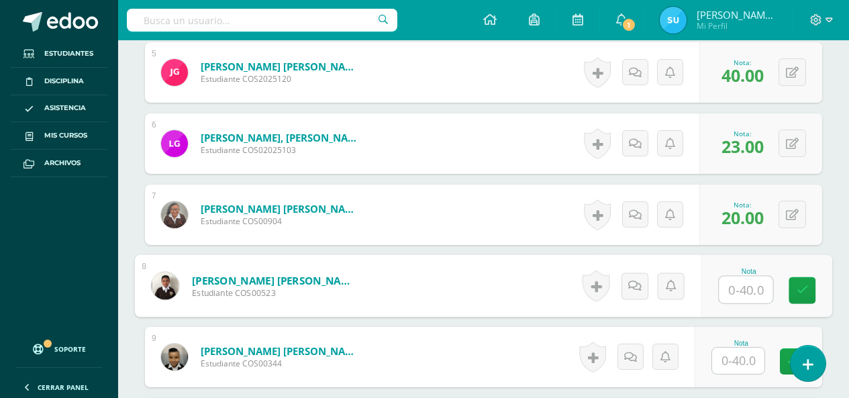
scroll to position [731, 0]
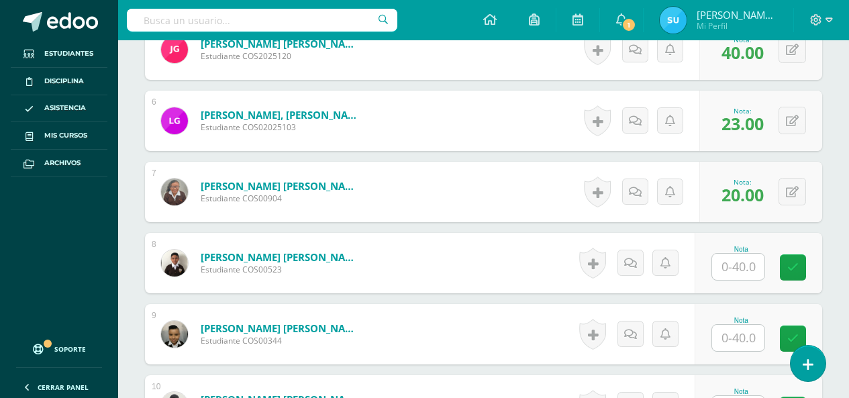
click at [155, 242] on div "Hernández Vanegas, Daniel Alejandro Estudiante COS00523" at bounding box center [261, 263] width 233 height 60
click at [741, 266] on input "text" at bounding box center [738, 267] width 52 height 26
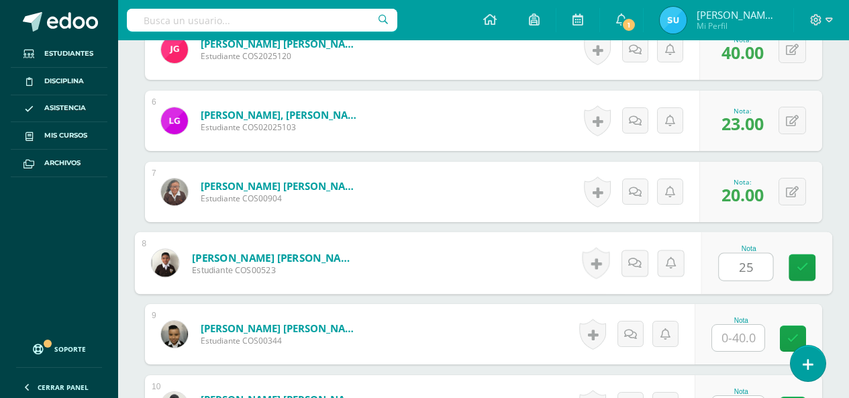
type input "25"
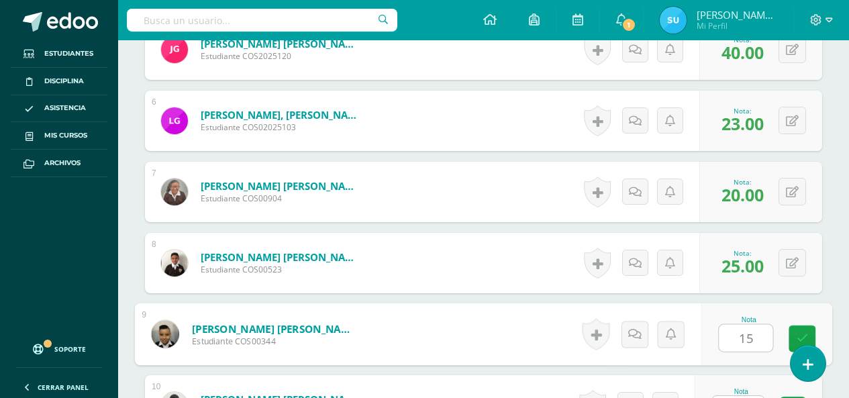
type input "15"
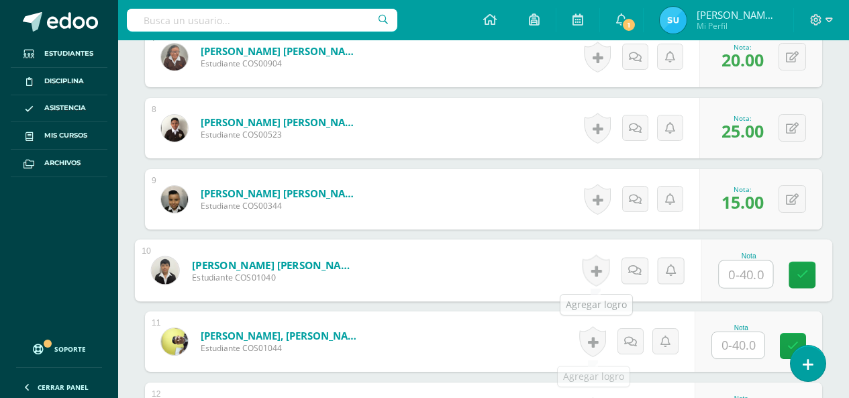
scroll to position [890, 0]
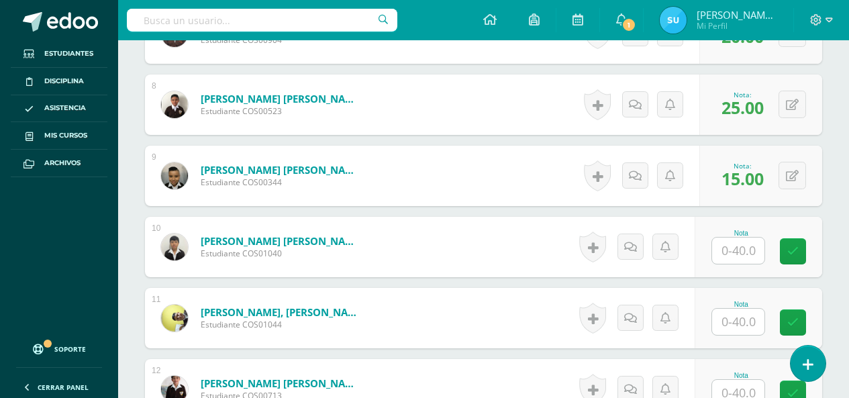
click at [138, 284] on div "¿Estás seguro que quieres eliminar esta actividad? Esto borrará la actividad y …" at bounding box center [483, 334] width 731 height 2183
click at [732, 260] on input "text" at bounding box center [738, 251] width 52 height 26
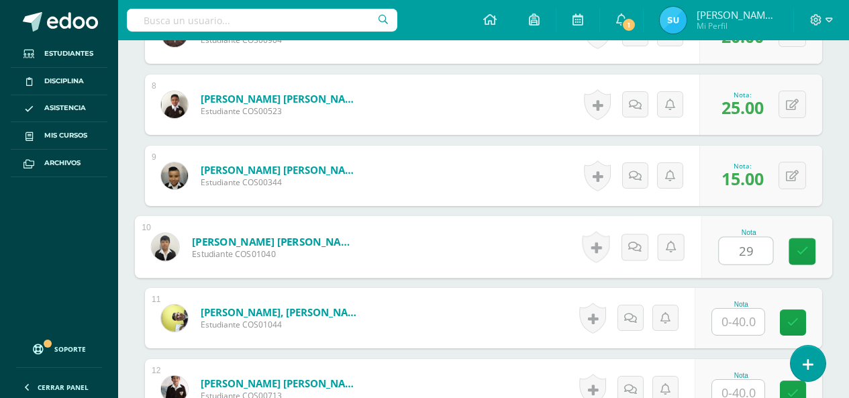
type input "29"
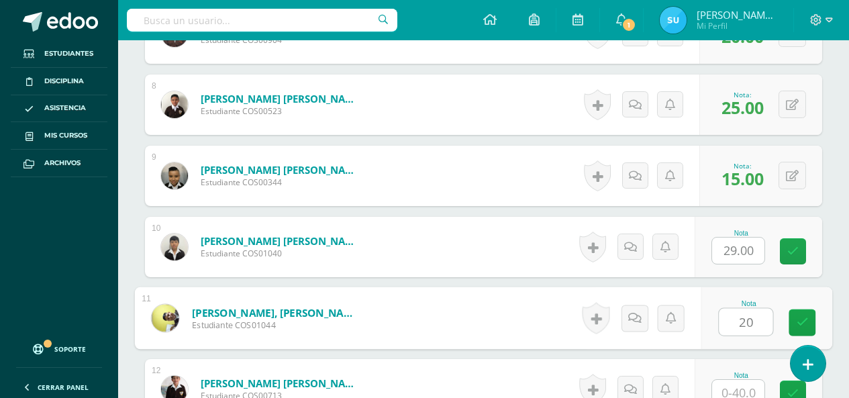
type input "20"
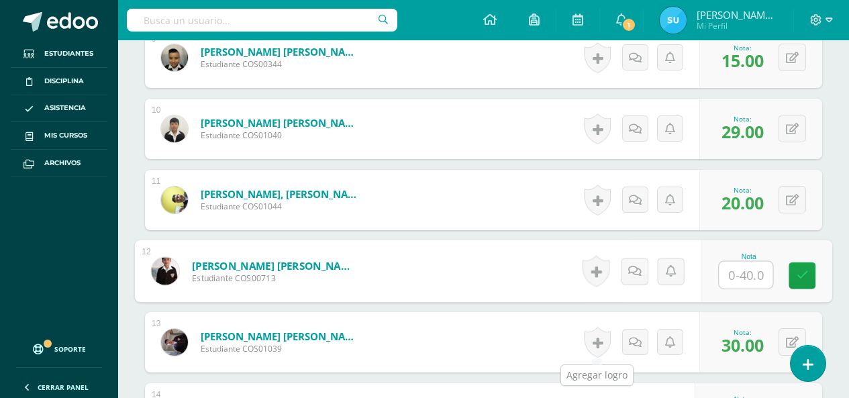
scroll to position [1032, 0]
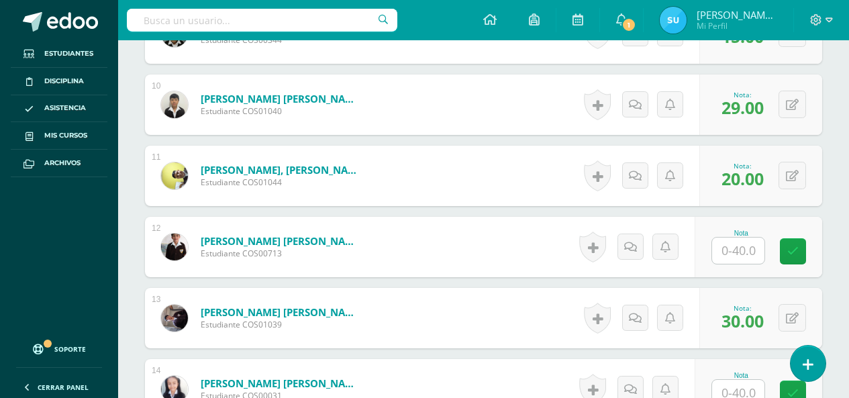
click at [146, 359] on div "Mayén Larios, Leyla Noemi Estudiante COS00031" at bounding box center [261, 389] width 233 height 60
click at [750, 394] on input "text" at bounding box center [746, 393] width 54 height 27
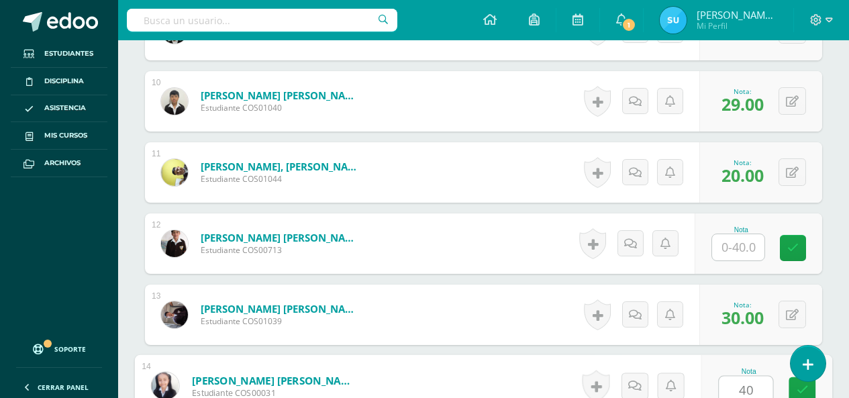
type input "40"
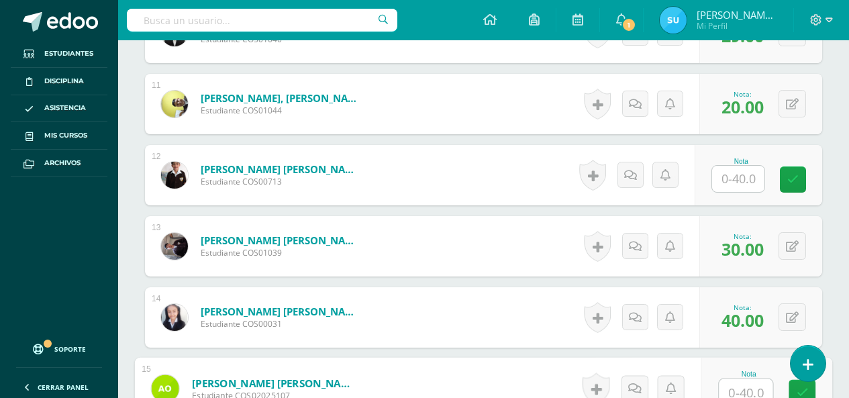
scroll to position [1096, 0]
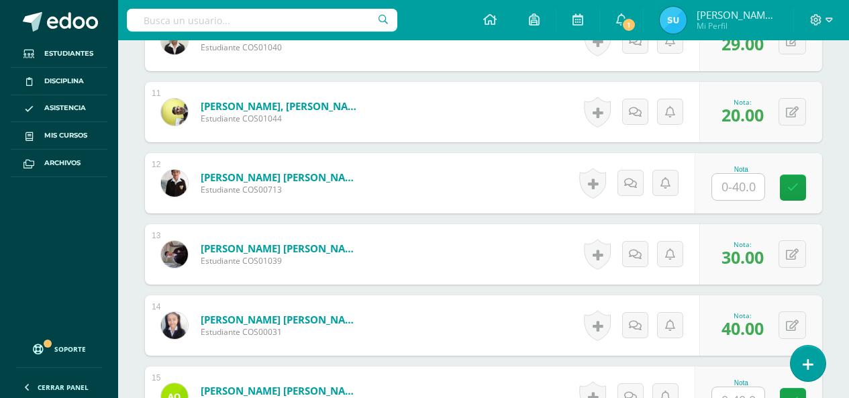
click at [154, 296] on div "Mayén Larios, Leyla Noemi Estudiante COS00031" at bounding box center [261, 325] width 233 height 60
click at [743, 177] on input "text" at bounding box center [738, 187] width 52 height 26
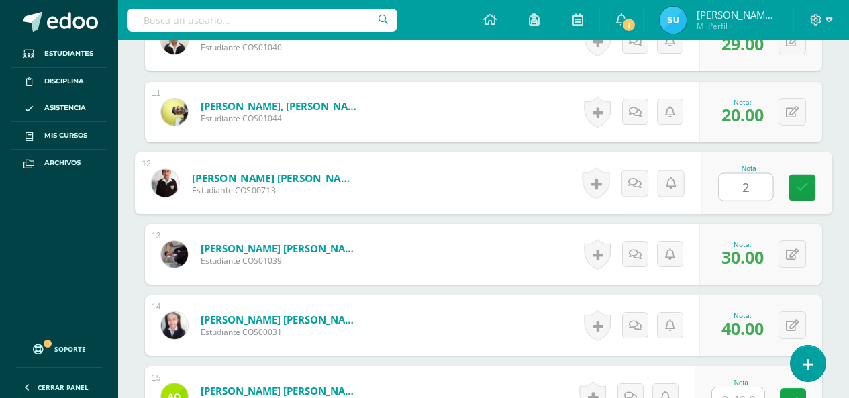
type input "24"
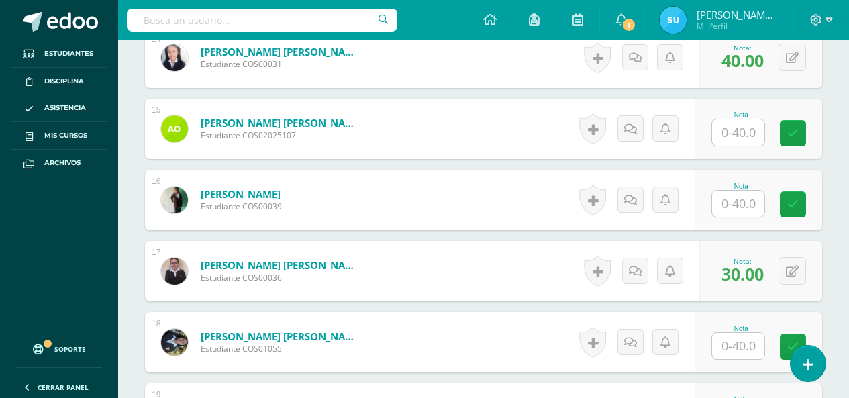
scroll to position [1364, 0]
click at [745, 137] on input "text" at bounding box center [738, 132] width 52 height 26
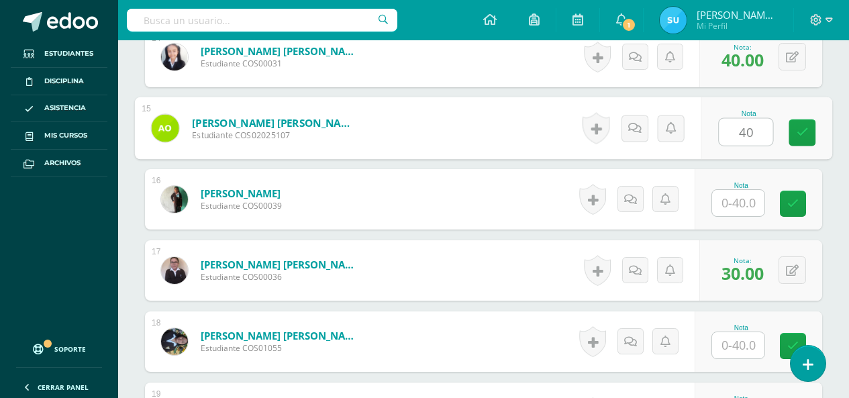
type input "40"
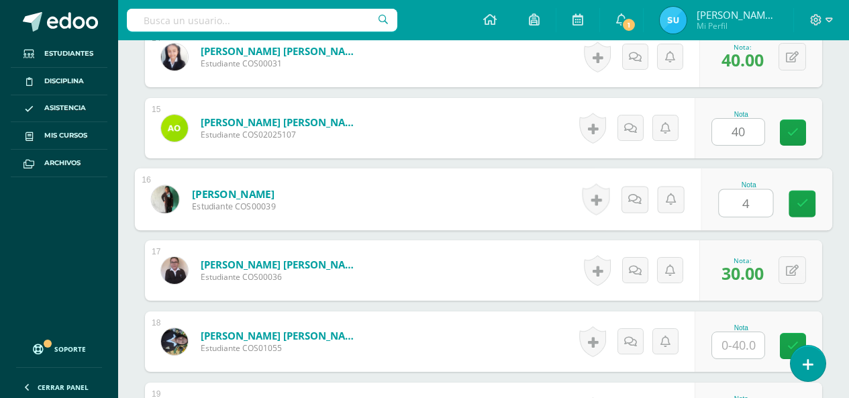
type input "40"
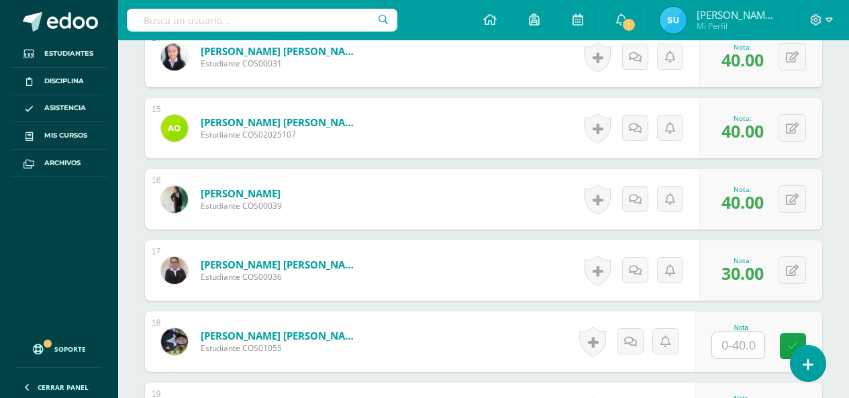
scroll to position [1431, 0]
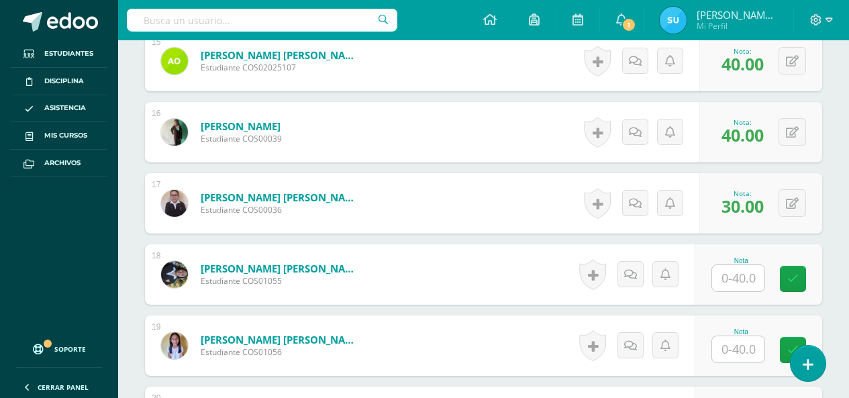
click at [750, 286] on input "text" at bounding box center [738, 278] width 52 height 26
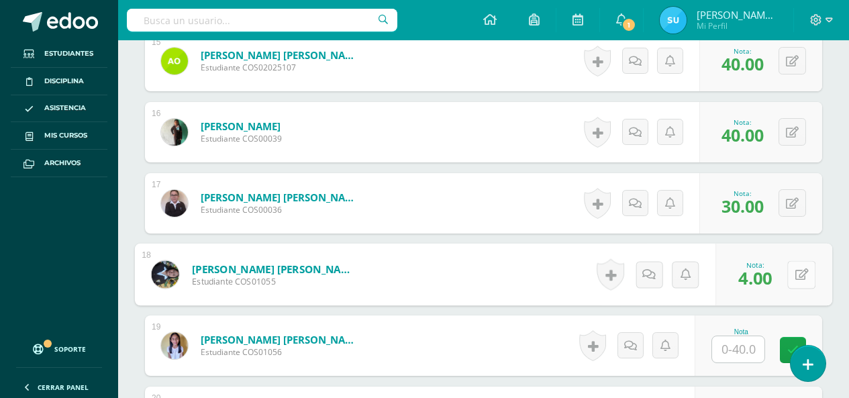
click at [785, 269] on div "0 Logros Logros obtenidos Aún no hay logros agregados Nota: 4.00" at bounding box center [773, 275] width 117 height 62
click at [806, 276] on icon at bounding box center [801, 273] width 13 height 11
type input "40"
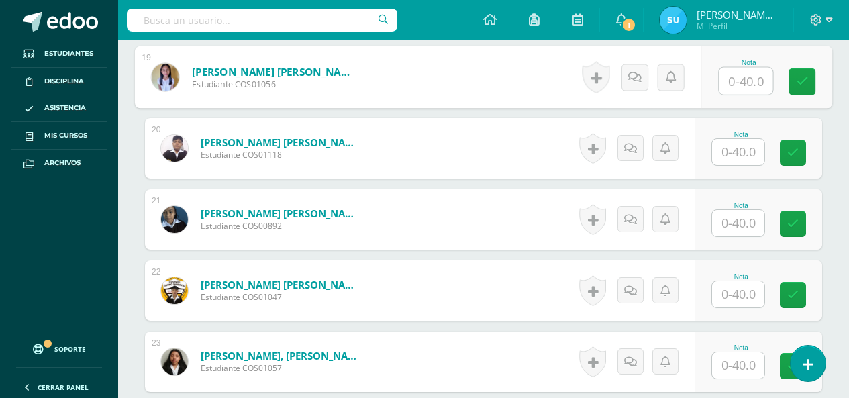
scroll to position [1632, 0]
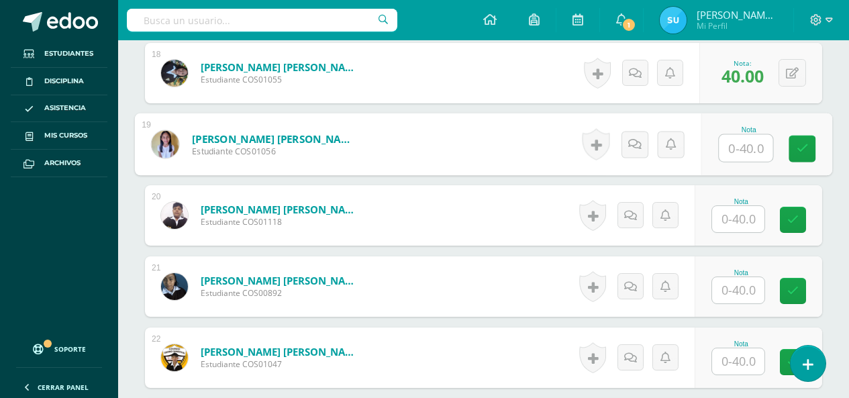
click at [730, 154] on input "text" at bounding box center [746, 148] width 54 height 27
type input "40"
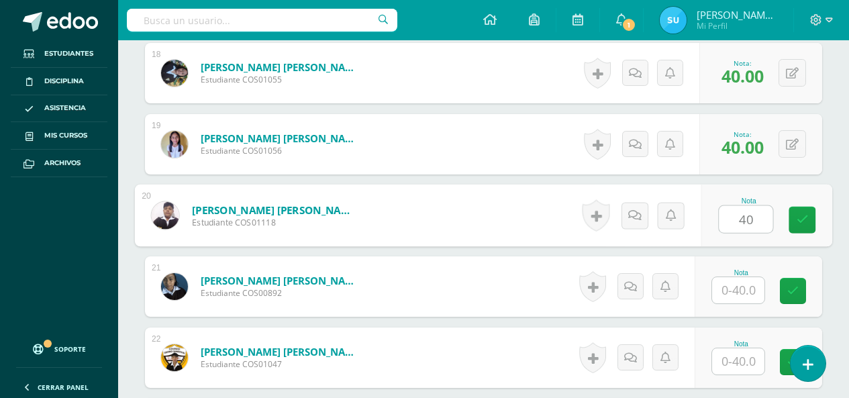
type input "40"
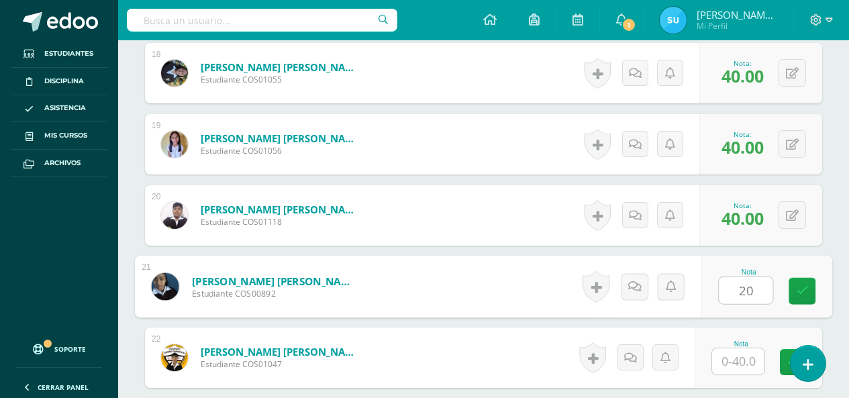
type input "20"
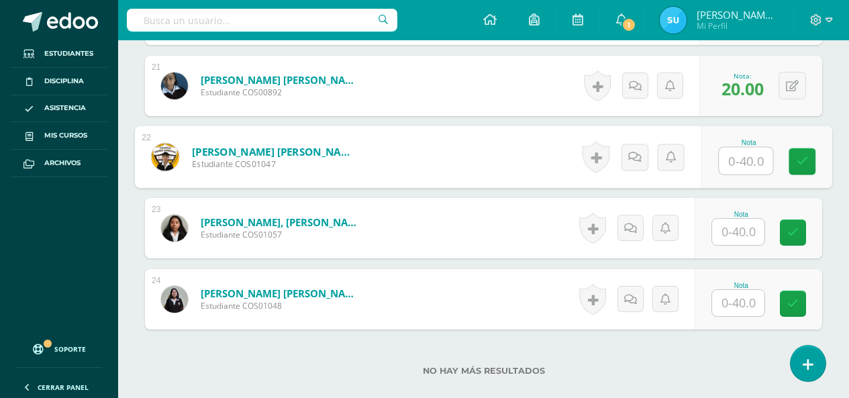
scroll to position [1834, 0]
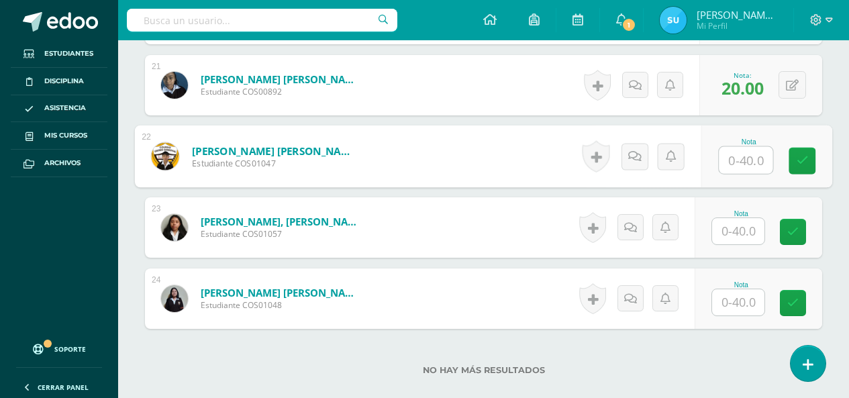
click at [751, 156] on input "text" at bounding box center [746, 160] width 54 height 27
type input "20"
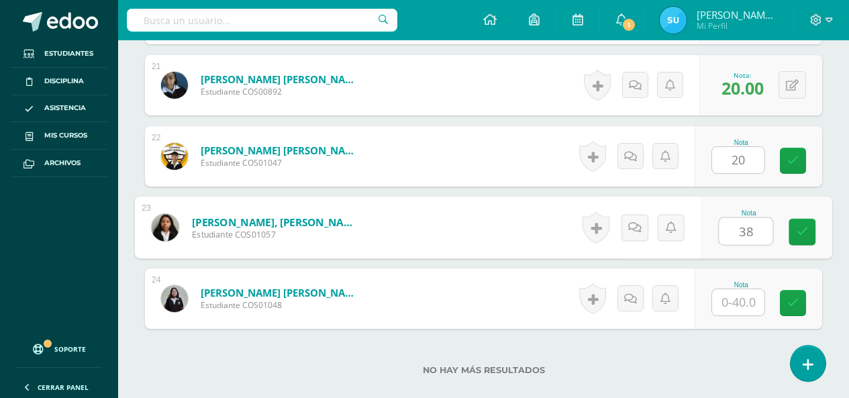
type input "38"
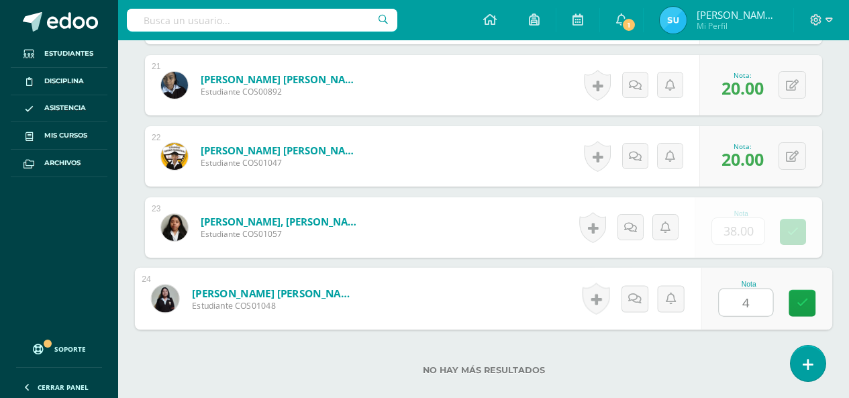
type input "40"
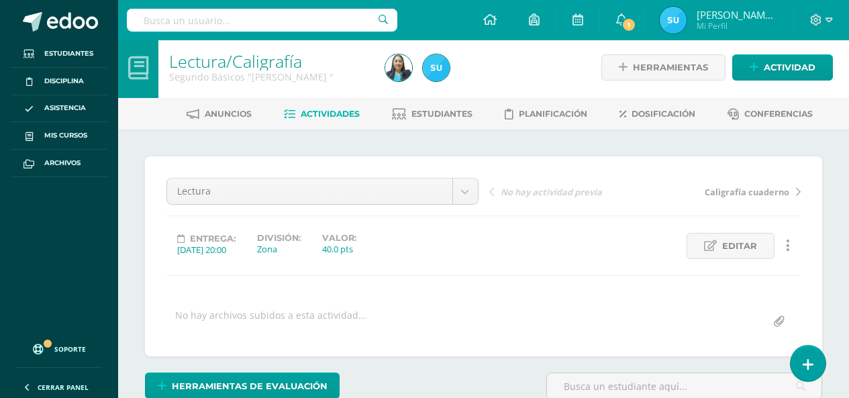
scroll to position [0, 0]
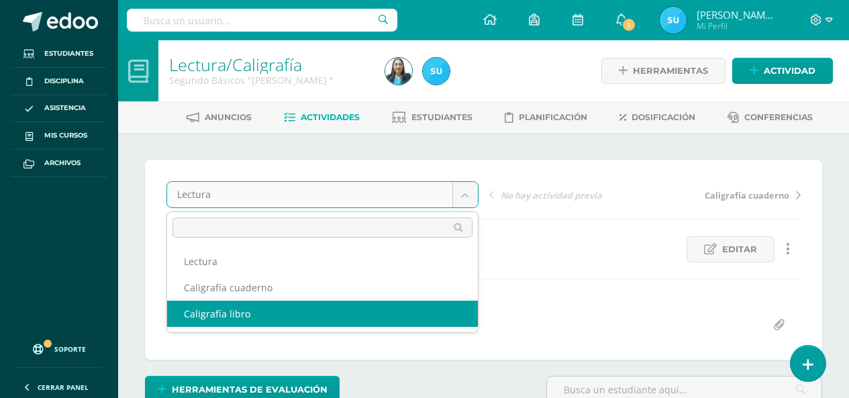
select select "/dashboard/teacher/grade-activity/124606/"
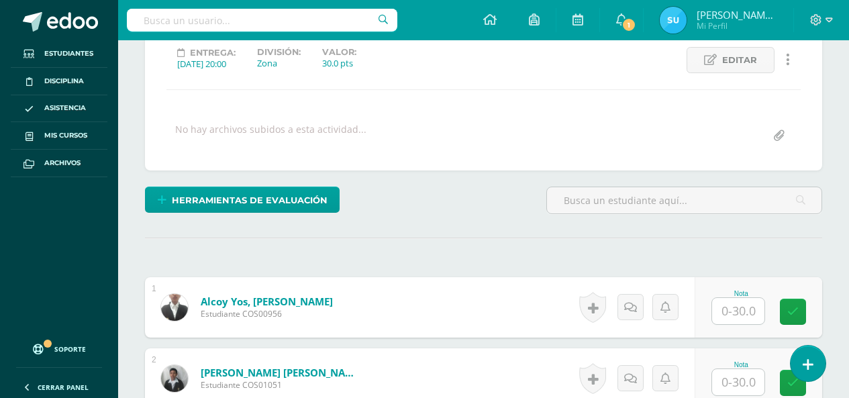
scroll to position [213, 0]
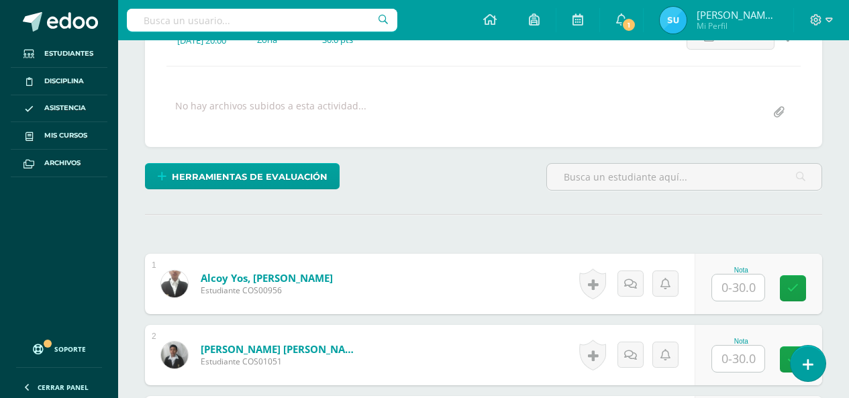
click at [743, 289] on input "text" at bounding box center [738, 287] width 52 height 26
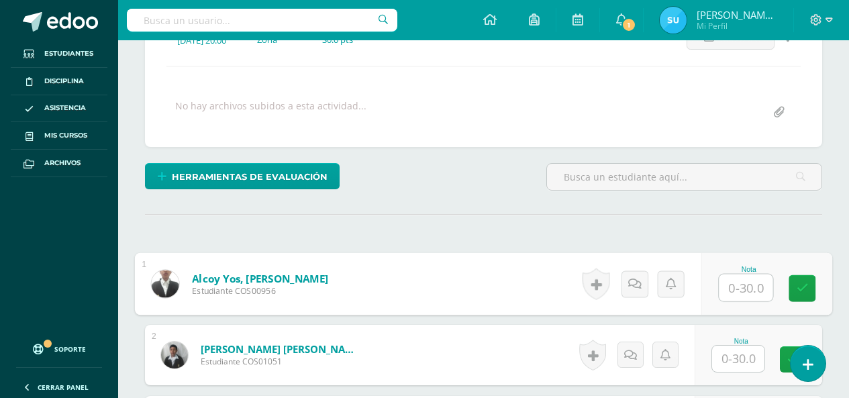
scroll to position [213, 0]
type input "30"
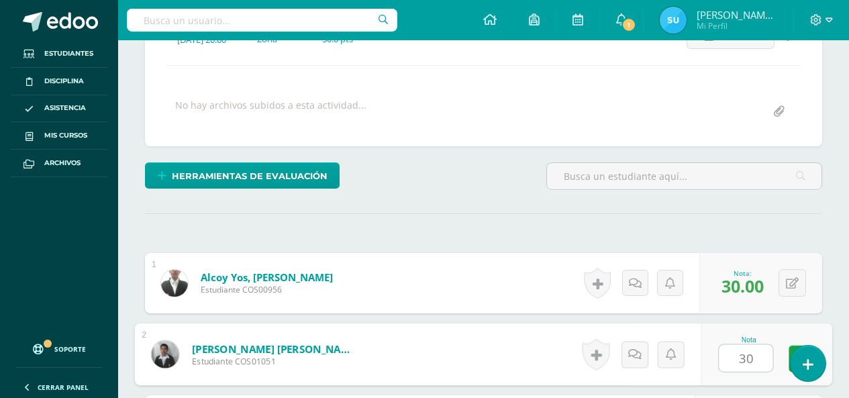
type input "30"
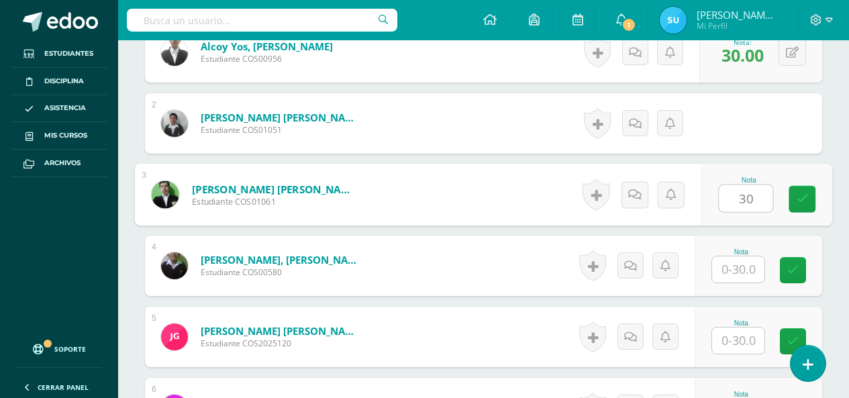
type input "30"
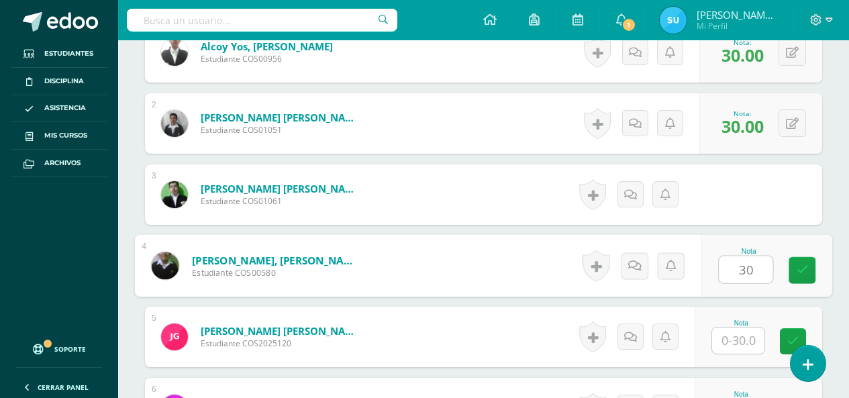
type input "30"
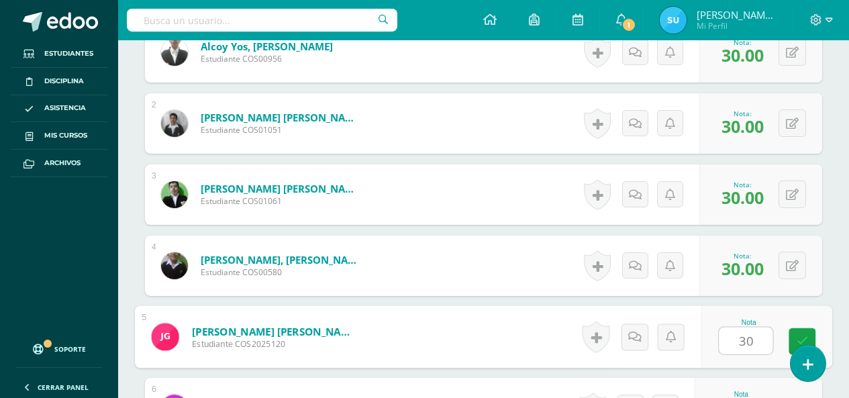
type input "30"
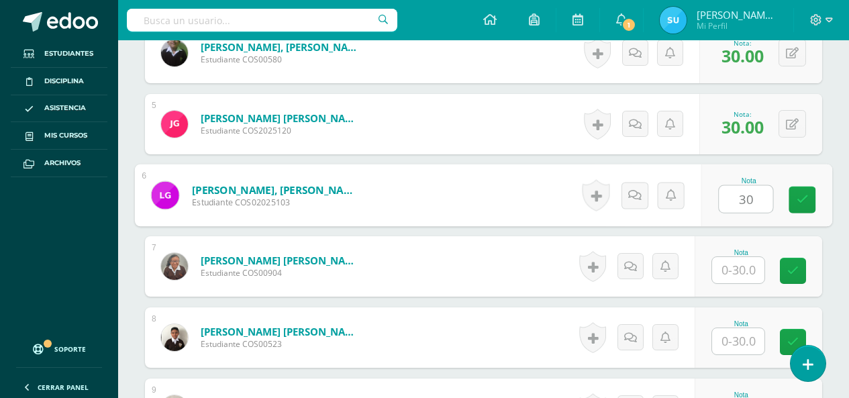
type input "30"
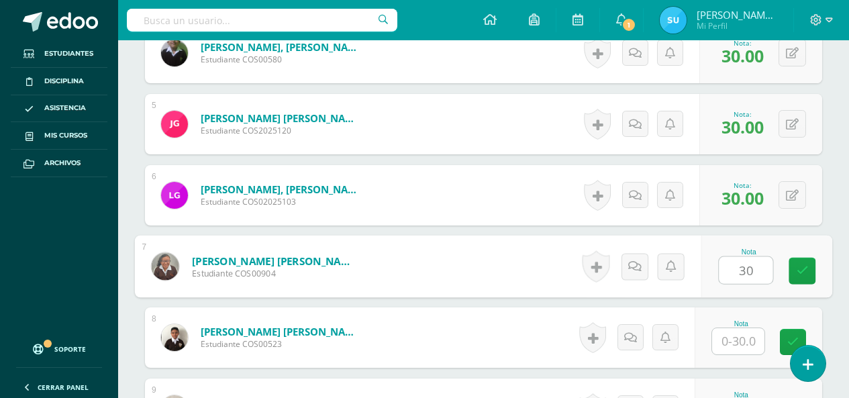
type input "30"
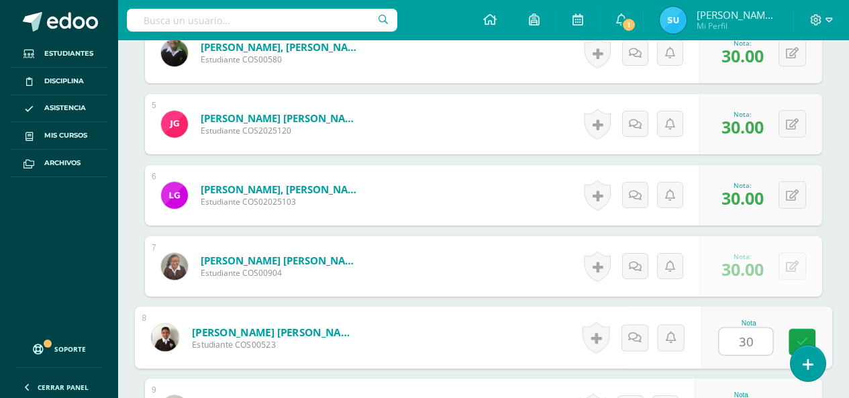
type input "30"
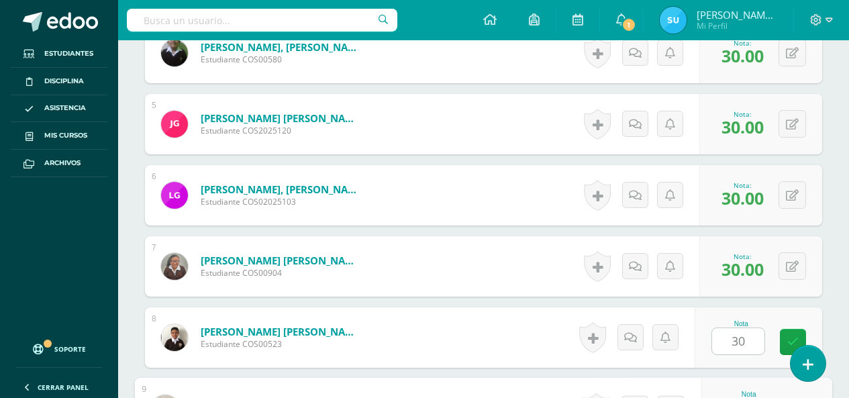
scroll to position [870, 0]
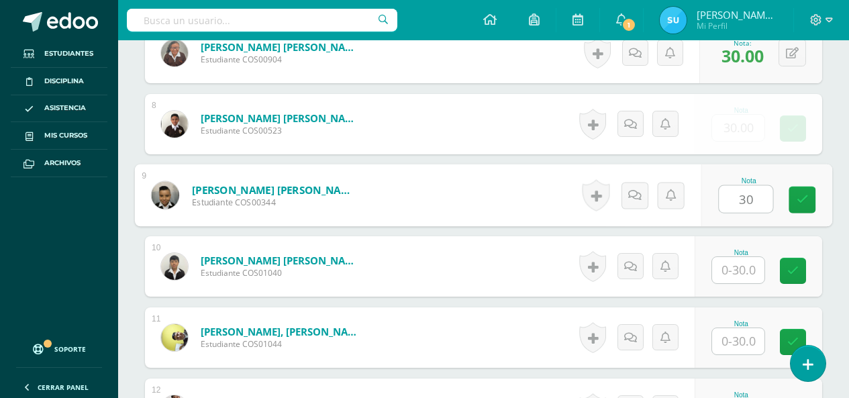
type input "30"
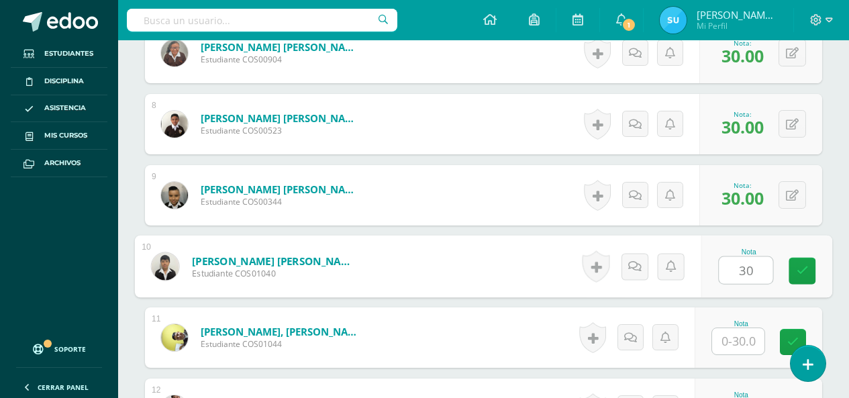
type input "30"
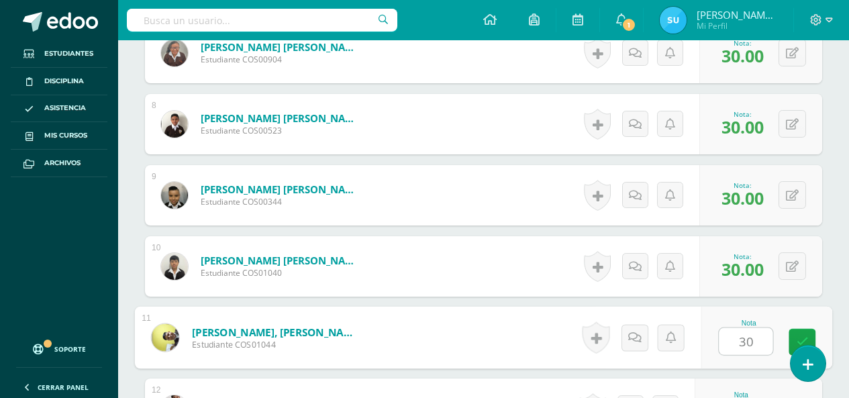
type input "30"
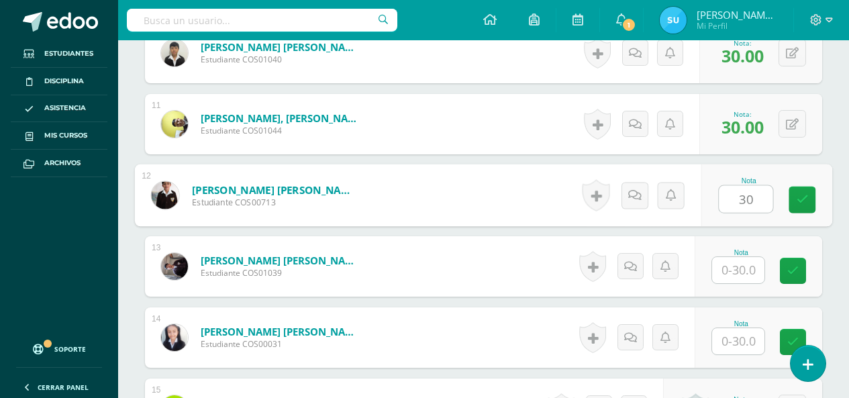
type input "30"
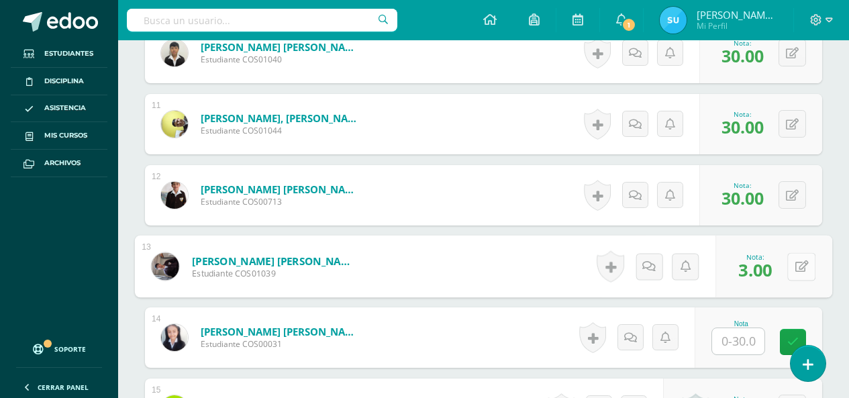
click at [788, 267] on button at bounding box center [801, 266] width 28 height 28
type input "30"
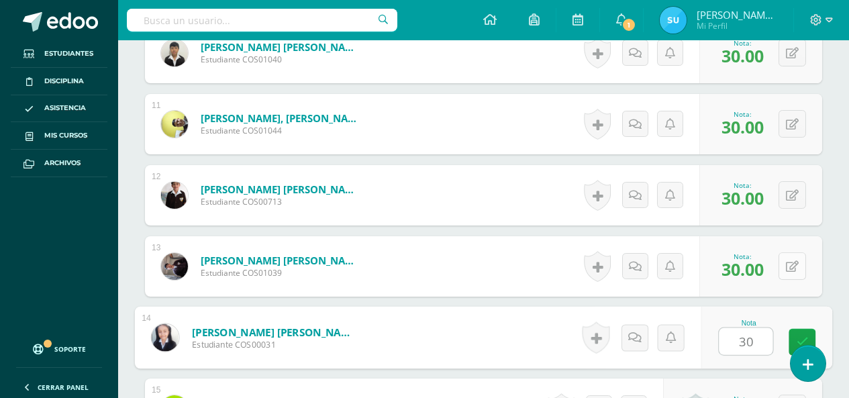
type input "303"
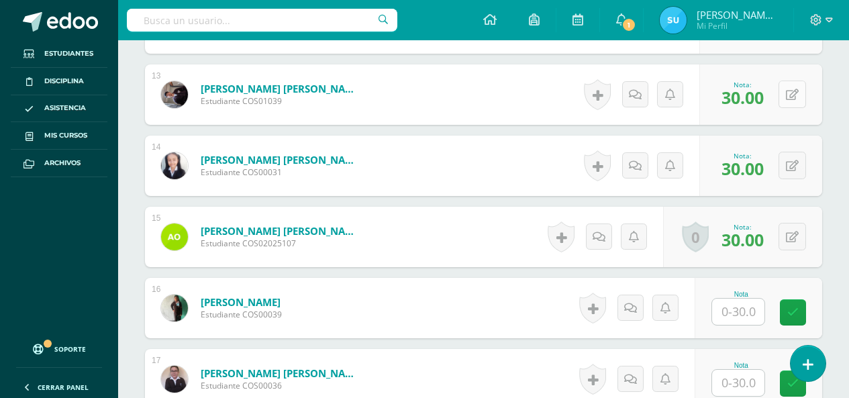
scroll to position [1285, 0]
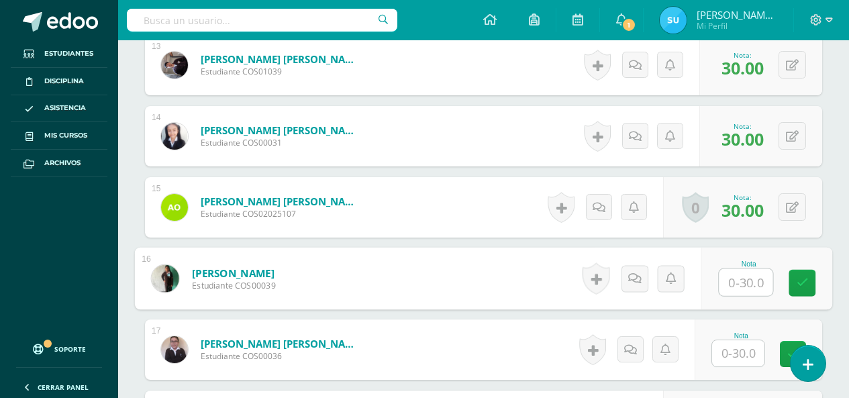
click at [739, 288] on input "text" at bounding box center [746, 282] width 54 height 27
type input "30"
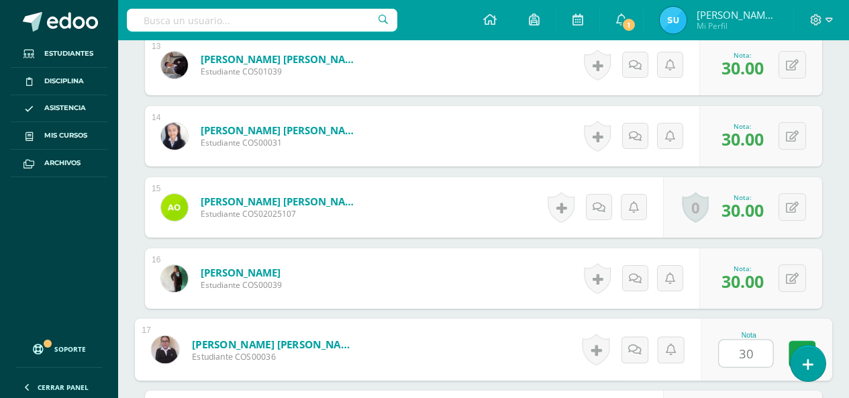
type input "303"
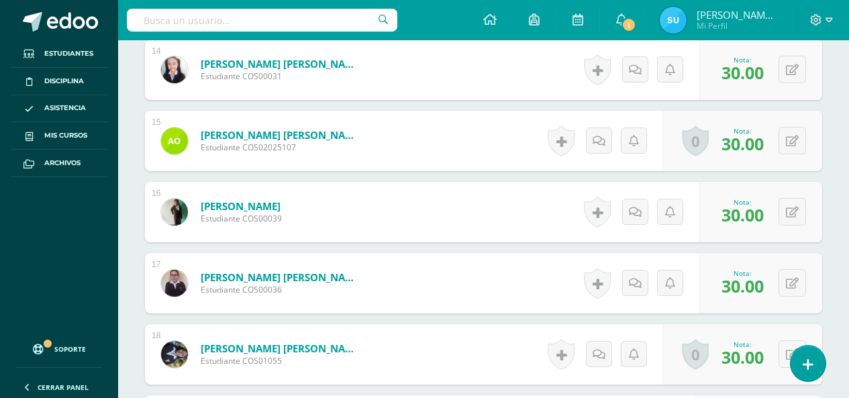
scroll to position [1687, 0]
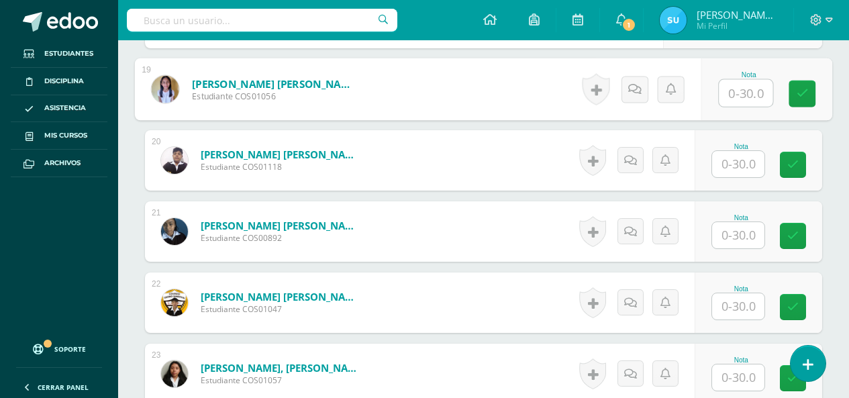
click at [729, 104] on input "text" at bounding box center [746, 93] width 54 height 27
type input "30"
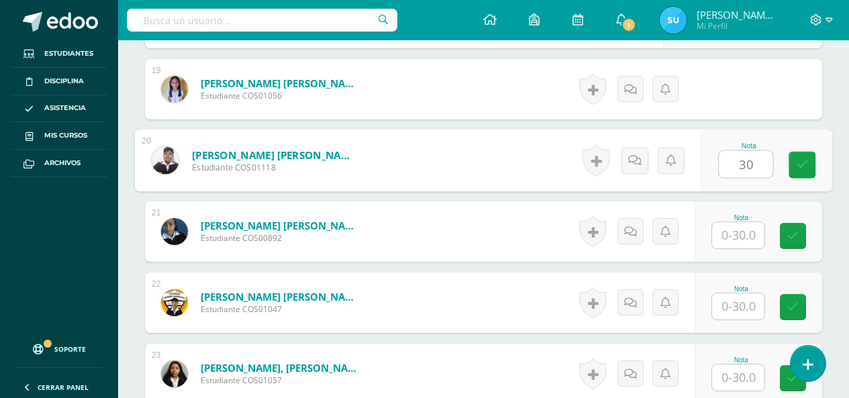
type input "30"
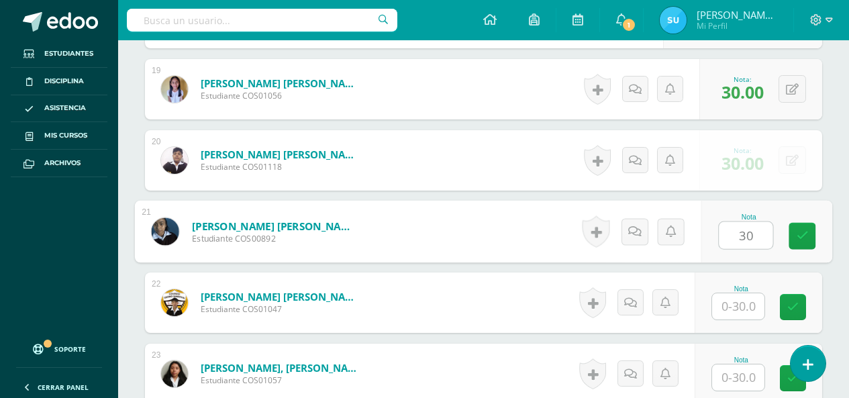
type input "30"
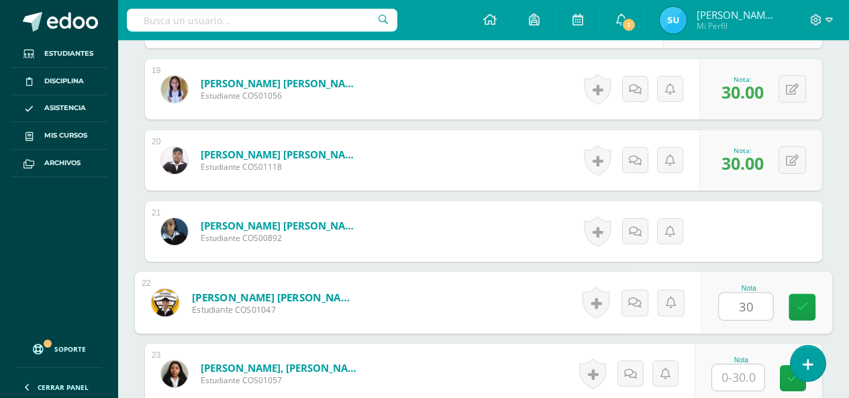
type input "30"
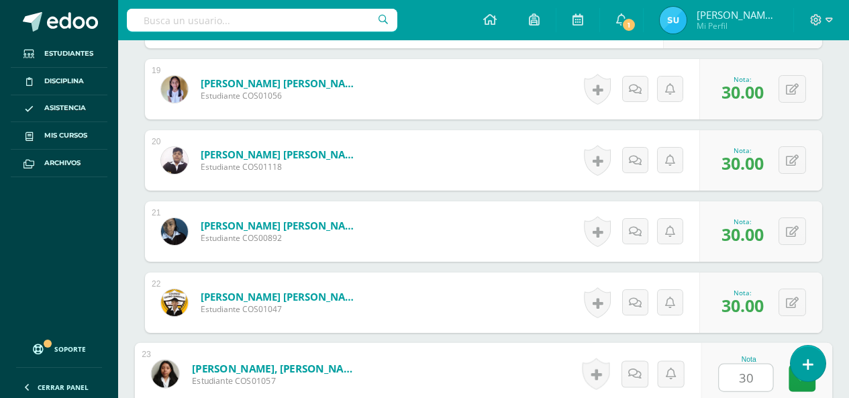
type input "30"
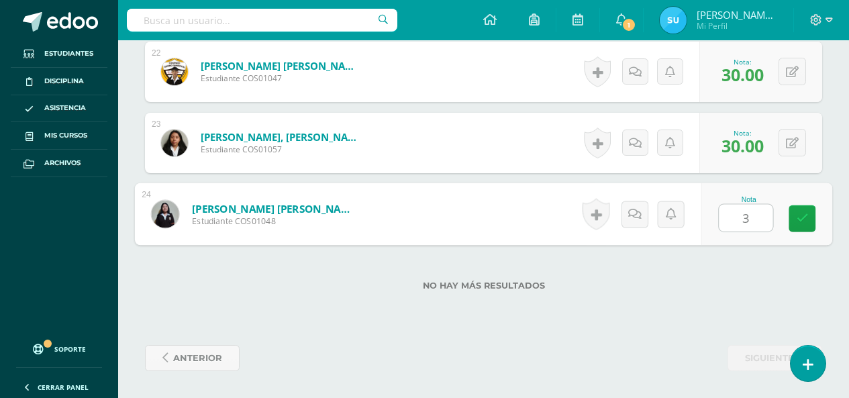
type input "30"
click at [805, 217] on icon at bounding box center [802, 218] width 12 height 11
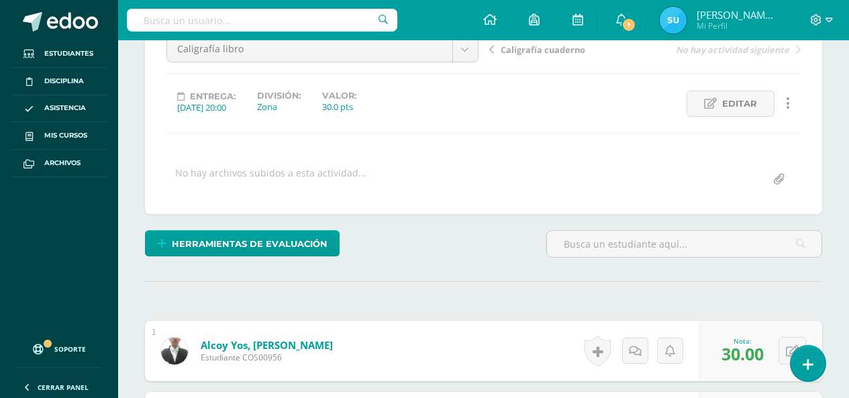
scroll to position [0, 0]
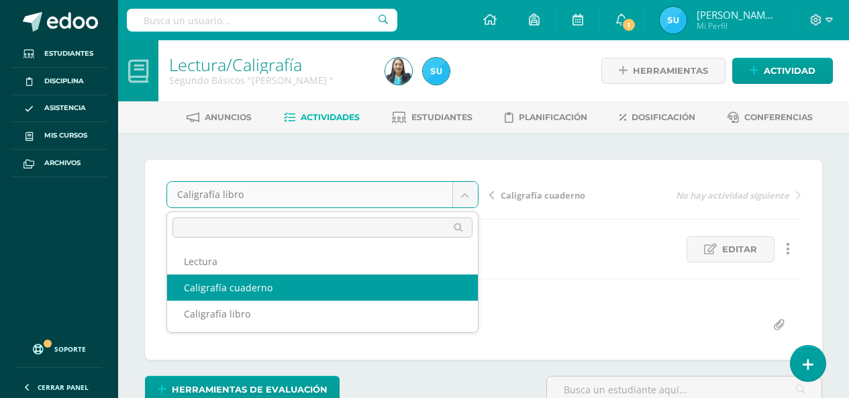
select select "/dashboard/teacher/grade-activity/124605/"
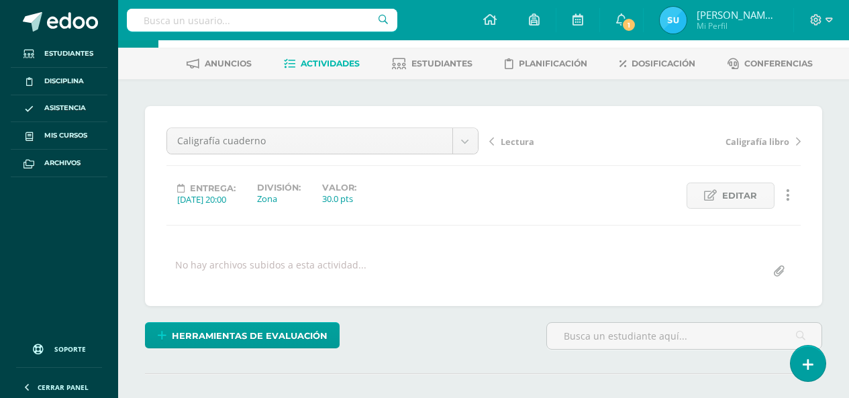
scroll to position [78, 0]
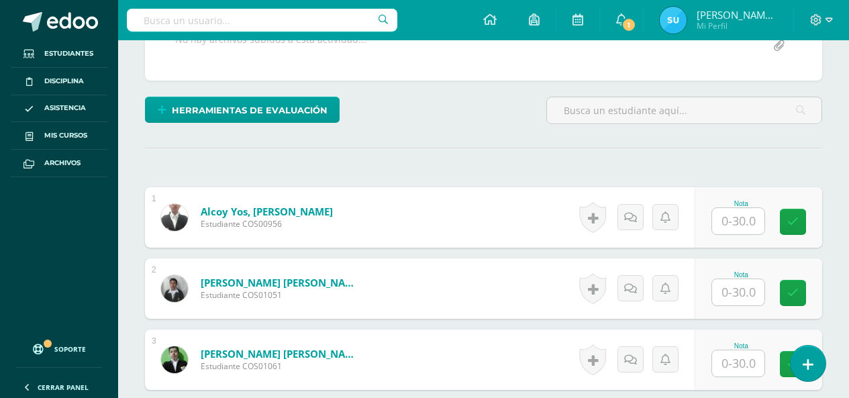
click at [747, 230] on input "text" at bounding box center [738, 221] width 52 height 26
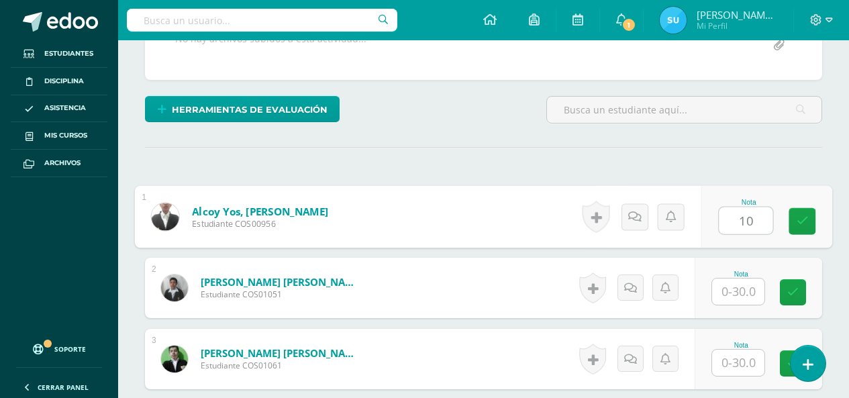
scroll to position [280, 0]
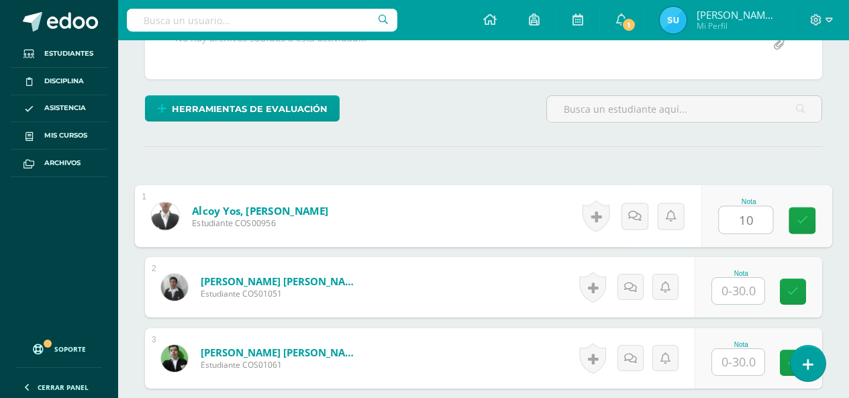
type input "10"
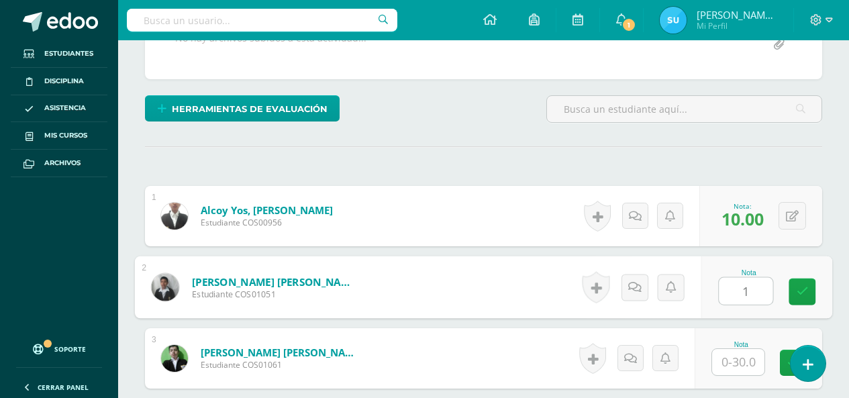
scroll to position [281, 0]
type input "15"
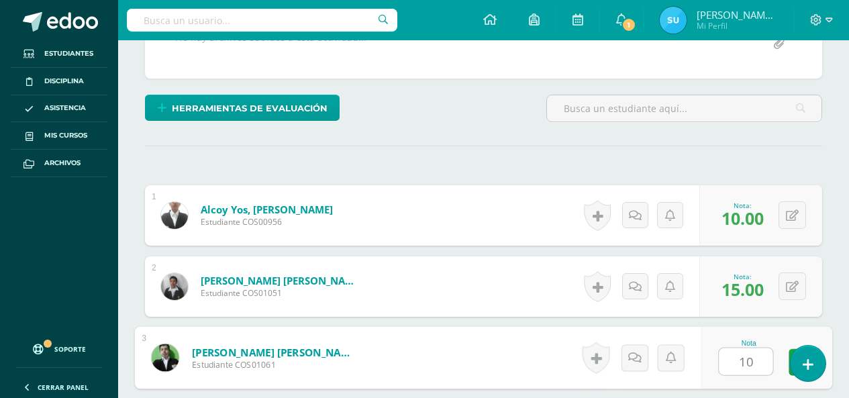
type input "10"
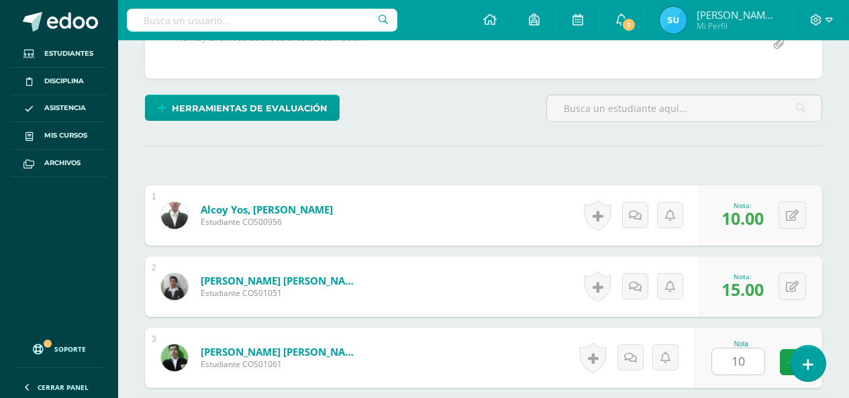
scroll to position [515, 0]
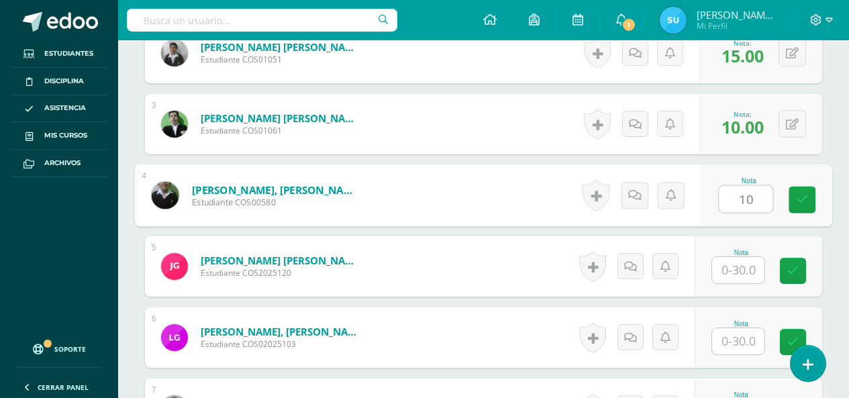
type input "10"
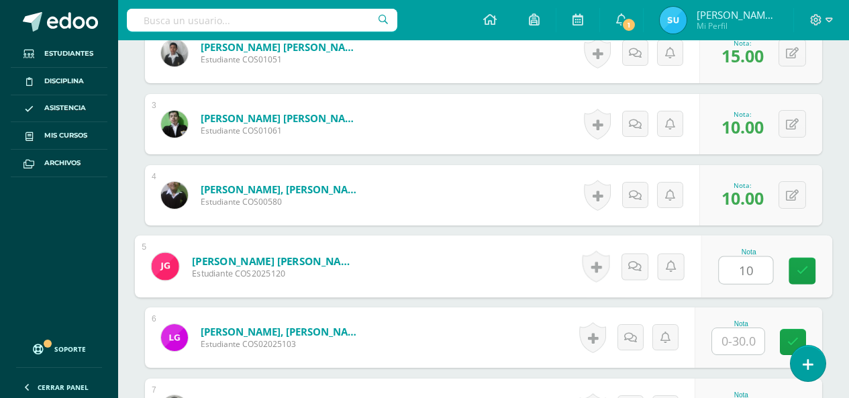
type input "10"
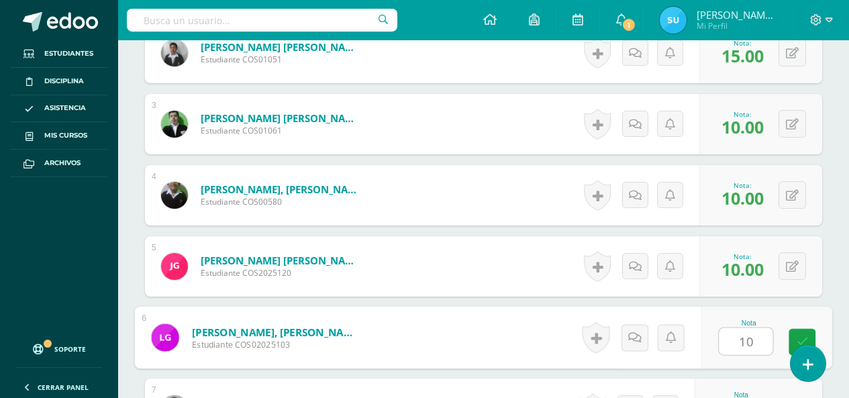
type input "10"
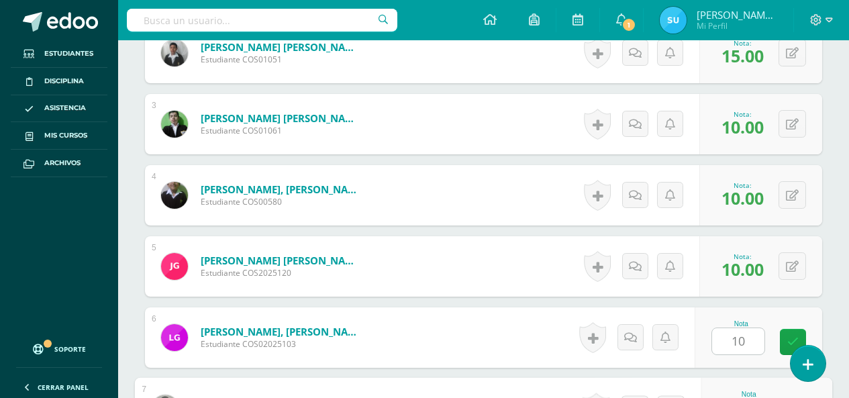
scroll to position [728, 0]
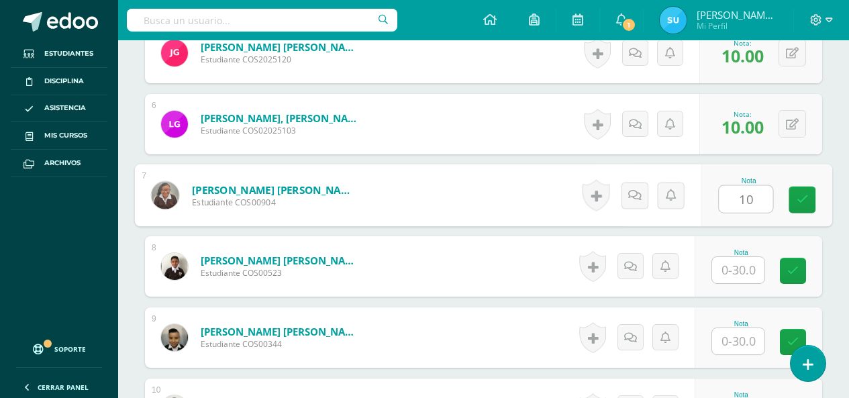
type input "10"
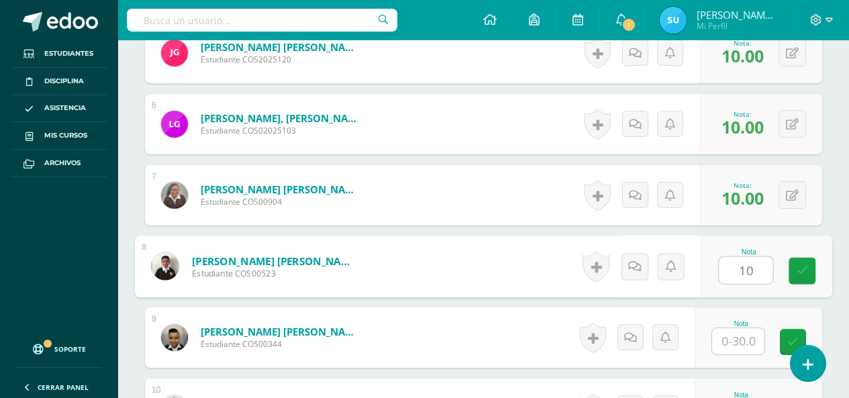
type input "10"
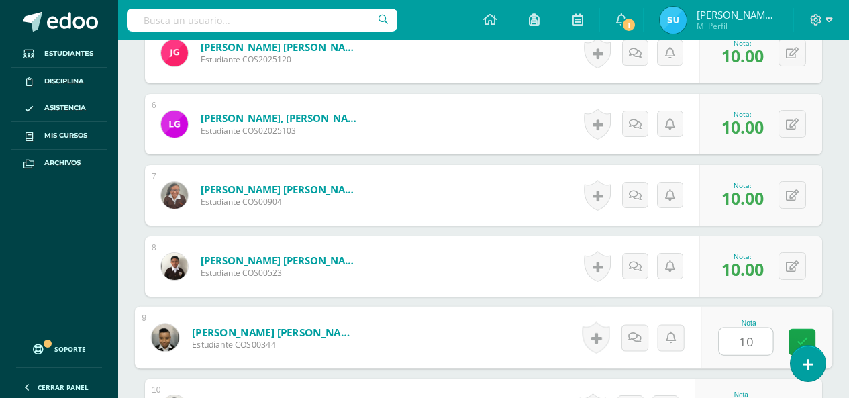
type input "10"
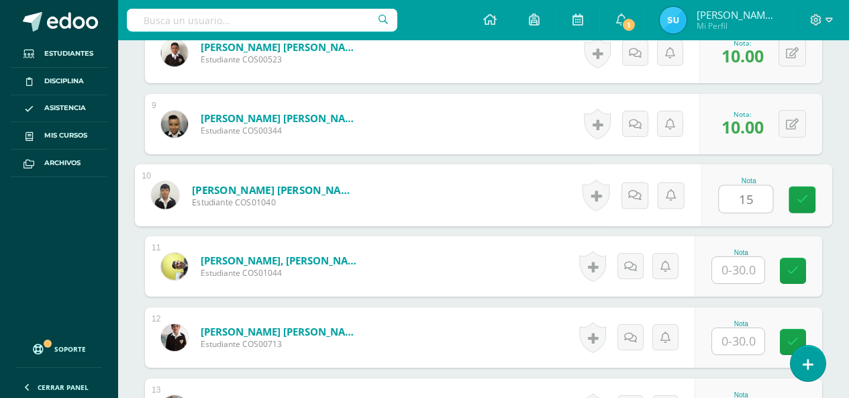
type input "15"
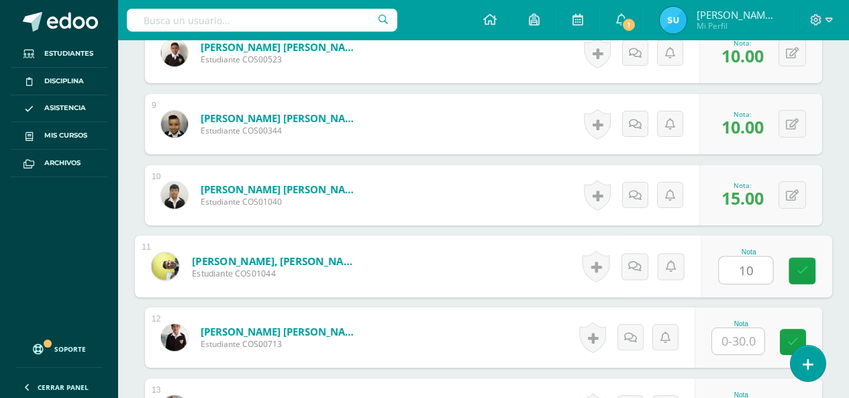
type input "10"
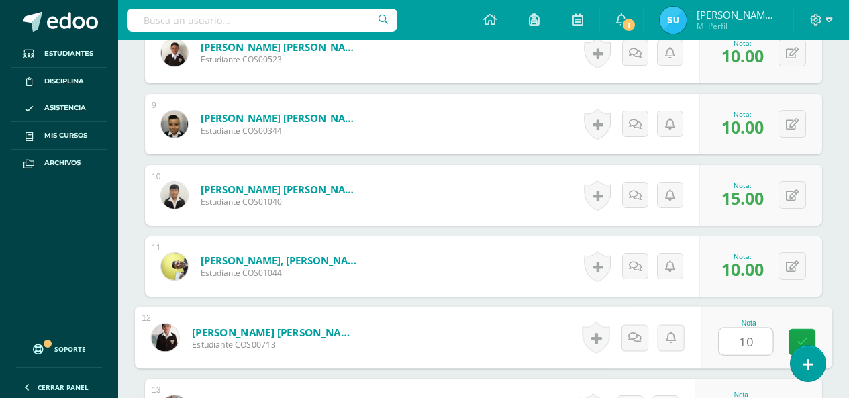
type input "10"
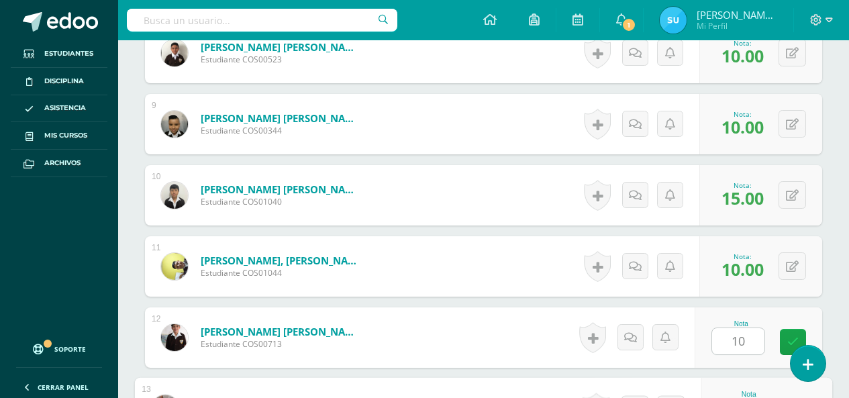
scroll to position [1155, 0]
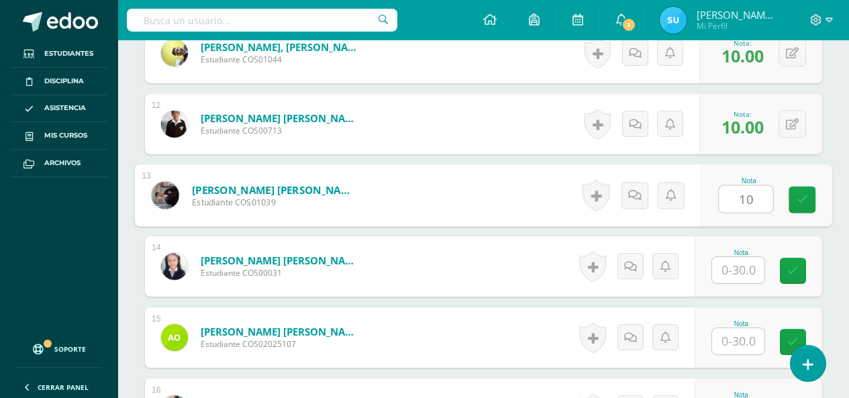
type input "10"
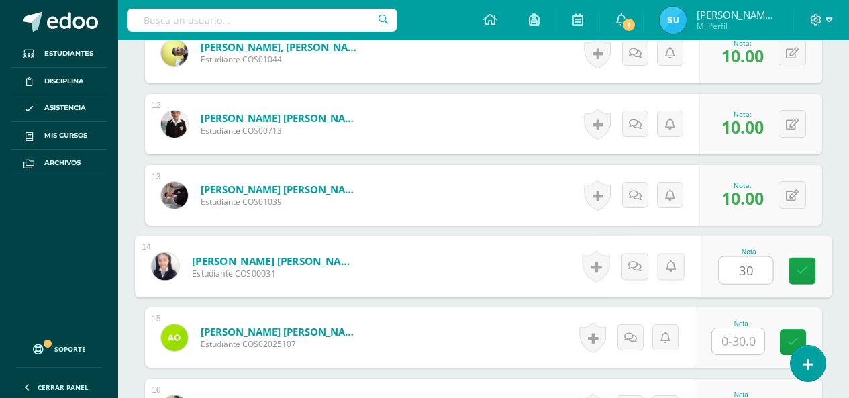
type input "30"
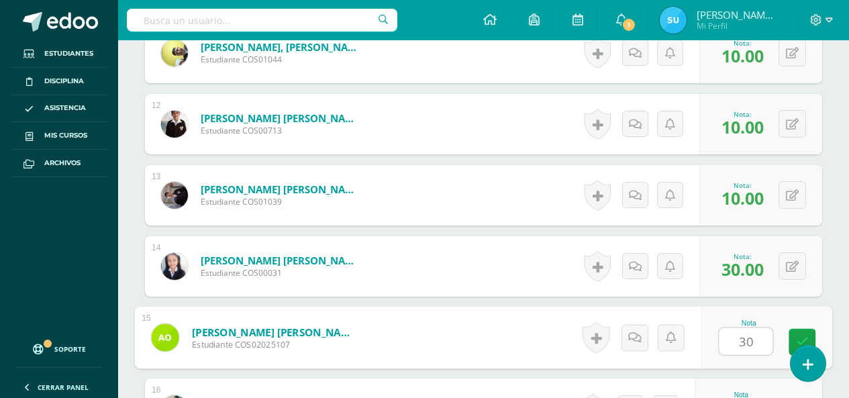
type input "30"
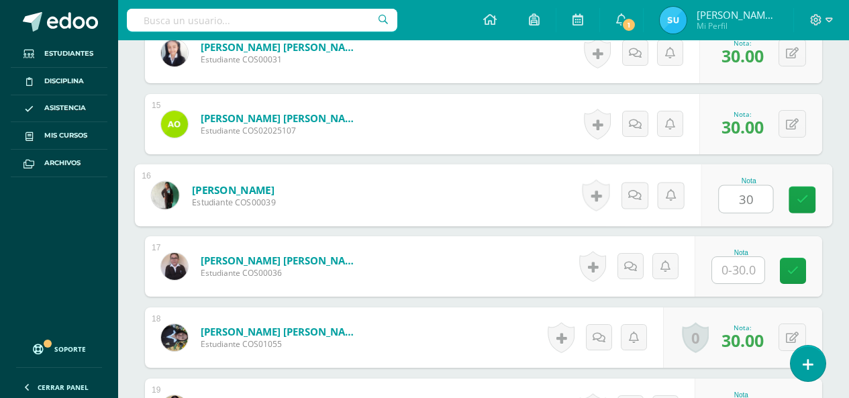
type input "30"
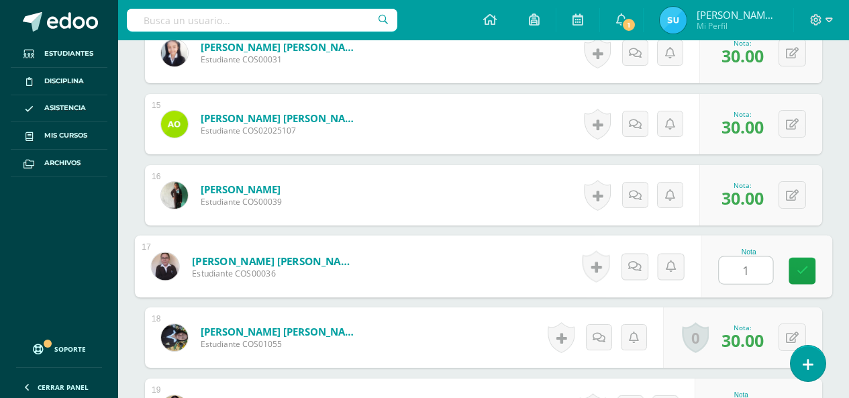
type input "10"
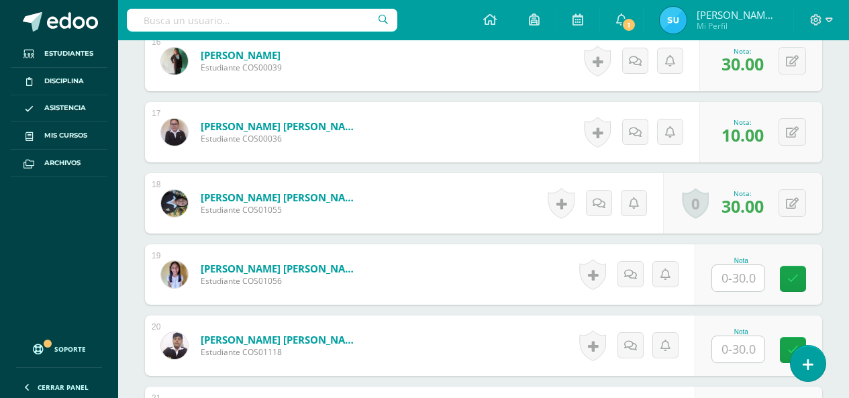
scroll to position [1569, 0]
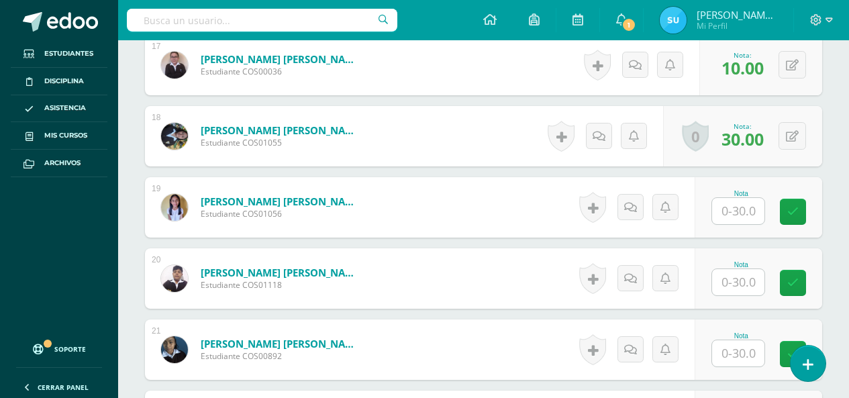
click at [745, 215] on input "text" at bounding box center [738, 211] width 52 height 26
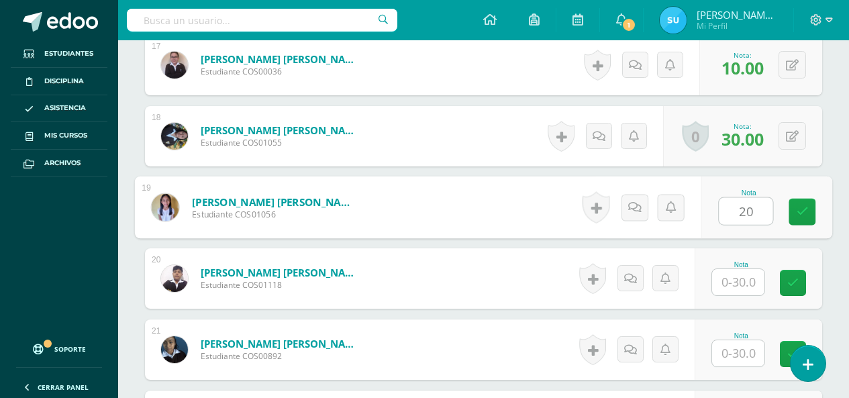
type input "20"
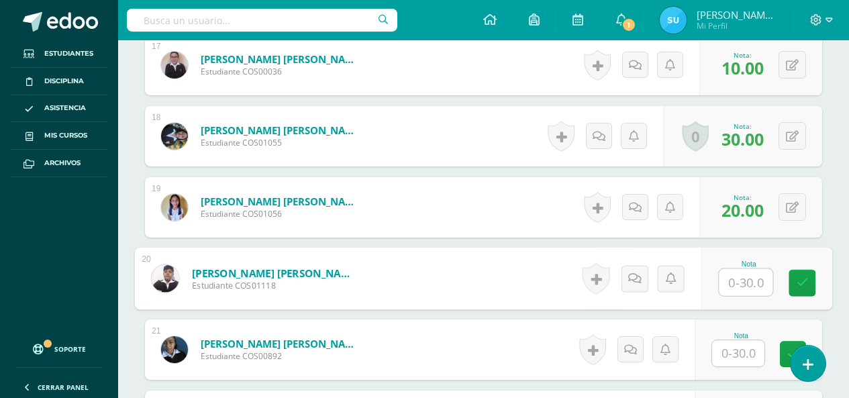
type input "5"
type input "15"
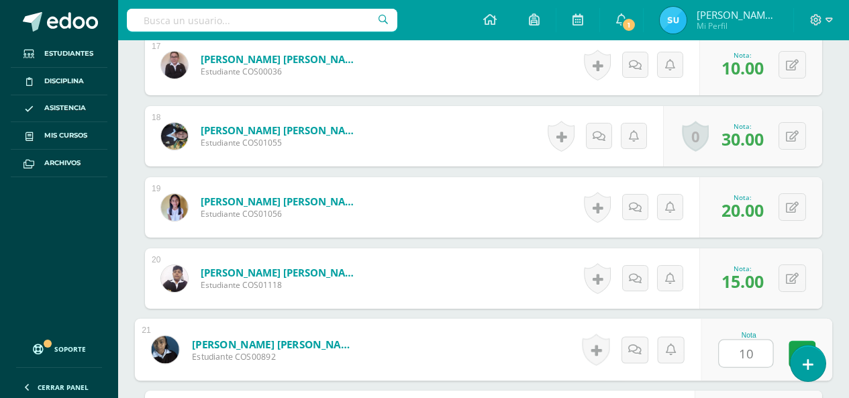
type input "10"
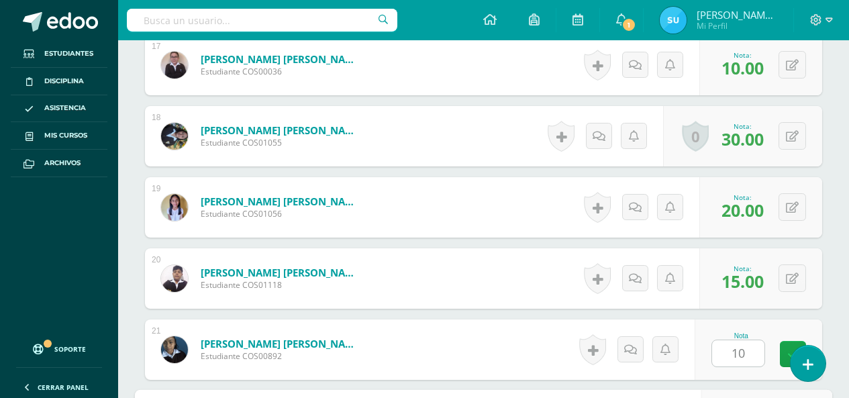
scroll to position [1795, 0]
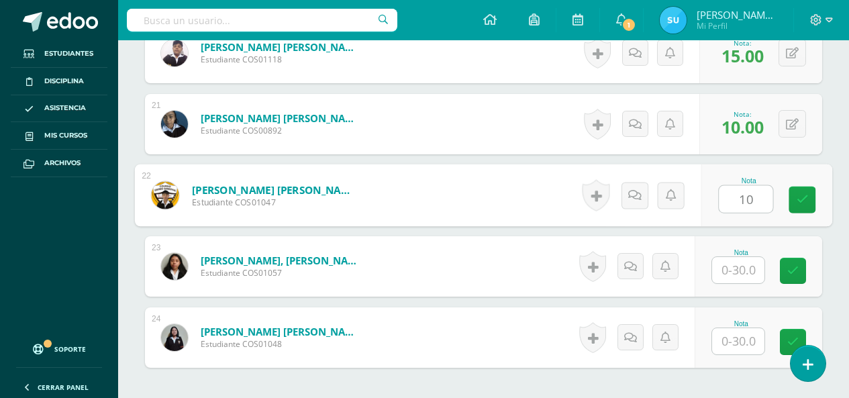
type input "10"
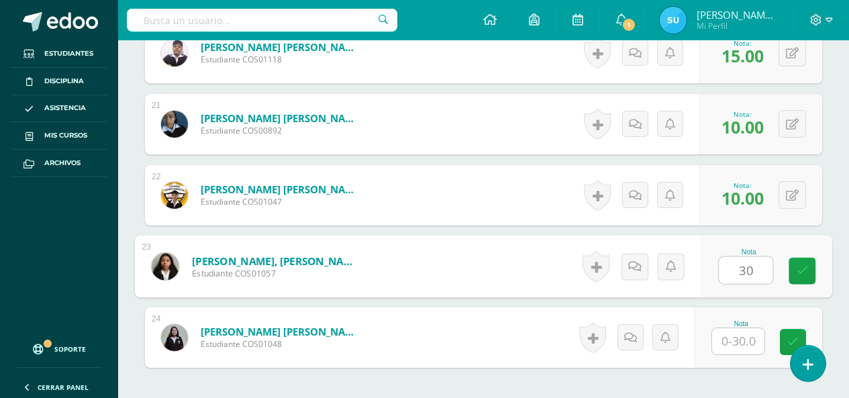
type input "30"
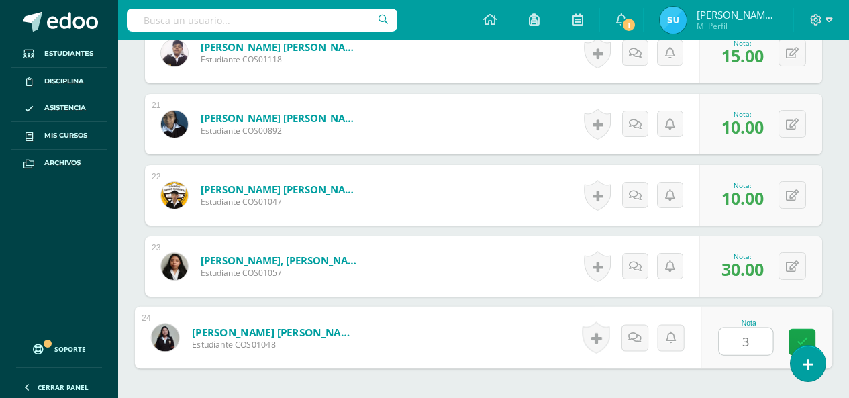
type input "30"
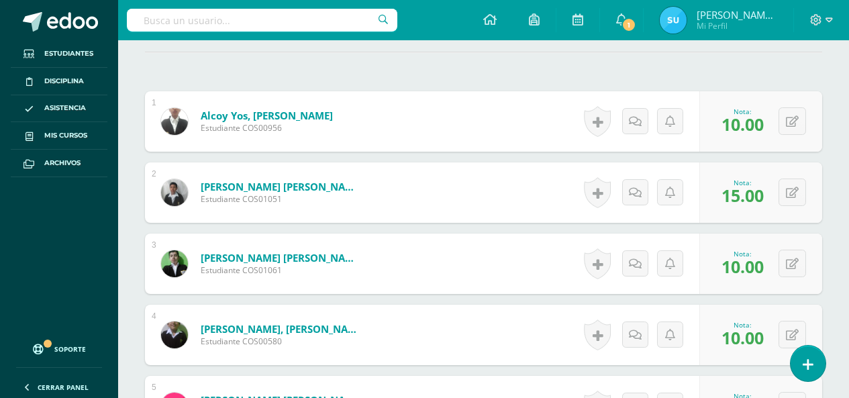
scroll to position [0, 0]
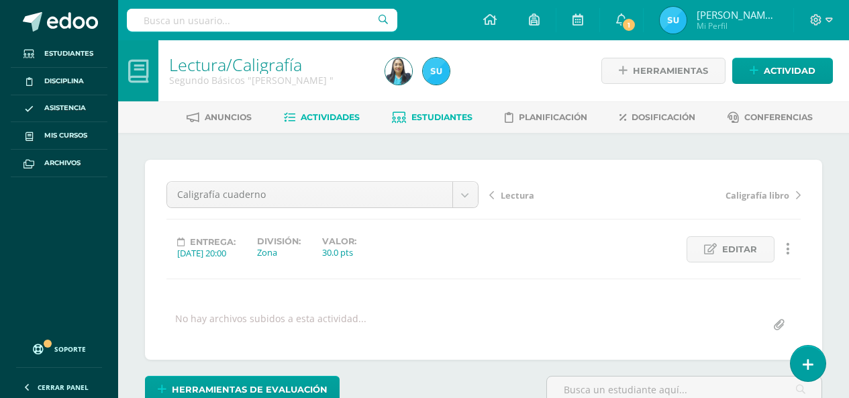
click at [423, 121] on span "Estudiantes" at bounding box center [441, 117] width 61 height 10
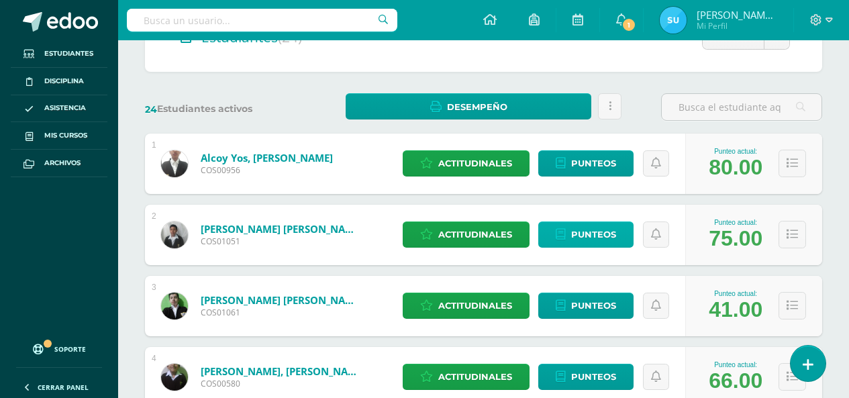
scroll to position [201, 0]
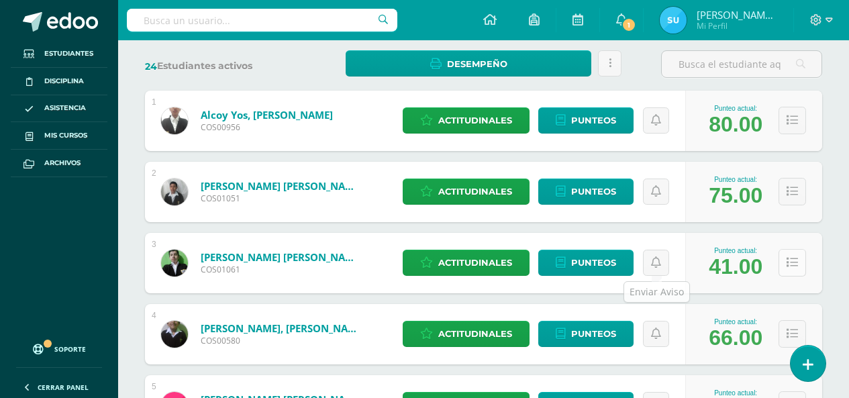
click at [800, 270] on button at bounding box center [792, 263] width 28 height 28
click at [790, 260] on icon at bounding box center [791, 262] width 11 height 11
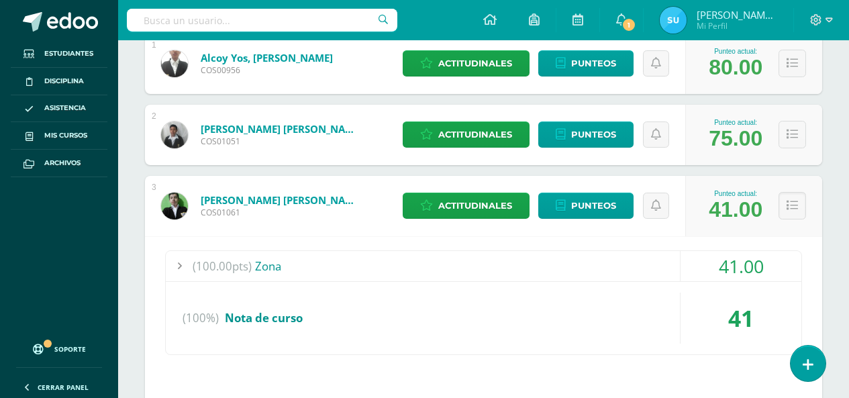
scroll to position [230, 0]
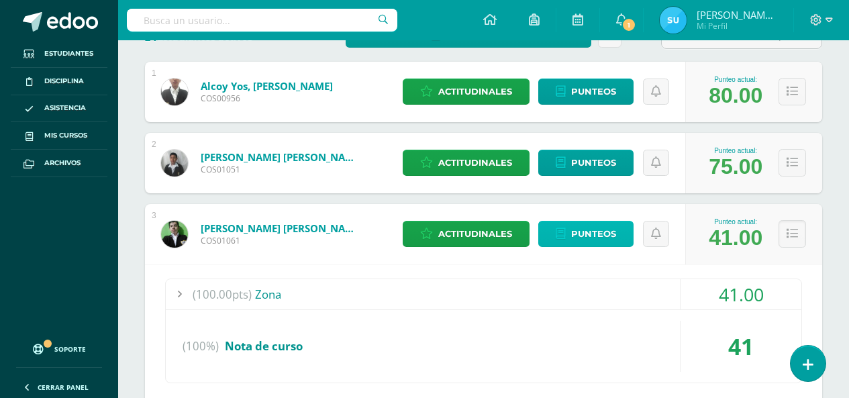
click at [607, 231] on span "Punteos" at bounding box center [593, 233] width 45 height 25
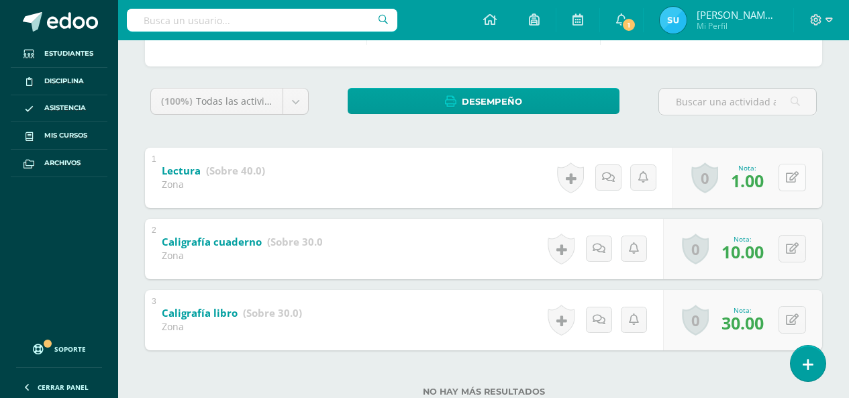
scroll to position [211, 0]
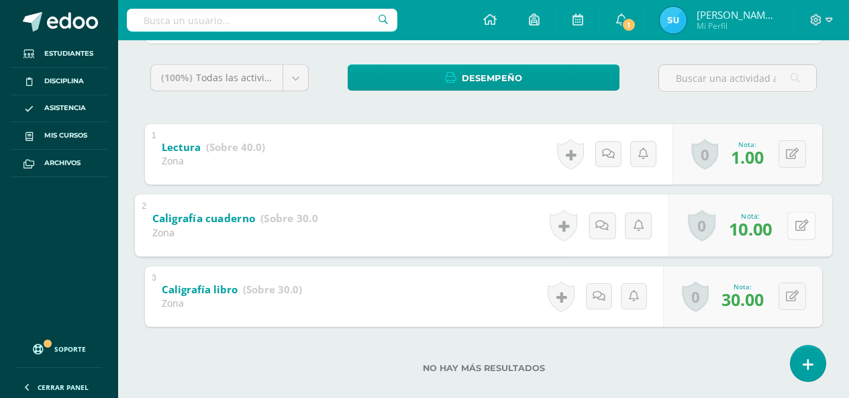
click at [791, 224] on button at bounding box center [801, 225] width 28 height 28
click at [792, 160] on button at bounding box center [792, 154] width 28 height 28
click at [795, 221] on icon at bounding box center [801, 224] width 13 height 11
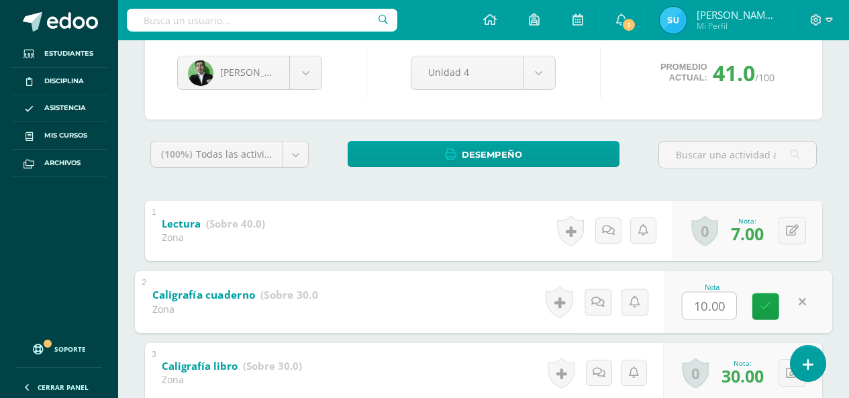
scroll to position [201, 0]
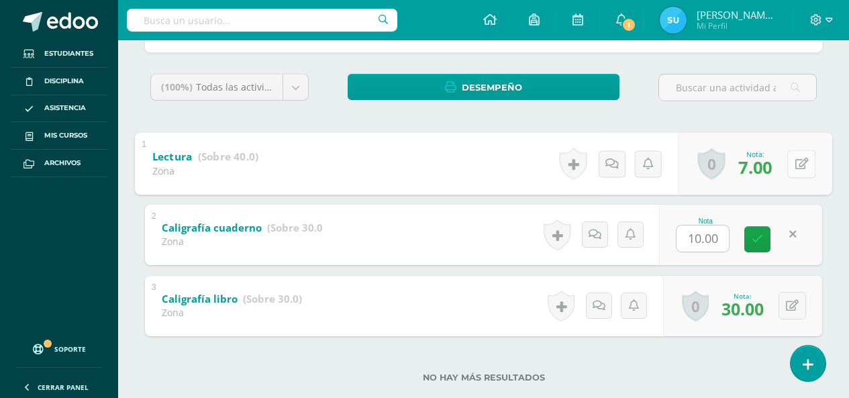
click at [800, 166] on button at bounding box center [801, 164] width 28 height 28
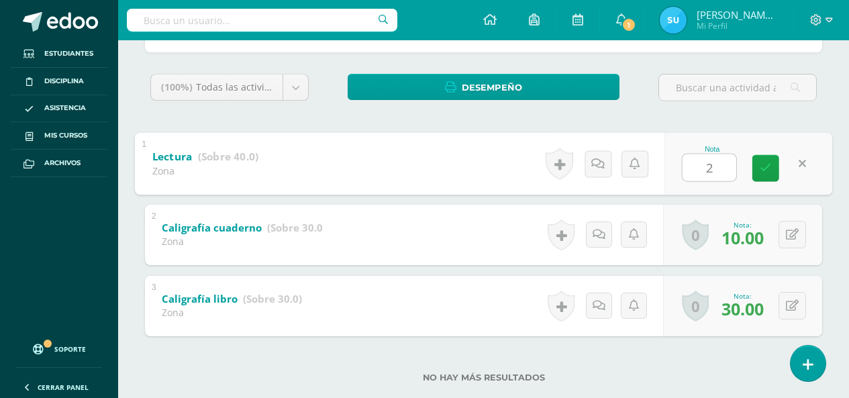
type input "20"
click at [768, 177] on link at bounding box center [765, 167] width 27 height 27
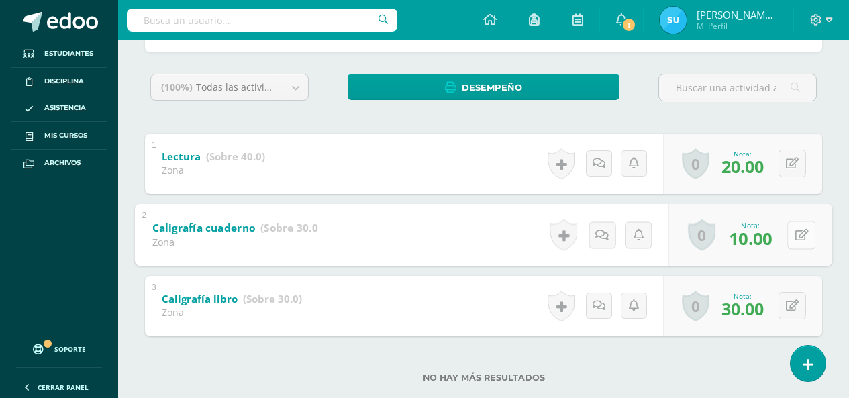
click at [784, 237] on div "0 Logros Logros obtenidos Aún no hay logros agregados Nota: 10.00" at bounding box center [750, 234] width 164 height 62
click at [805, 238] on icon at bounding box center [801, 234] width 13 height 11
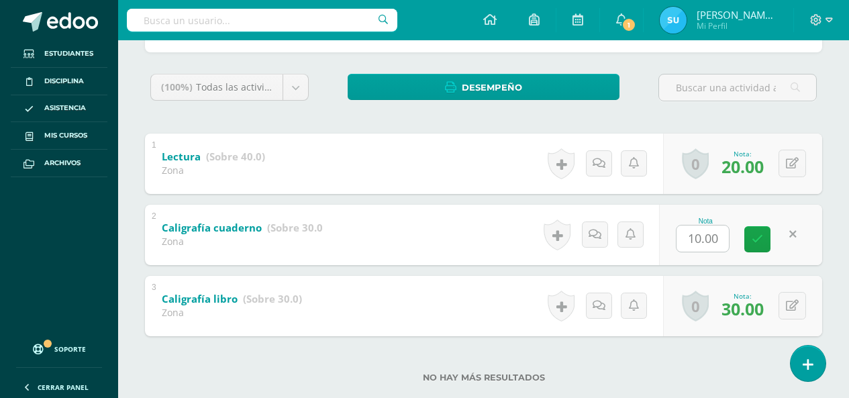
click at [837, 190] on div "Kenneth Escobar Haile Alcoy Josué Ecuté Kenneth Escobar Jason Flores Jaslyn Góm…" at bounding box center [483, 179] width 731 height 494
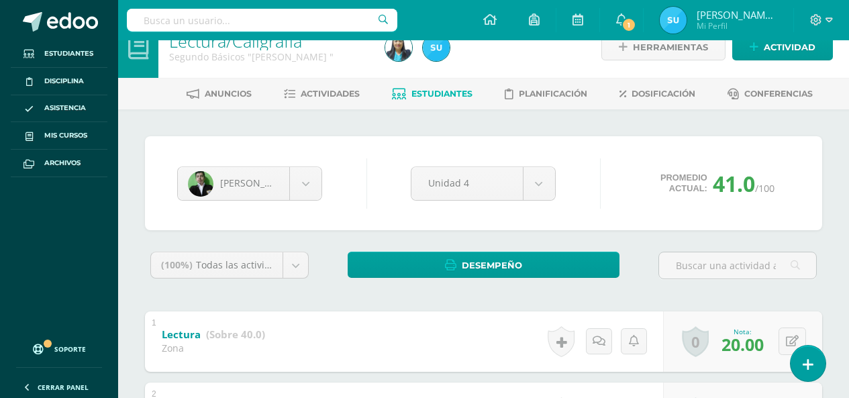
scroll to position [0, 0]
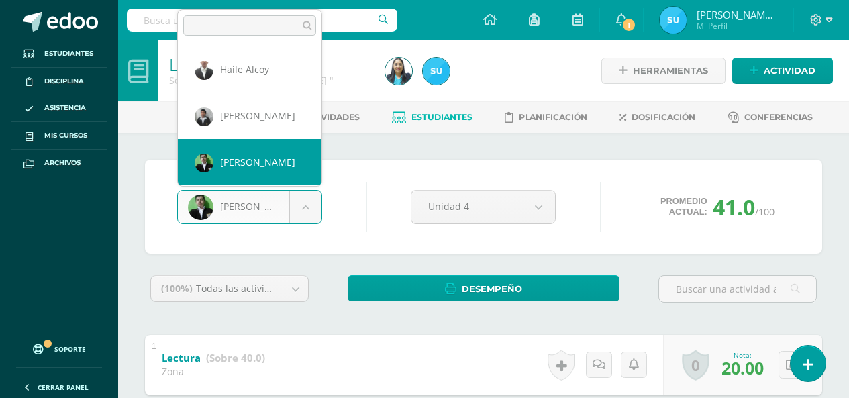
click at [277, 202] on body "Estudiantes Disciplina Asistencia Mis cursos Archivos Soporte Ayuda Reportar un…" at bounding box center [424, 313] width 849 height 627
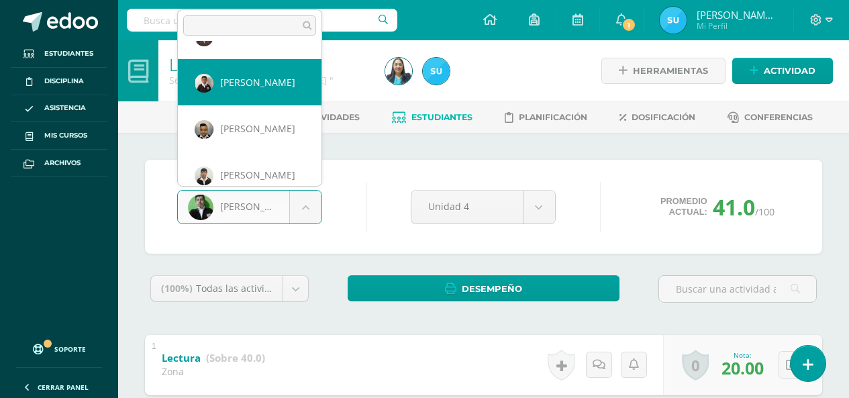
scroll to position [335, 0]
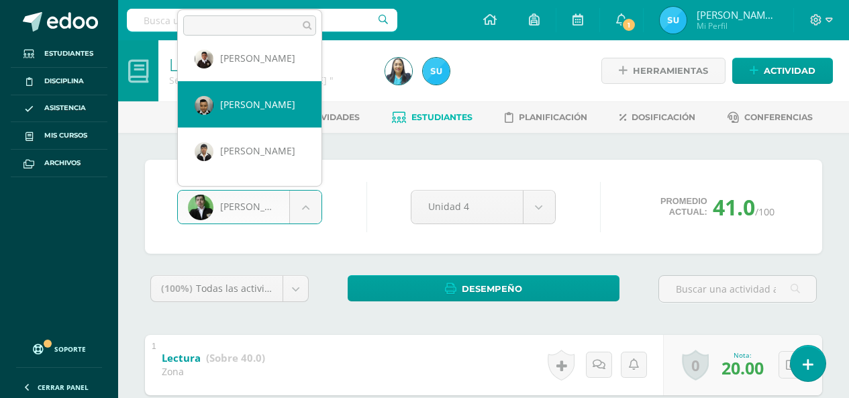
select select "838"
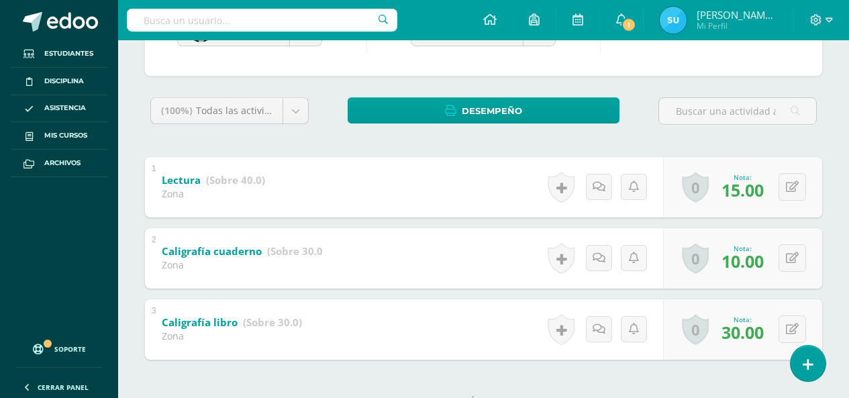
scroll to position [201, 0]
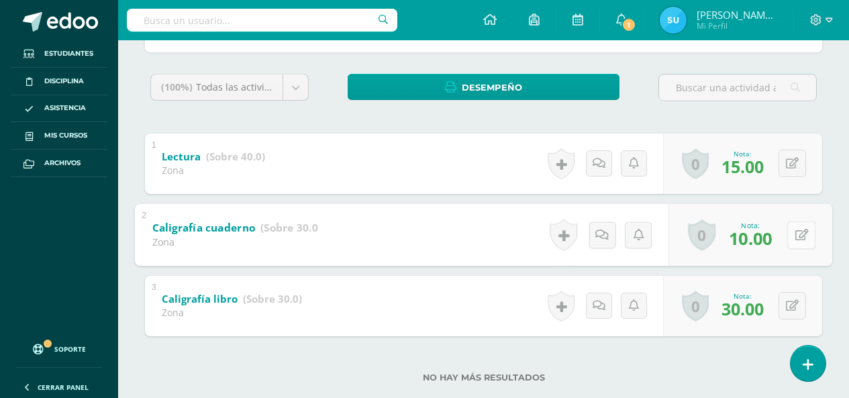
click at [792, 233] on button at bounding box center [801, 235] width 28 height 28
type input "15"
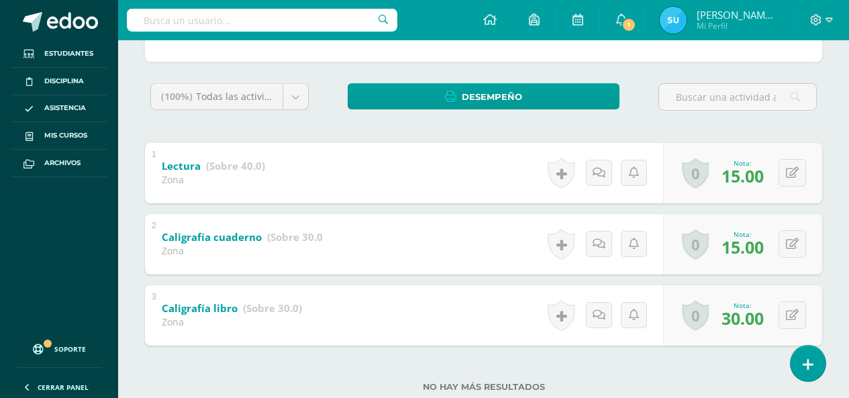
scroll to position [0, 0]
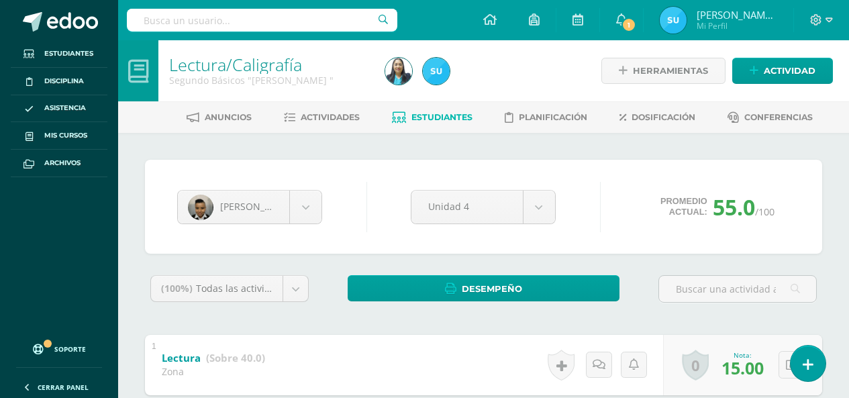
click at [440, 125] on link "Estudiantes" at bounding box center [432, 117] width 81 height 21
